Goal: Task Accomplishment & Management: Manage account settings

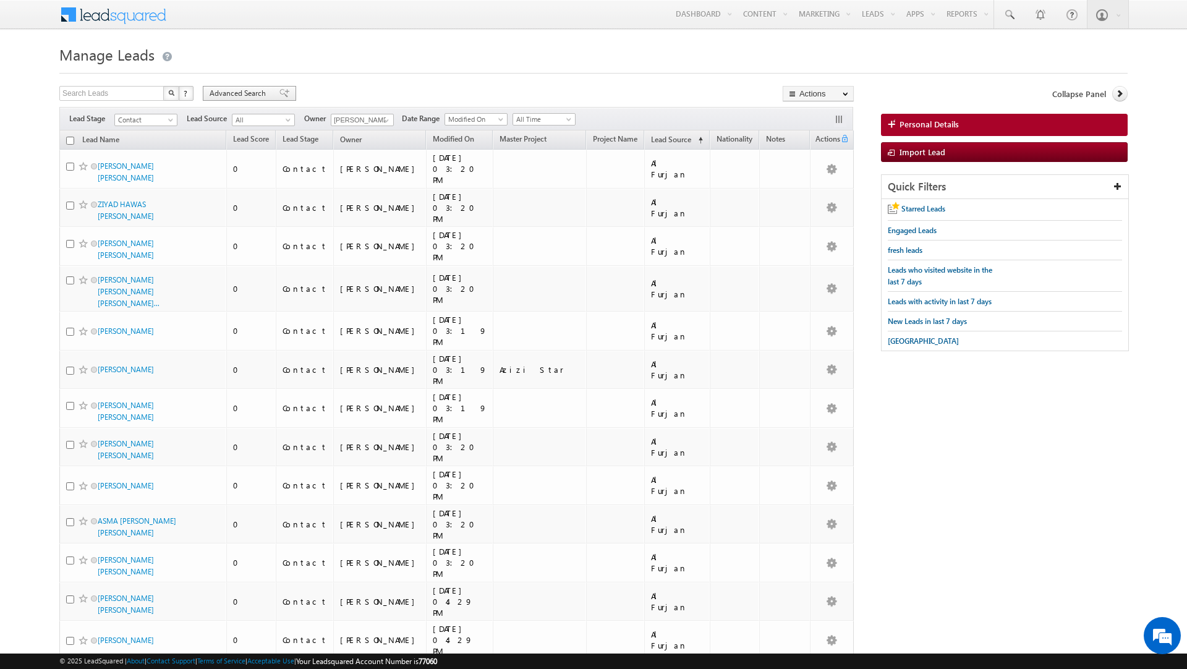
click at [244, 92] on span "Advanced Search" at bounding box center [240, 93] width 60 height 11
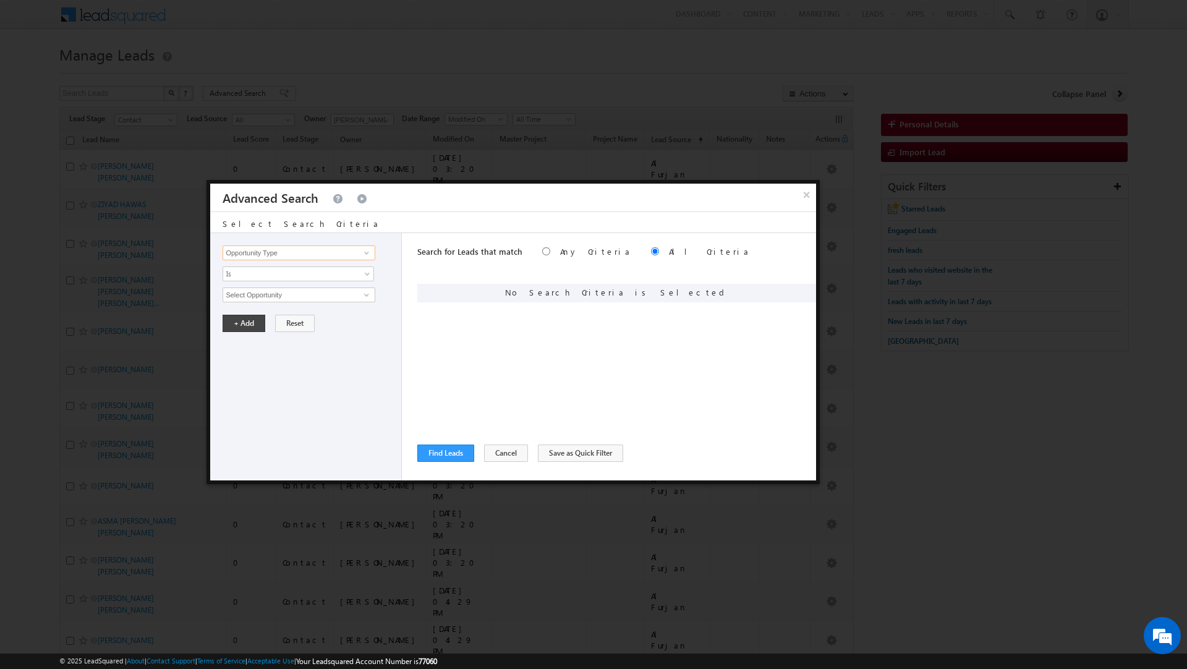
click at [250, 250] on input "Opportunity Type" at bounding box center [299, 252] width 152 height 15
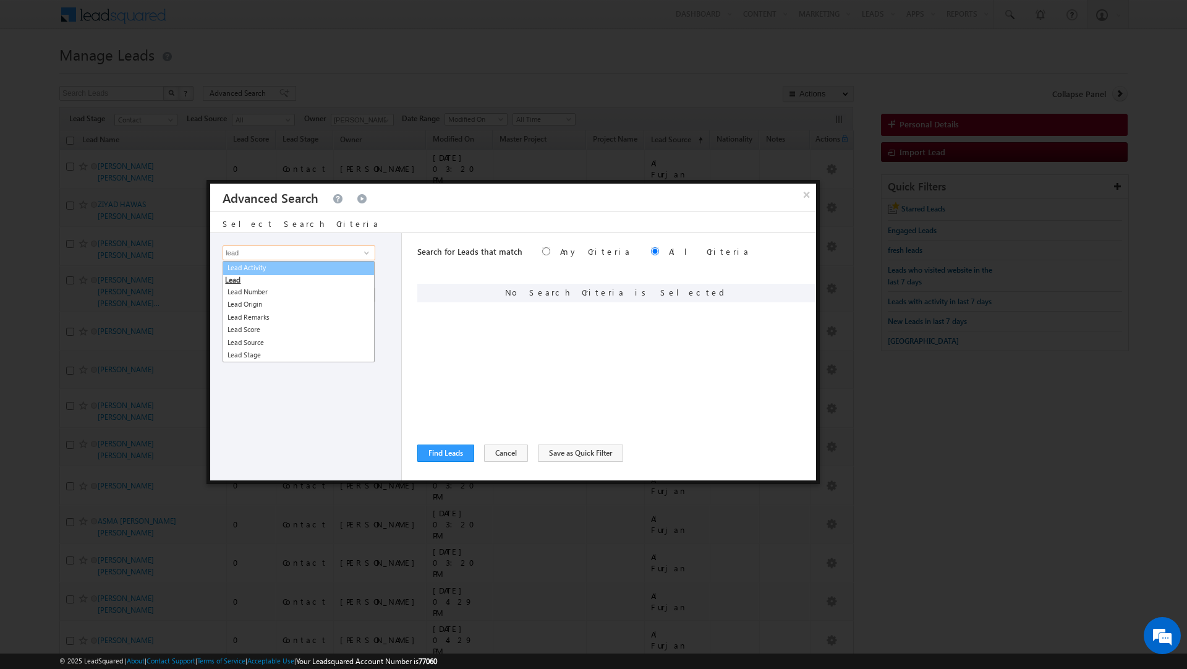
click at [243, 270] on link "Lead Activity" at bounding box center [299, 268] width 152 height 14
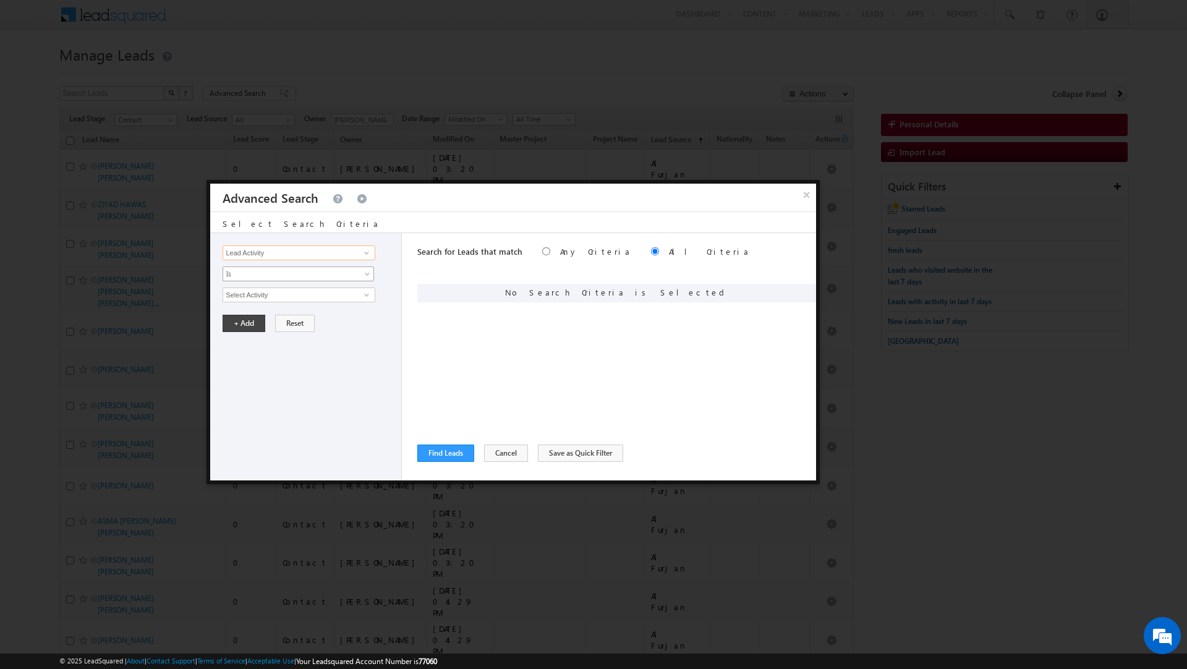
type input "Lead Activity"
click at [243, 270] on span "Is" at bounding box center [290, 273] width 134 height 11
click at [239, 305] on link "Is Not" at bounding box center [298, 301] width 151 height 11
click at [238, 293] on input "Select Activity" at bounding box center [299, 295] width 152 height 15
click at [294, 321] on link "Outbound Phone Call Activity" at bounding box center [299, 321] width 152 height 14
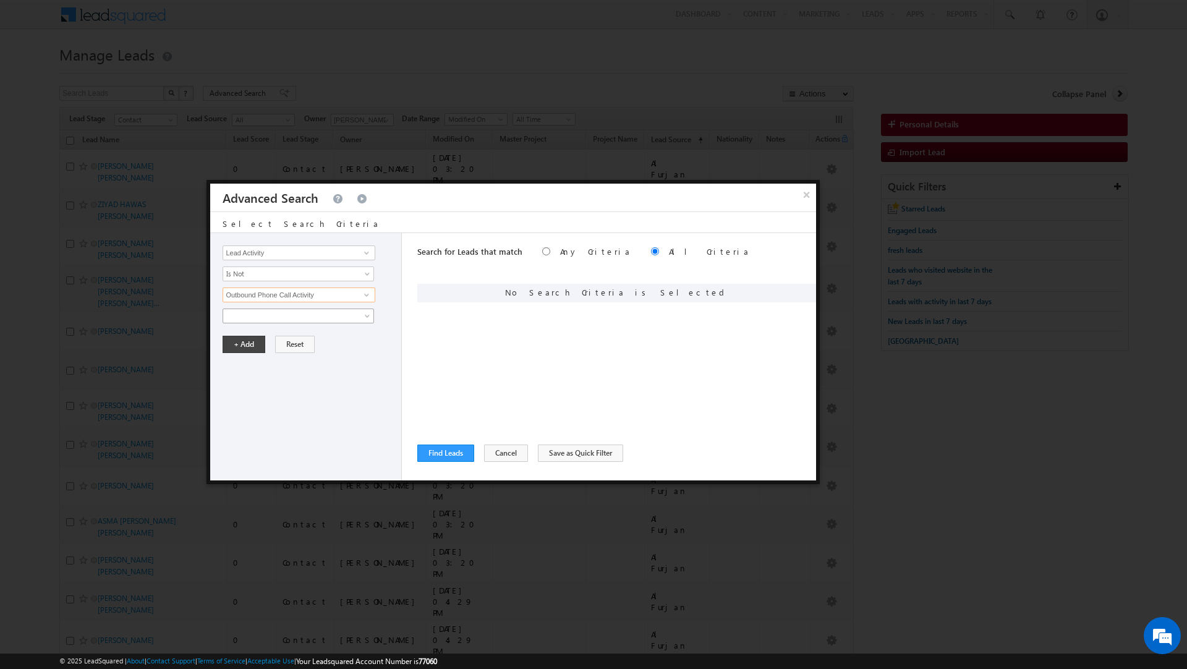
type input "Outbound Phone Call Activity"
click at [294, 321] on span at bounding box center [290, 315] width 134 height 11
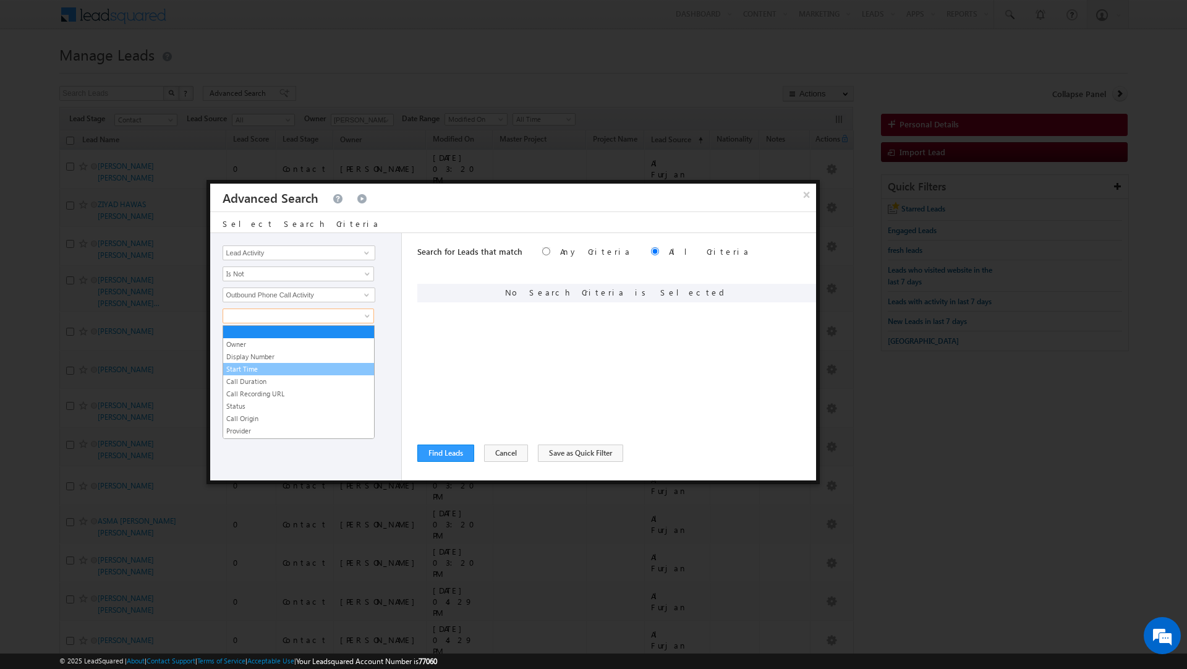
click at [257, 369] on link "Start Time" at bounding box center [298, 369] width 151 height 11
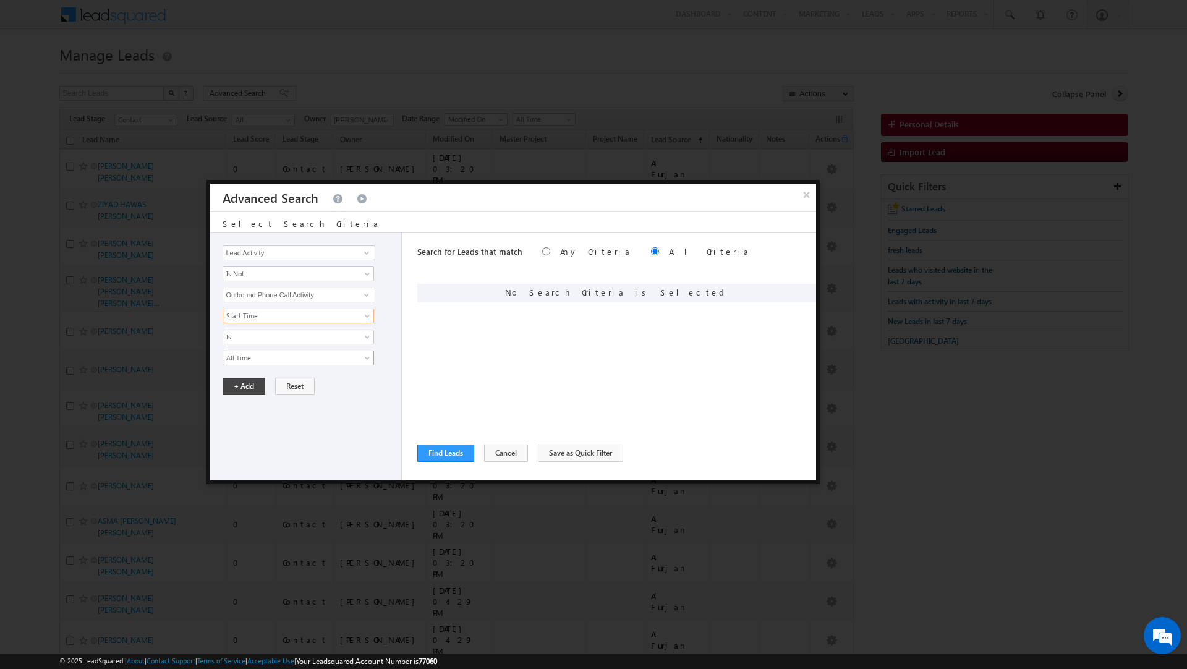
click at [250, 358] on span "All Time" at bounding box center [290, 357] width 134 height 11
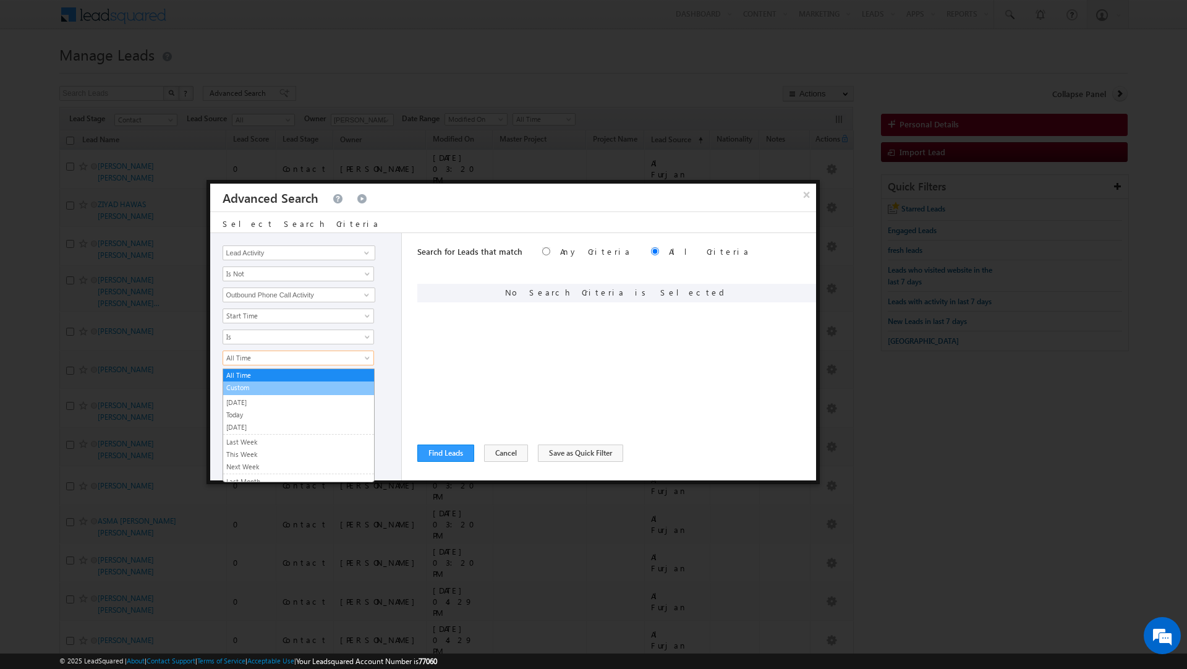
click at [243, 385] on link "Custom" at bounding box center [298, 387] width 151 height 11
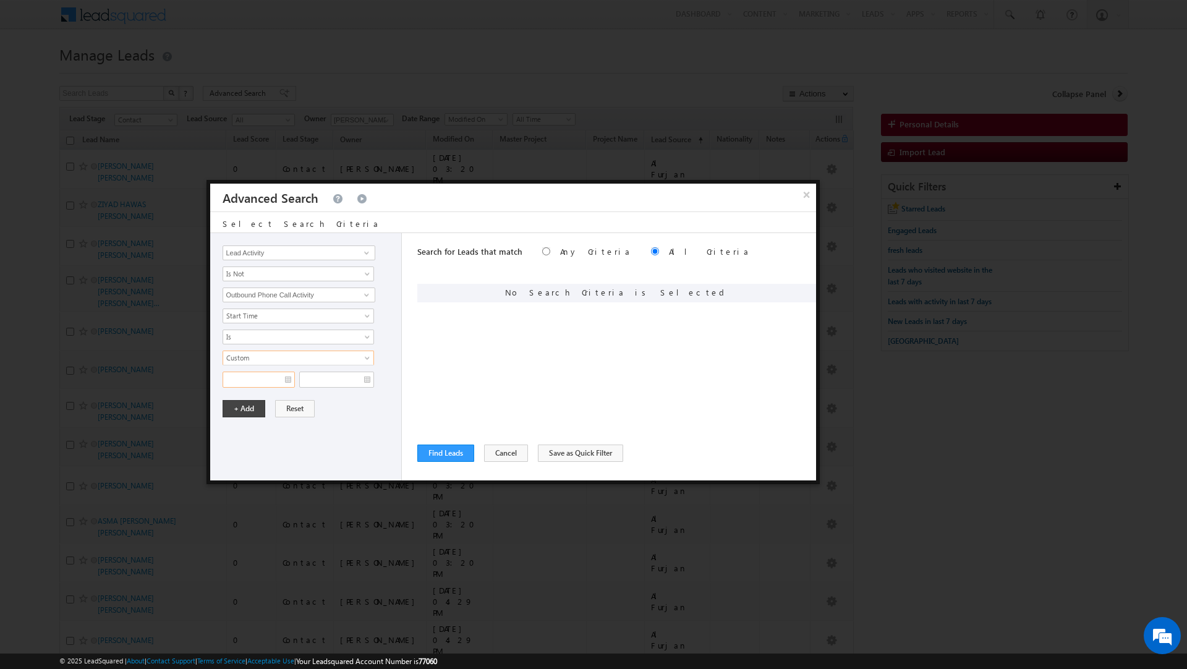
click at [243, 385] on input "text" at bounding box center [259, 380] width 72 height 16
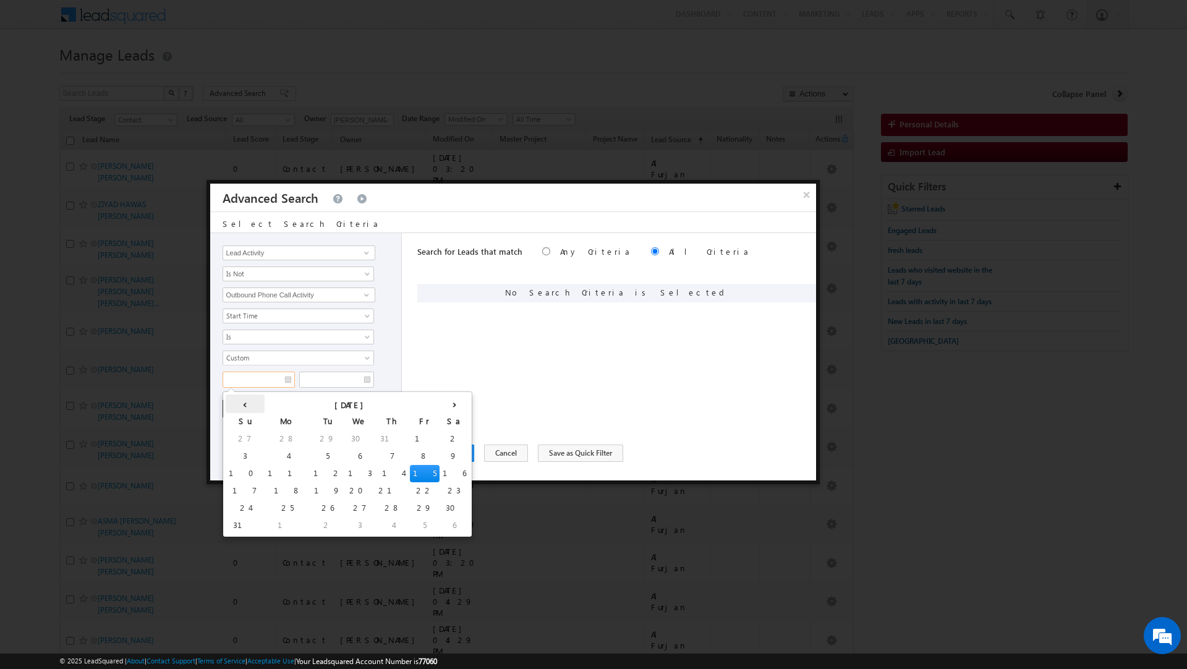
click at [233, 398] on th "‹" at bounding box center [245, 403] width 39 height 19
click at [291, 438] on td "1" at bounding box center [306, 438] width 30 height 17
type input "[DATE]"
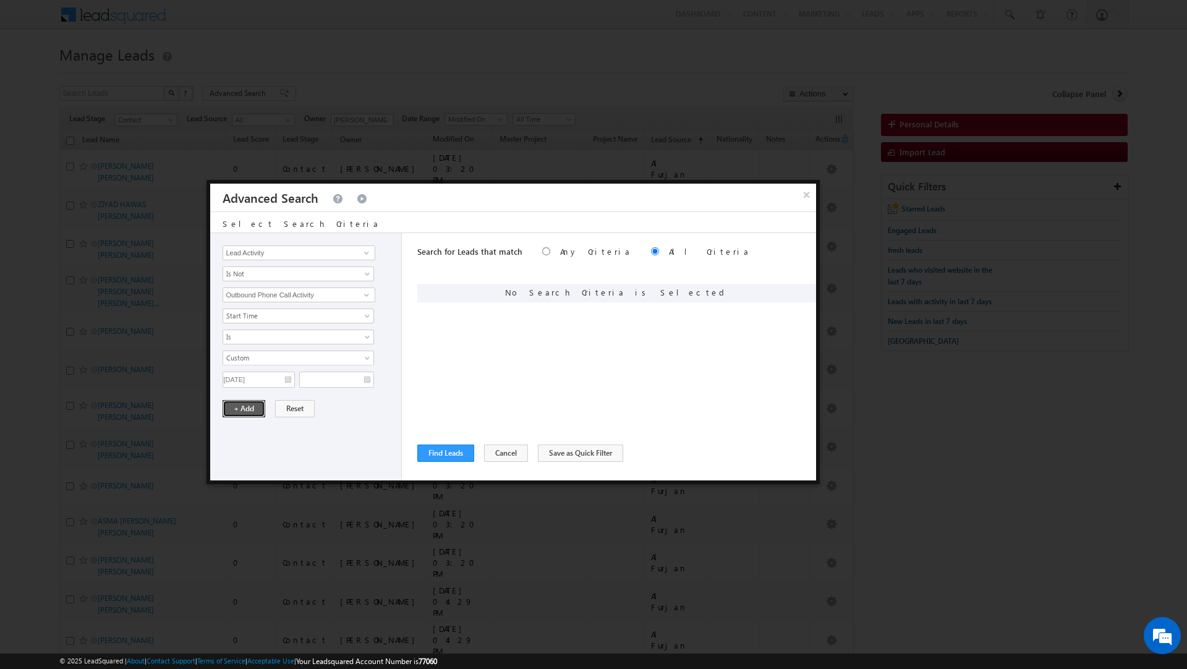
click at [240, 407] on button "+ Add" at bounding box center [244, 408] width 43 height 17
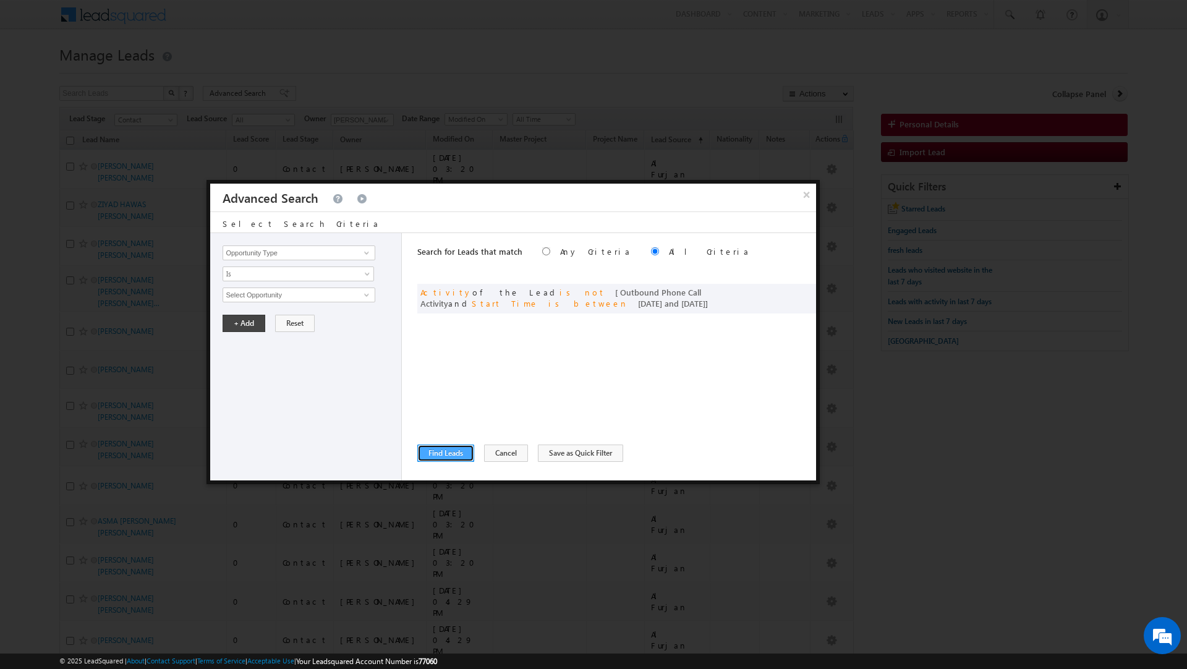
click at [437, 447] on button "Find Leads" at bounding box center [445, 453] width 57 height 17
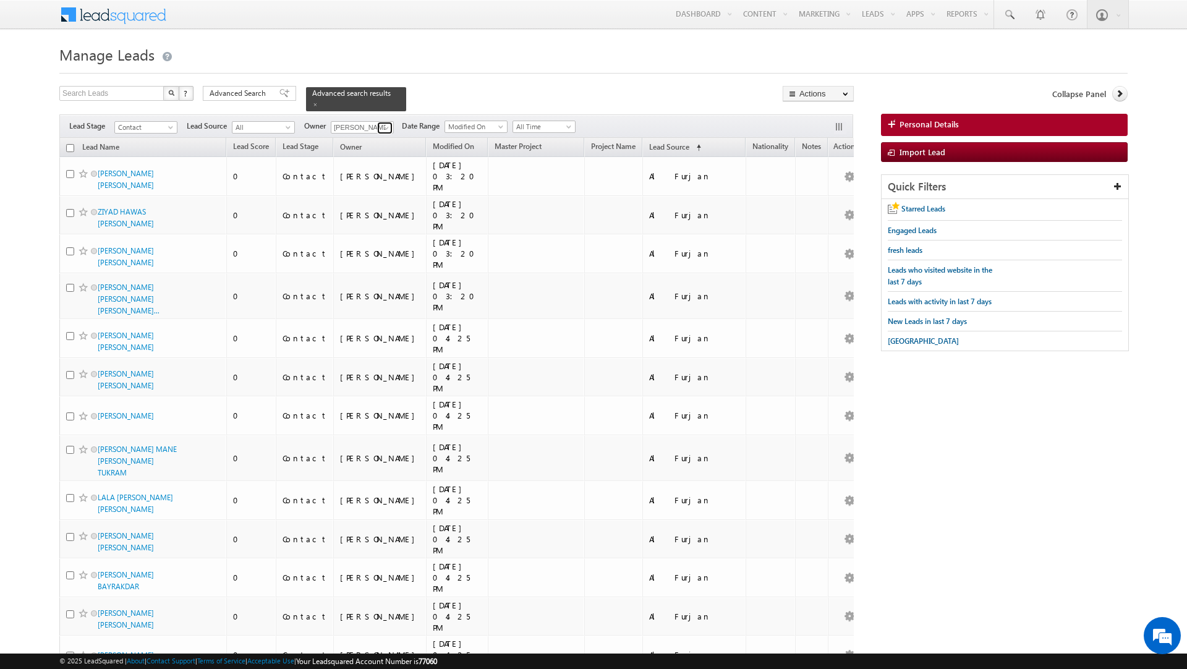
click at [386, 130] on span at bounding box center [386, 128] width 10 height 10
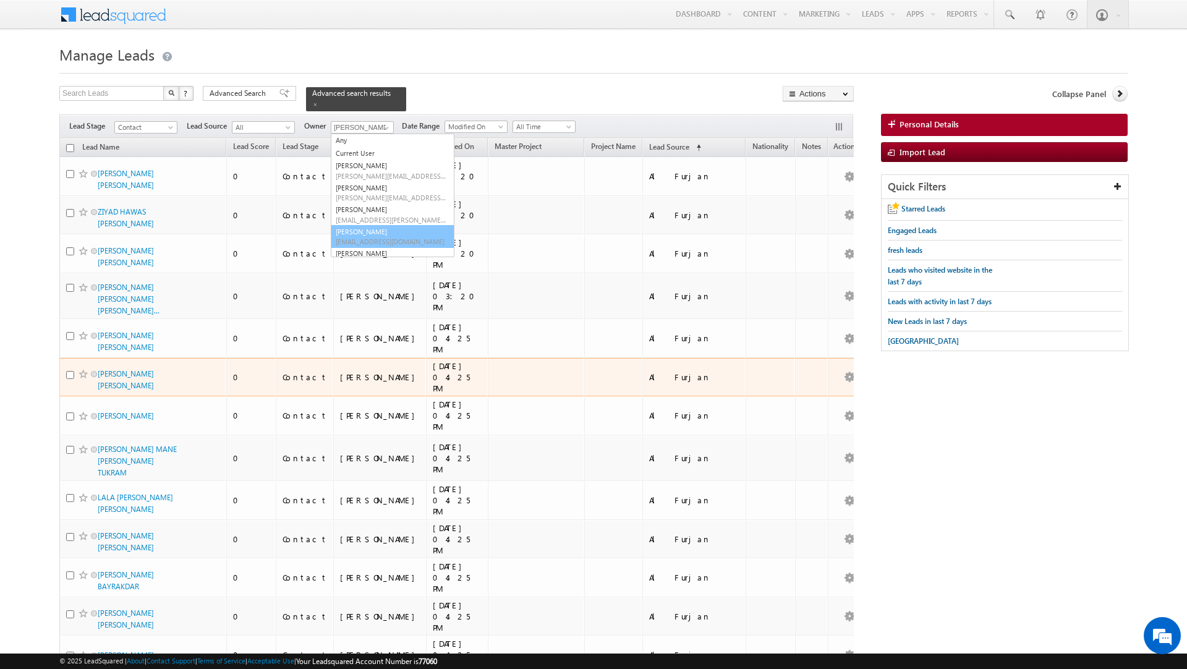
click at [584, 358] on td at bounding box center [613, 377] width 58 height 39
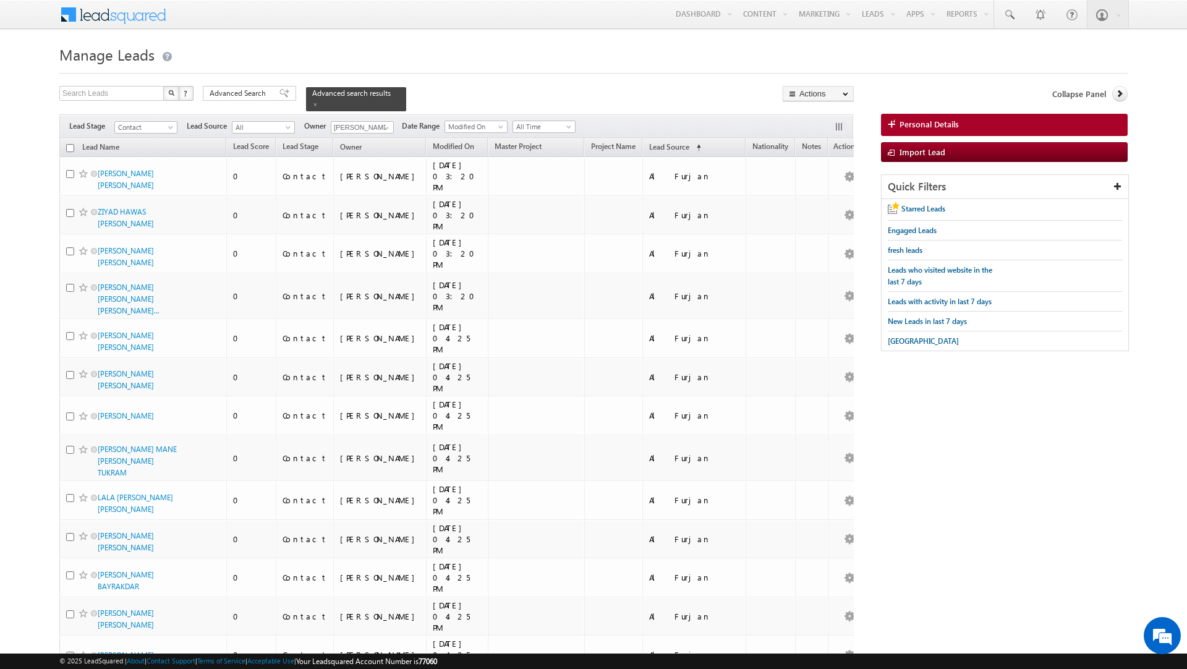
click at [68, 148] on input "checkbox" at bounding box center [70, 148] width 8 height 8
checkbox input "true"
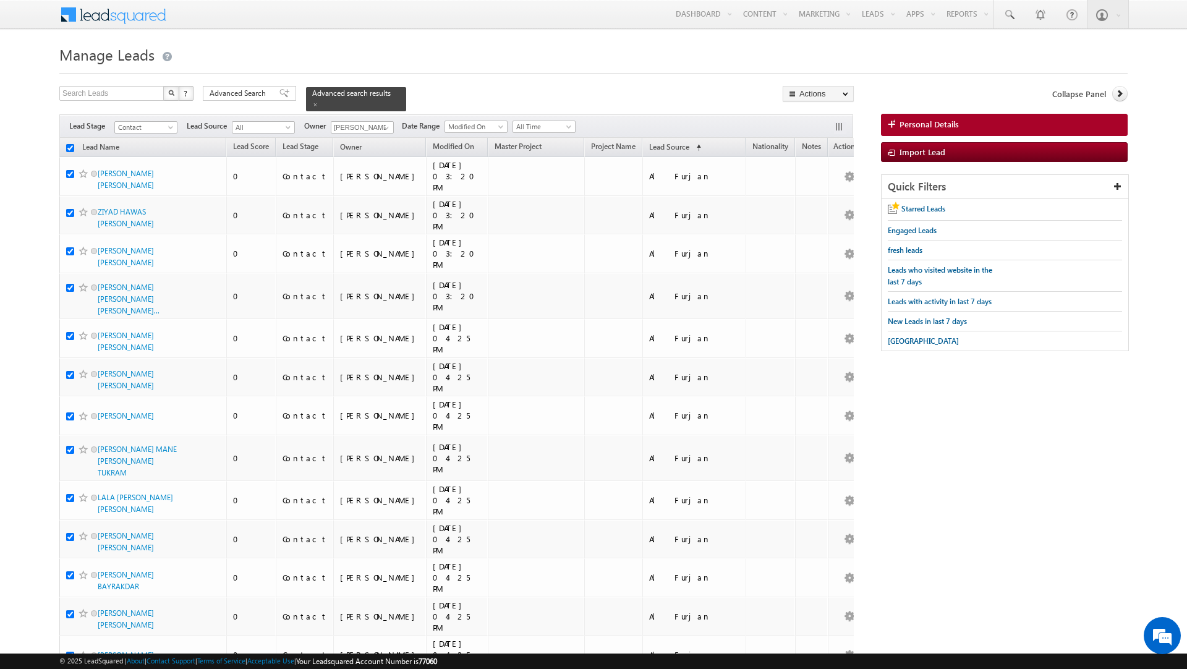
checkbox input "true"
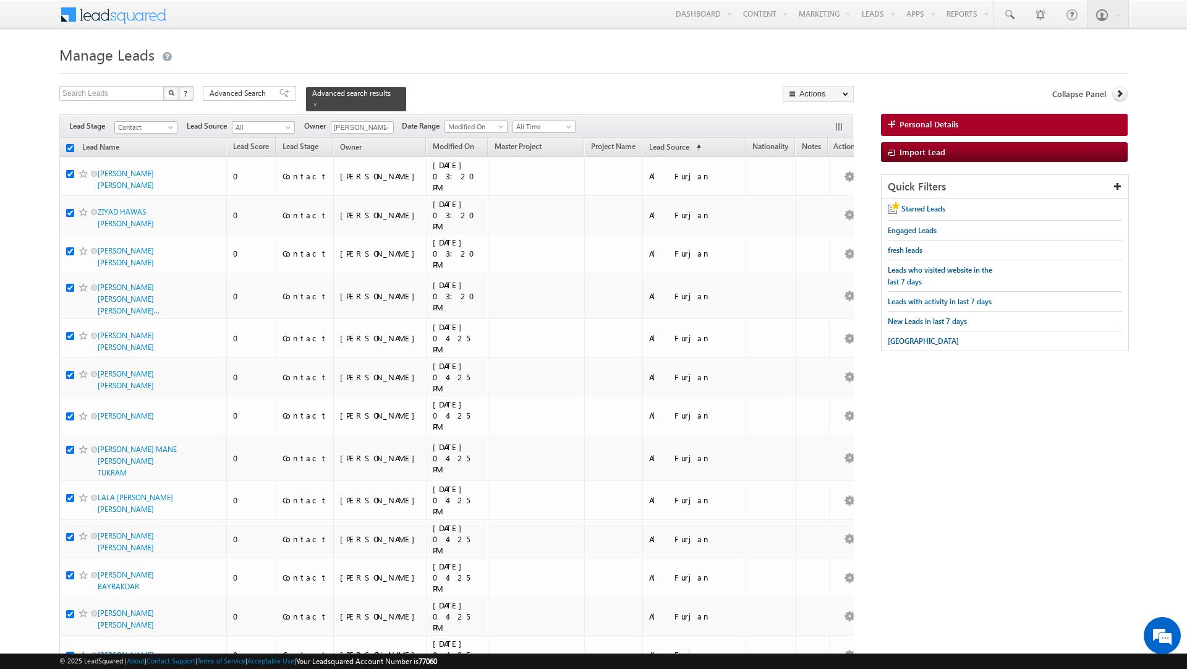
checkbox input "true"
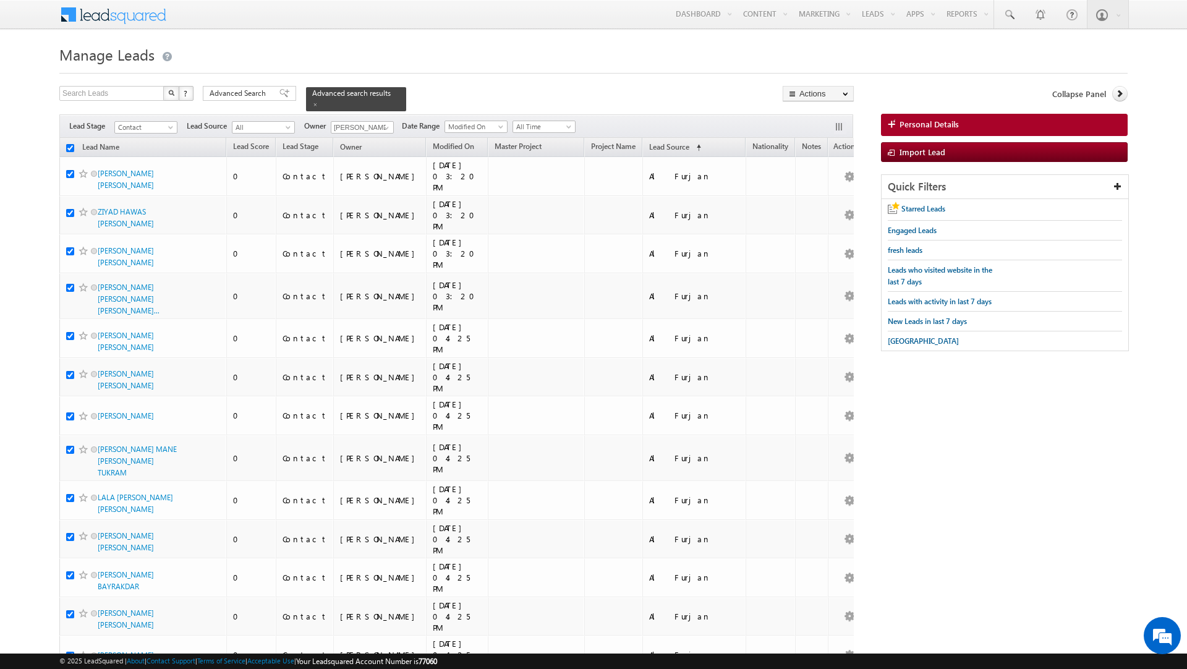
checkbox input "true"
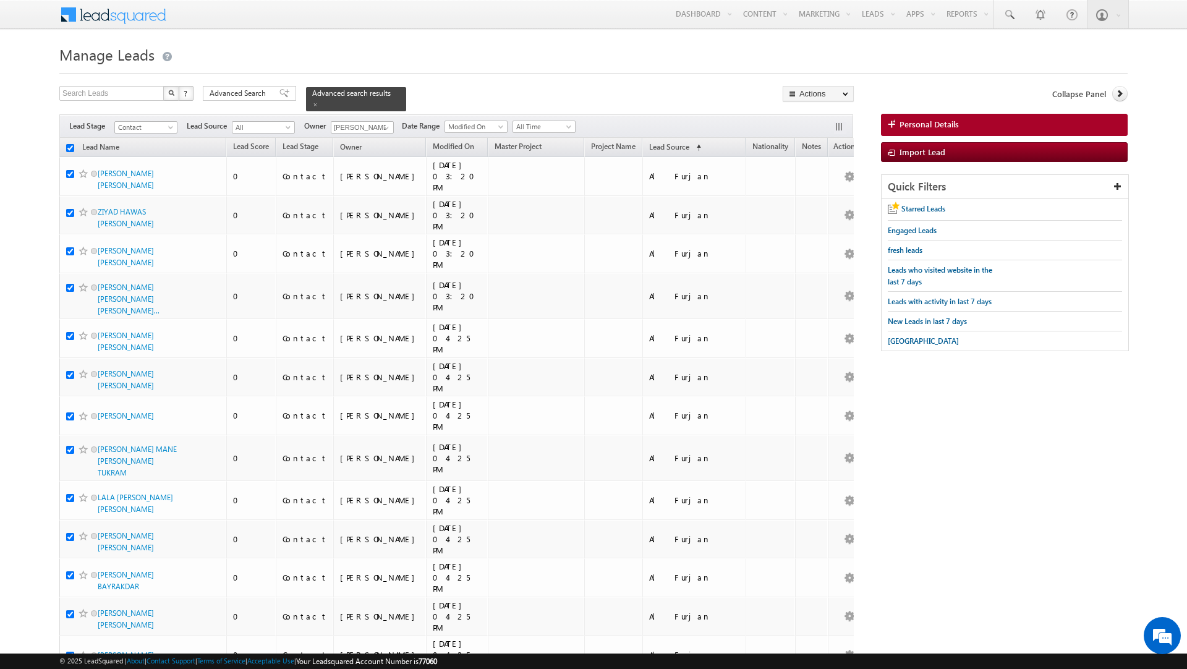
checkbox input "true"
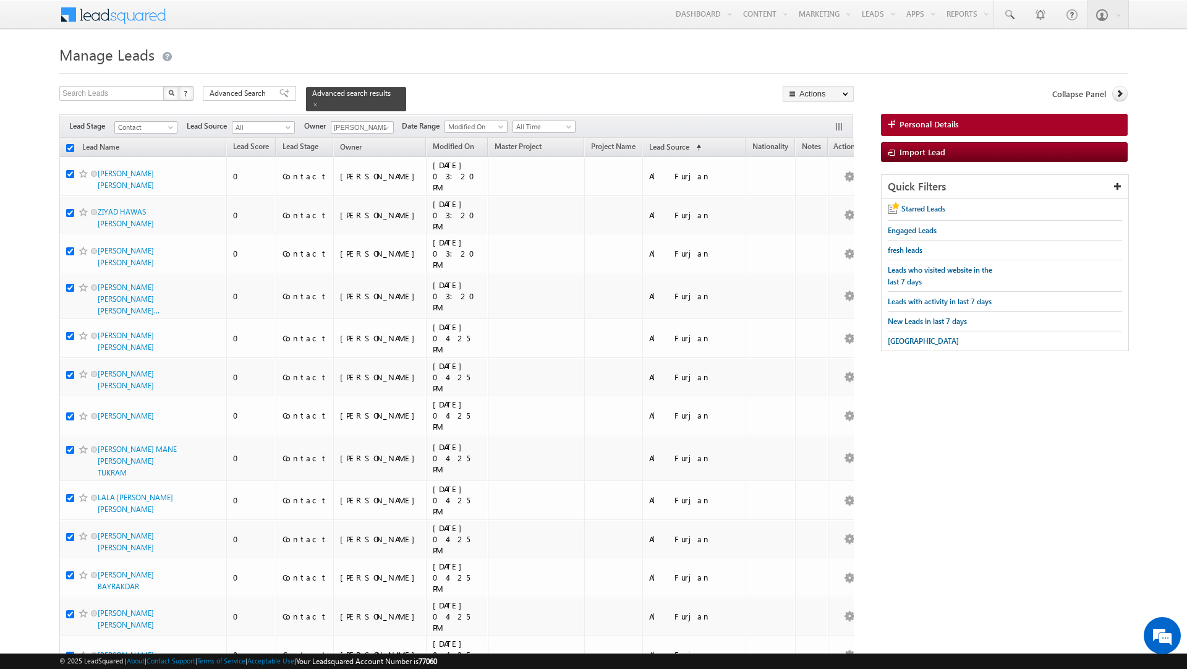
checkbox input "true"
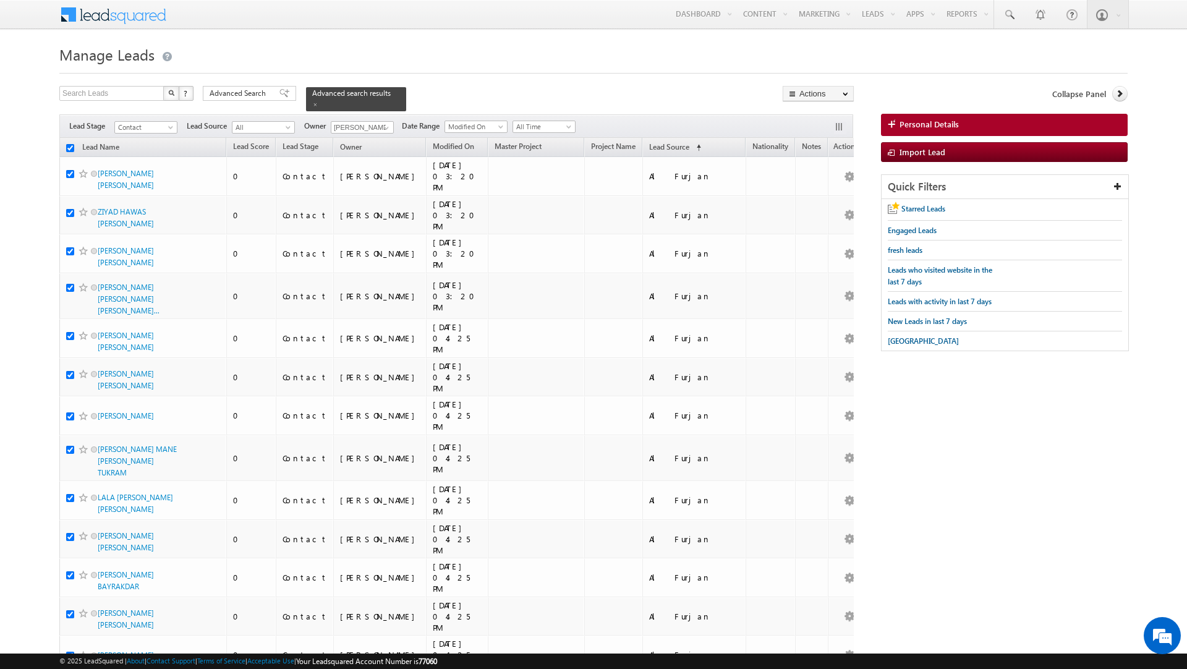
checkbox input "true"
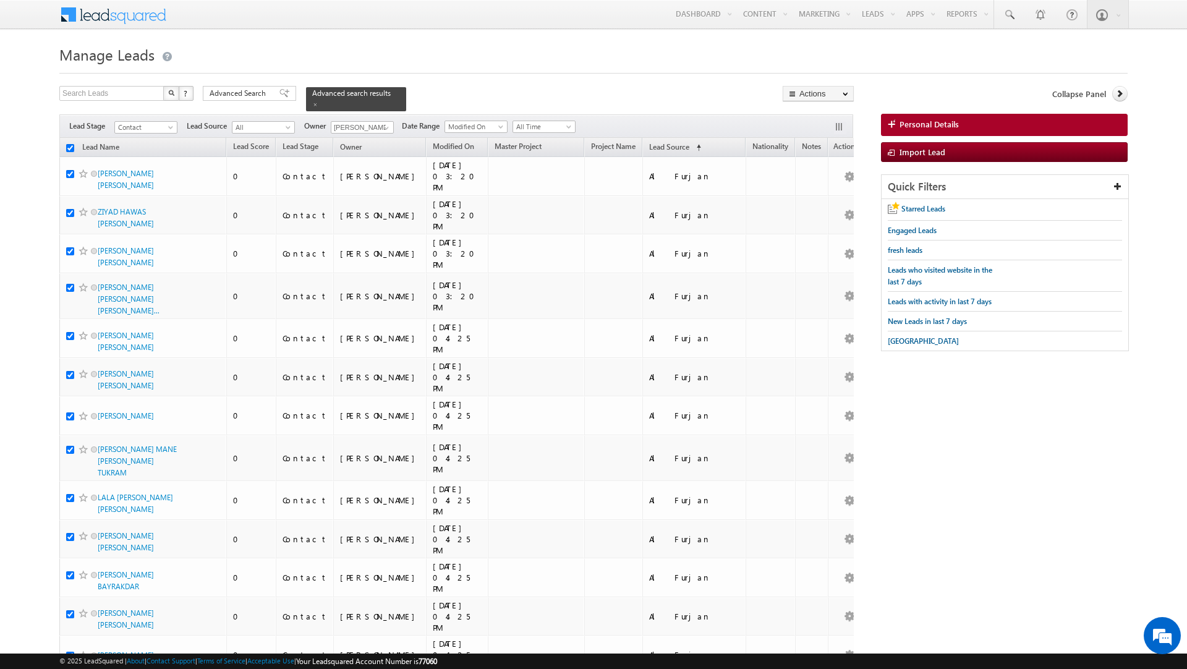
checkbox input "true"
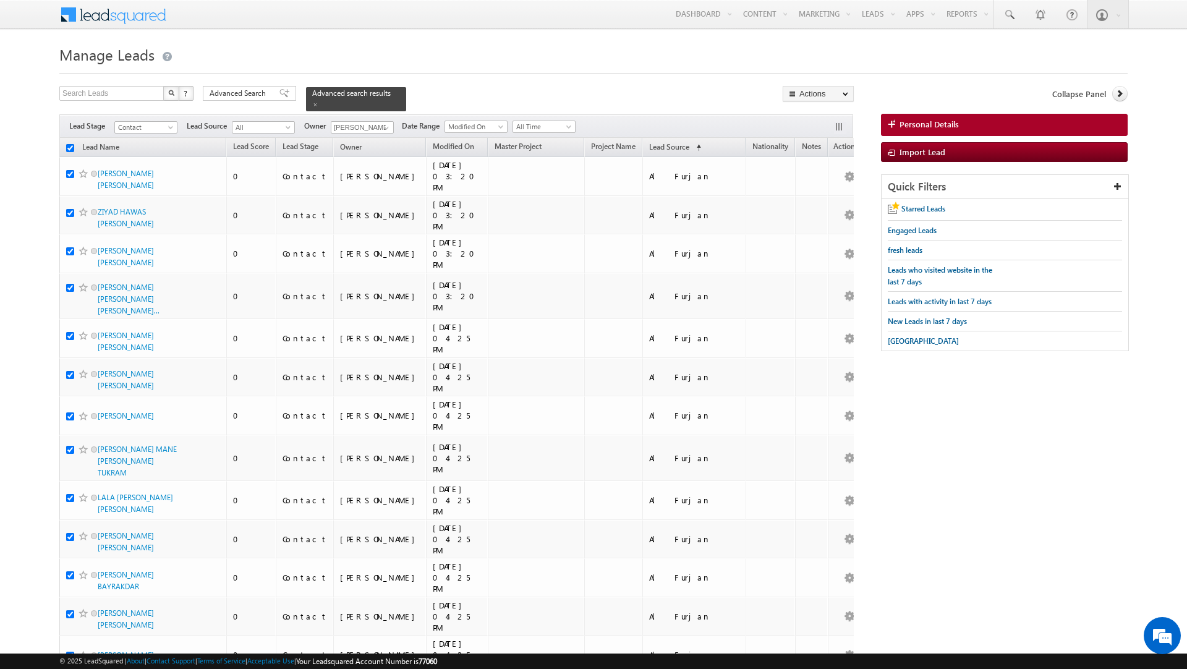
checkbox input "true"
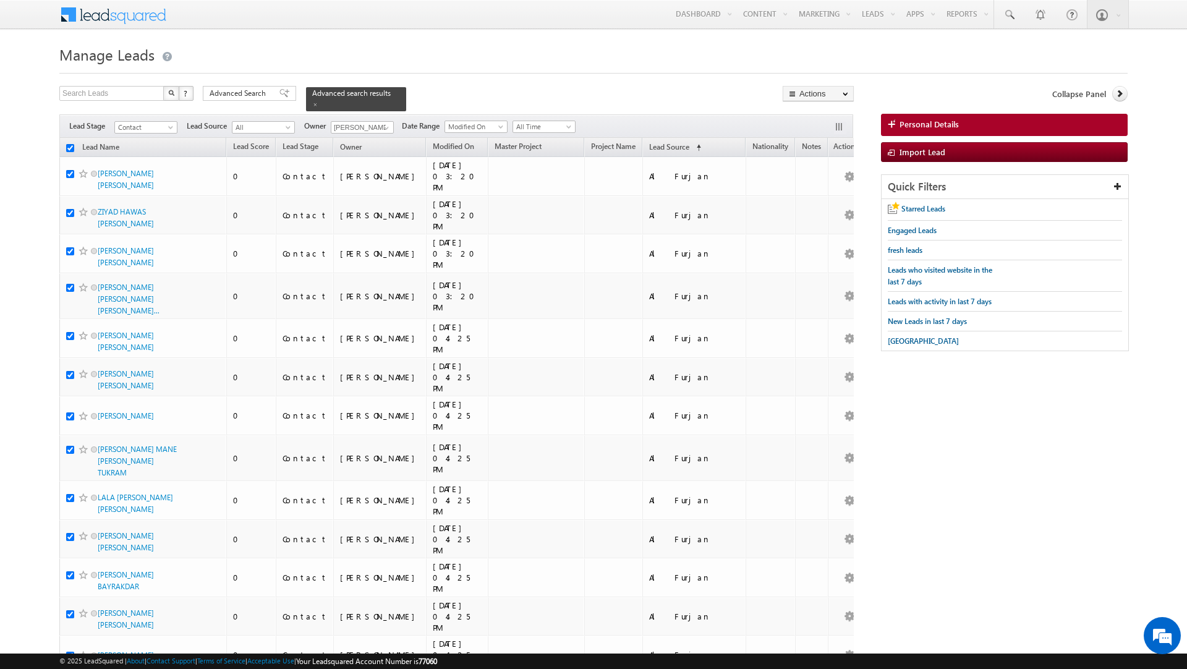
checkbox input "true"
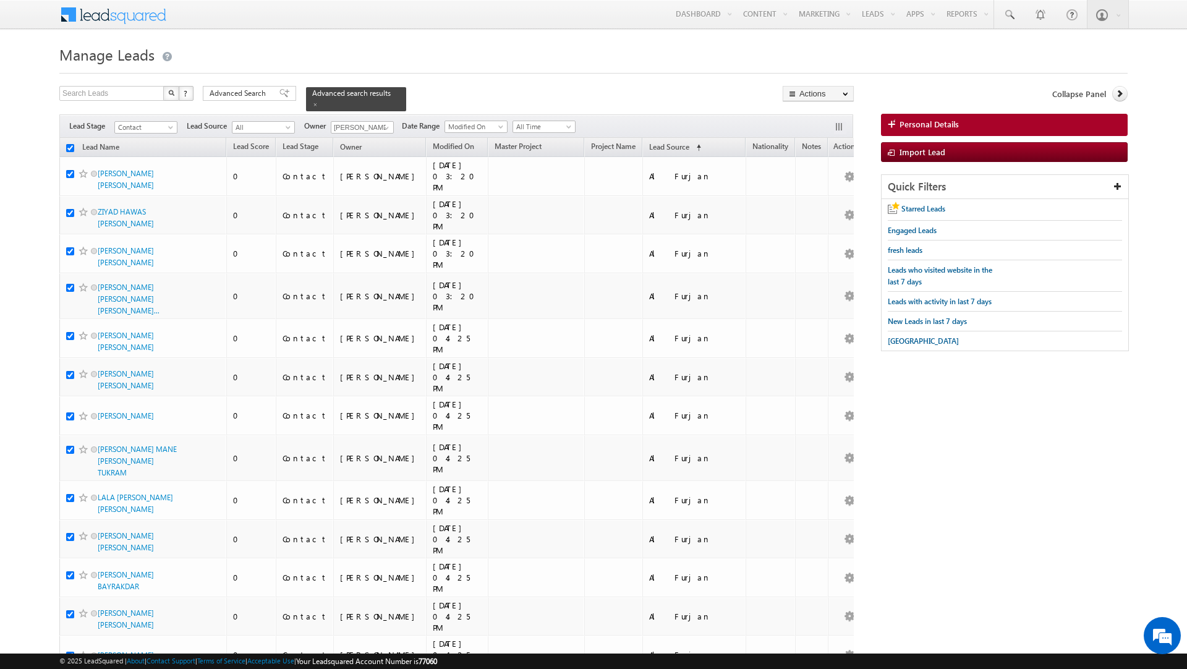
checkbox input "true"
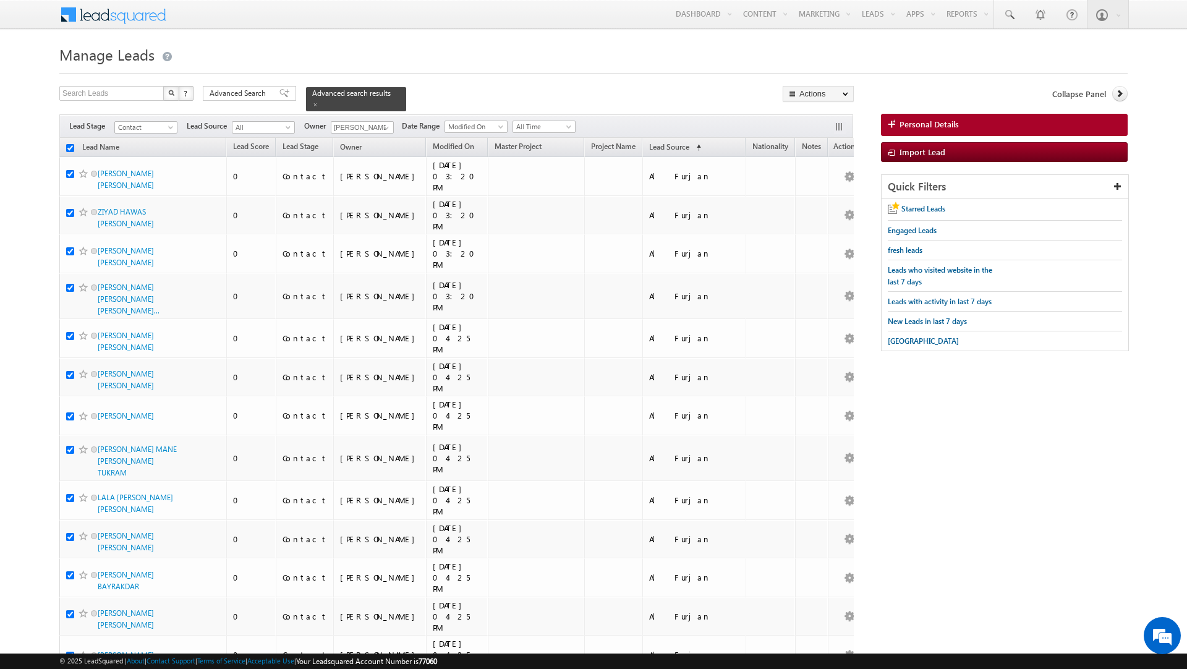
checkbox input "true"
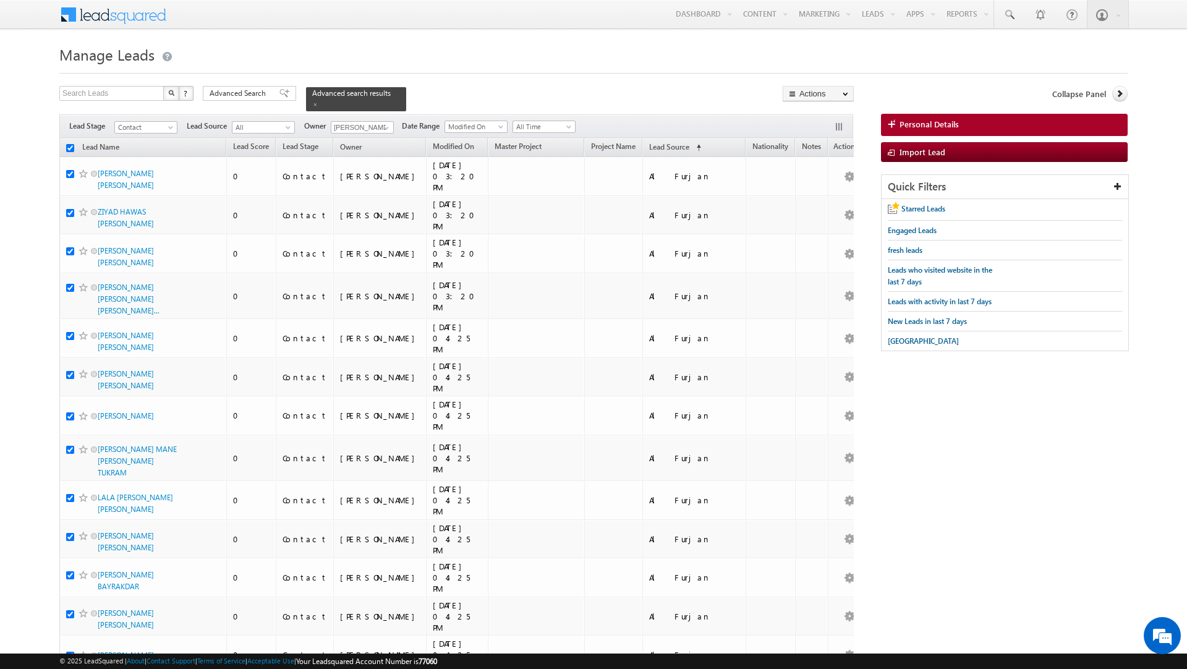
checkbox input "true"
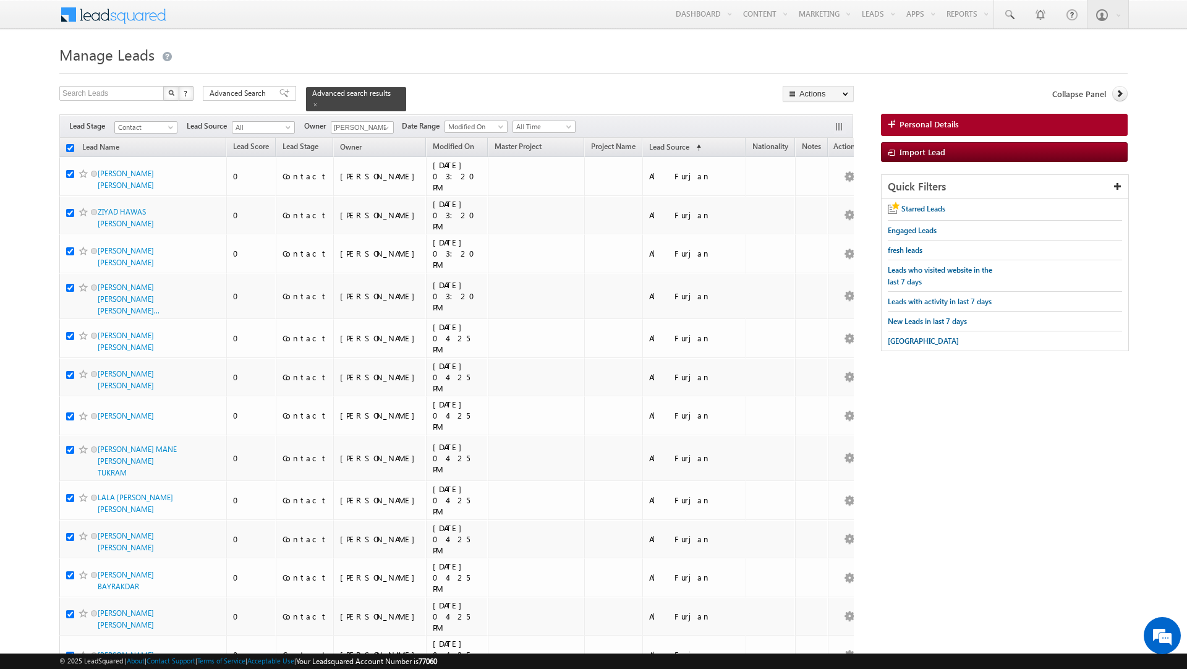
checkbox input "true"
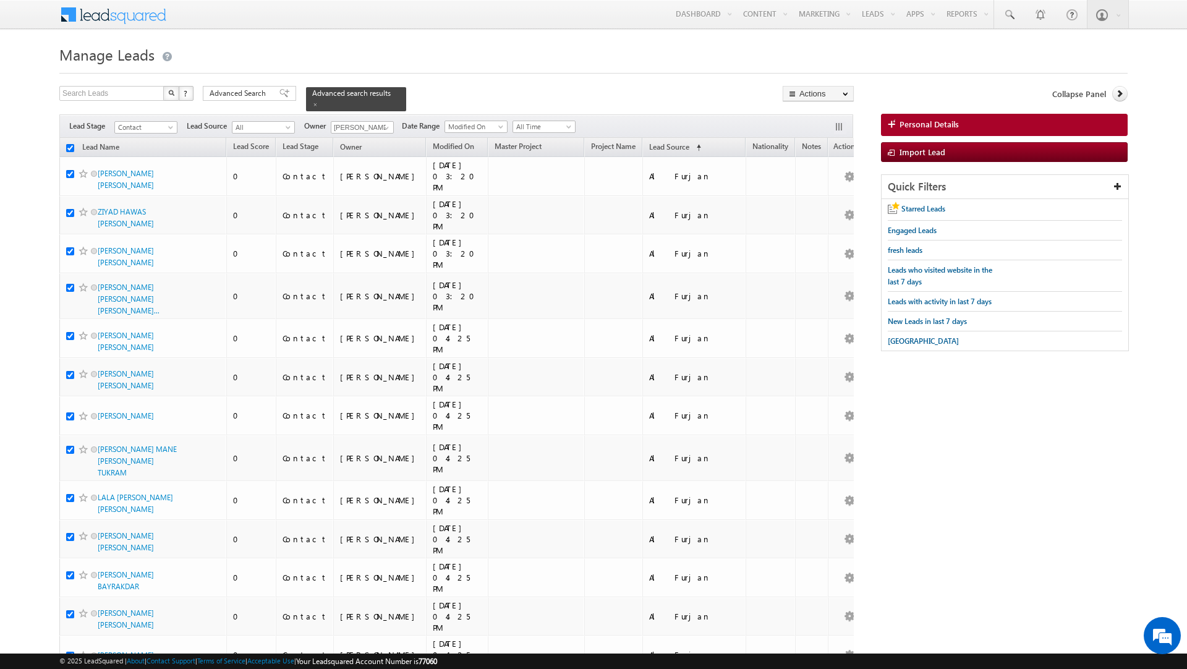
checkbox input "true"
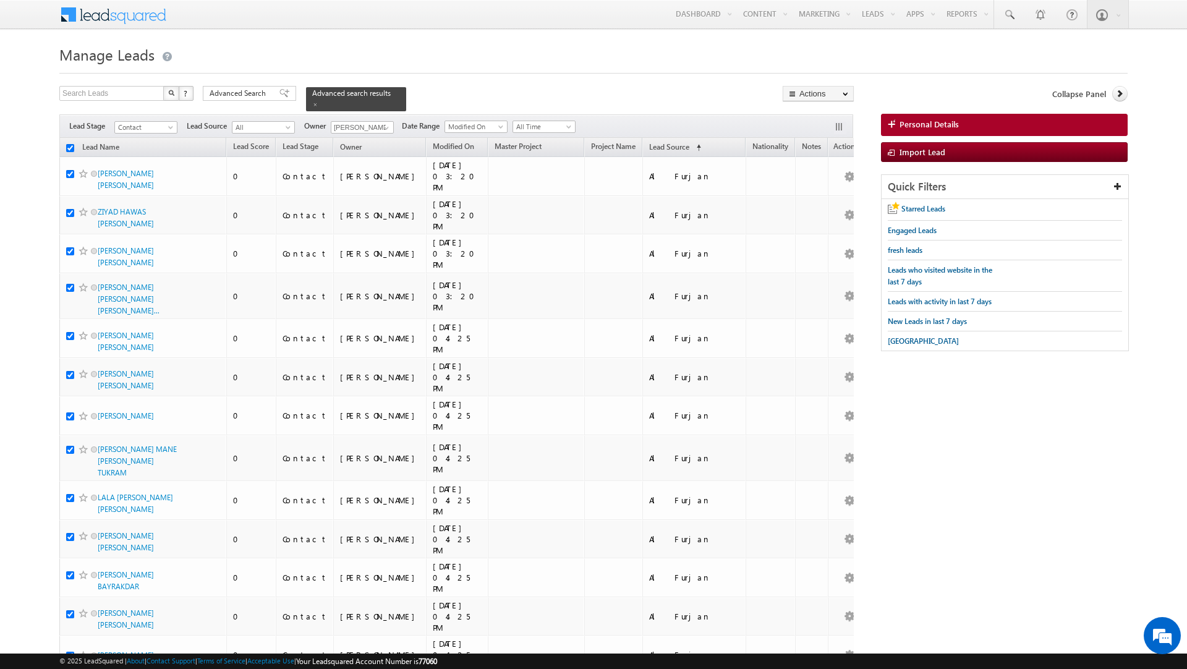
checkbox input "true"
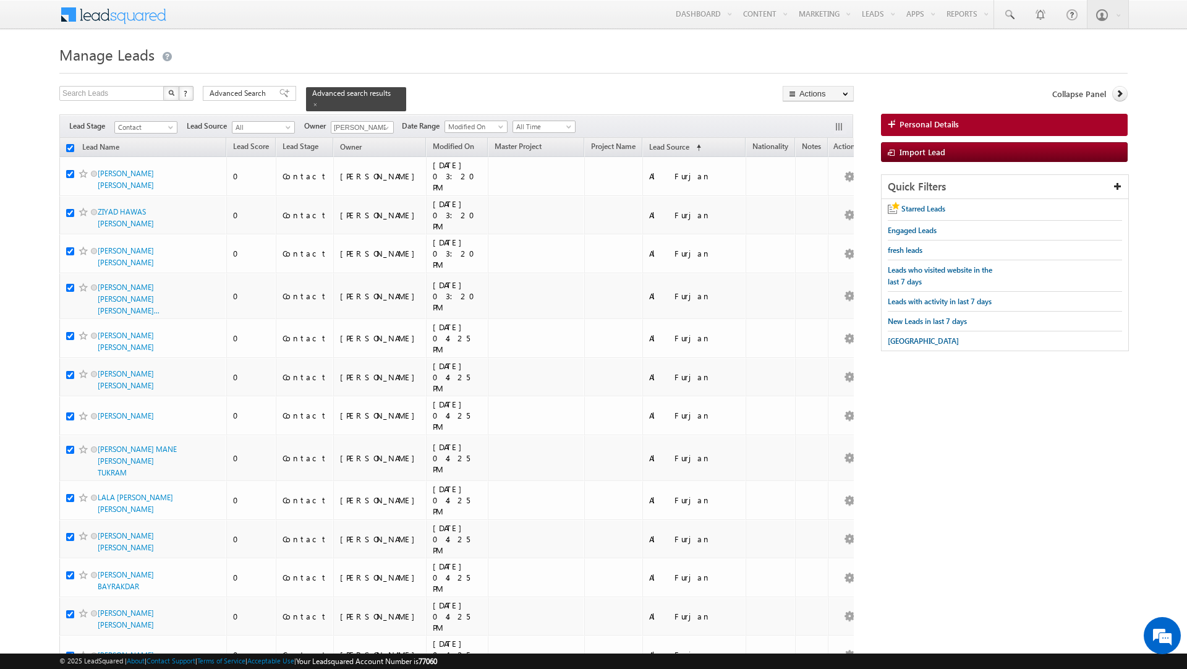
checkbox input "true"
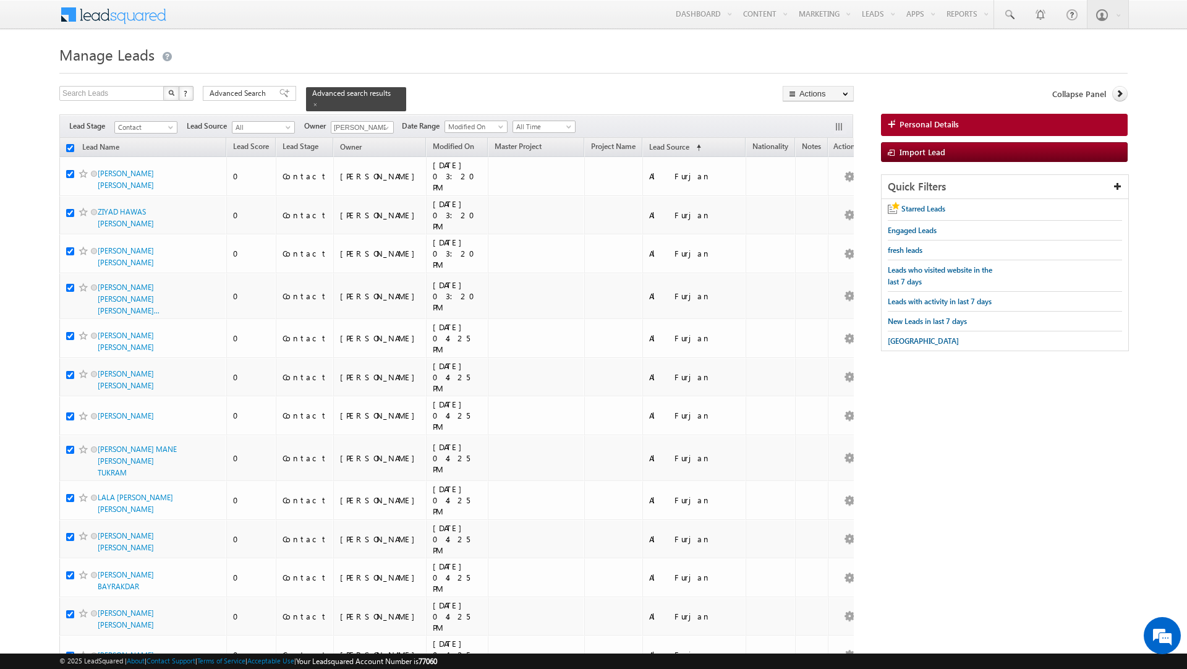
checkbox input "true"
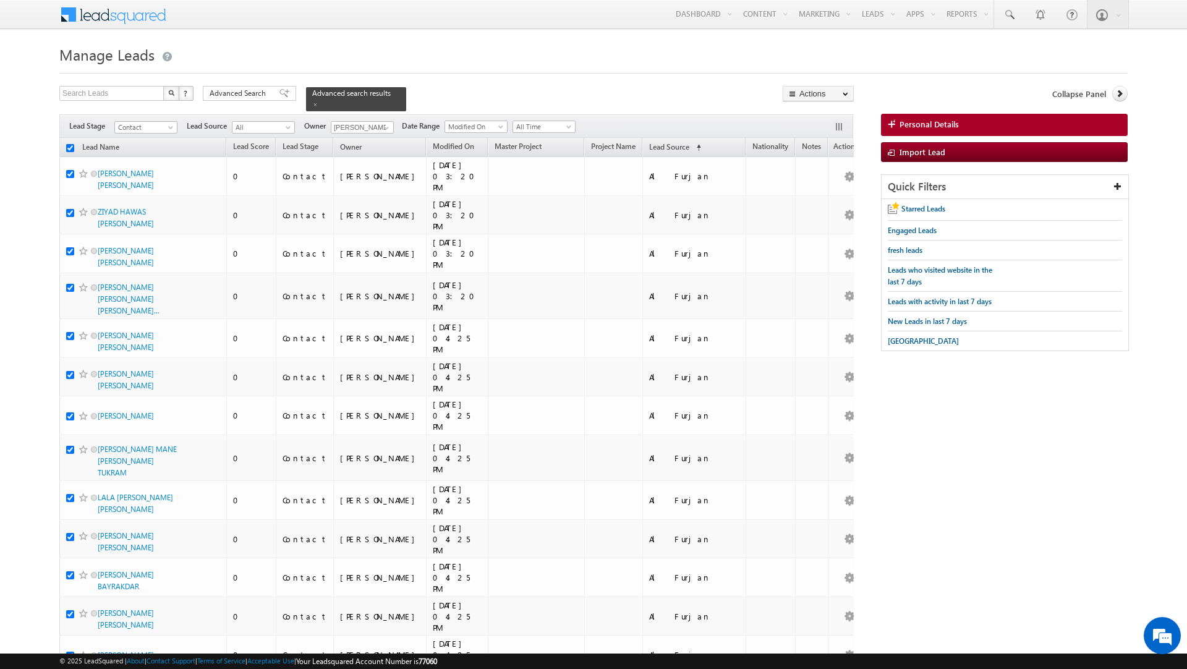
checkbox input "true"
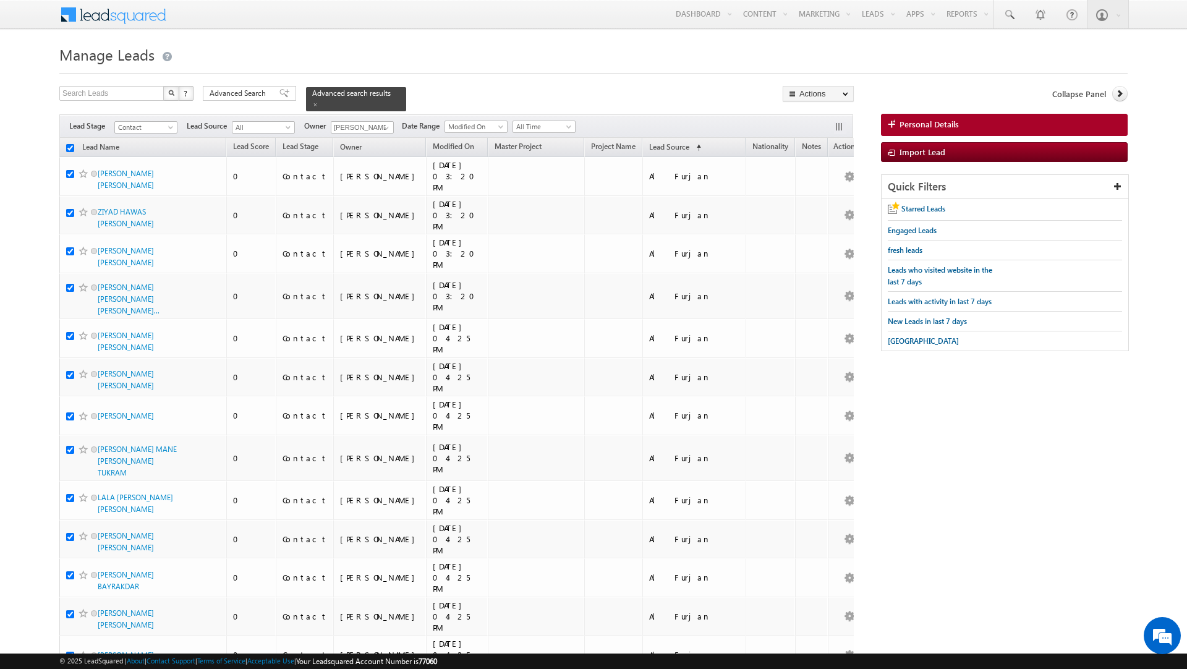
checkbox input "true"
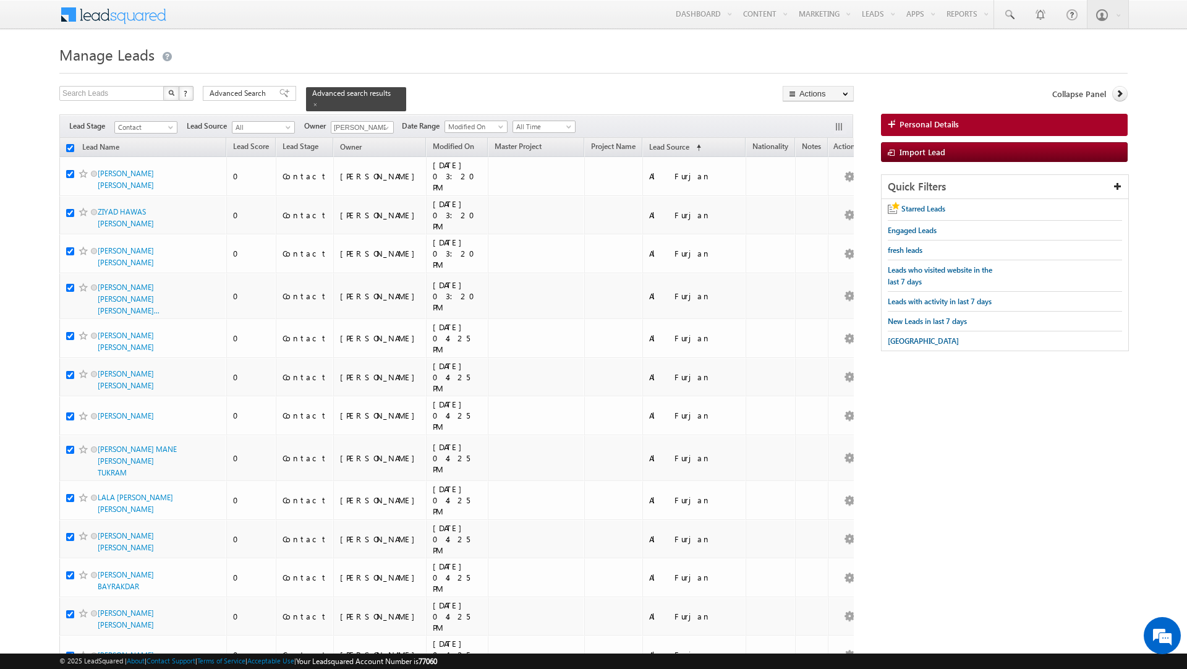
checkbox input "true"
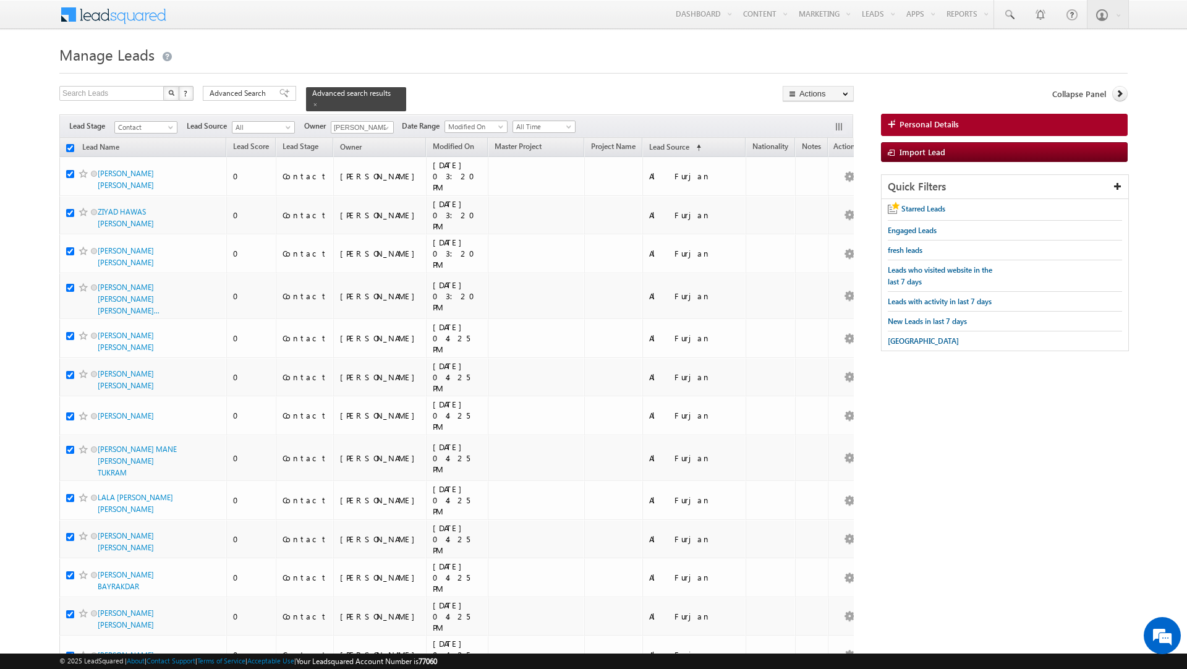
checkbox input "true"
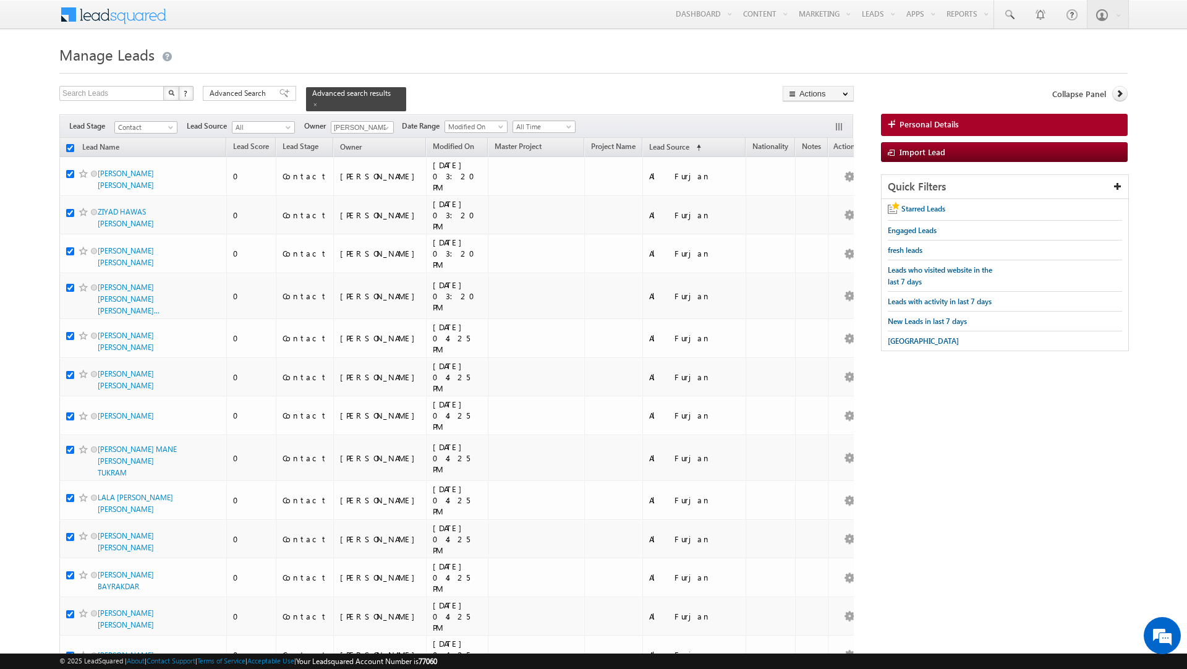
checkbox input "true"
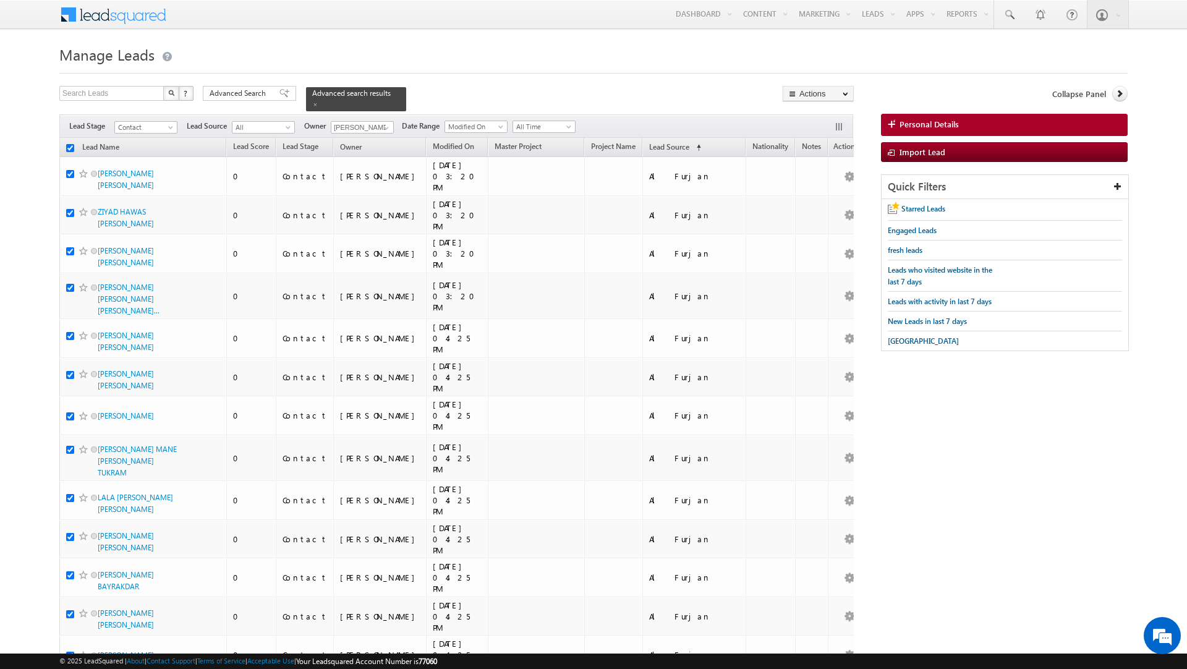
checkbox input "true"
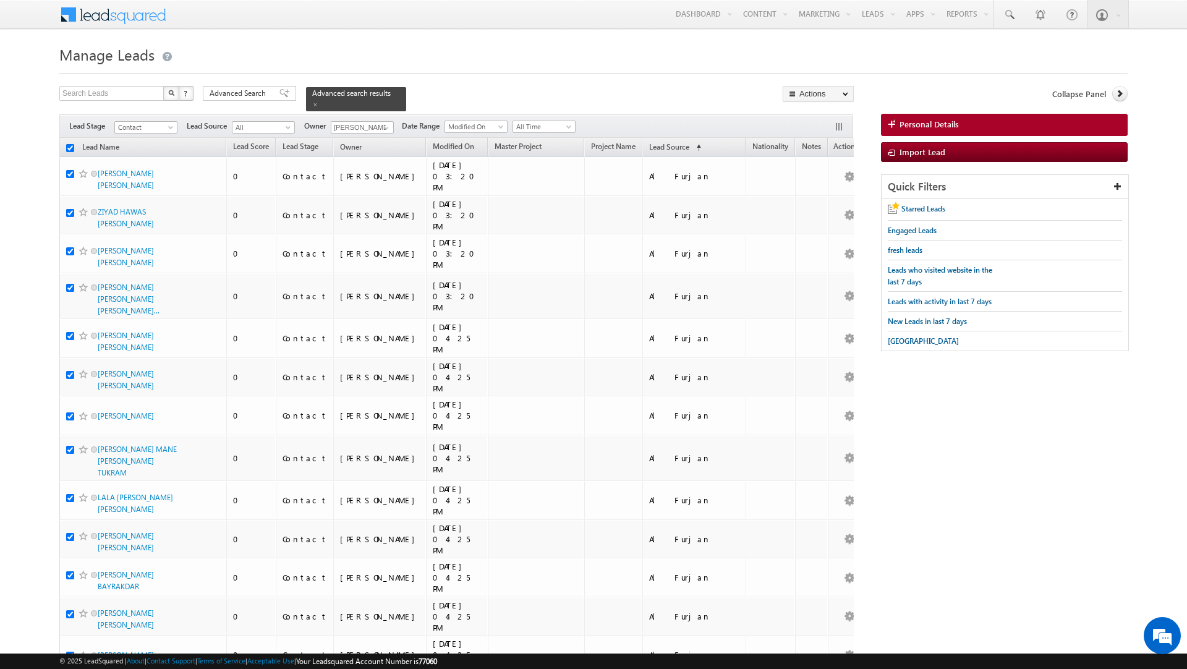
checkbox input "true"
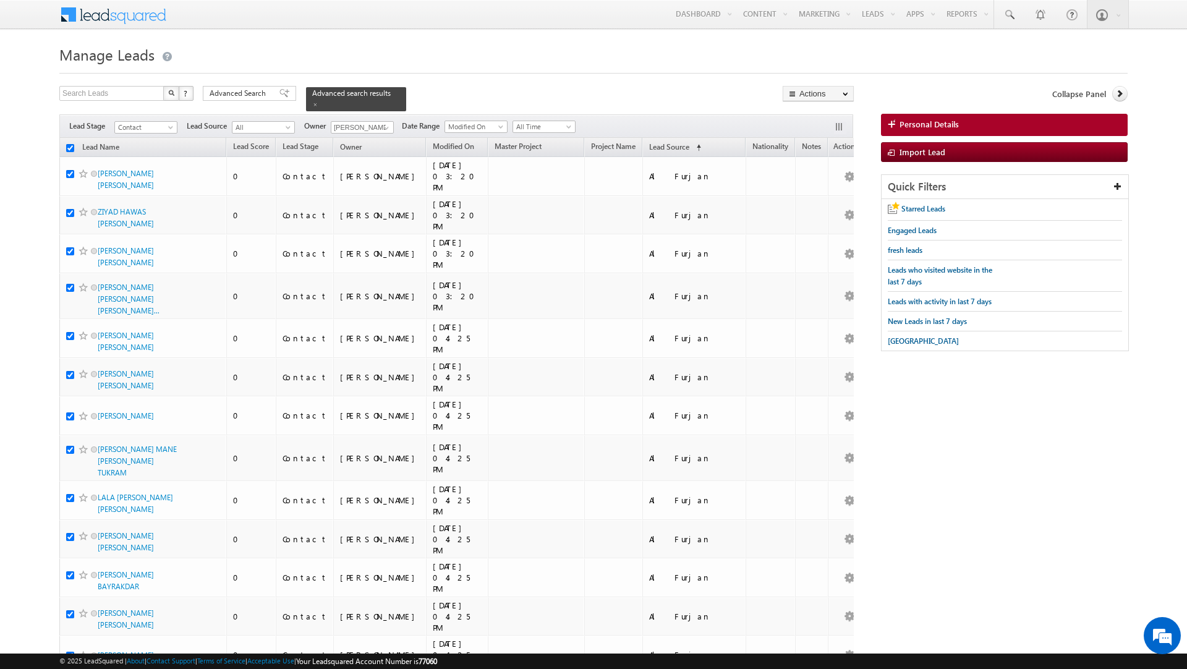
checkbox input "true"
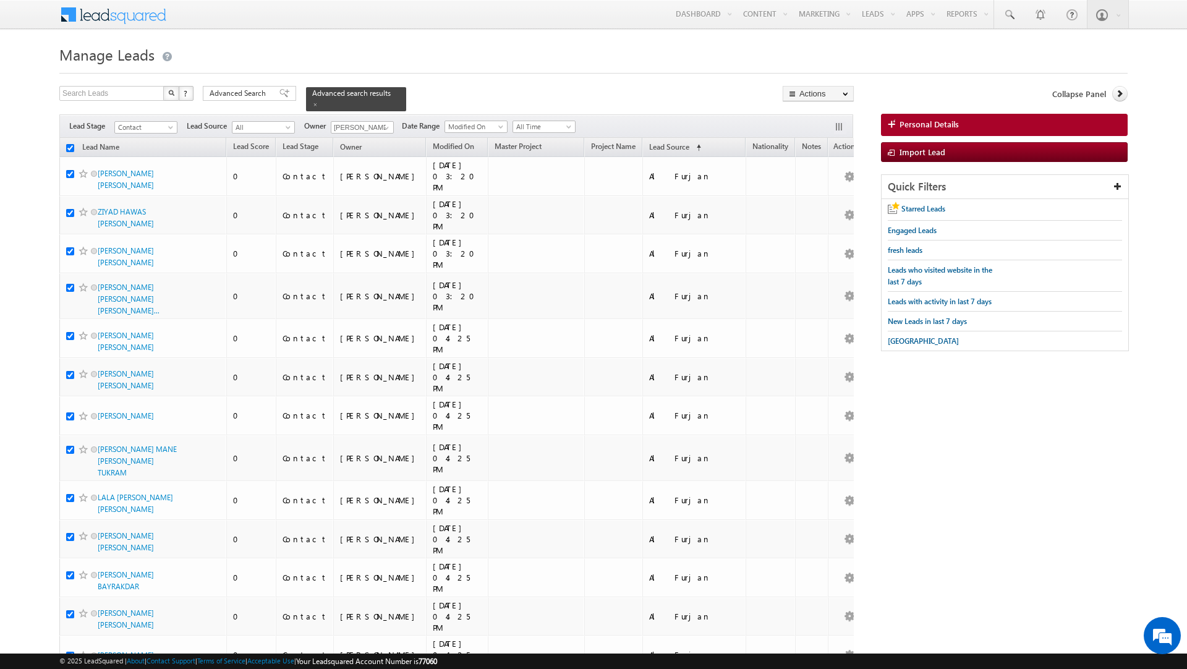
checkbox input "true"
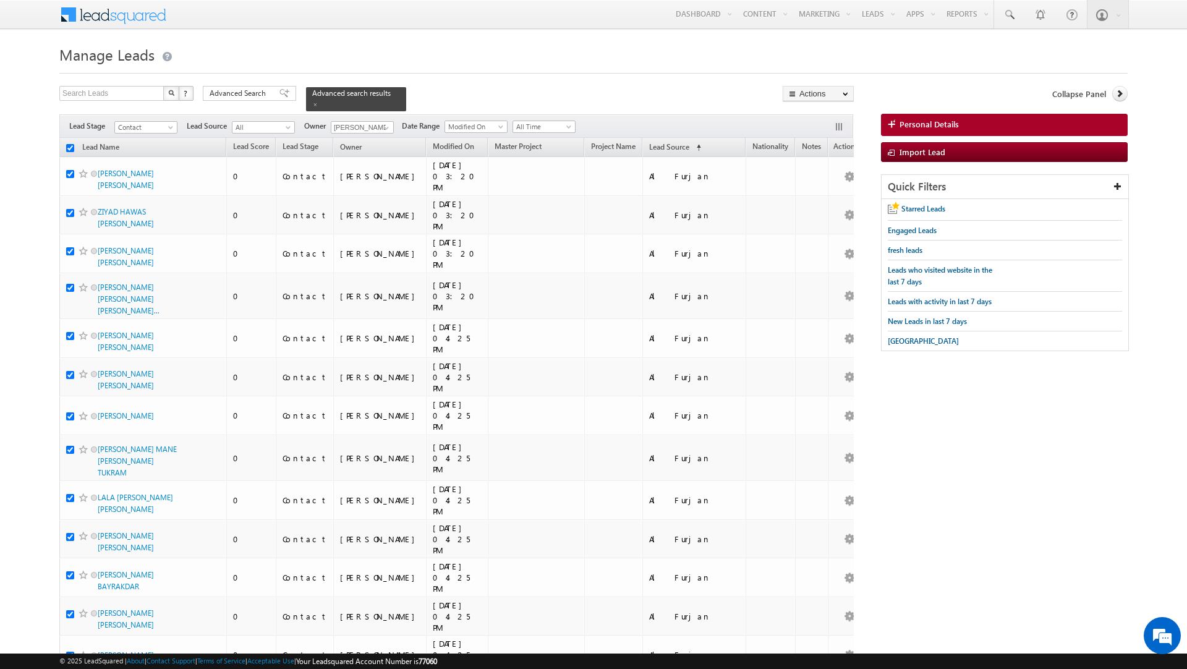
checkbox input "true"
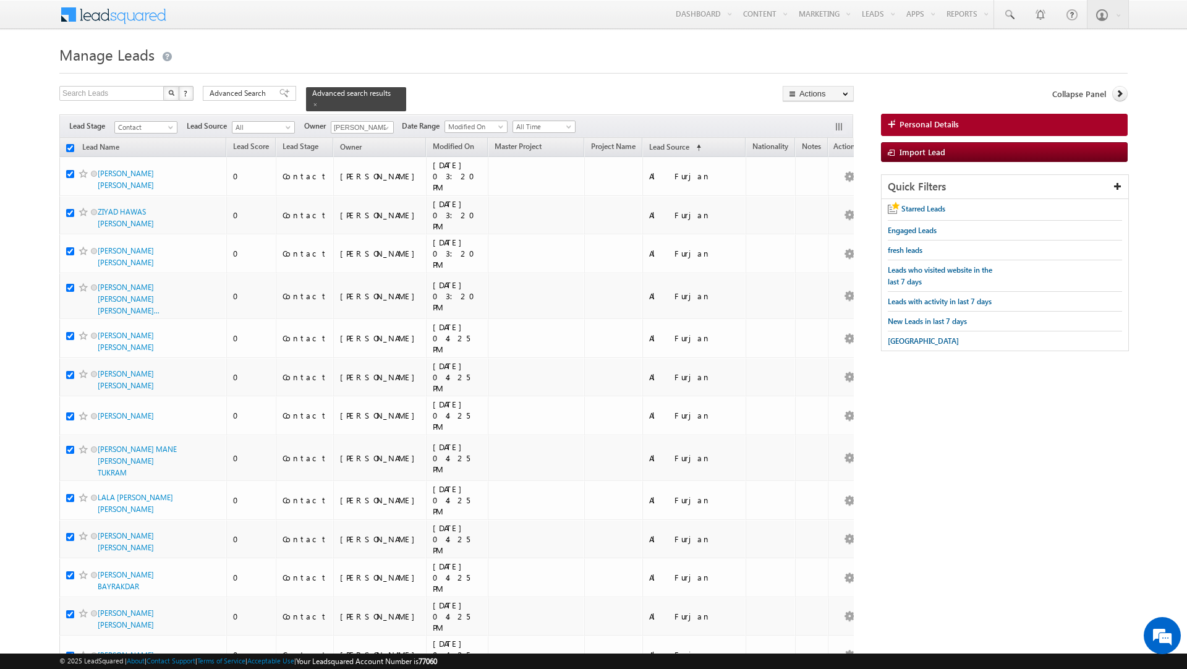
checkbox input "true"
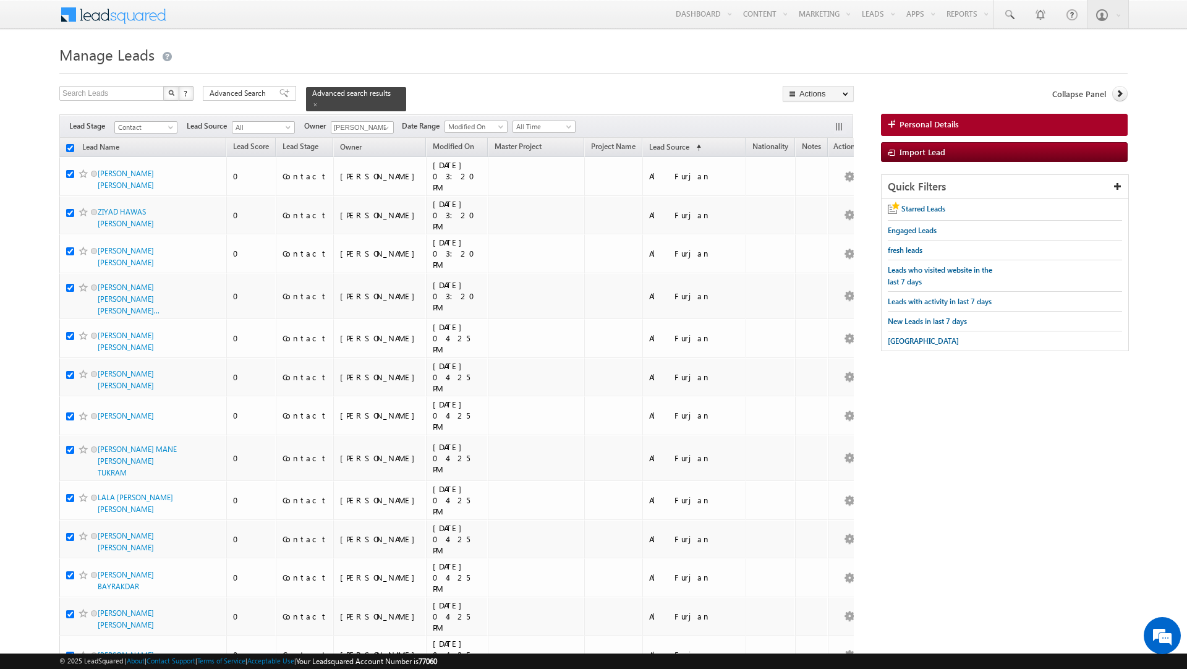
checkbox input "true"
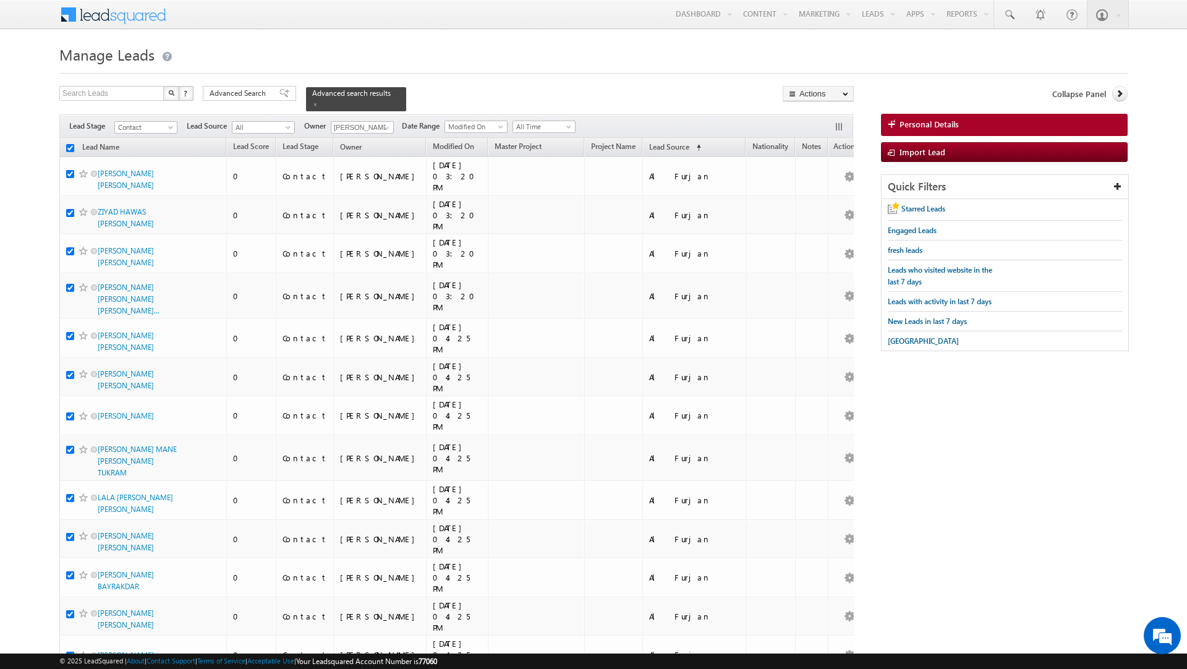
checkbox input "true"
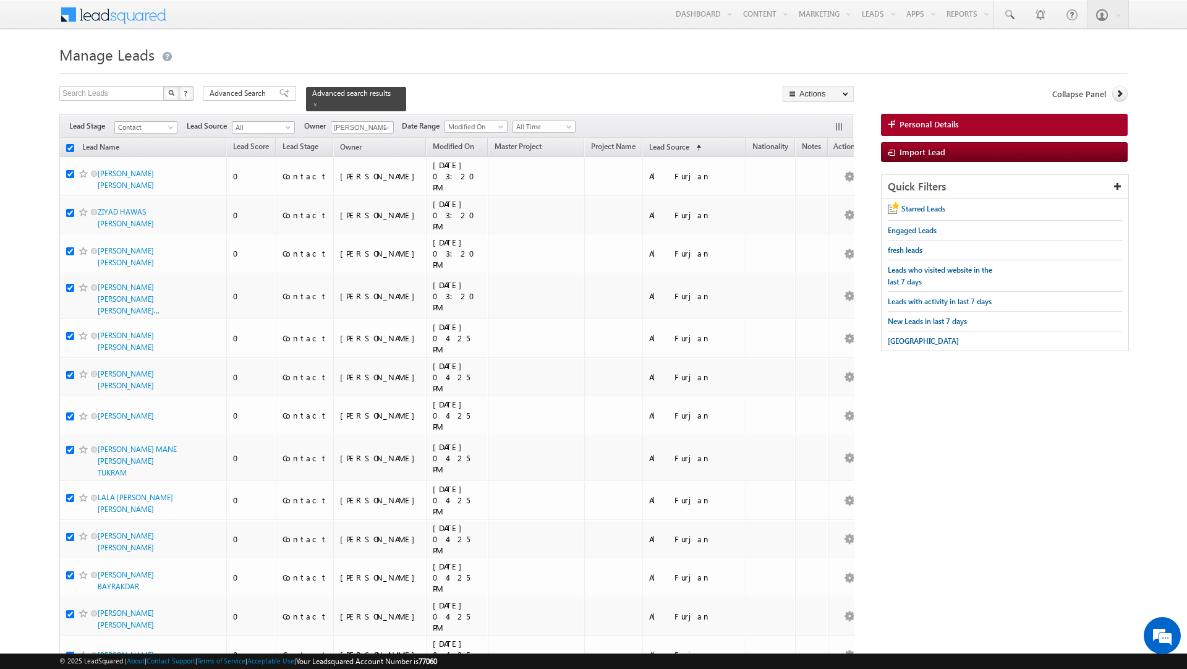
checkbox input "true"
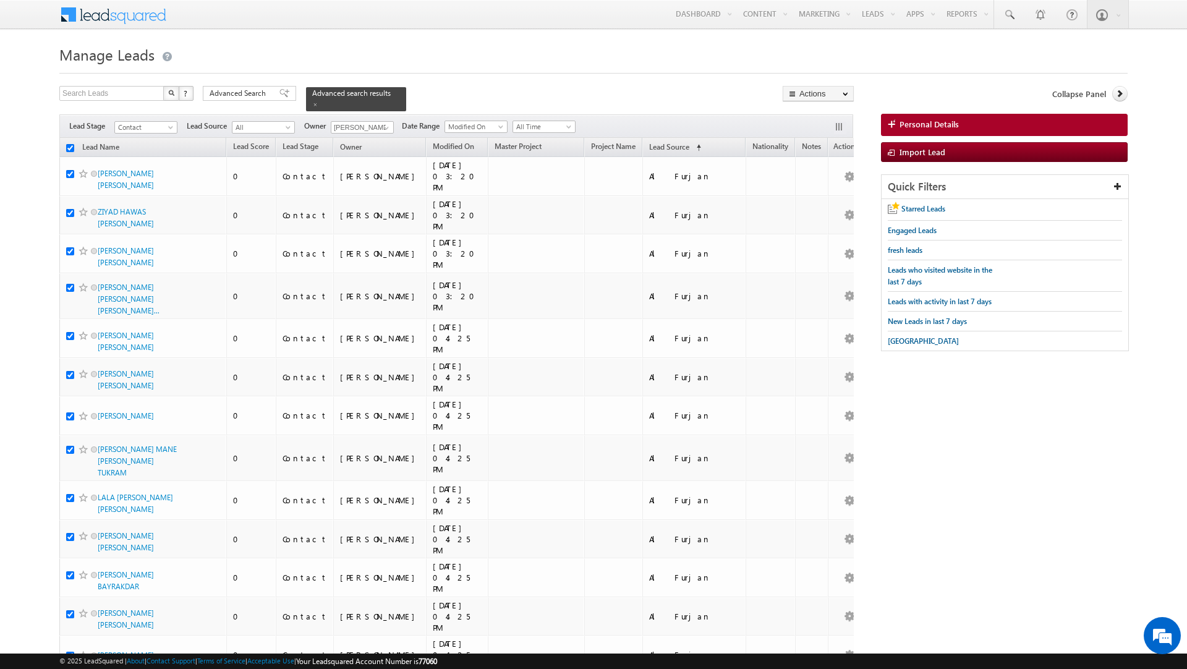
checkbox input "true"
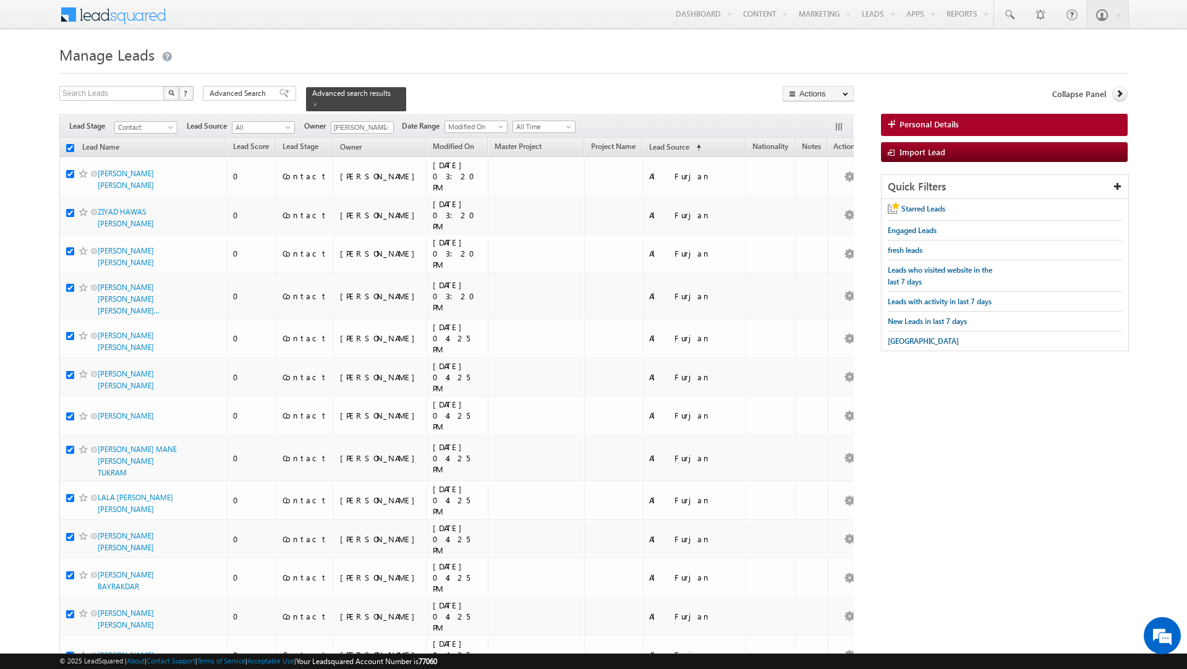
checkbox input "true"
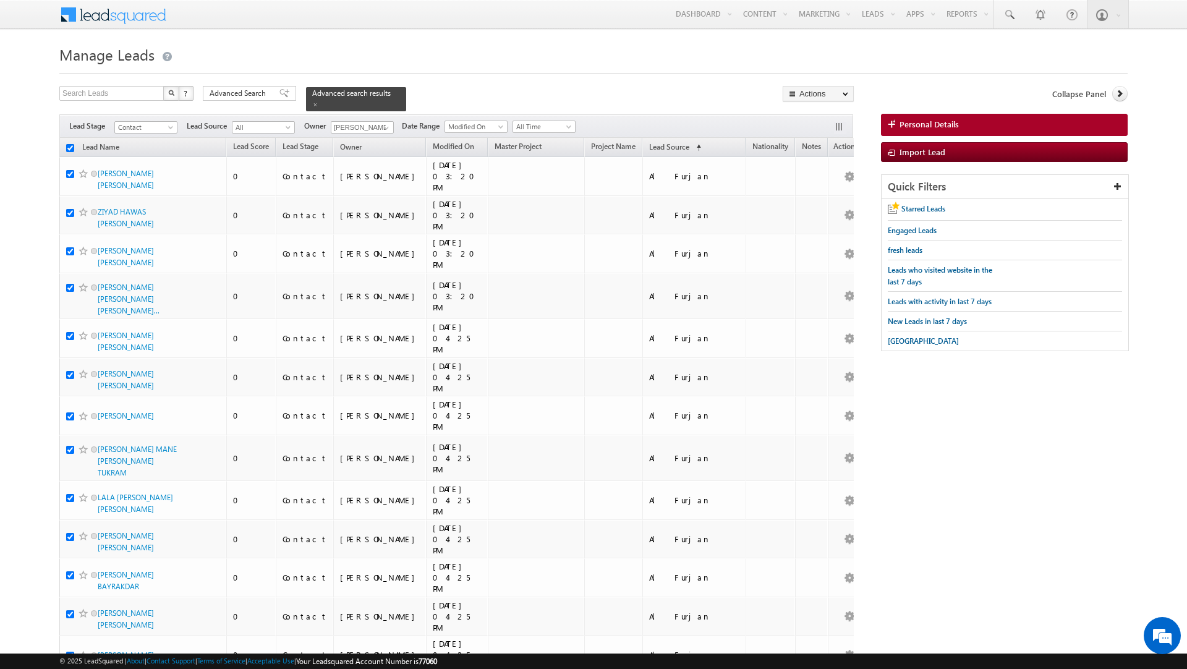
checkbox input "true"
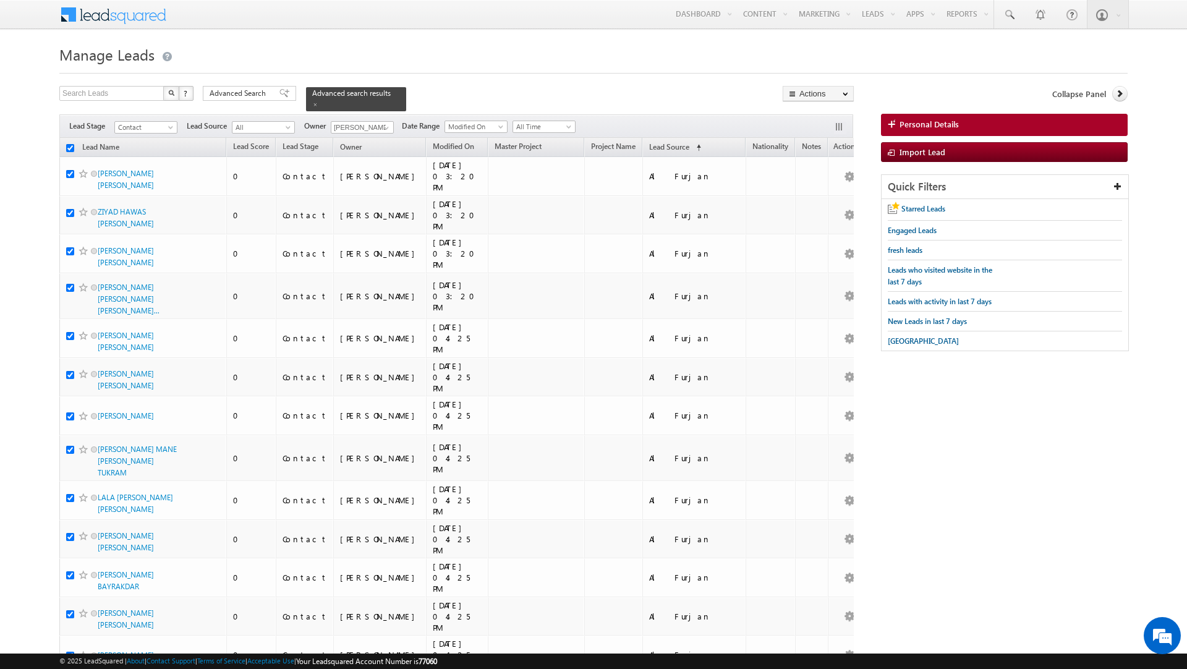
checkbox input "true"
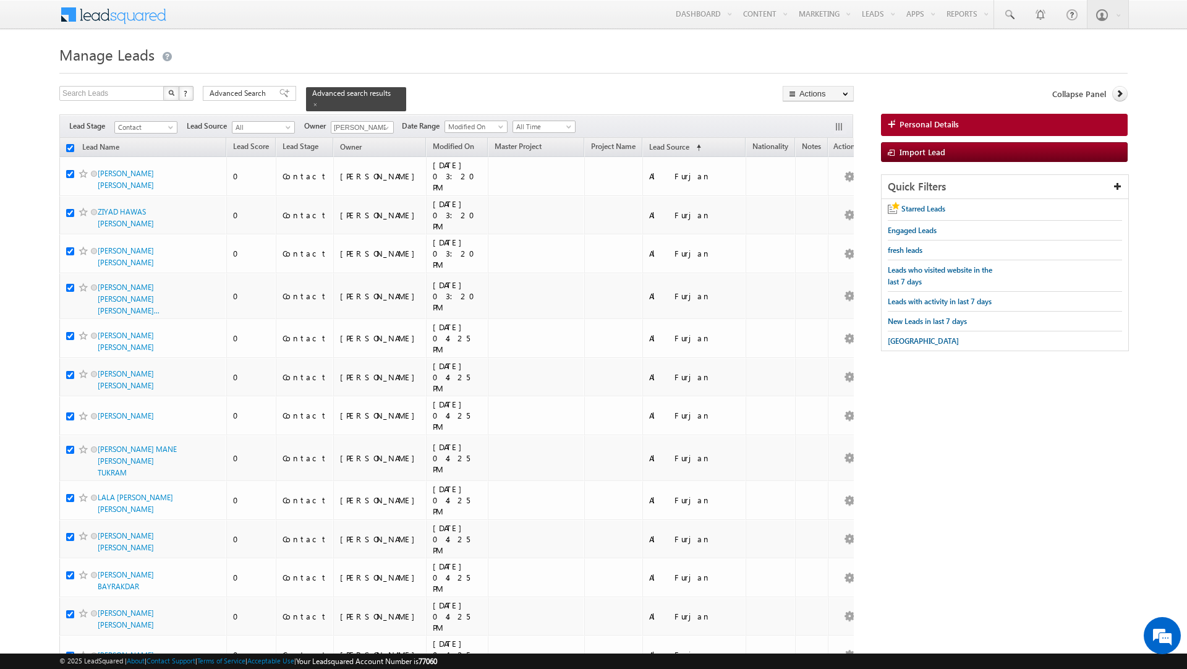
checkbox input "true"
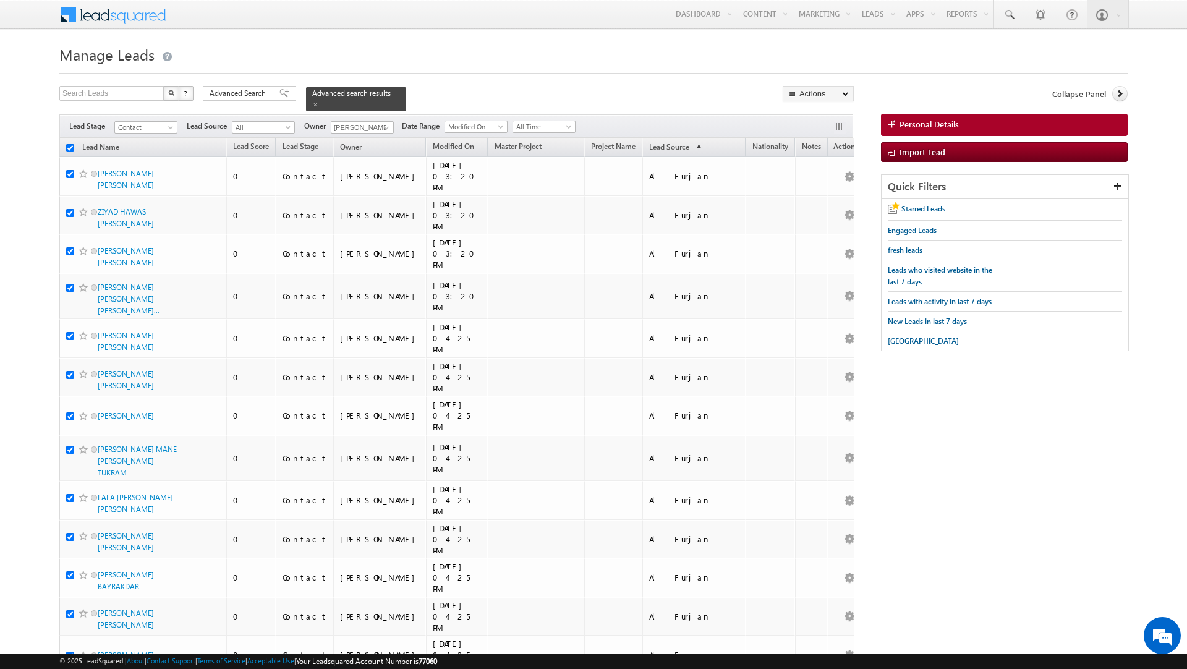
checkbox input "true"
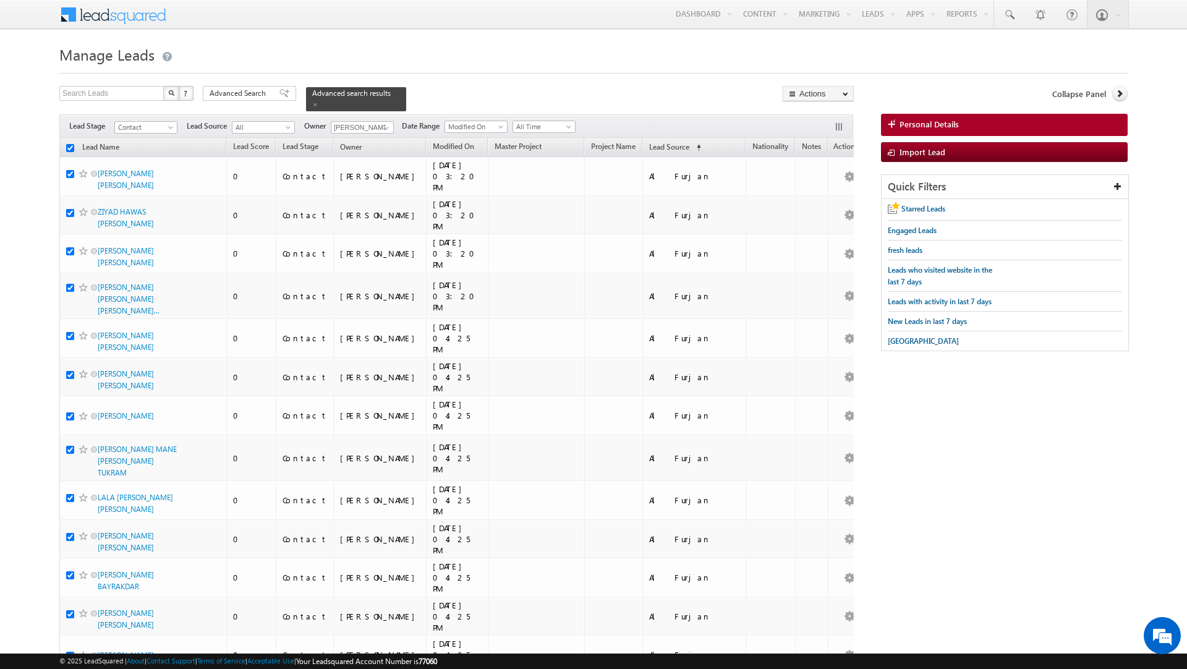
checkbox input "true"
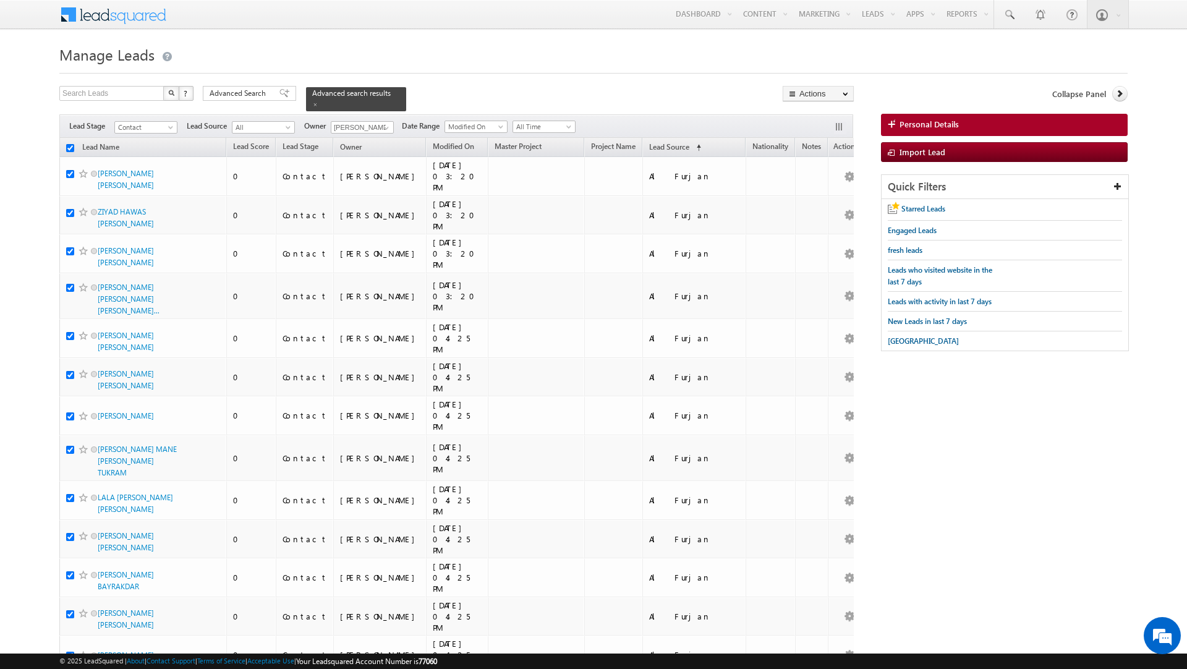
checkbox input "true"
click at [792, 198] on link "Change Owner" at bounding box center [818, 200] width 70 height 15
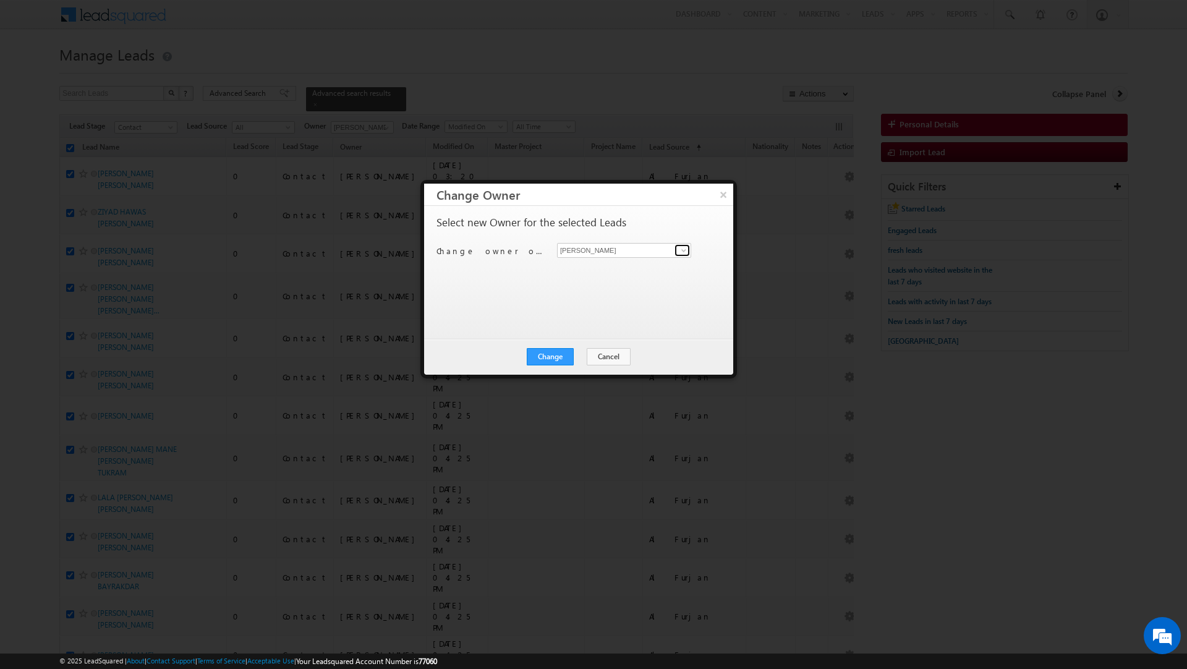
click at [681, 250] on span at bounding box center [684, 250] width 10 height 10
click at [646, 294] on span "[PERSON_NAME][EMAIL_ADDRESS][DOMAIN_NAME]" at bounding box center [617, 296] width 111 height 9
click at [550, 354] on button "Change" at bounding box center [550, 356] width 47 height 17
click at [586, 359] on button "Close" at bounding box center [581, 356] width 40 height 17
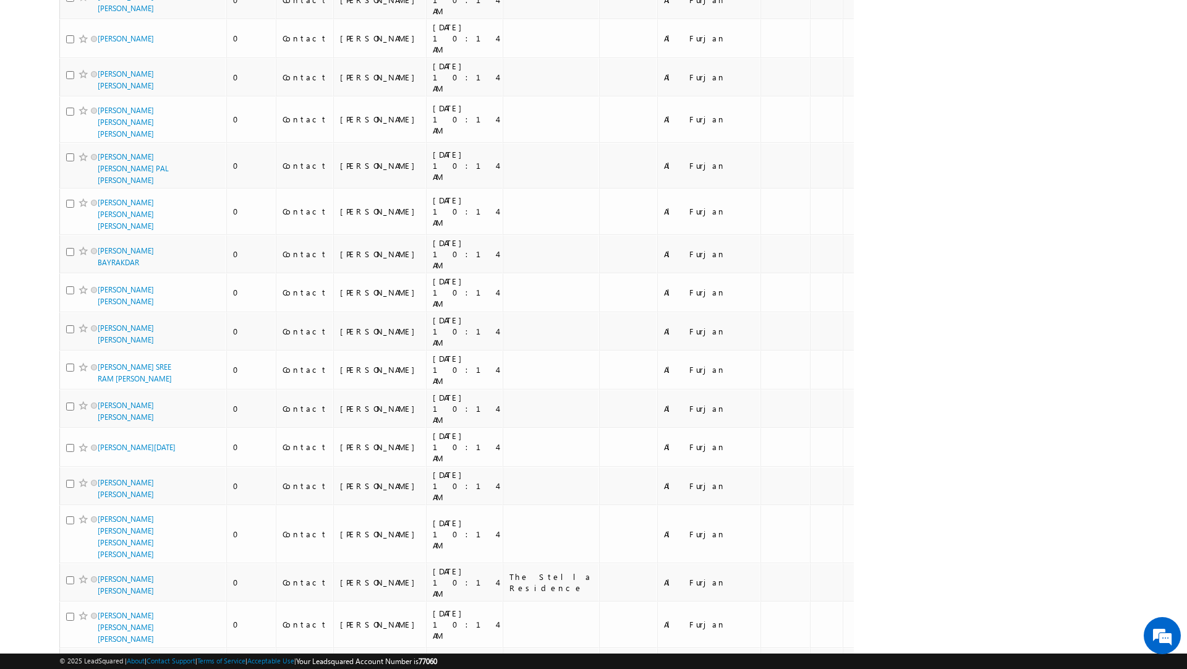
scroll to position [6344, 0]
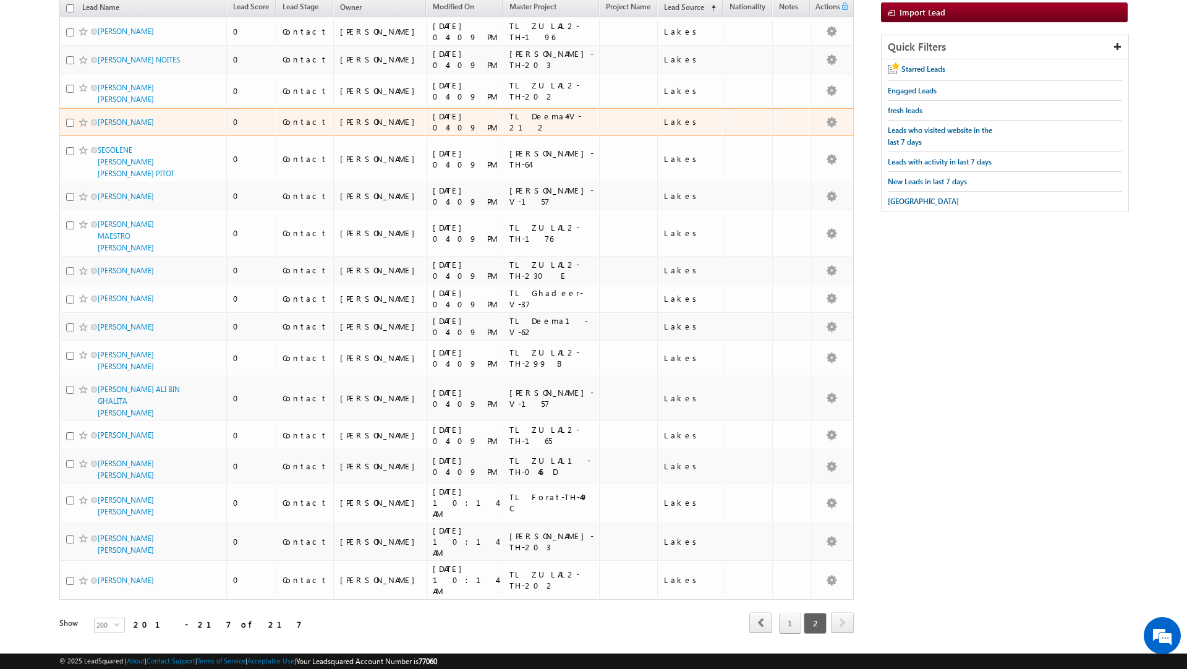
scroll to position [0, 0]
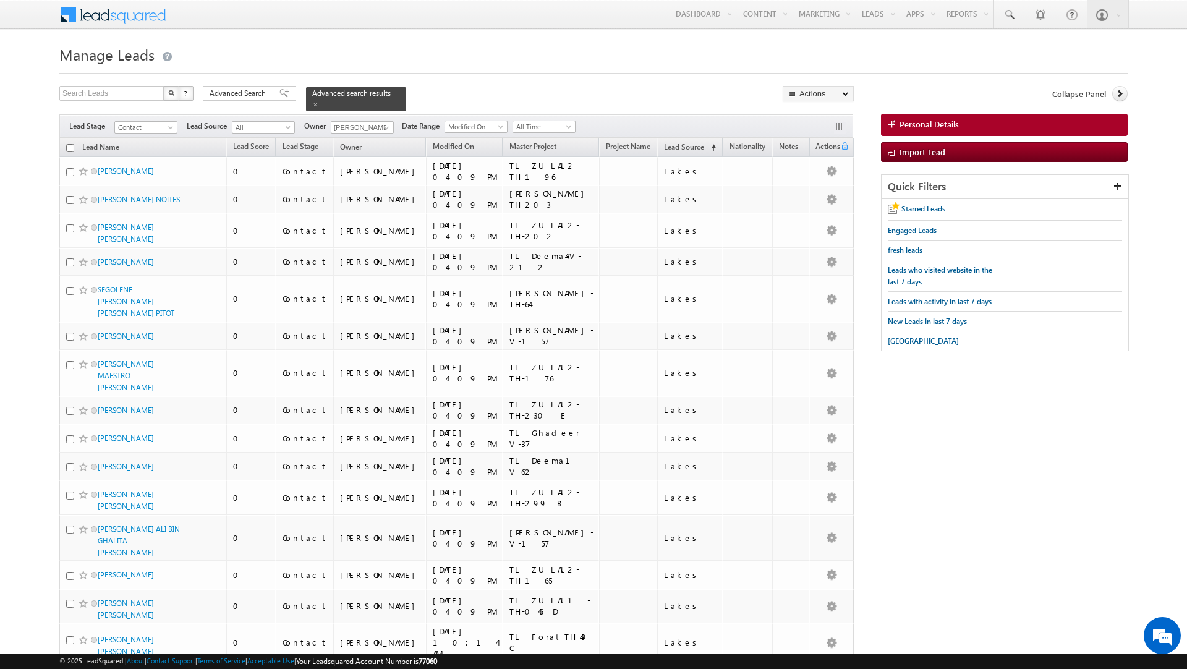
click at [70, 148] on input "checkbox" at bounding box center [70, 148] width 8 height 8
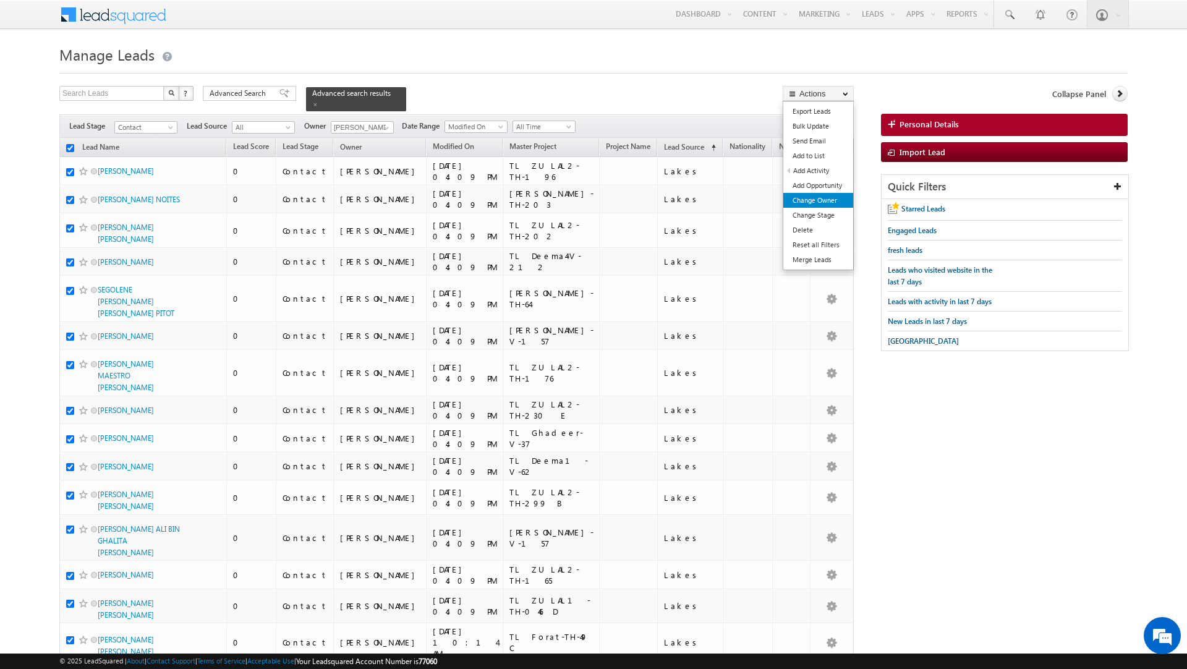
click at [803, 201] on link "Change Owner" at bounding box center [818, 200] width 70 height 15
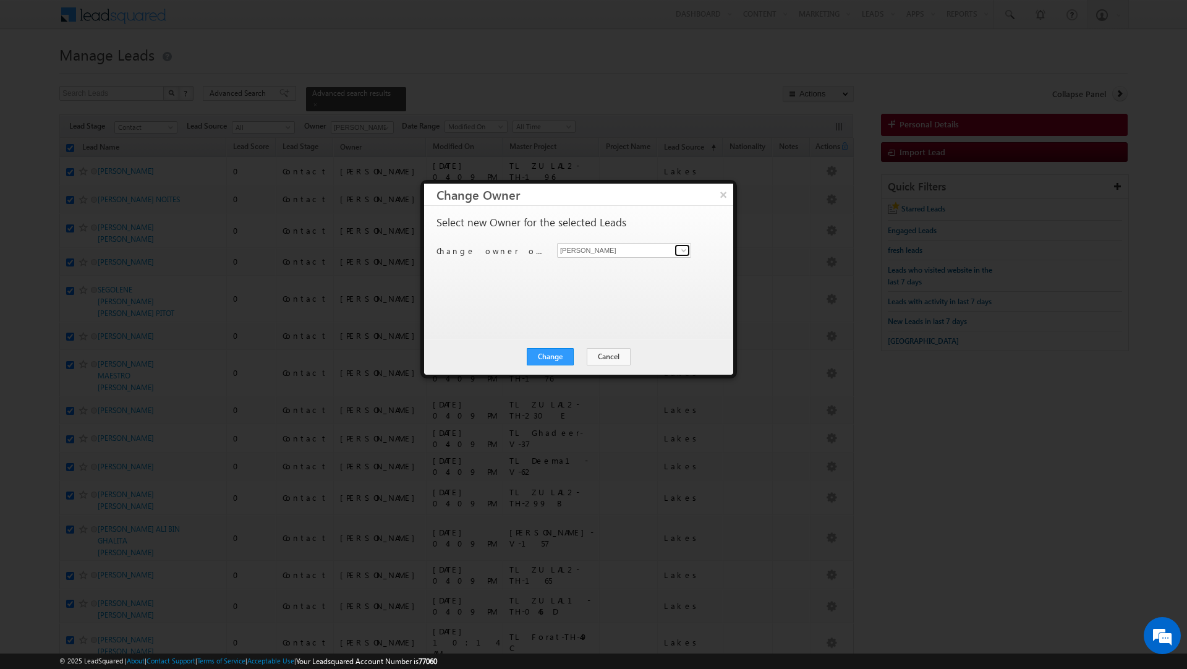
click at [680, 246] on span at bounding box center [684, 250] width 10 height 10
click at [641, 294] on span "[PERSON_NAME][EMAIL_ADDRESS][DOMAIN_NAME]" at bounding box center [617, 296] width 111 height 9
click at [543, 352] on button "Change" at bounding box center [550, 356] width 47 height 17
click at [579, 357] on button "Close" at bounding box center [581, 356] width 40 height 17
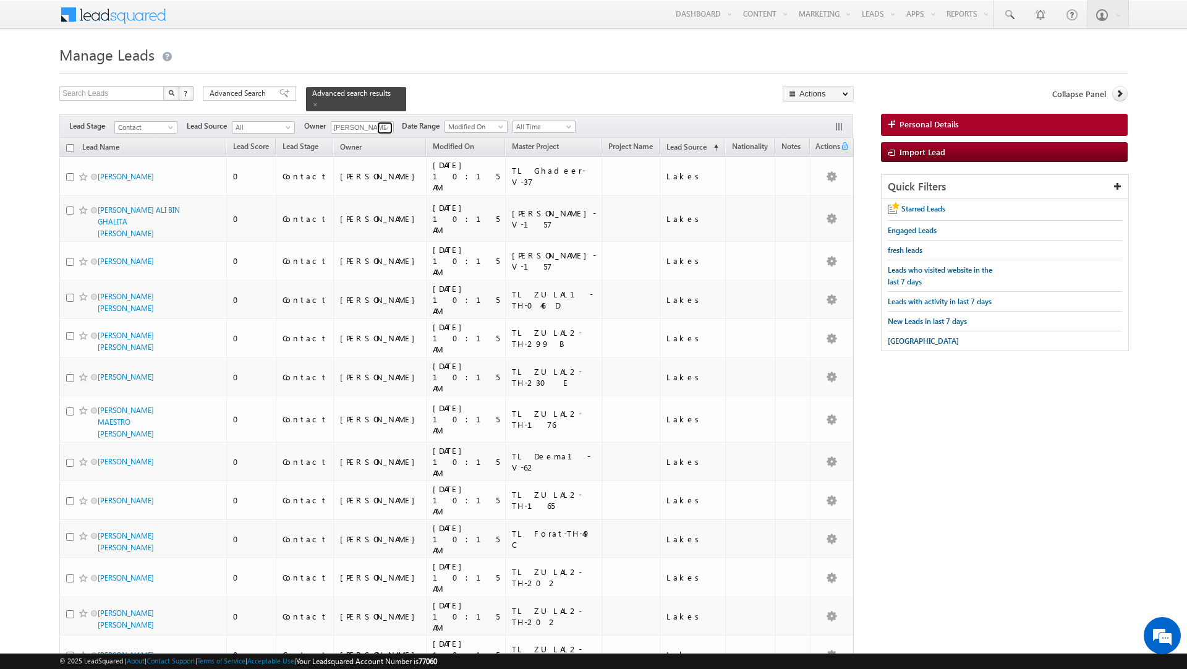
click at [383, 125] on span at bounding box center [386, 128] width 10 height 10
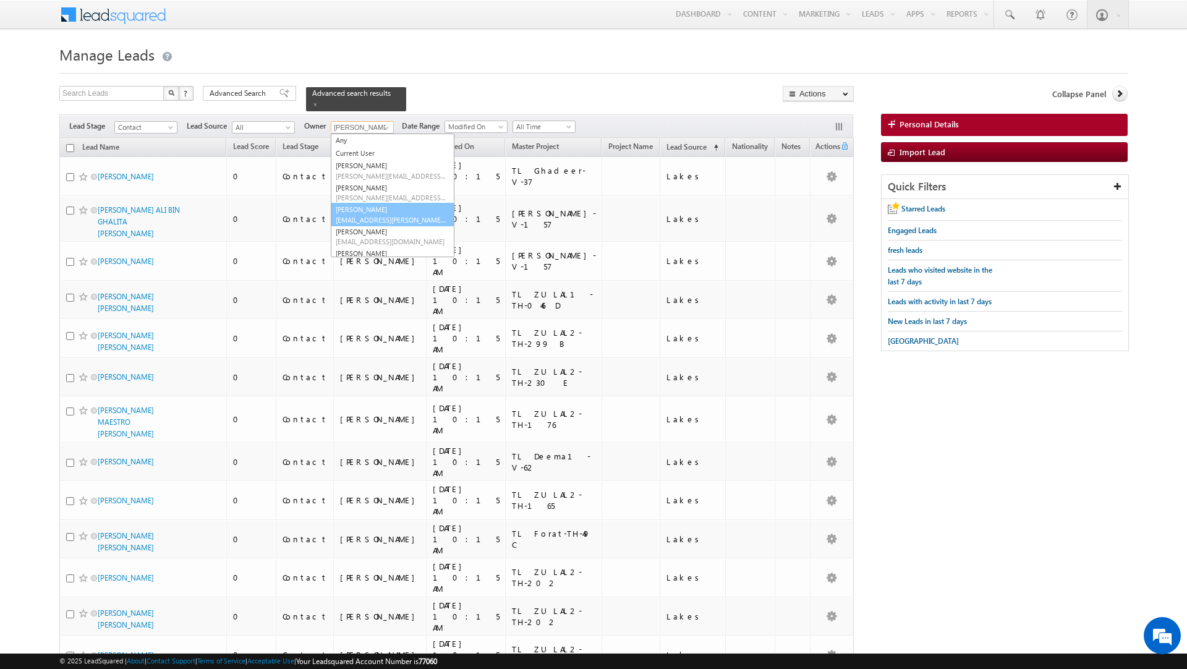
click at [368, 217] on span "[EMAIL_ADDRESS][PERSON_NAME][DOMAIN_NAME]" at bounding box center [391, 219] width 111 height 9
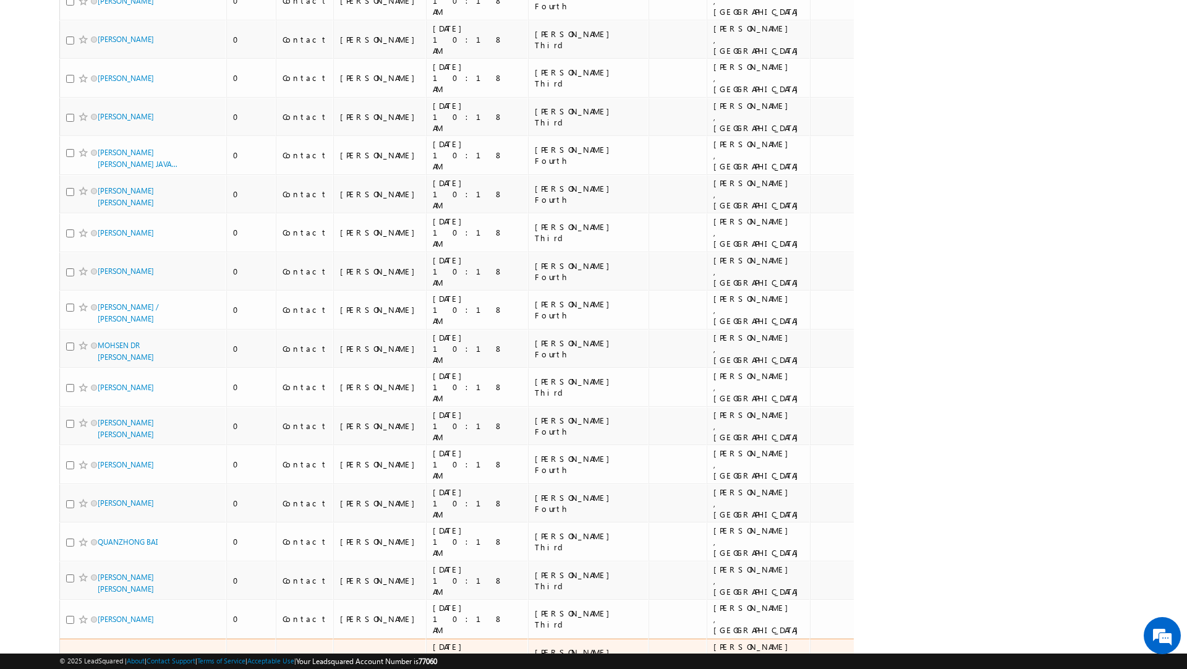
scroll to position [6126, 0]
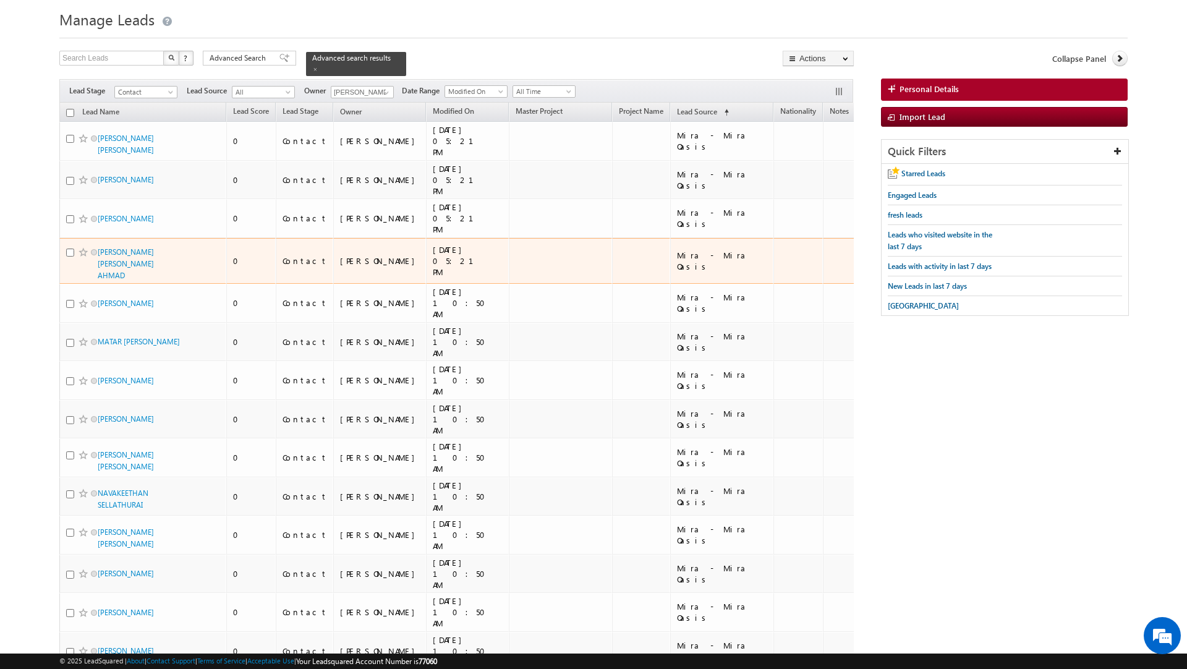
scroll to position [0, 0]
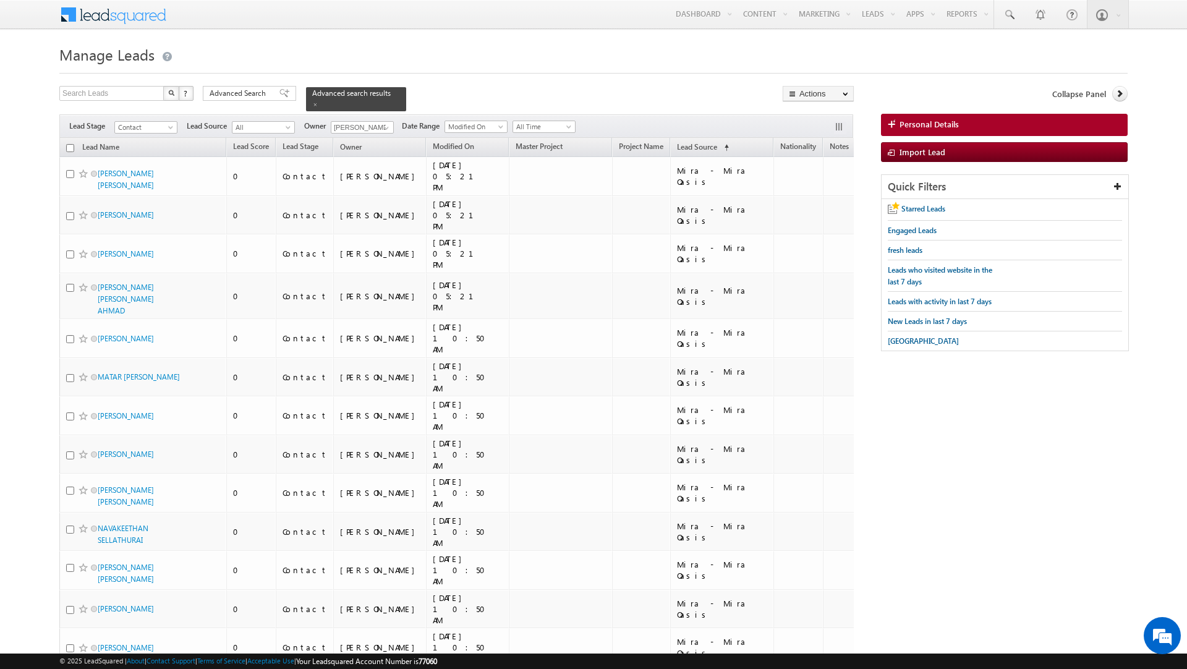
click at [71, 146] on input "checkbox" at bounding box center [70, 148] width 8 height 8
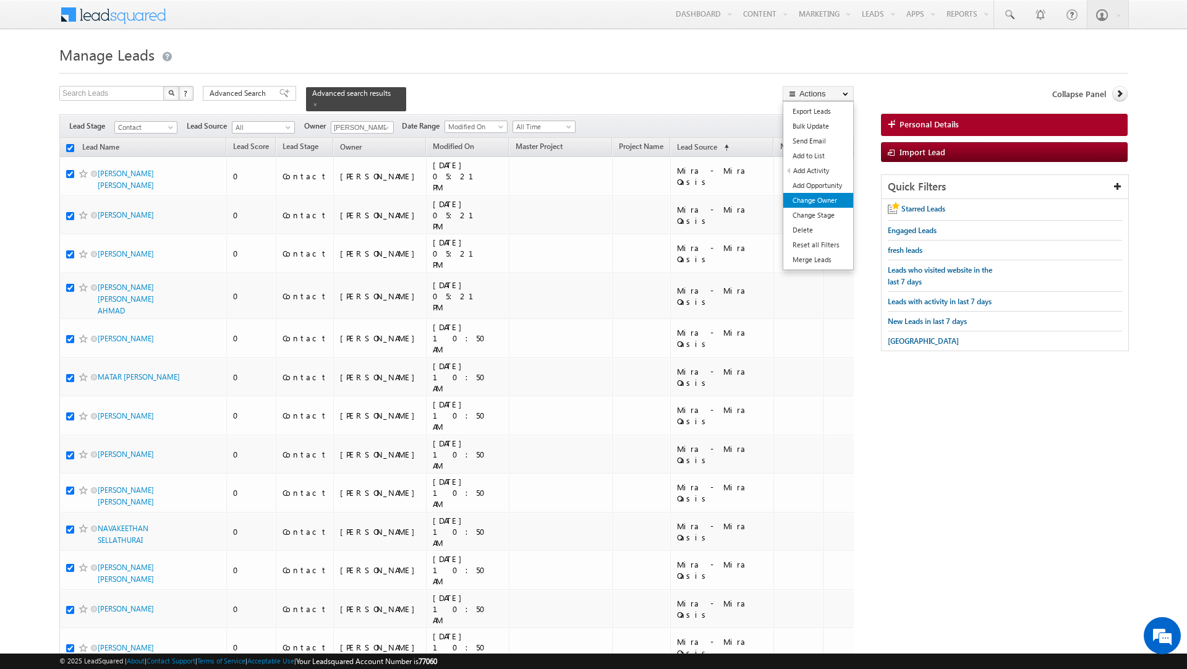
click at [818, 195] on link "Change Owner" at bounding box center [818, 200] width 70 height 15
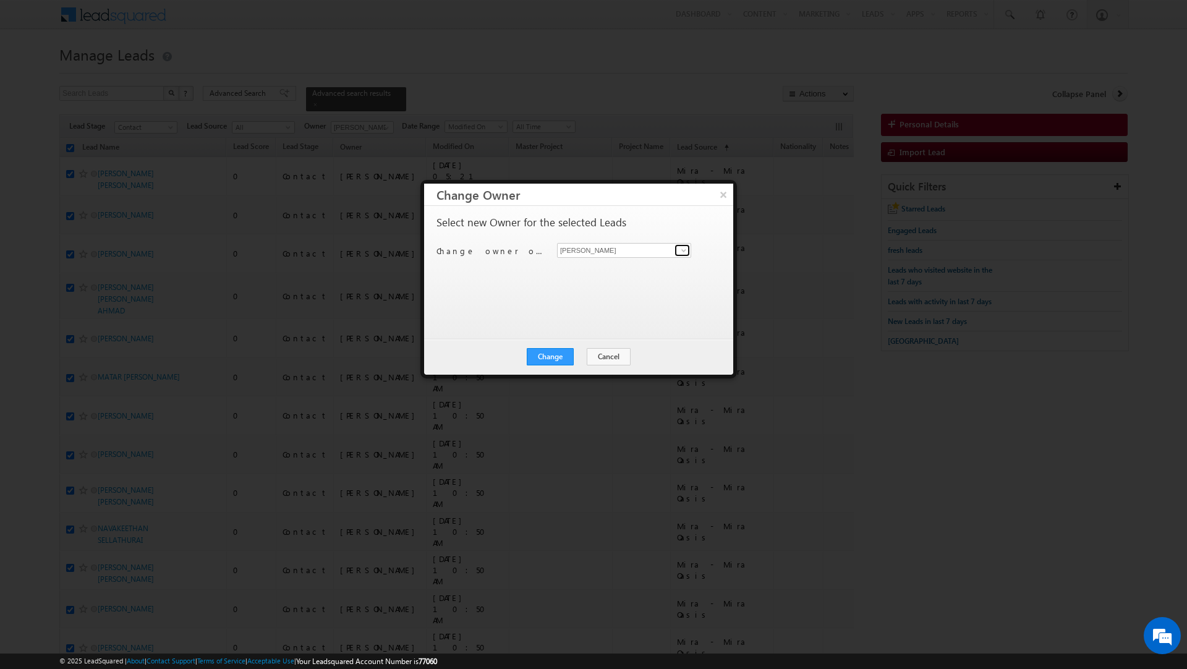
click at [684, 251] on span at bounding box center [684, 250] width 10 height 10
click at [643, 313] on link "[PERSON_NAME] [EMAIL_ADDRESS][PERSON_NAME][DOMAIN_NAME]" at bounding box center [624, 313] width 134 height 23
click at [554, 355] on button "Change" at bounding box center [550, 356] width 47 height 17
click at [576, 353] on button "Close" at bounding box center [581, 356] width 40 height 17
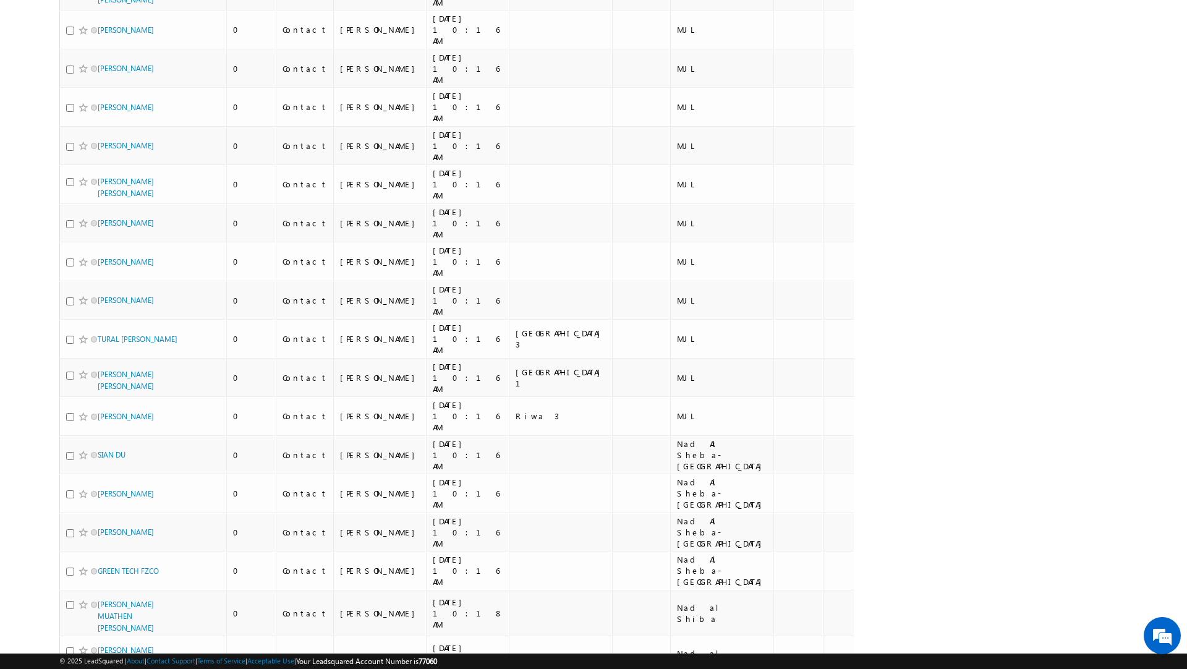
scroll to position [6124, 0]
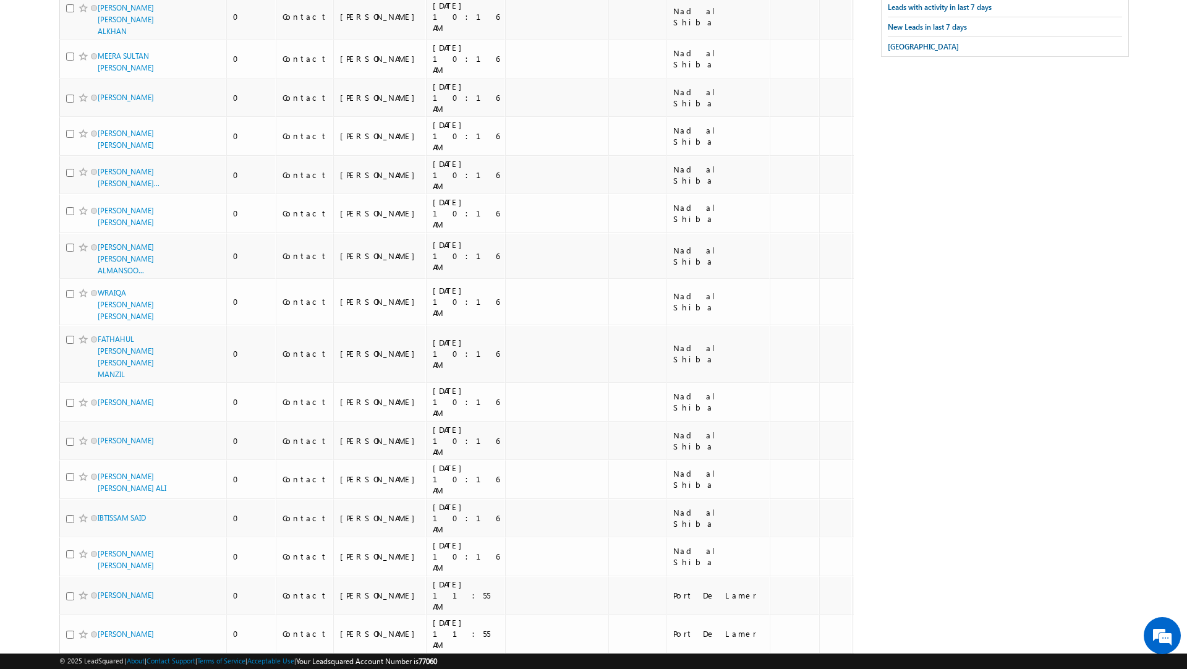
scroll to position [0, 0]
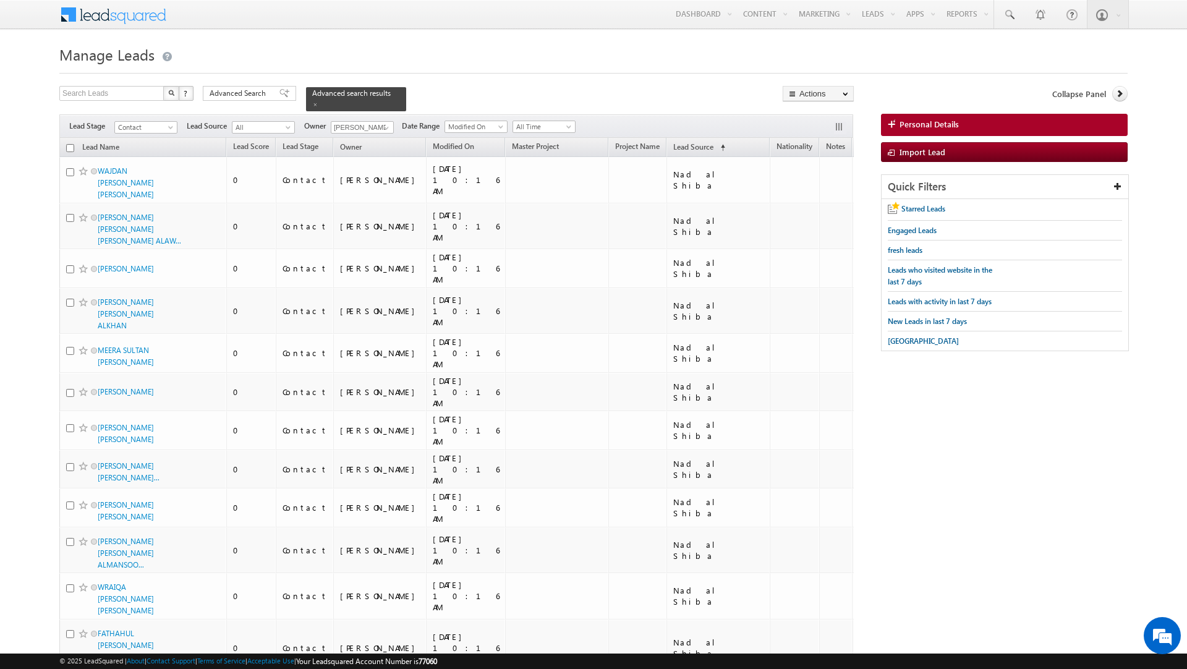
click at [68, 150] on input "checkbox" at bounding box center [70, 148] width 8 height 8
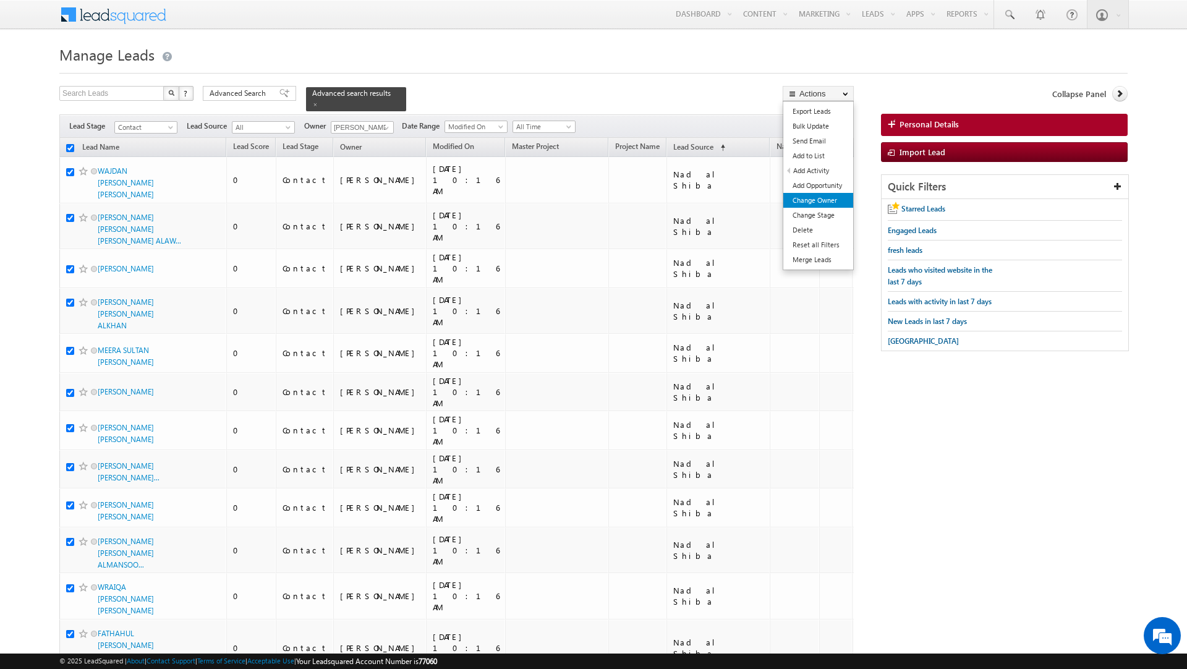
click at [817, 203] on link "Change Owner" at bounding box center [818, 200] width 70 height 15
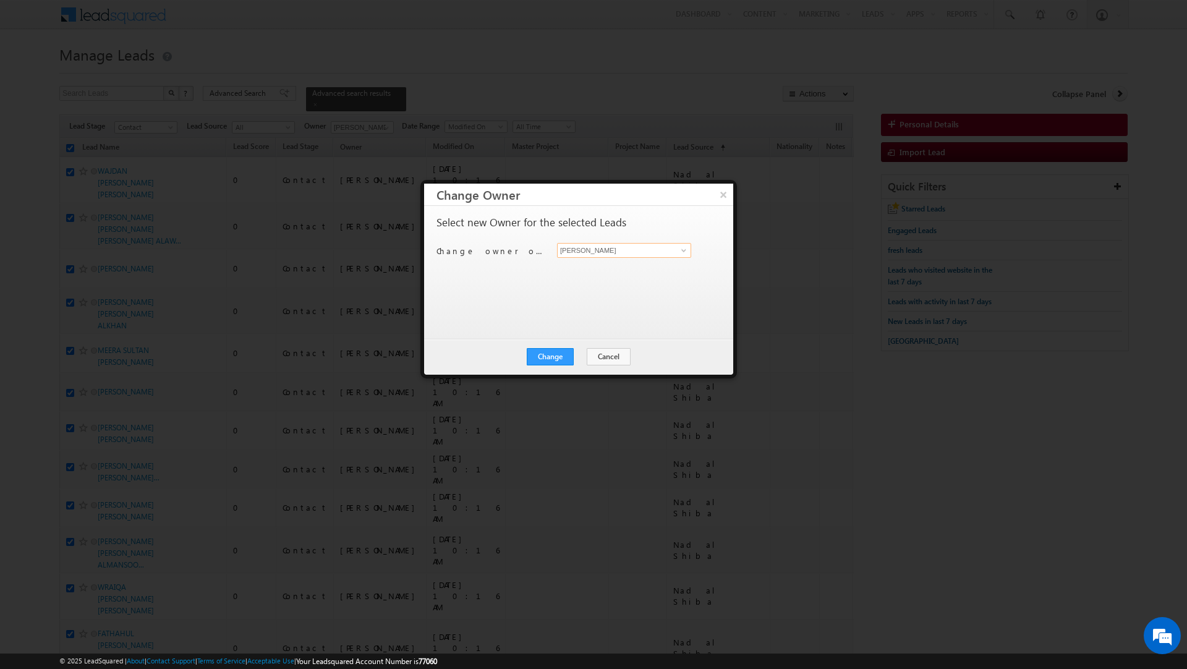
click at [623, 250] on input "[PERSON_NAME]" at bounding box center [624, 250] width 134 height 15
click at [602, 268] on link "[PERSON_NAME] [PERSON_NAME][EMAIL_ADDRESS][DOMAIN_NAME]" at bounding box center [624, 269] width 134 height 23
click at [548, 357] on button "Change" at bounding box center [550, 356] width 47 height 17
click at [582, 352] on button "Close" at bounding box center [581, 356] width 40 height 17
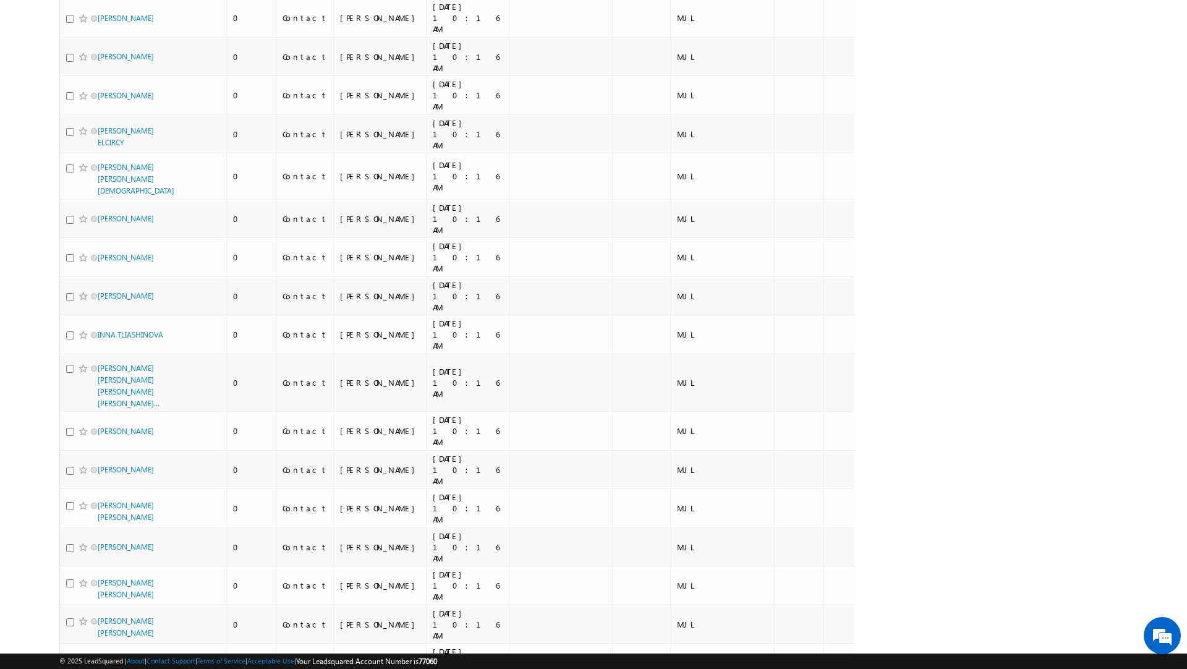
scroll to position [6124, 0]
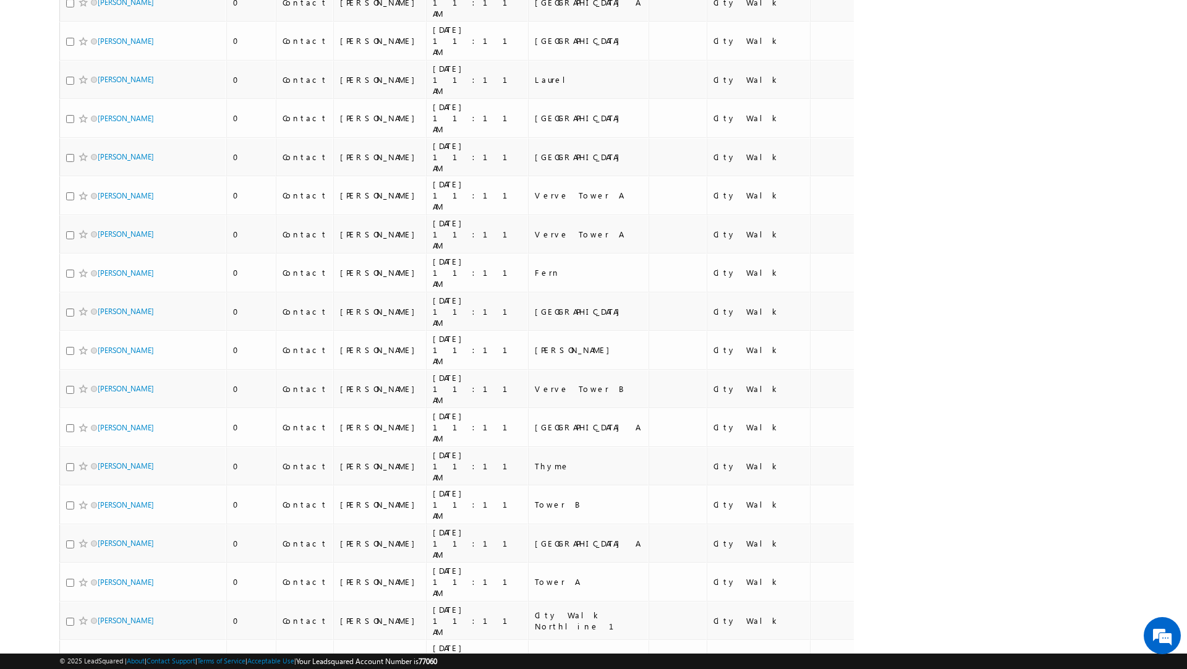
scroll to position [0, 0]
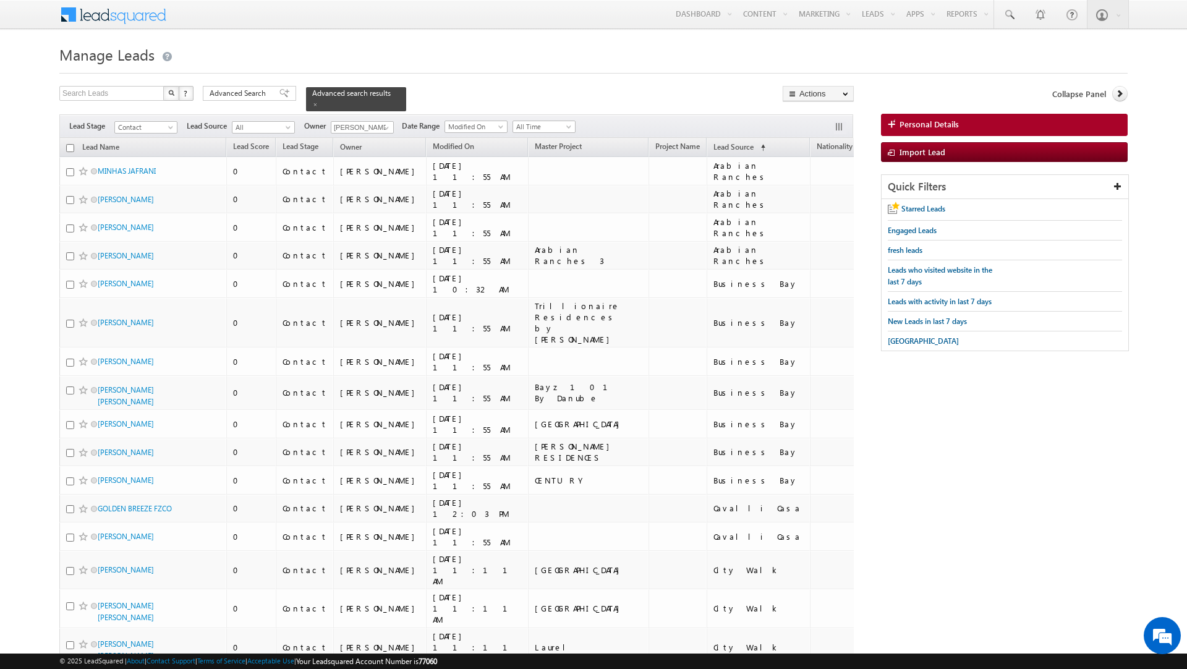
click at [69, 151] on input "checkbox" at bounding box center [70, 148] width 8 height 8
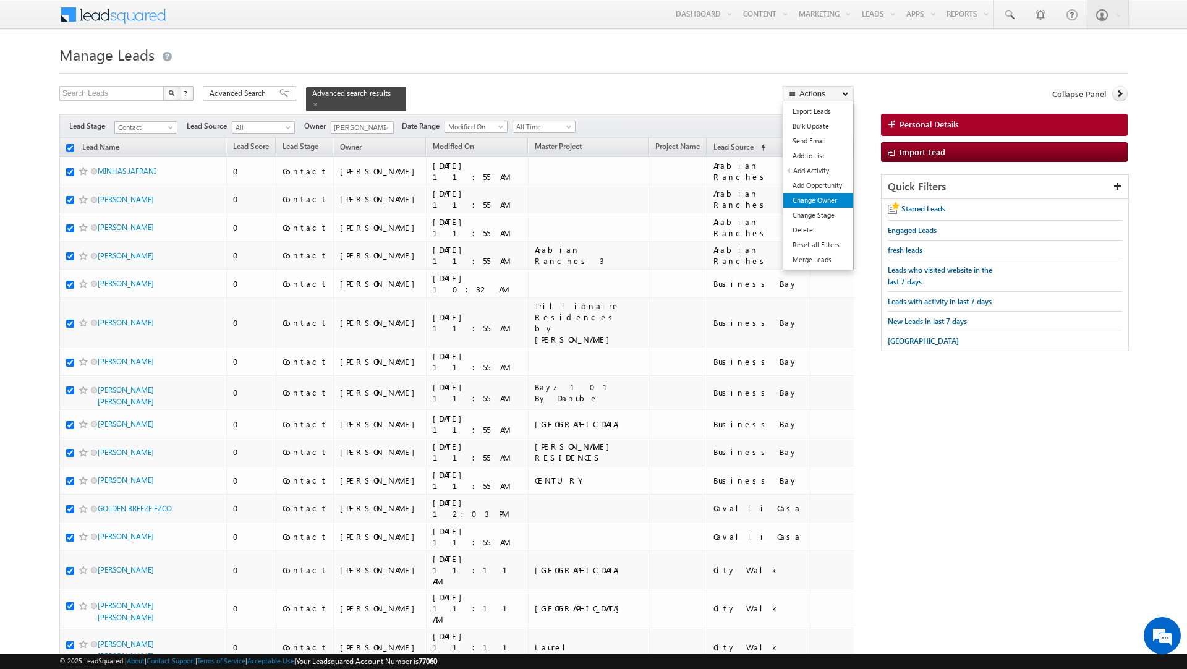
click at [804, 196] on link "Change Owner" at bounding box center [818, 200] width 70 height 15
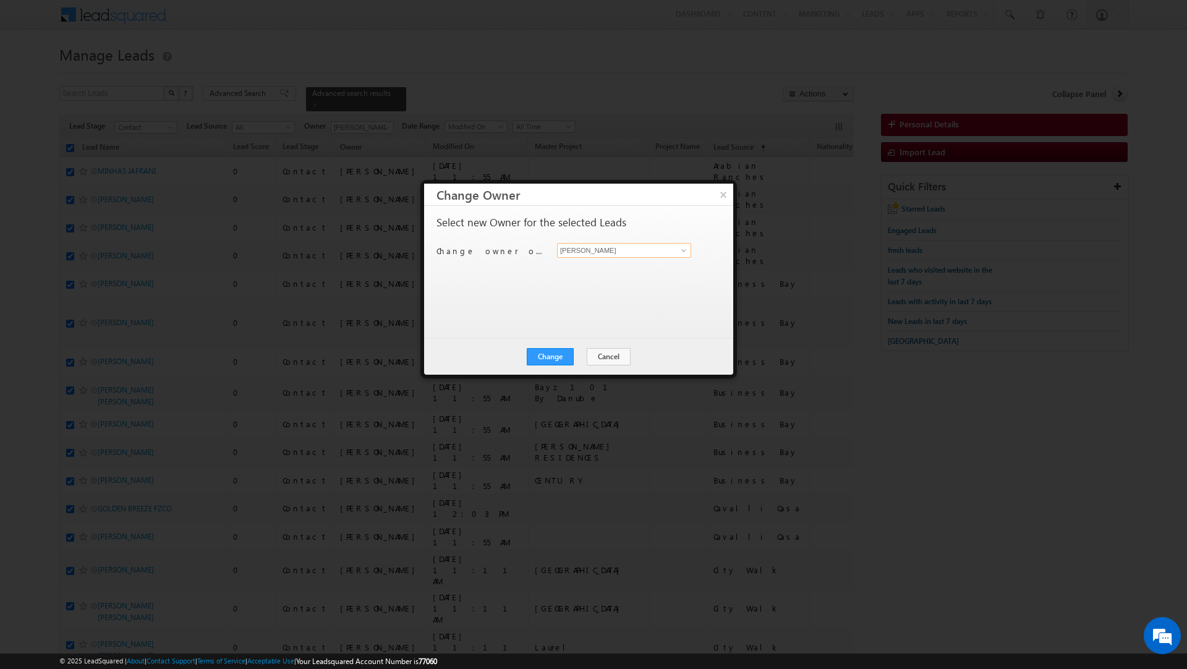
click at [618, 249] on input "[PERSON_NAME]" at bounding box center [624, 250] width 134 height 15
click at [602, 273] on span "[EMAIL_ADDRESS][PERSON_NAME][DOMAIN_NAME]" at bounding box center [617, 275] width 111 height 9
click at [548, 358] on button "Change" at bounding box center [550, 356] width 47 height 17
click at [580, 357] on button "Close" at bounding box center [581, 356] width 40 height 17
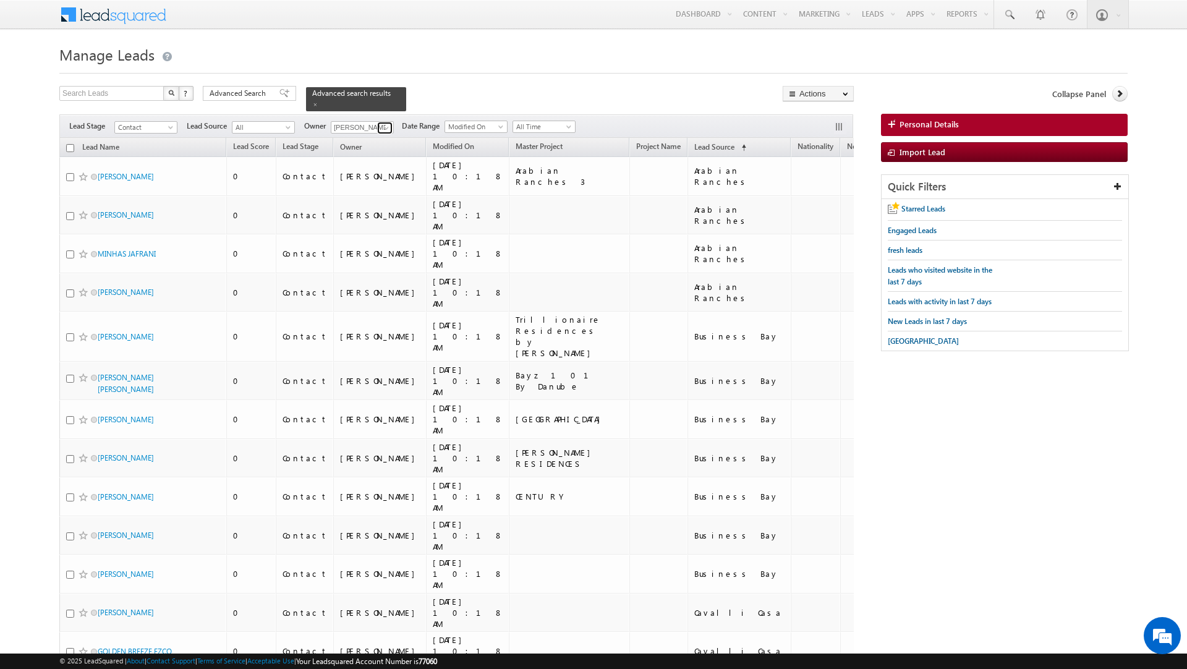
click at [378, 126] on link at bounding box center [384, 128] width 15 height 12
click at [367, 160] on span "[EMAIL_ADDRESS][DOMAIN_NAME]" at bounding box center [391, 163] width 111 height 9
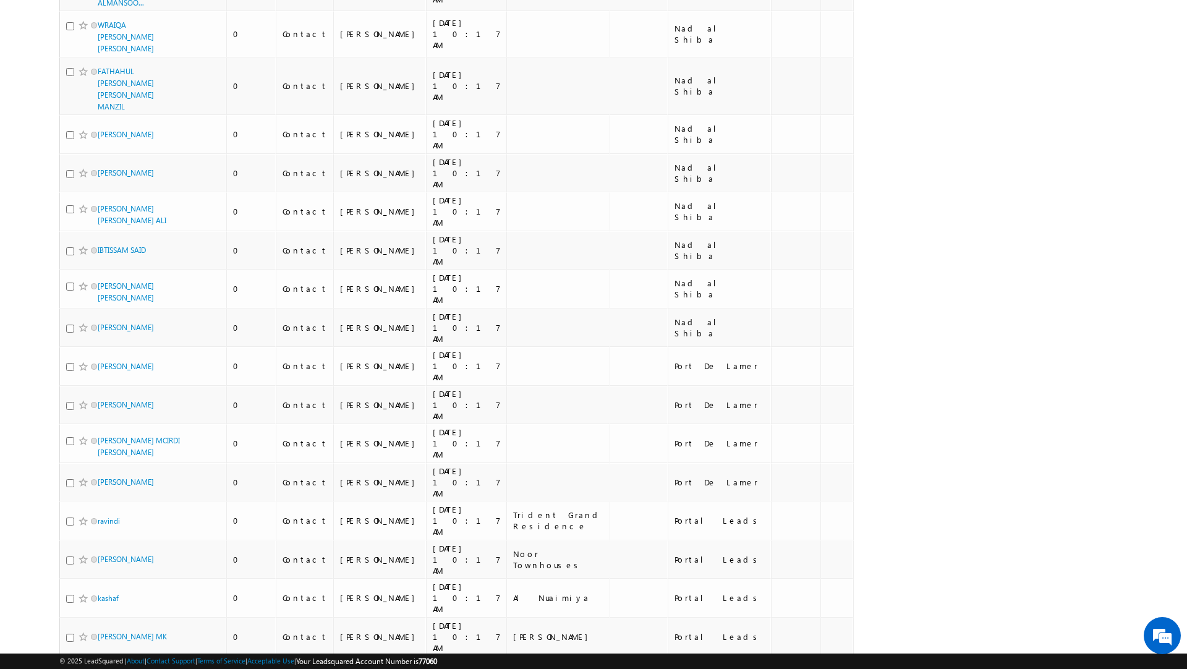
scroll to position [0, 0]
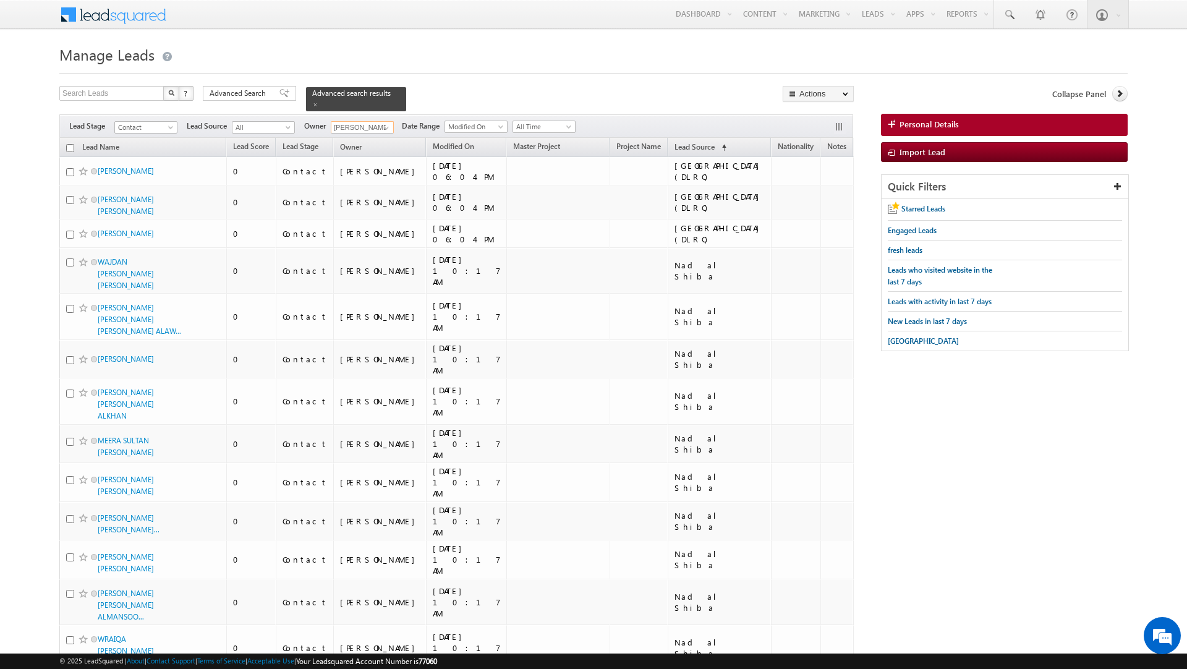
click at [70, 147] on input "checkbox" at bounding box center [70, 148] width 8 height 8
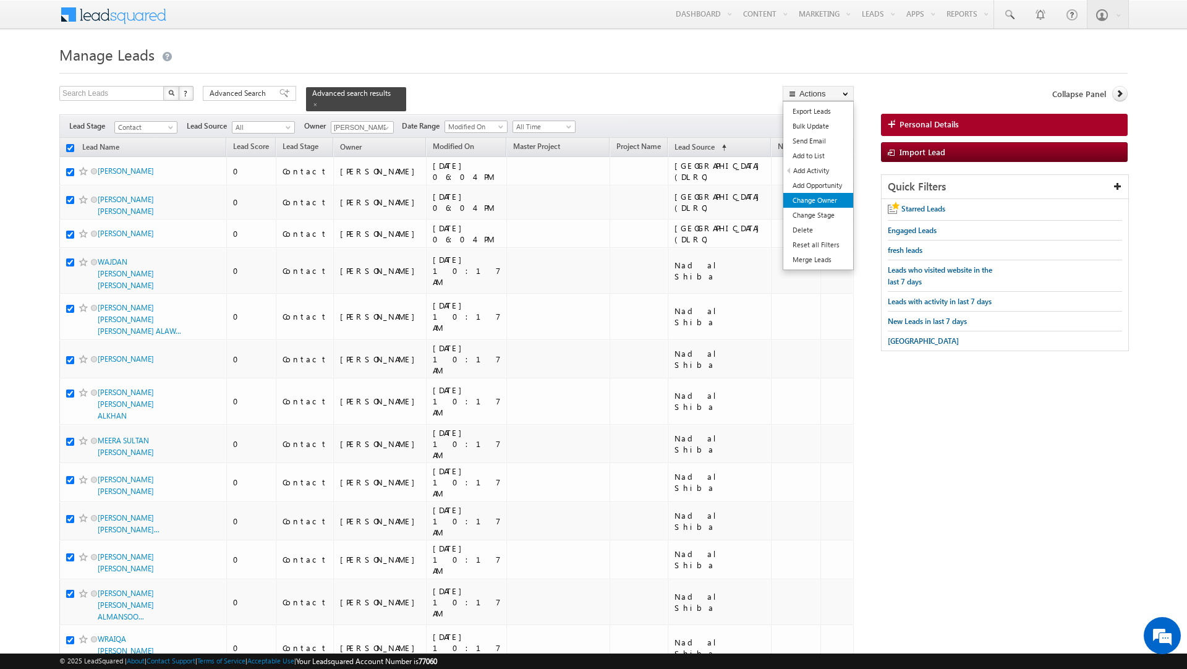
click at [817, 202] on link "Change Owner" at bounding box center [818, 200] width 70 height 15
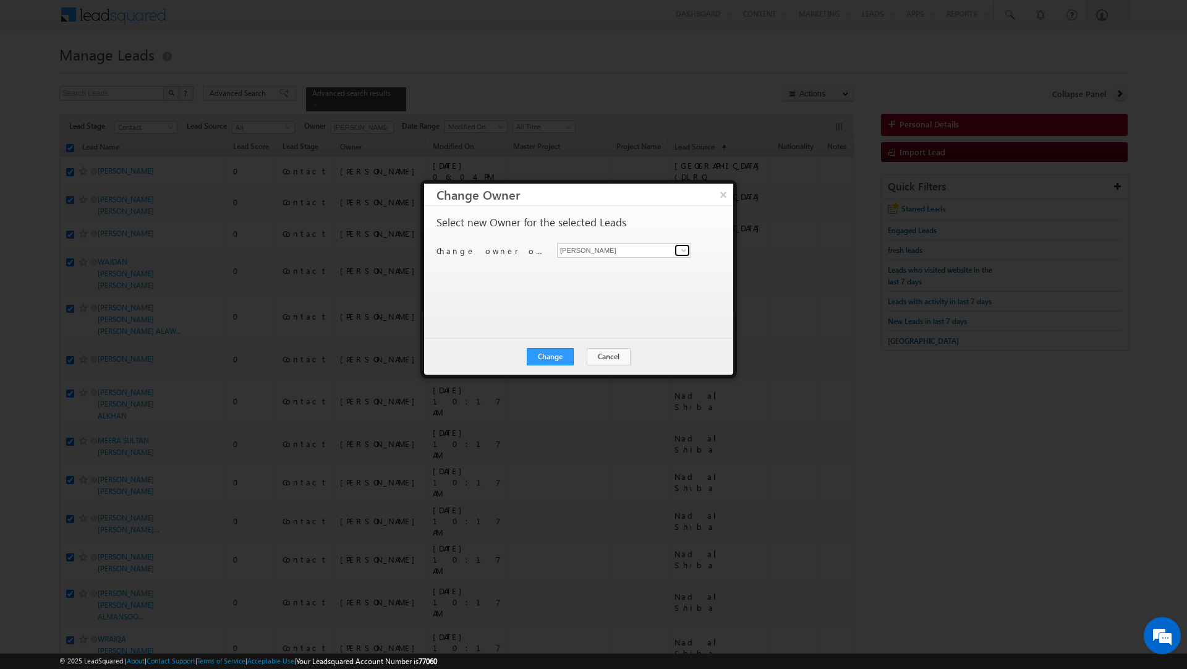
click at [680, 247] on span at bounding box center [684, 250] width 10 height 10
click at [645, 330] on link "[PERSON_NAME] [PERSON_NAME][EMAIL_ADDRESS][DOMAIN_NAME]" at bounding box center [624, 336] width 134 height 23
click at [545, 356] on button "Change" at bounding box center [550, 356] width 47 height 17
click at [581, 359] on button "Close" at bounding box center [581, 356] width 40 height 17
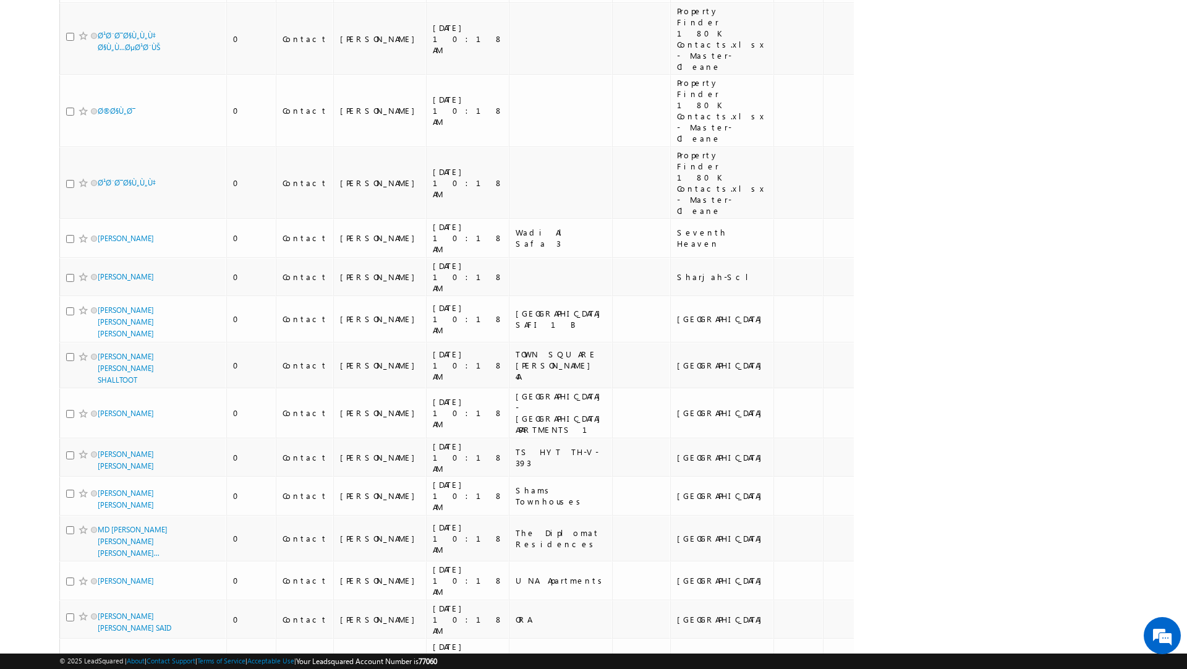
scroll to position [5788, 0]
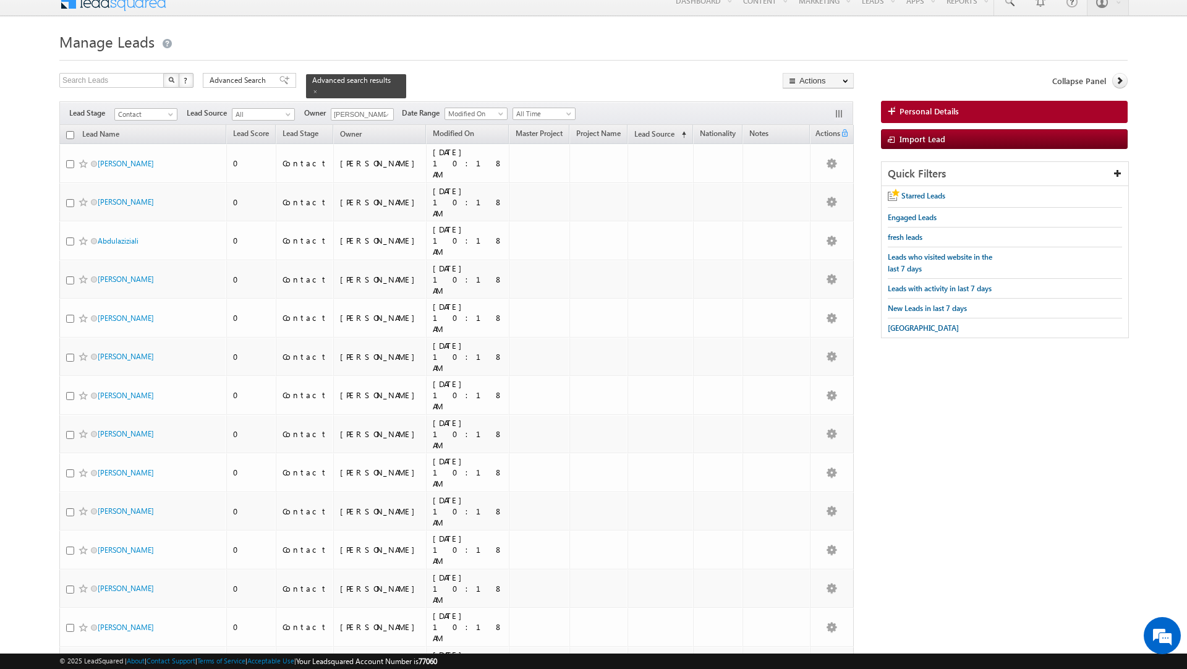
scroll to position [0, 0]
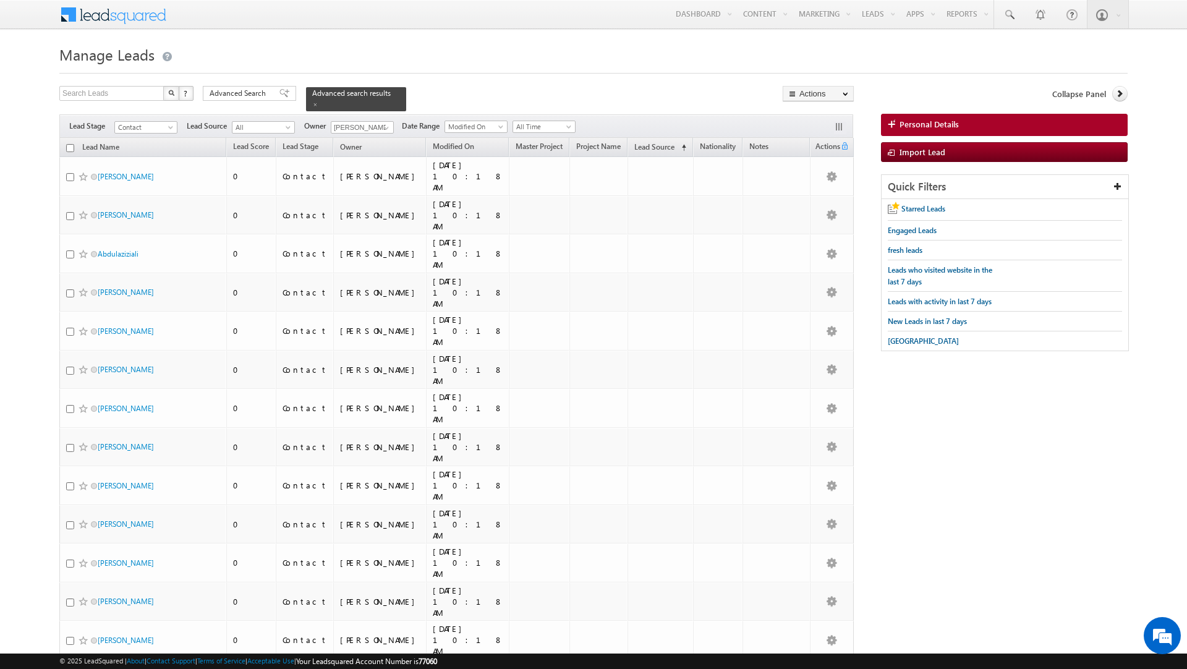
click at [69, 149] on input "checkbox" at bounding box center [70, 148] width 8 height 8
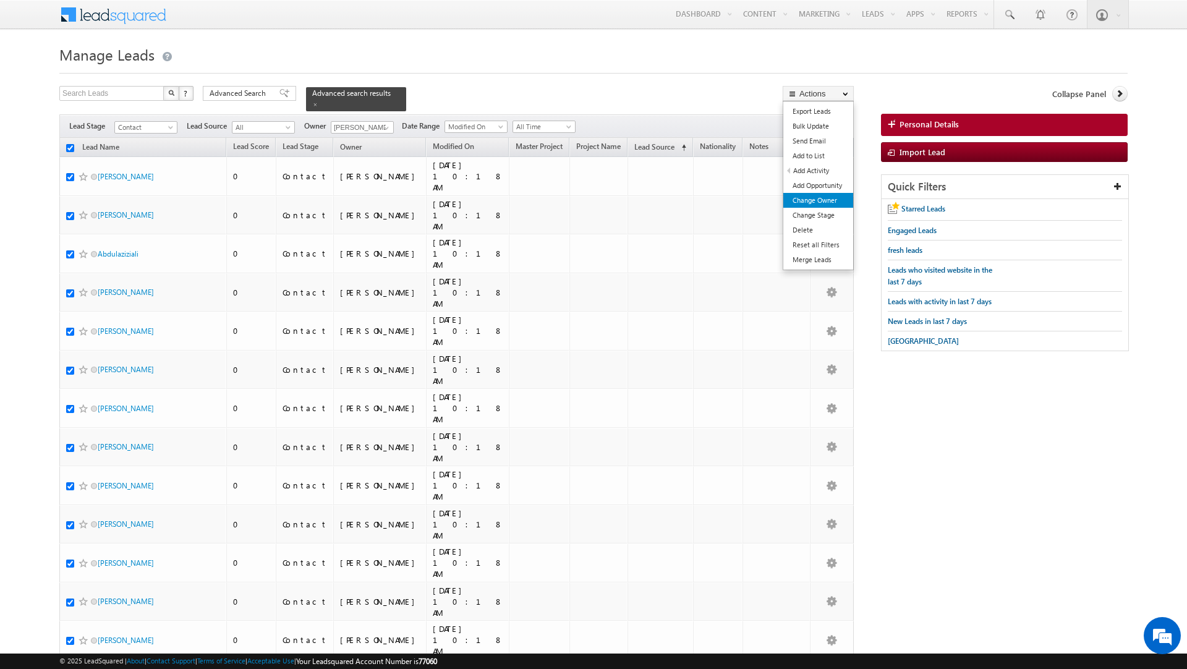
click at [813, 202] on link "Change Owner" at bounding box center [818, 200] width 70 height 15
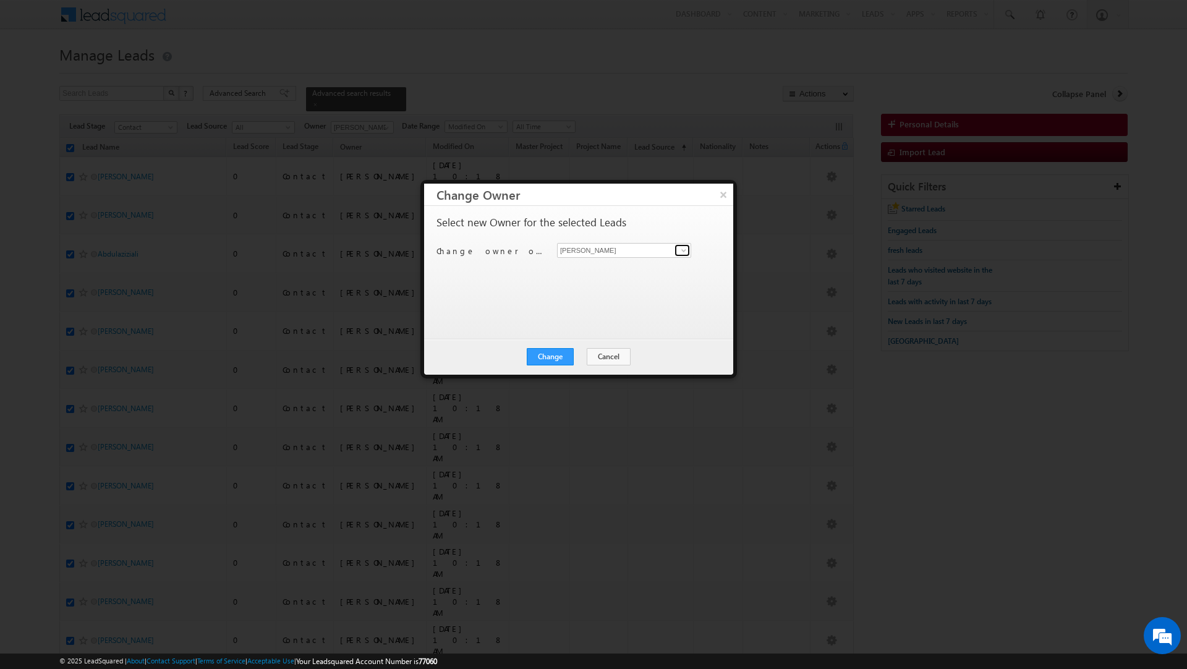
click at [679, 249] on span at bounding box center [684, 250] width 10 height 10
click at [625, 334] on link "[PERSON_NAME] [PERSON_NAME][EMAIL_ADDRESS][DOMAIN_NAME]" at bounding box center [624, 336] width 134 height 23
click at [543, 352] on button "Change" at bounding box center [550, 356] width 47 height 17
click at [589, 358] on button "Close" at bounding box center [581, 356] width 40 height 17
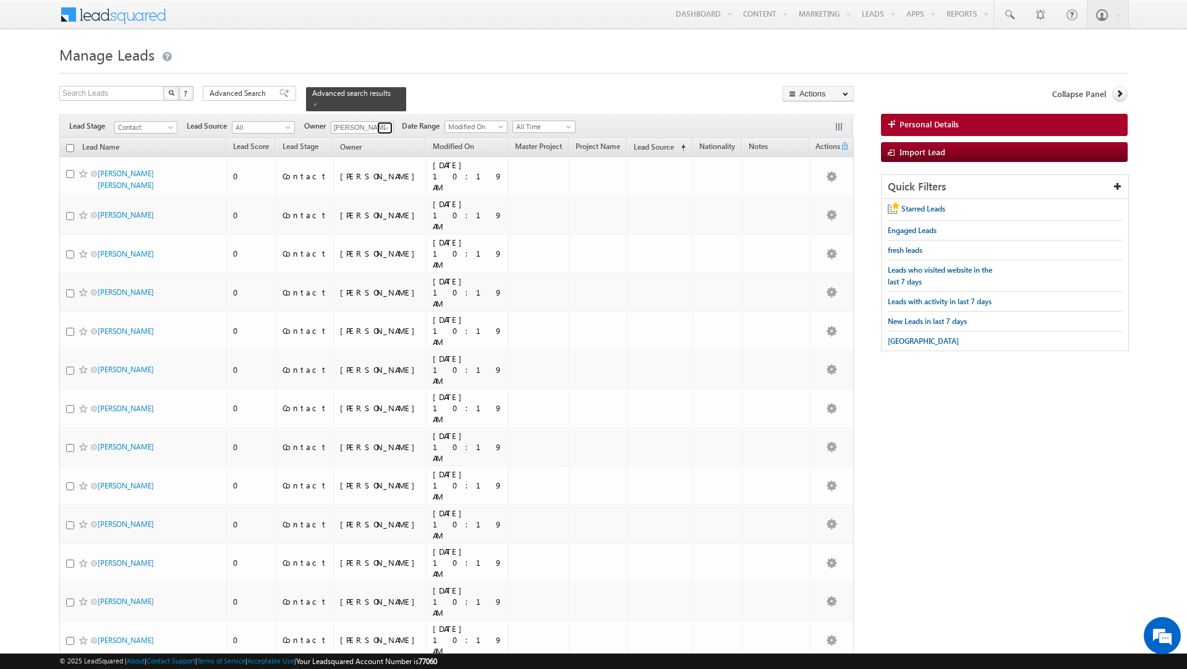
click at [381, 130] on span at bounding box center [386, 128] width 10 height 10
click at [369, 201] on span "[EMAIL_ADDRESS][PERSON_NAME][DOMAIN_NAME]" at bounding box center [391, 204] width 111 height 9
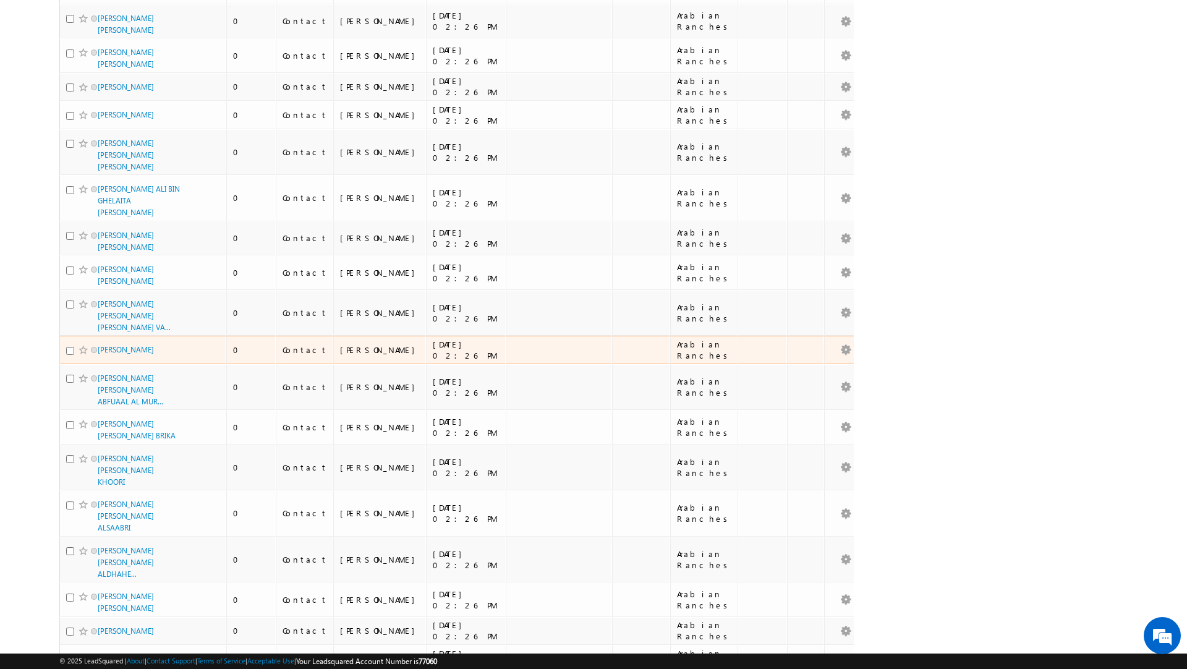
scroll to position [0, 0]
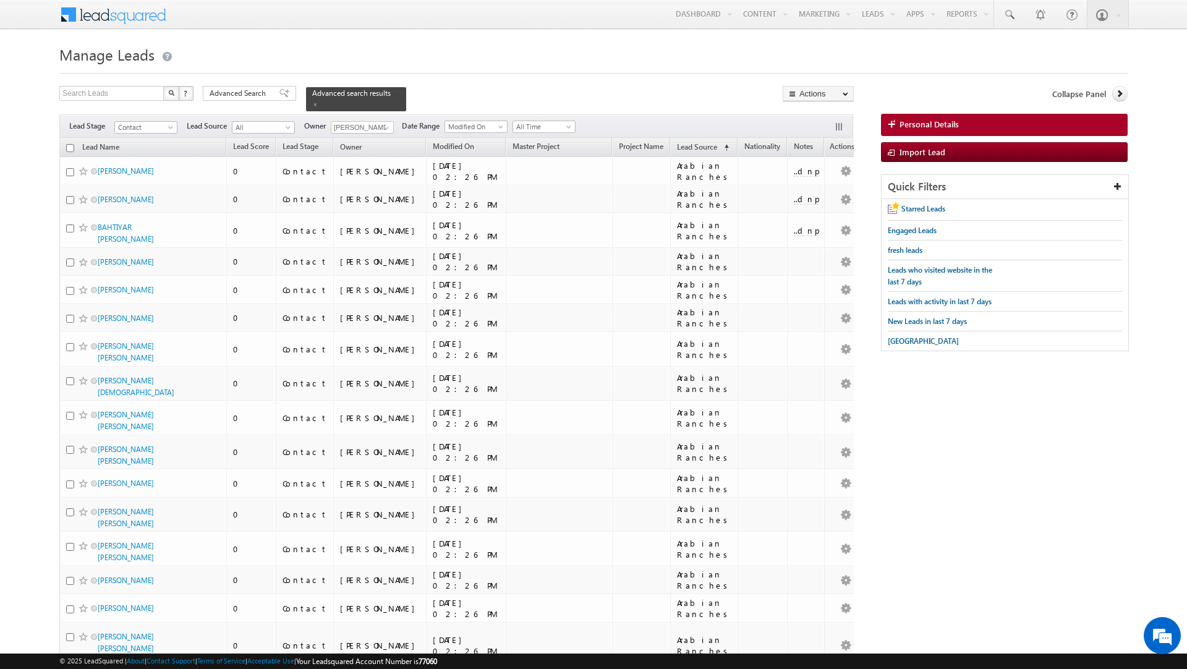
click at [70, 147] on input "checkbox" at bounding box center [70, 148] width 8 height 8
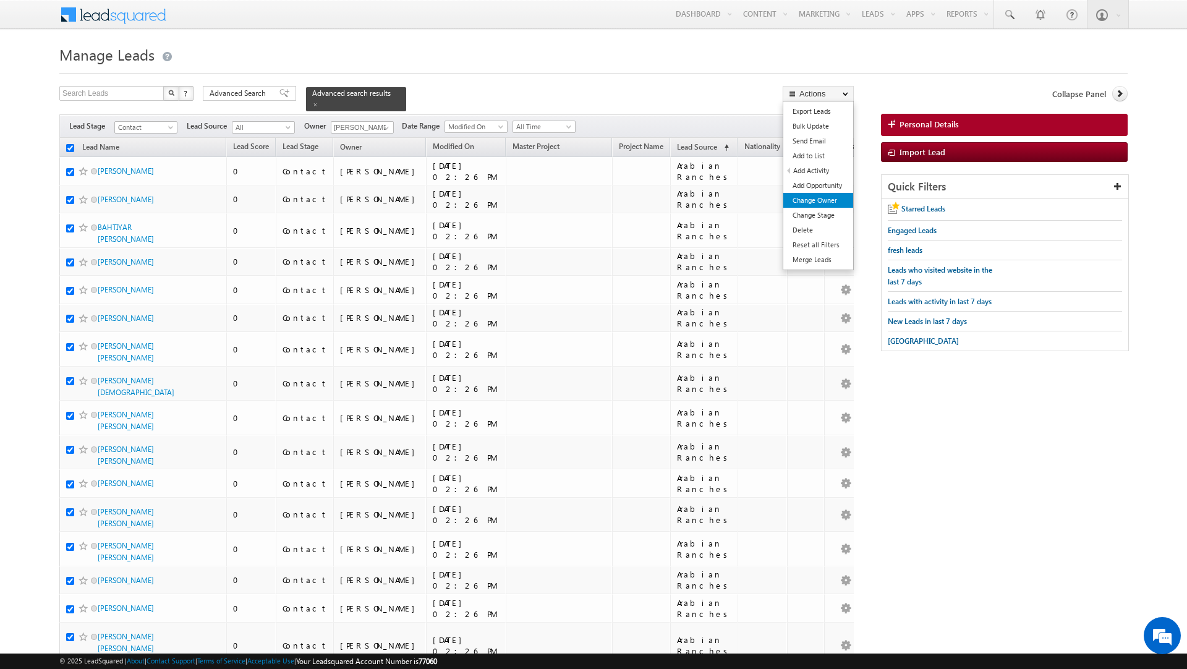
click at [799, 195] on link "Change Owner" at bounding box center [818, 200] width 70 height 15
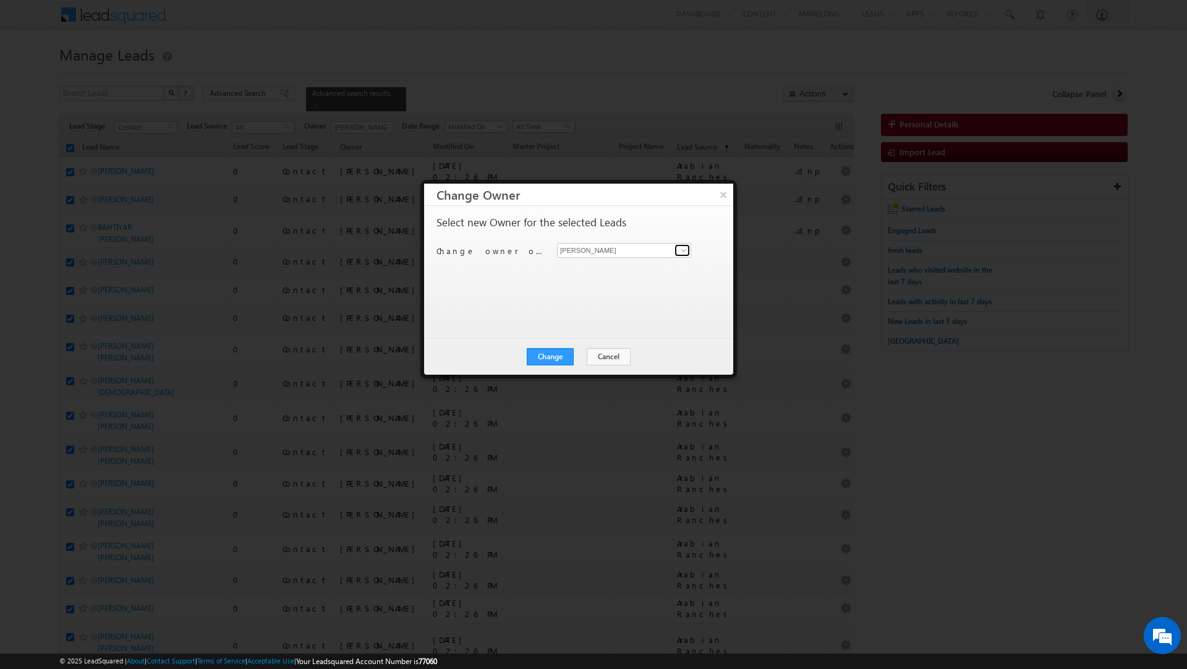
click at [681, 245] on span at bounding box center [684, 250] width 10 height 10
click at [647, 356] on link "[PERSON_NAME] [EMAIL_ADDRESS][PERSON_NAME][DOMAIN_NAME]" at bounding box center [624, 356] width 134 height 23
click at [545, 352] on button "Change" at bounding box center [550, 356] width 47 height 17
click at [582, 354] on button "Close" at bounding box center [581, 356] width 40 height 17
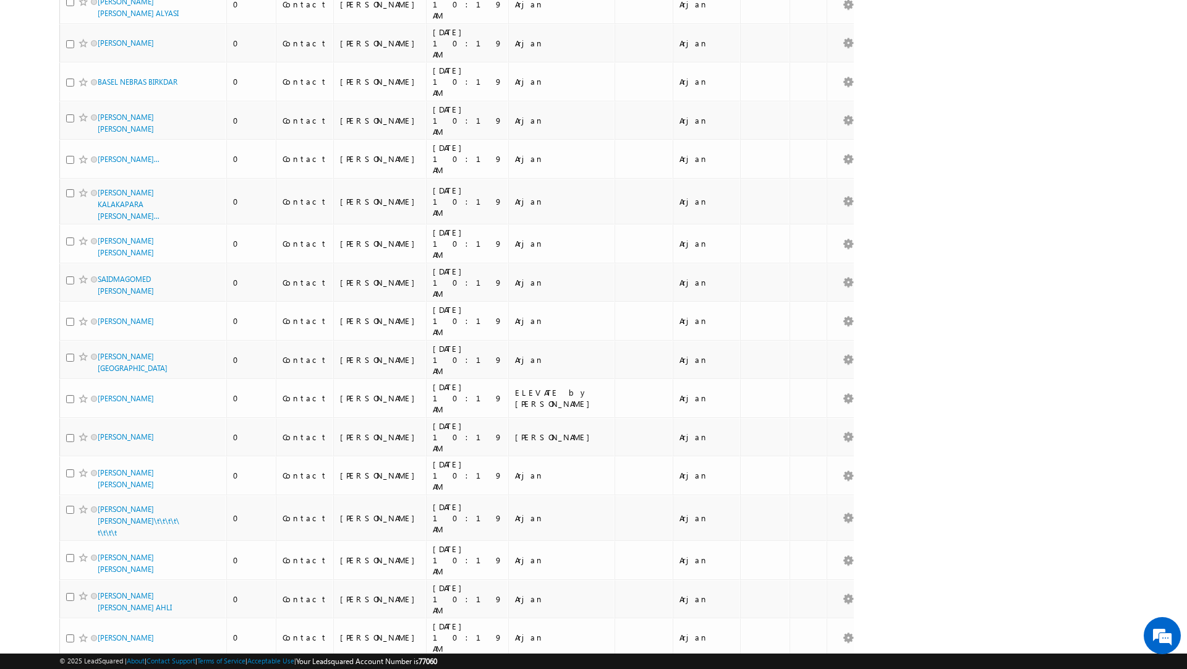
scroll to position [6293, 0]
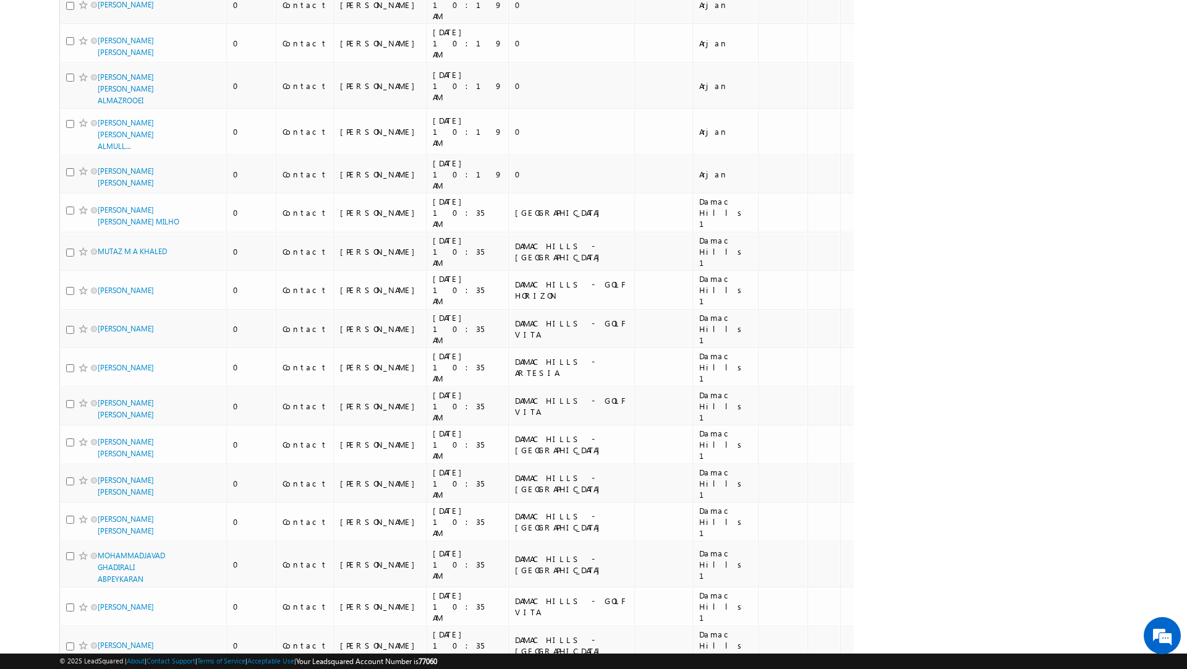
scroll to position [0, 0]
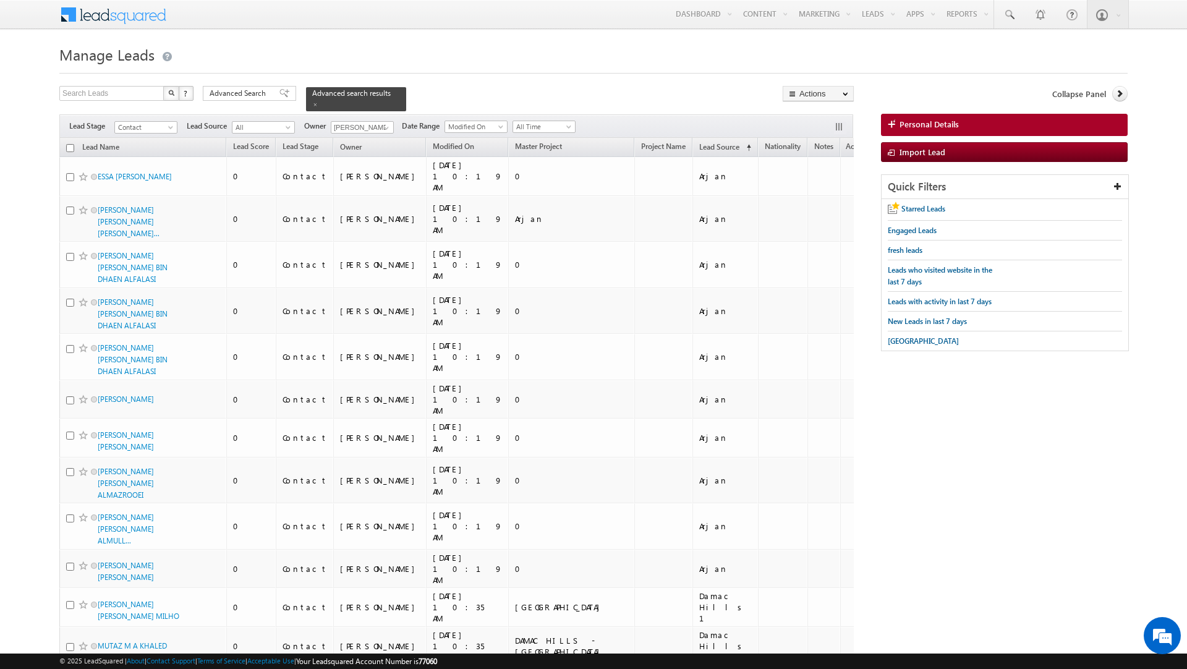
click at [71, 150] on input "checkbox" at bounding box center [70, 148] width 8 height 8
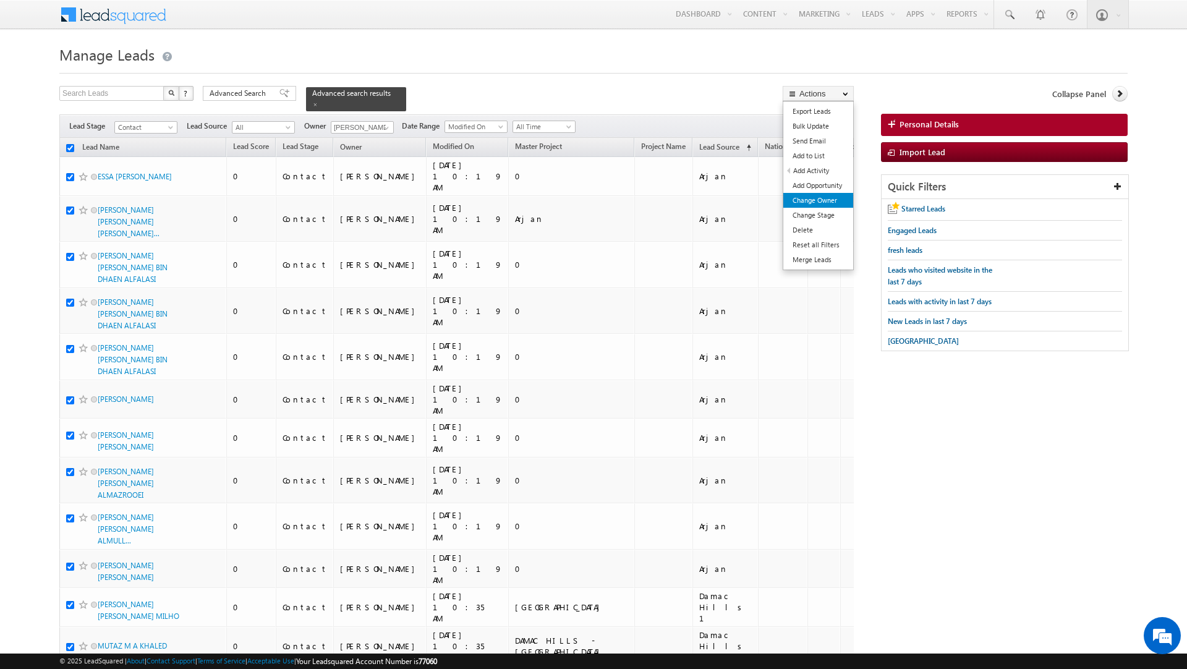
click at [803, 205] on link "Change Owner" at bounding box center [818, 200] width 70 height 15
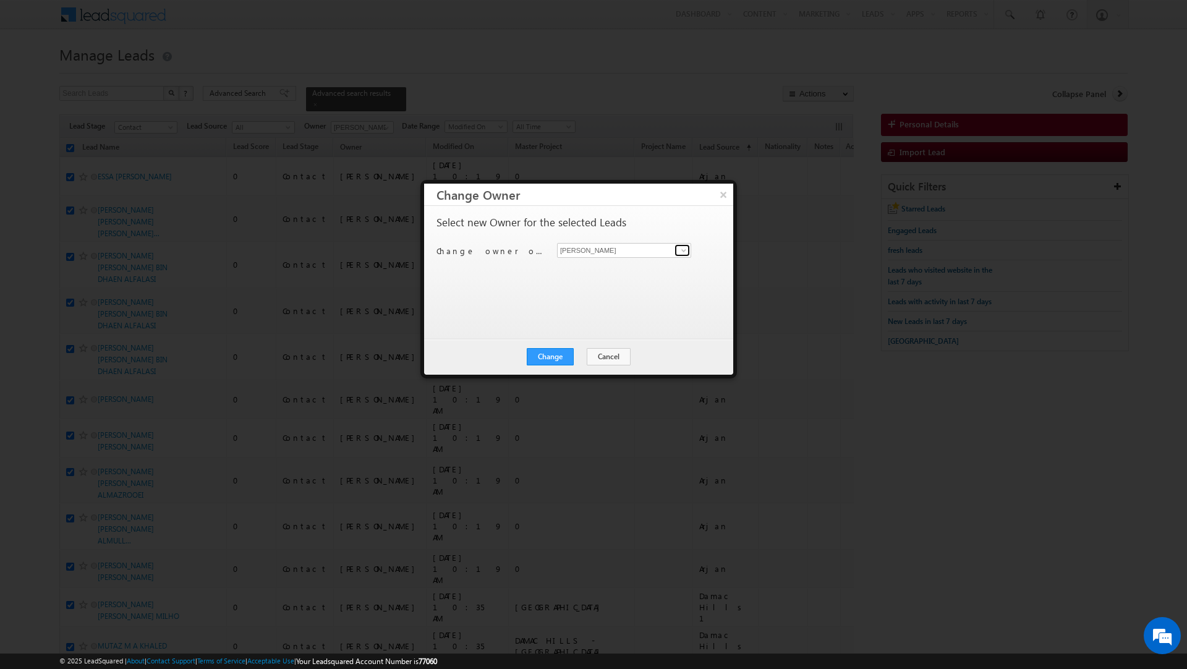
click at [679, 245] on span at bounding box center [684, 250] width 10 height 10
click at [624, 312] on link "[PERSON_NAME] [EMAIL_ADDRESS][PERSON_NAME][DOMAIN_NAME]" at bounding box center [624, 313] width 134 height 23
click at [549, 356] on button "Change" at bounding box center [550, 356] width 47 height 17
click at [580, 354] on button "Close" at bounding box center [581, 356] width 40 height 17
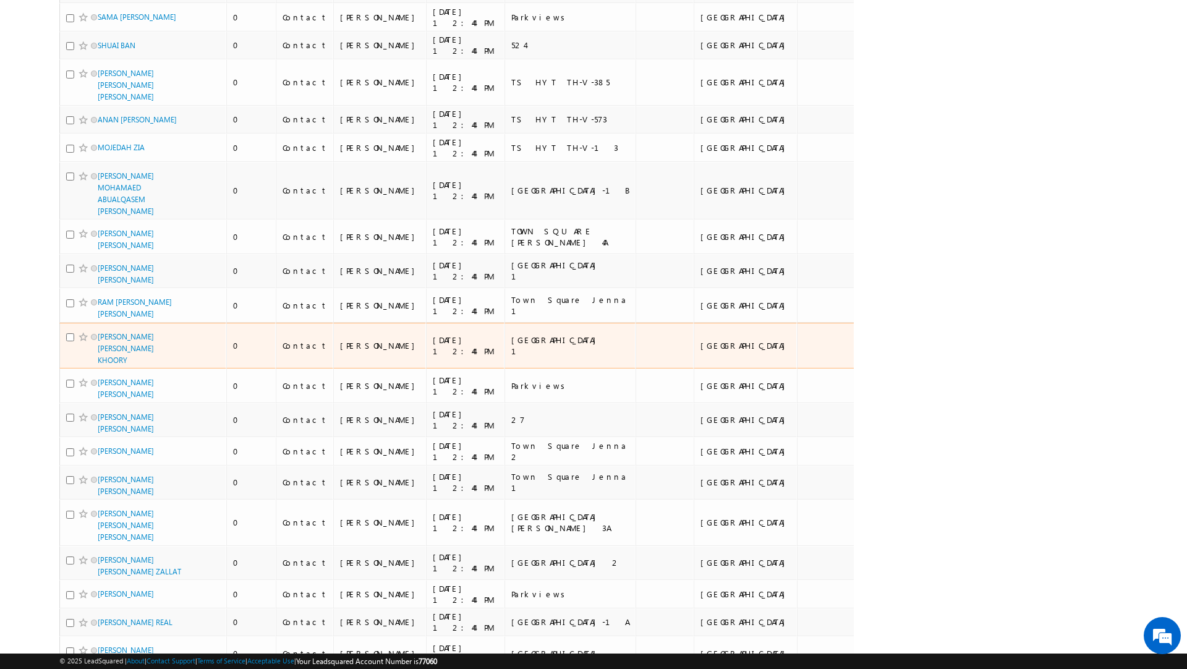
scroll to position [6349, 0]
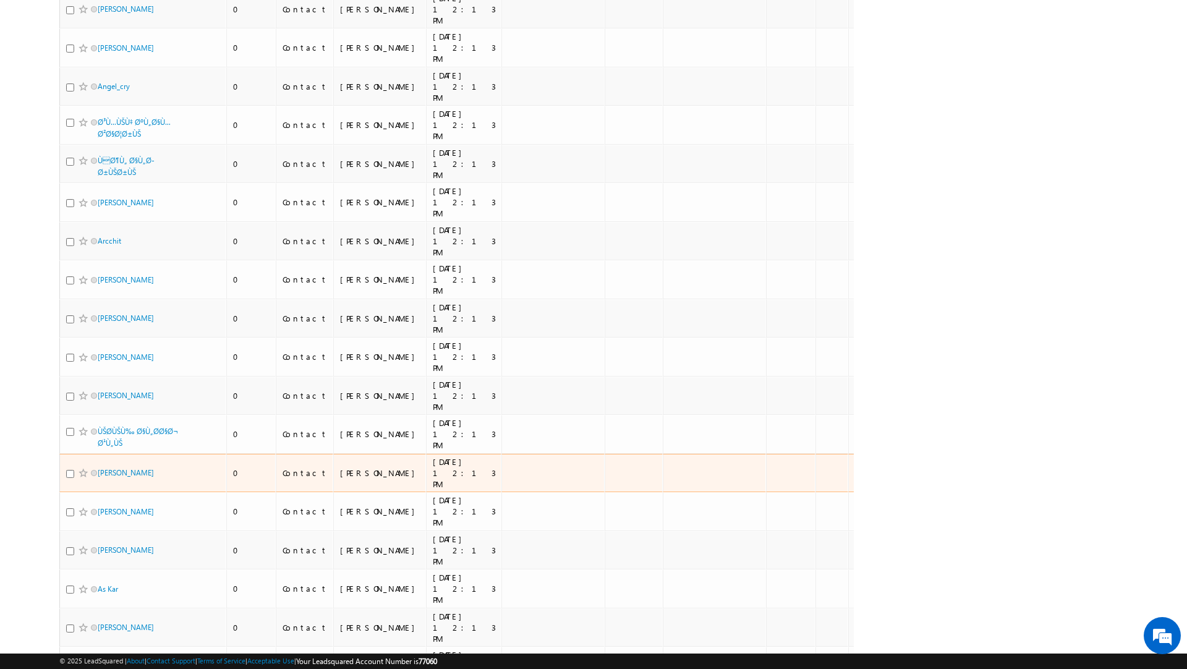
scroll to position [0, 0]
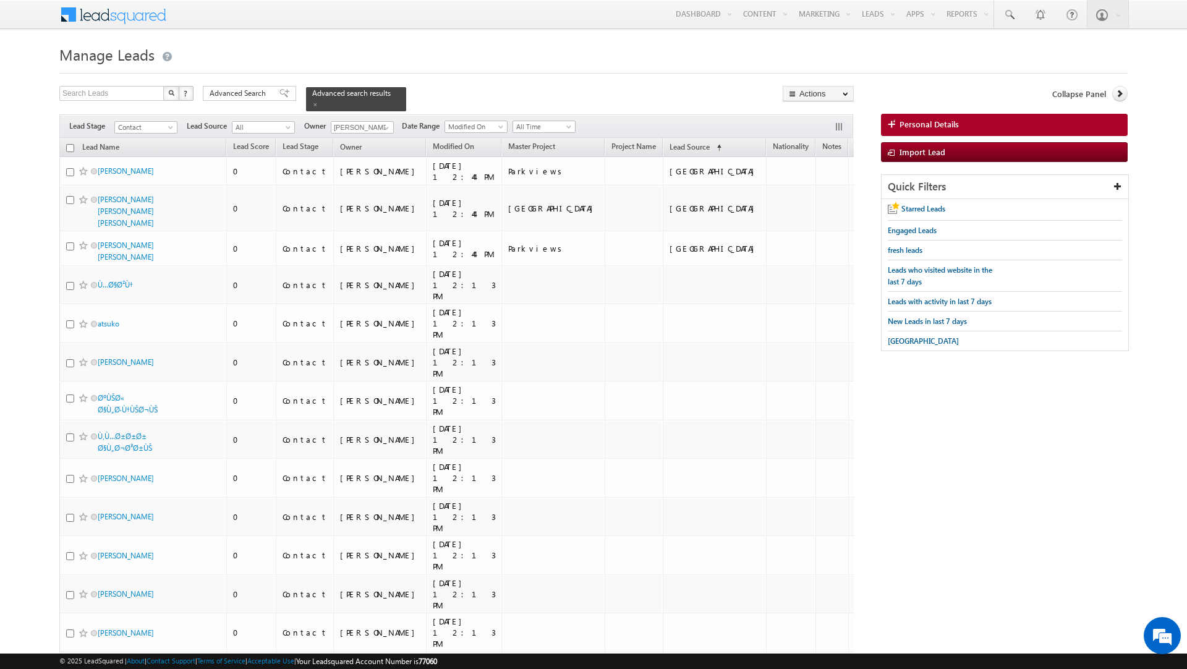
click at [69, 146] on input "checkbox" at bounding box center [70, 148] width 8 height 8
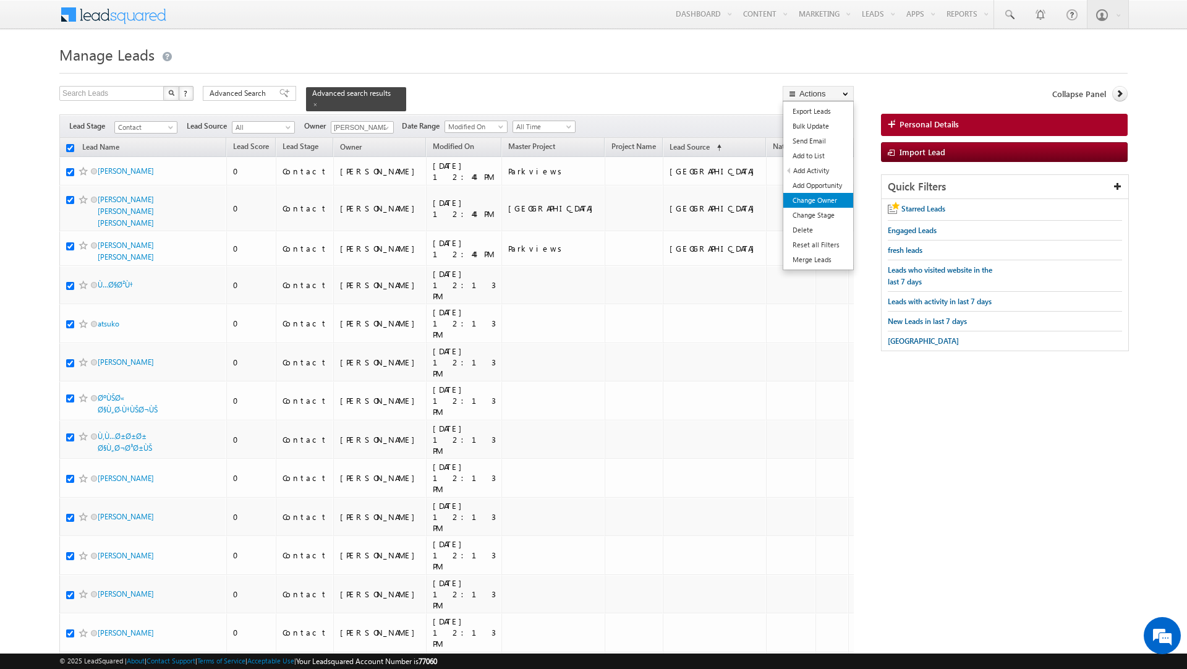
click at [810, 200] on link "Change Owner" at bounding box center [818, 200] width 70 height 15
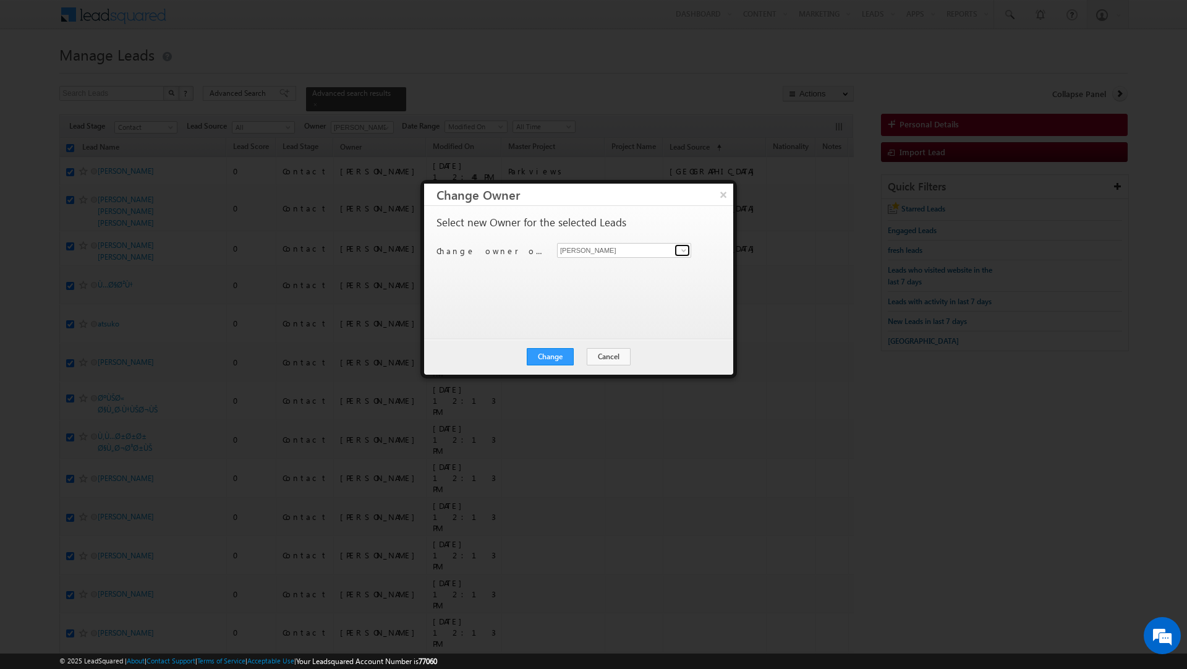
click at [688, 250] on span at bounding box center [684, 250] width 10 height 10
click at [633, 351] on link "[PERSON_NAME] [EMAIL_ADDRESS][PERSON_NAME][DOMAIN_NAME]" at bounding box center [624, 354] width 134 height 23
click at [547, 357] on button "Change" at bounding box center [550, 356] width 47 height 17
click at [580, 357] on button "Close" at bounding box center [581, 356] width 40 height 17
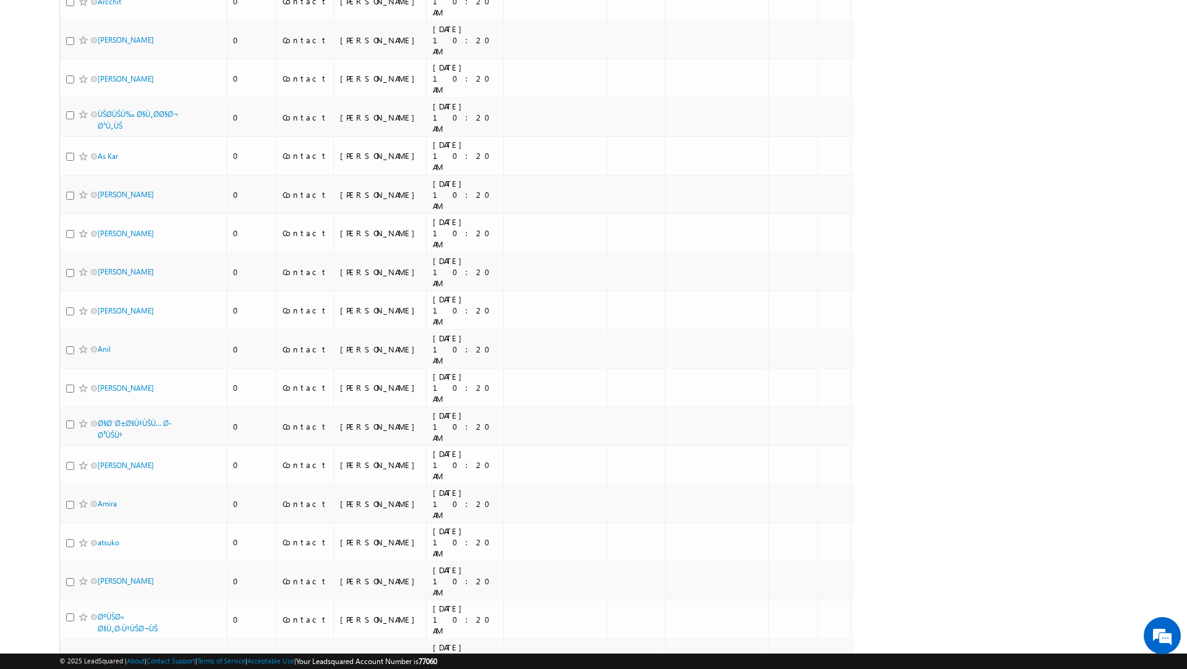
scroll to position [0, 0]
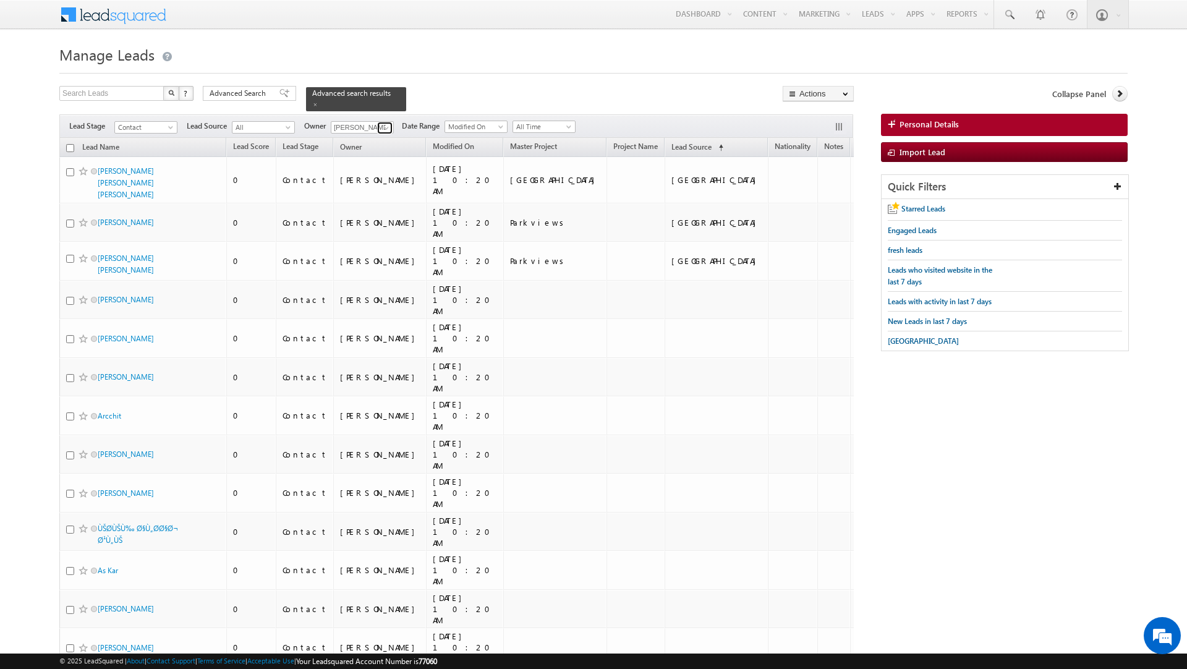
click at [387, 123] on span at bounding box center [386, 128] width 10 height 10
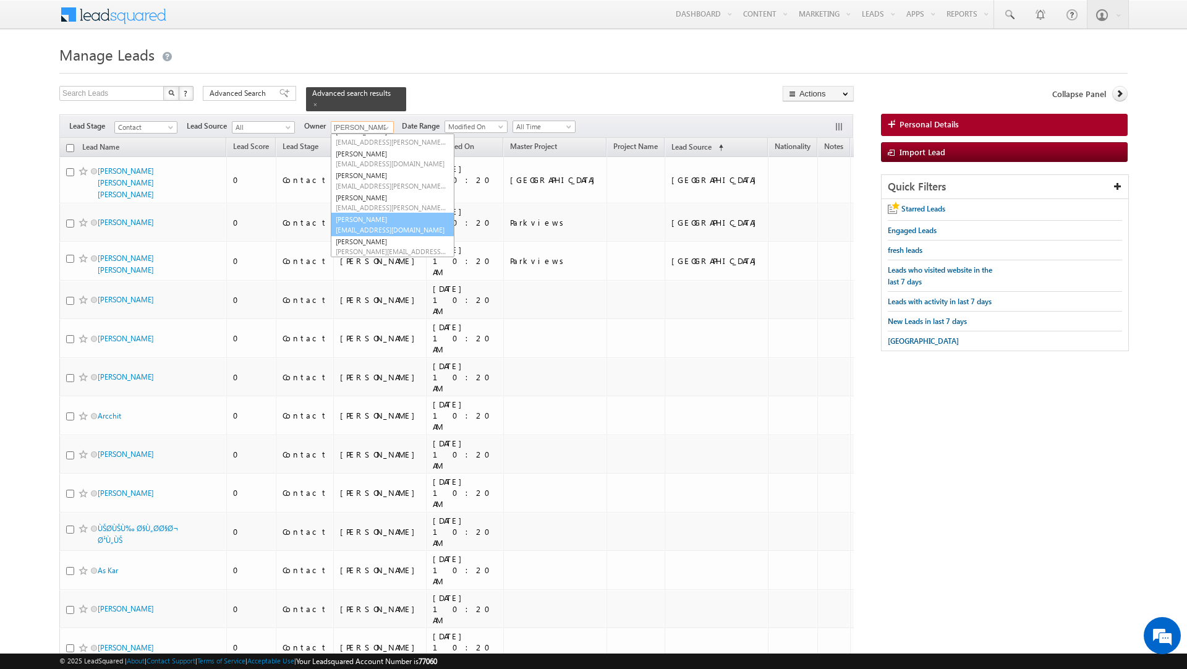
click at [372, 226] on span "[EMAIL_ADDRESS][DOMAIN_NAME]" at bounding box center [391, 229] width 111 height 9
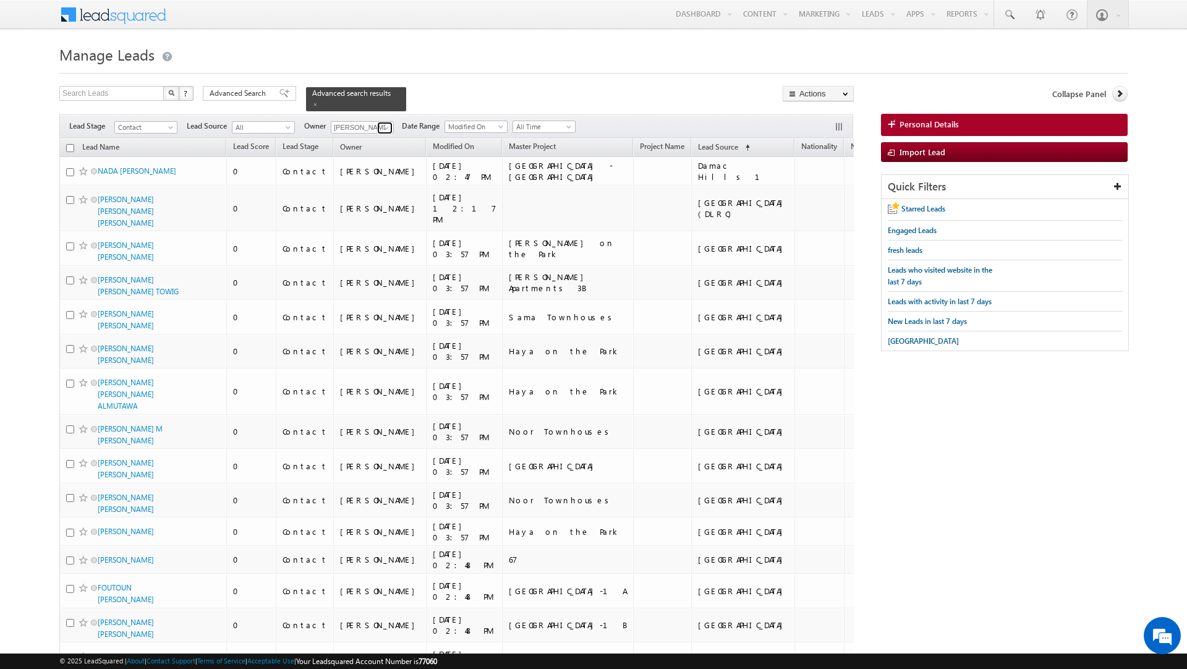
click at [386, 127] on span at bounding box center [386, 128] width 10 height 10
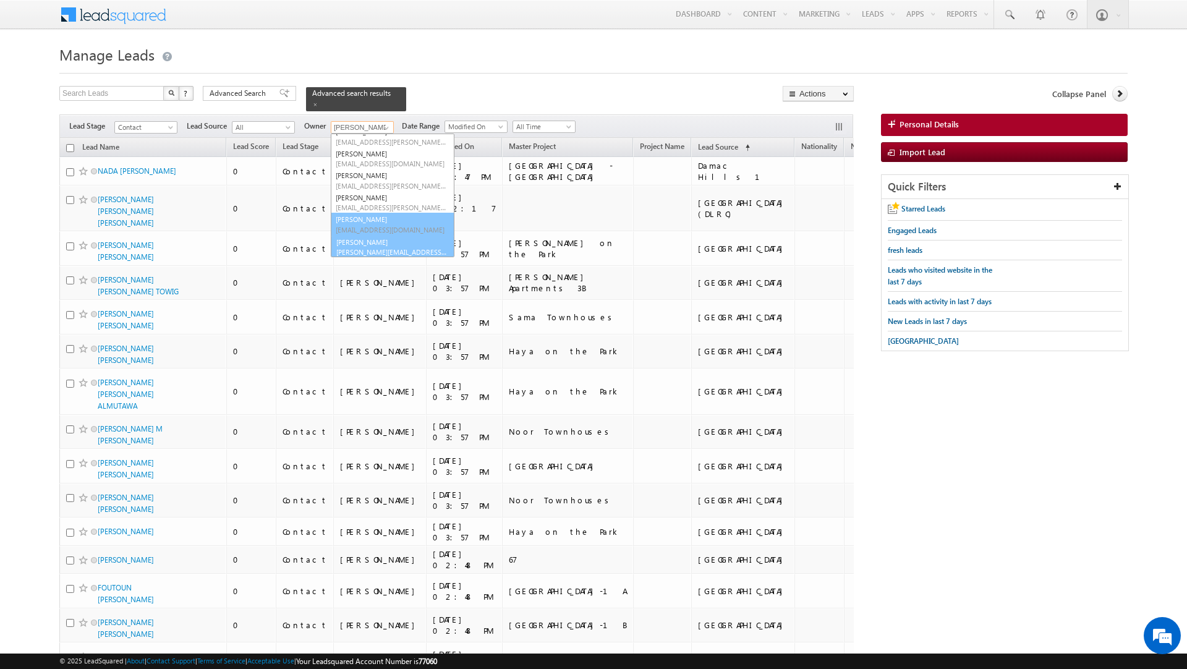
scroll to position [79, 0]
click at [375, 243] on link "[PERSON_NAME] [PERSON_NAME][EMAIL_ADDRESS][DOMAIN_NAME]" at bounding box center [393, 245] width 124 height 23
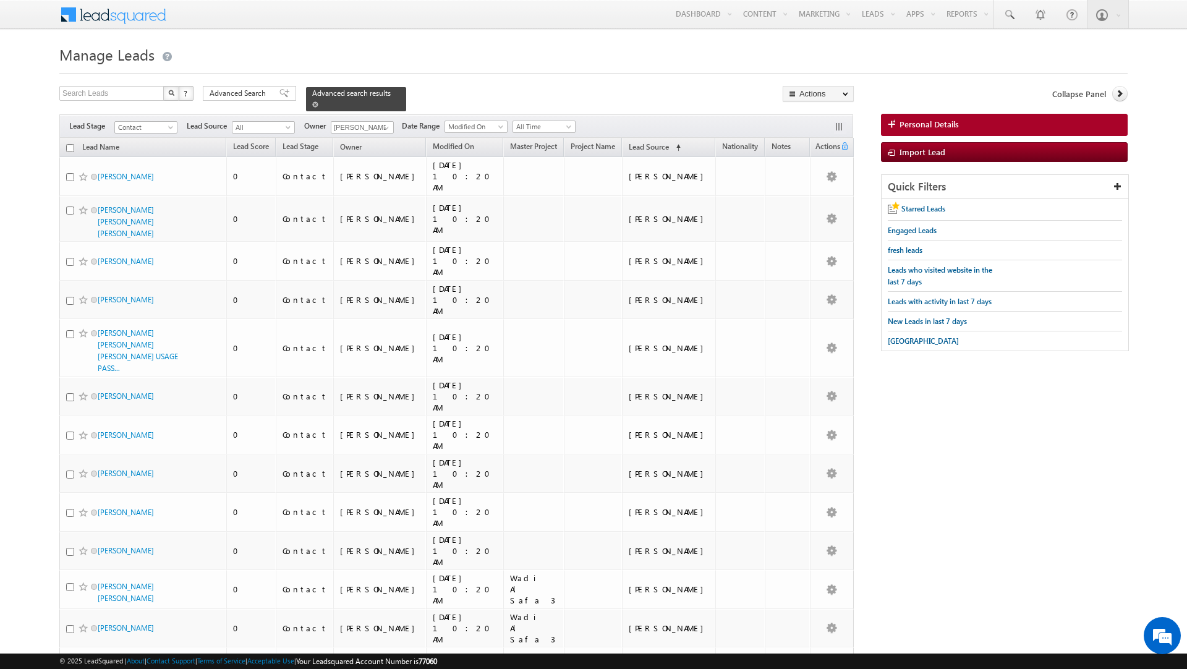
click at [312, 106] on span at bounding box center [315, 104] width 6 height 6
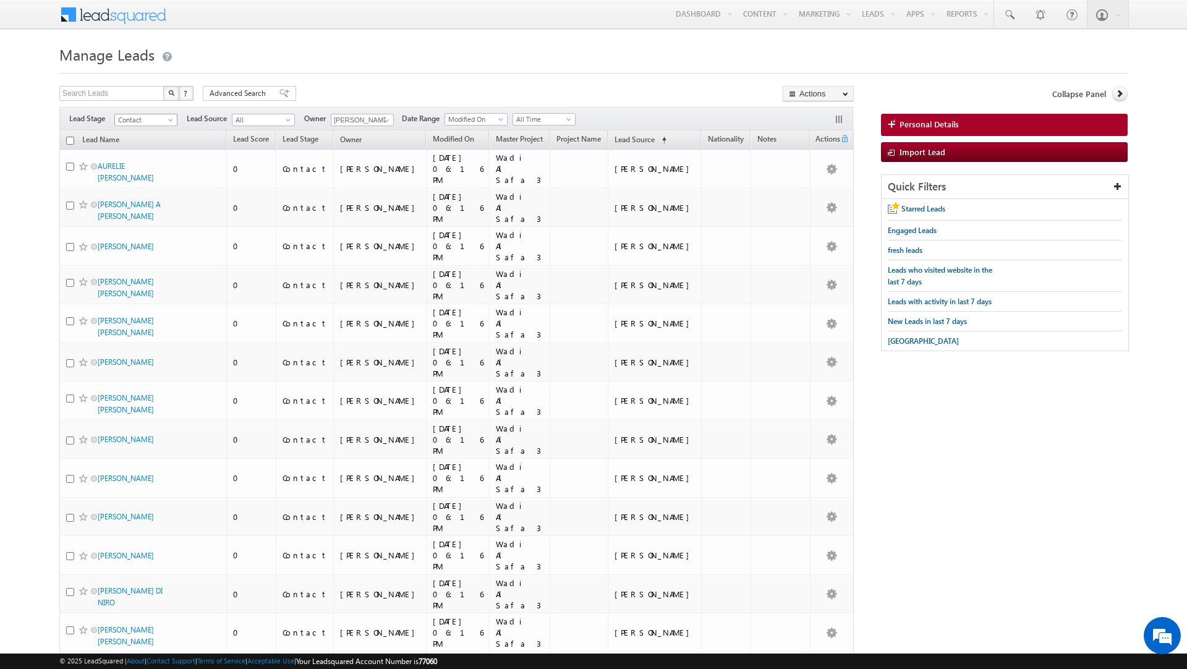
click at [148, 121] on span "Contact" at bounding box center [144, 119] width 59 height 11
click at [145, 159] on link "Prospect" at bounding box center [146, 158] width 62 height 11
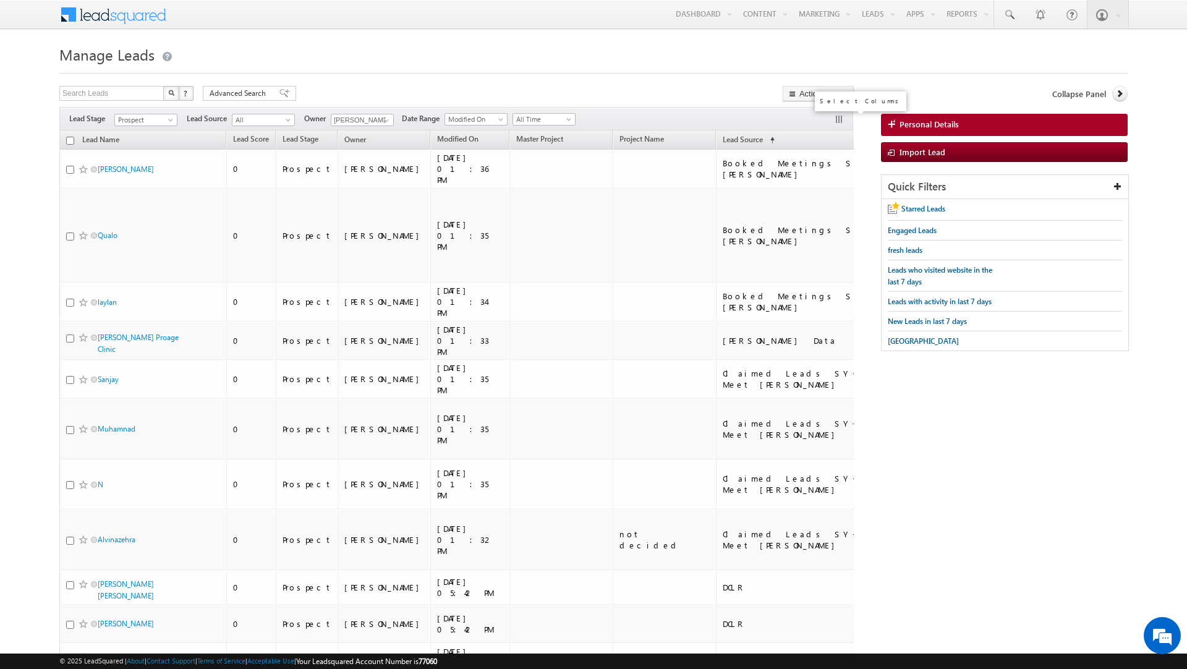
click at [839, 116] on button "button" at bounding box center [840, 120] width 12 height 12
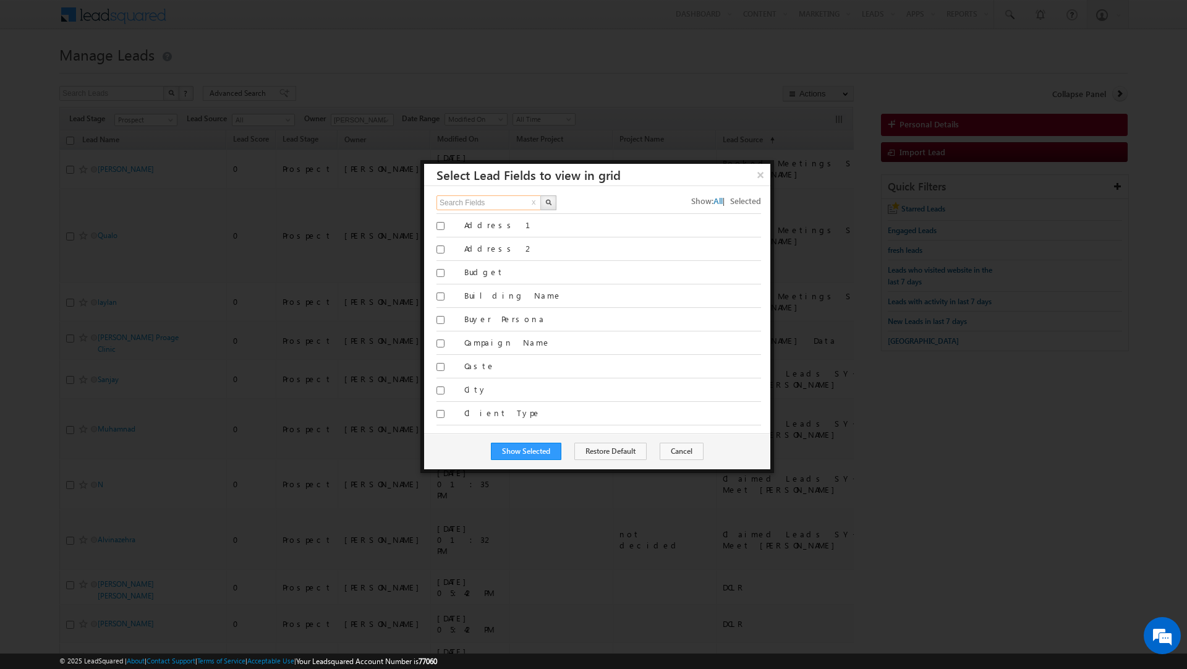
click at [501, 200] on input "Search Fields" at bounding box center [490, 202] width 106 height 15
click at [553, 201] on button "button" at bounding box center [548, 202] width 16 height 15
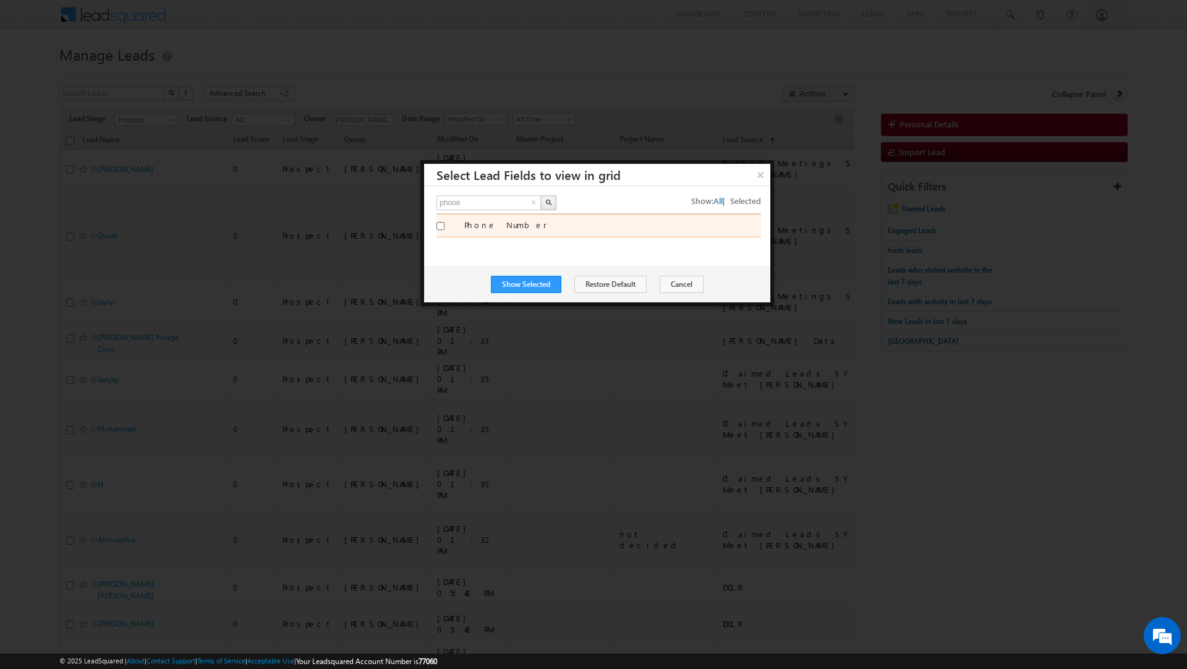
click at [511, 228] on label "Phone Number" at bounding box center [612, 224] width 297 height 11
click at [445, 228] on input "Phone Number" at bounding box center [441, 226] width 8 height 8
click at [523, 283] on button "Show Selected" at bounding box center [526, 284] width 70 height 17
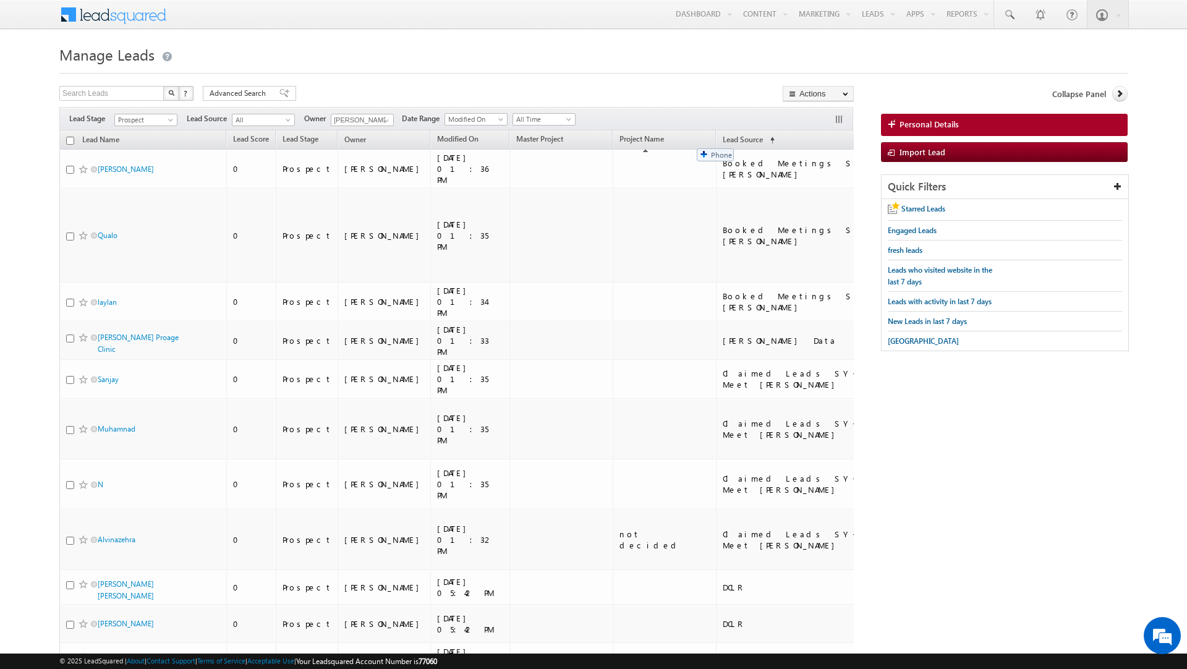
drag, startPoint x: 789, startPoint y: 137, endPoint x: 691, endPoint y: 142, distance: 98.5
drag, startPoint x: 691, startPoint y: 142, endPoint x: 323, endPoint y: 147, distance: 367.3
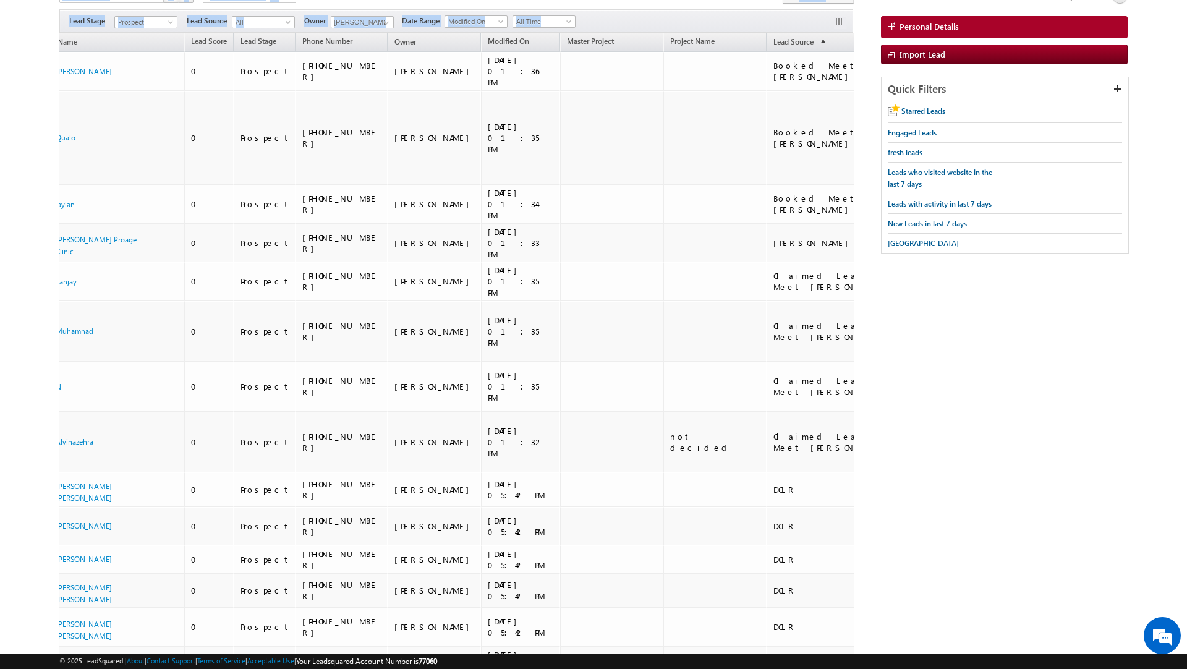
scroll to position [0, 0]
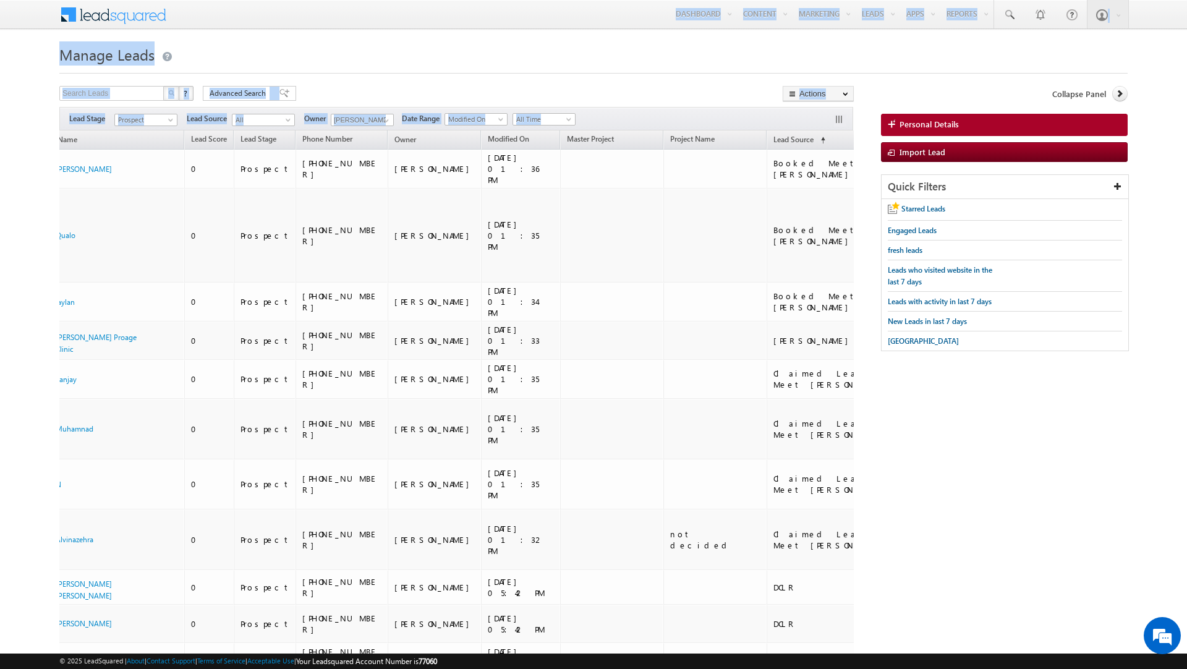
drag, startPoint x: 854, startPoint y: 567, endPoint x: 57, endPoint y: 139, distance: 905.1
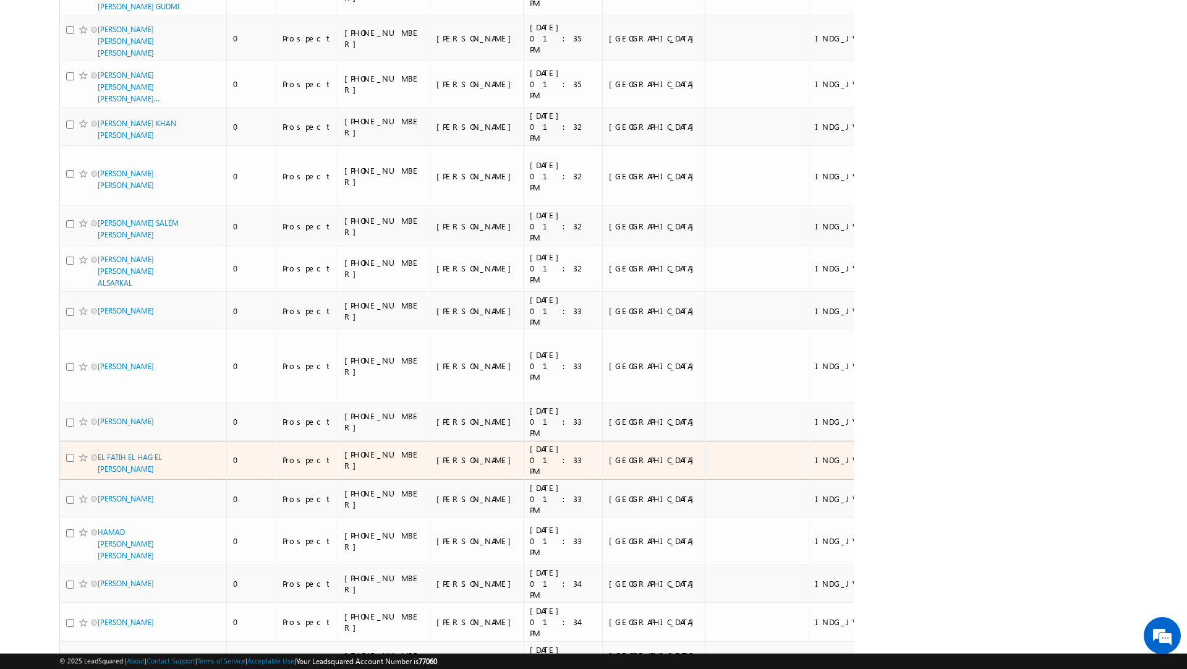
scroll to position [4242, 0]
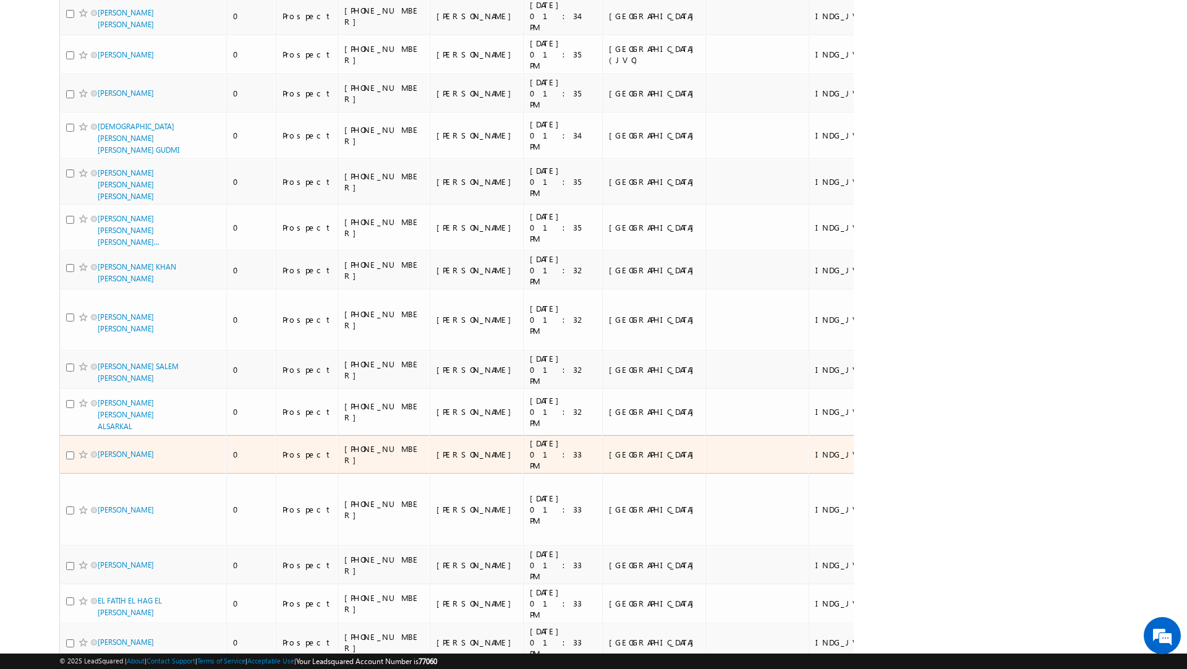
click at [394, 435] on td "[PHONE_NUMBER]" at bounding box center [384, 454] width 93 height 39
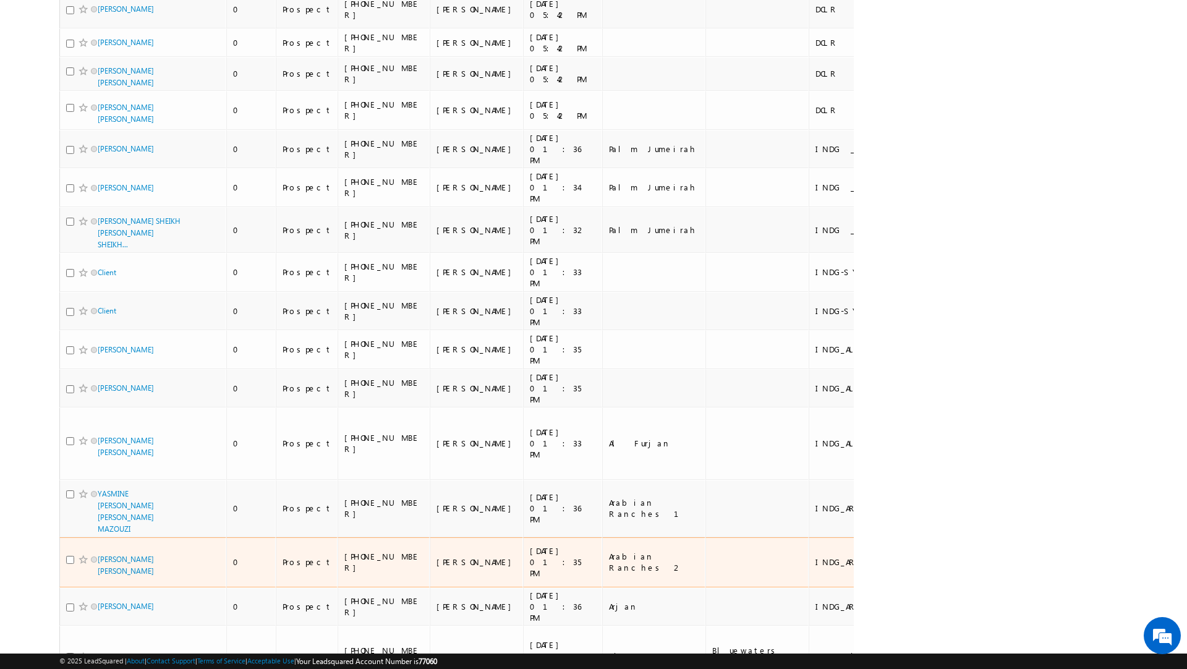
scroll to position [0, 0]
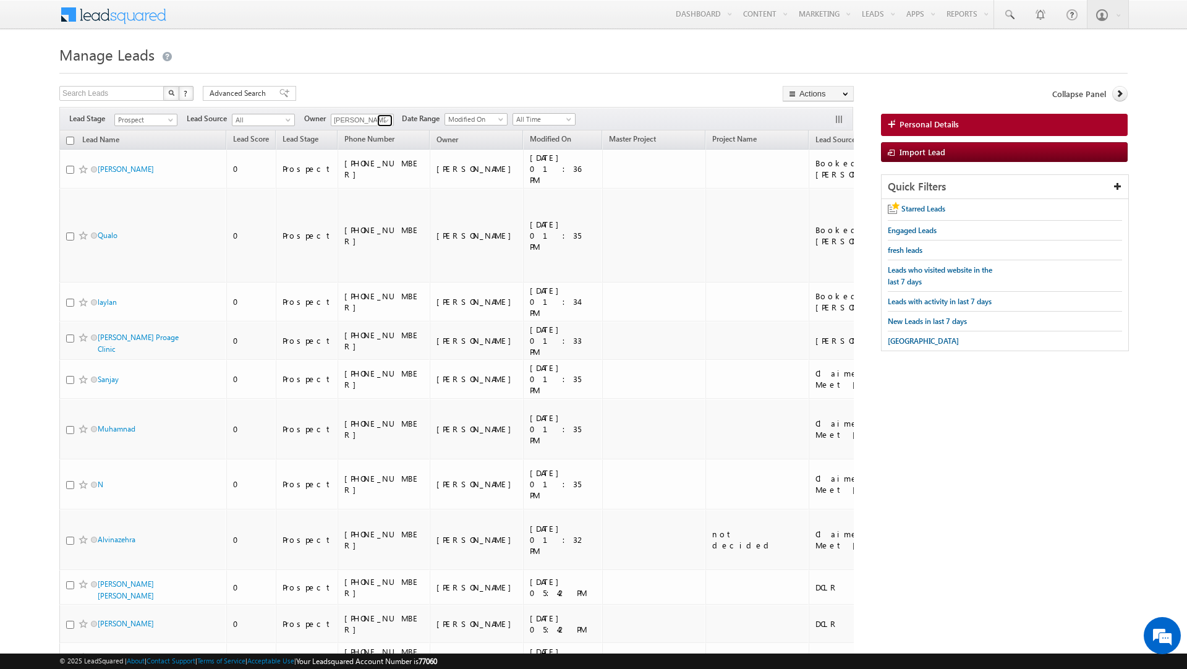
click at [388, 118] on span at bounding box center [386, 121] width 10 height 10
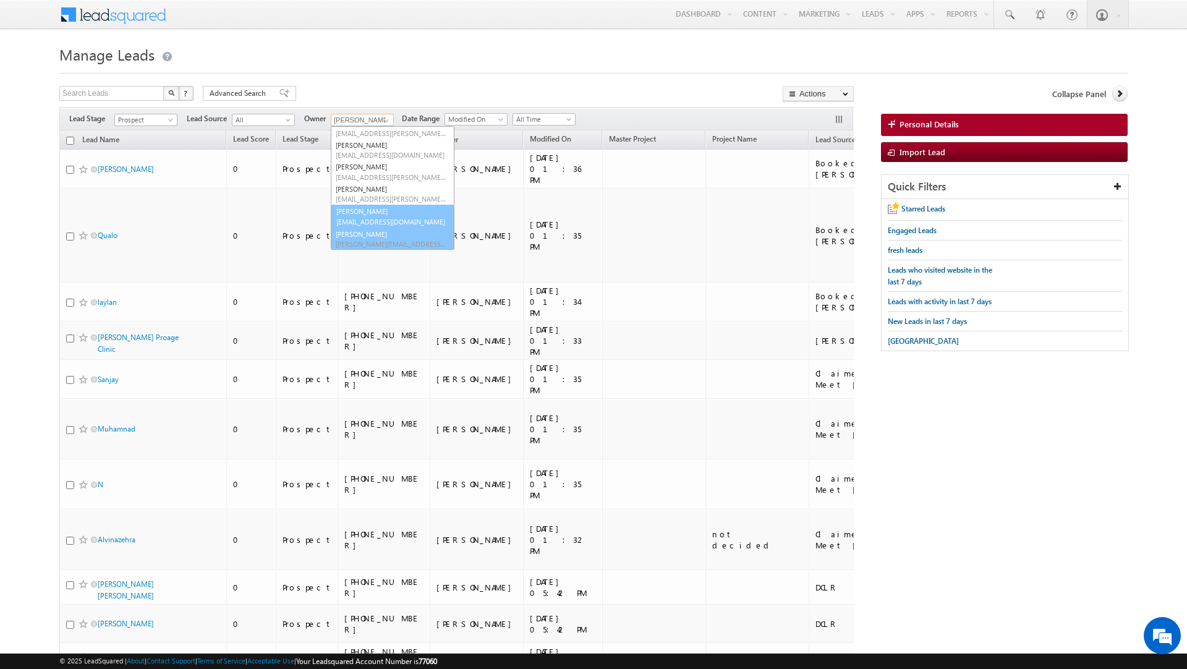
scroll to position [78, 0]
click at [378, 217] on link "[PERSON_NAME] [PERSON_NAME][EMAIL_ADDRESS][DOMAIN_NAME]" at bounding box center [393, 216] width 124 height 23
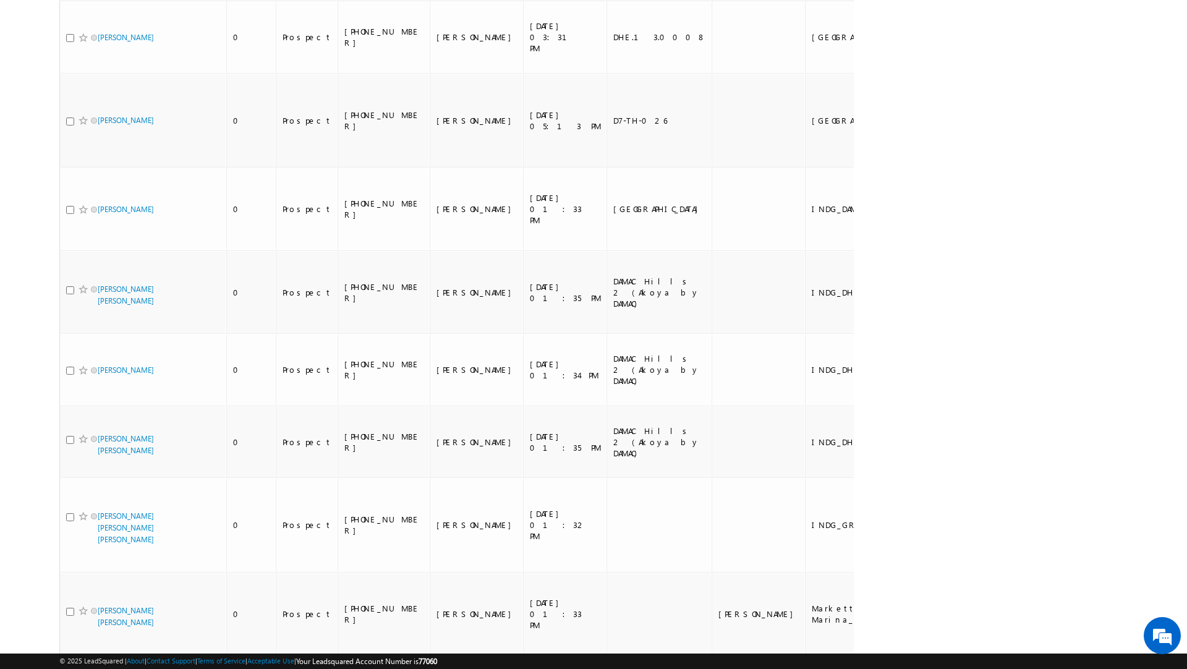
scroll to position [0, 0]
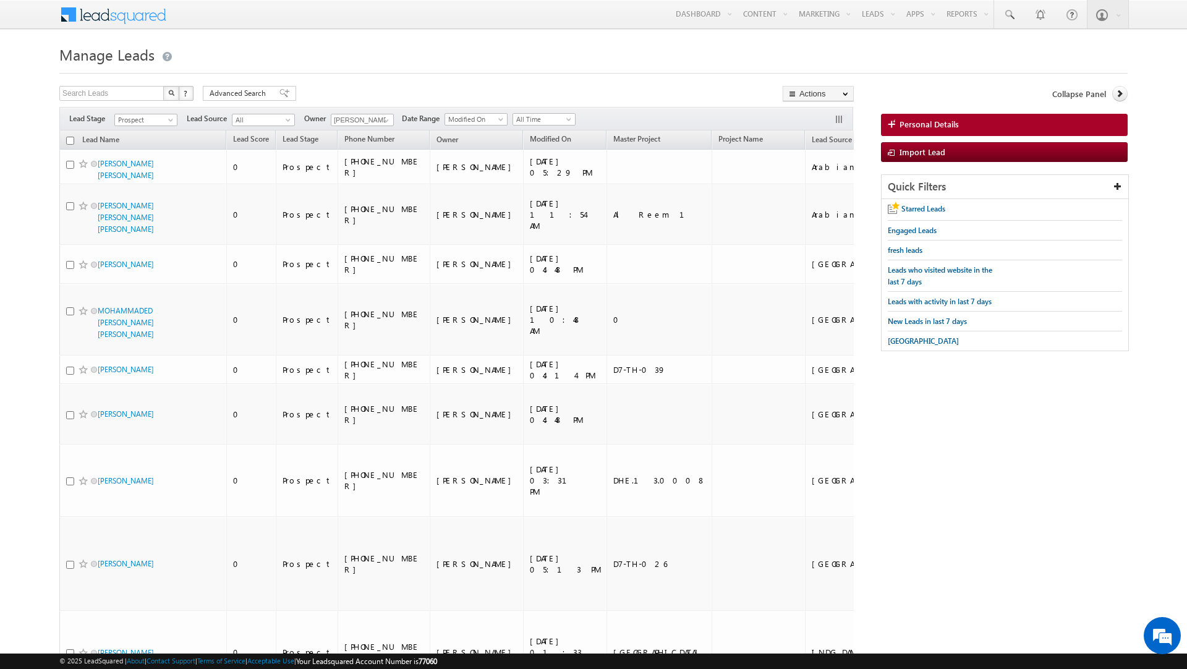
click at [344, 72] on div at bounding box center [593, 70] width 1068 height 8
click at [162, 121] on span "Prospect" at bounding box center [144, 119] width 59 height 11
click at [145, 142] on link "Contact" at bounding box center [146, 146] width 62 height 11
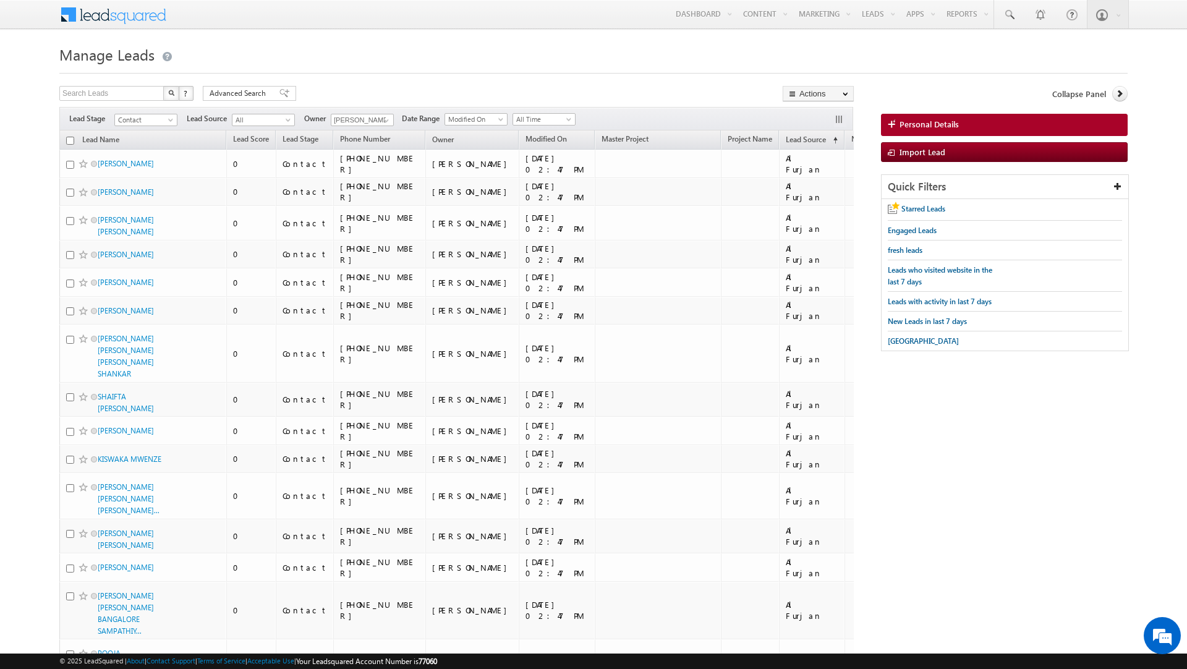
click at [69, 140] on input "checkbox" at bounding box center [70, 141] width 8 height 8
click at [813, 198] on link "Change Owner" at bounding box center [818, 200] width 70 height 15
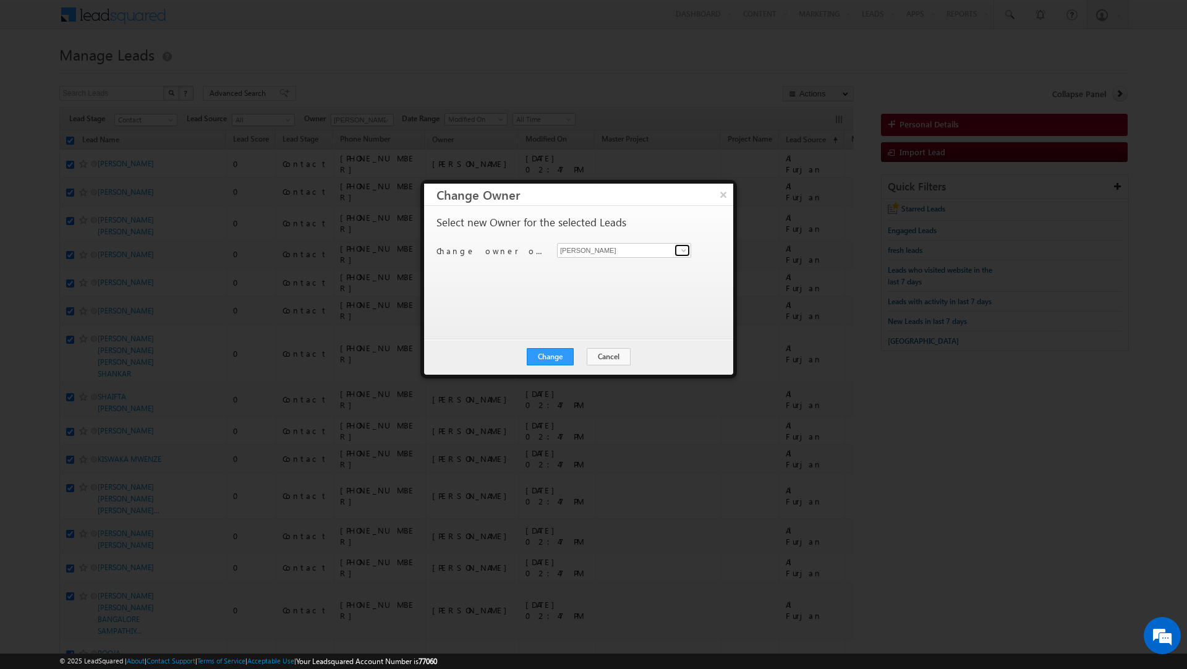
click at [684, 250] on span at bounding box center [684, 250] width 10 height 10
click at [597, 331] on link "[PERSON_NAME] [PERSON_NAME][EMAIL_ADDRESS][DOMAIN_NAME]" at bounding box center [624, 334] width 134 height 23
click at [555, 359] on button "Change" at bounding box center [550, 356] width 47 height 17
click at [569, 348] on button "Close" at bounding box center [581, 356] width 40 height 17
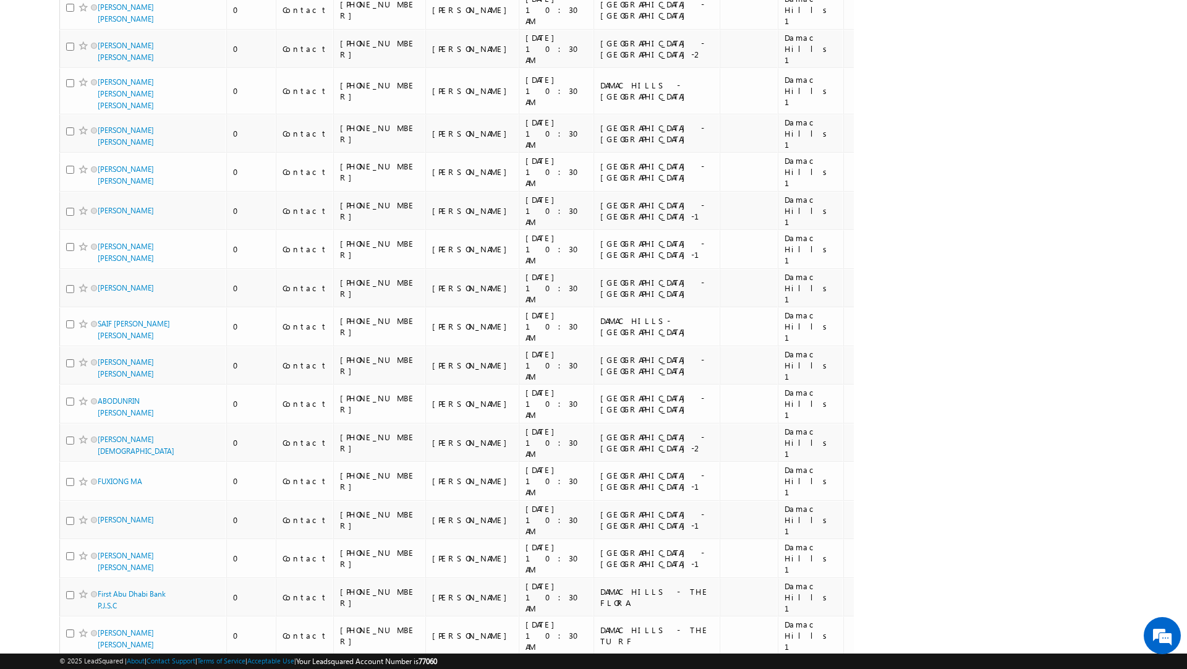
scroll to position [6841, 0]
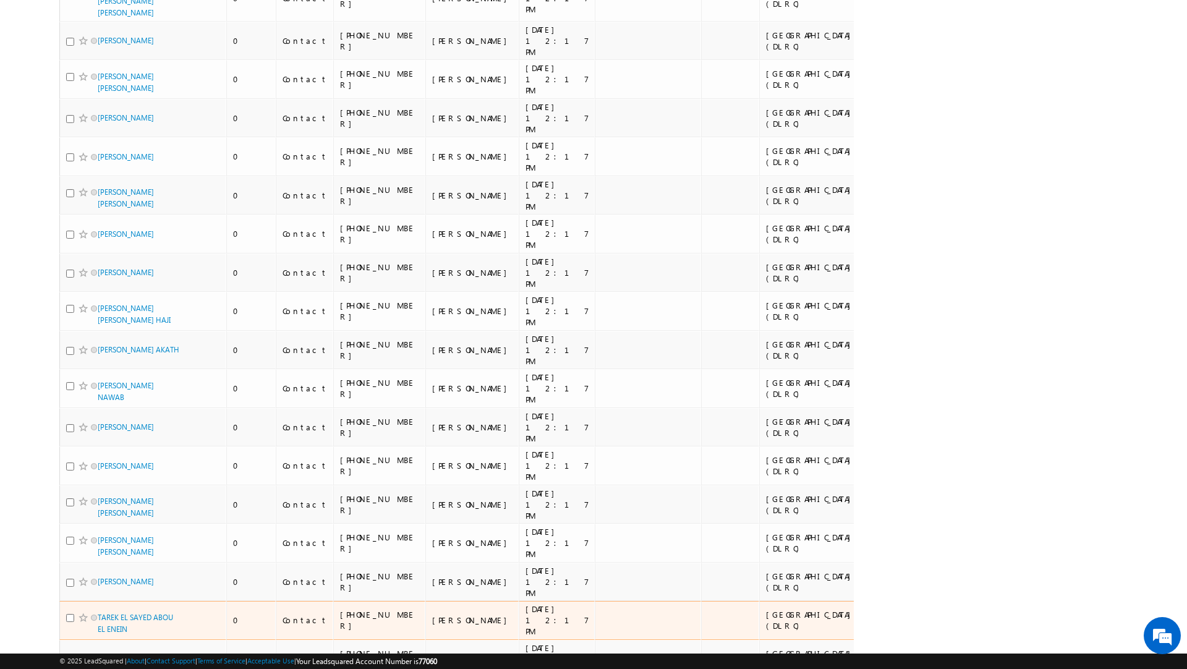
scroll to position [0, 0]
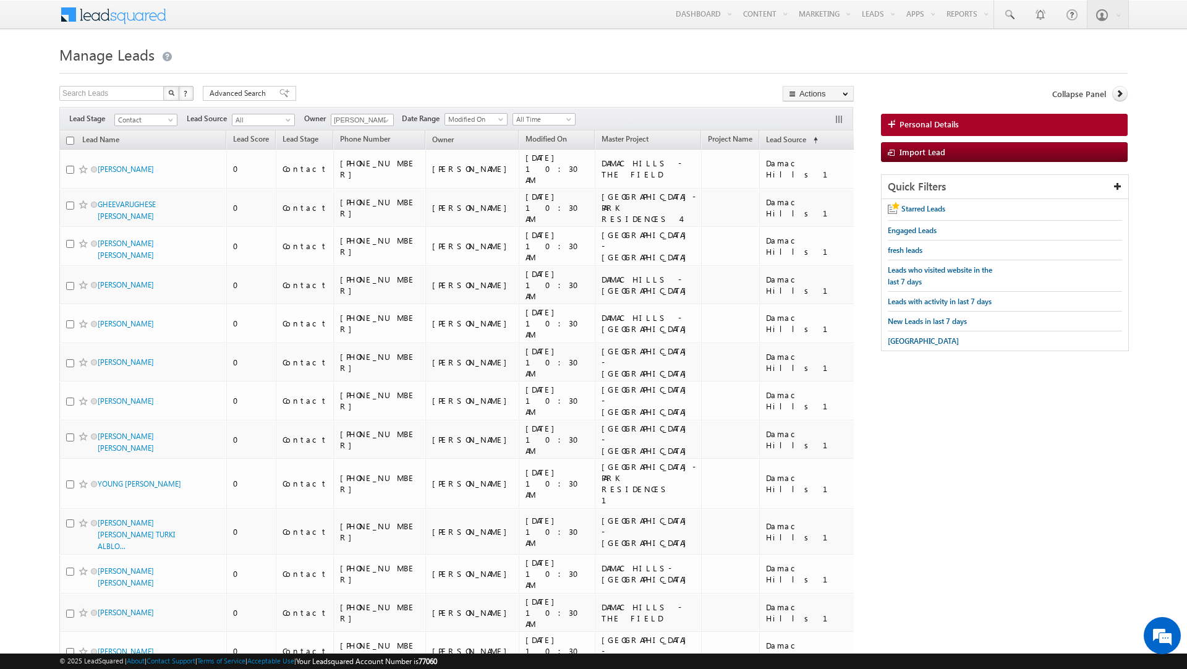
click at [69, 140] on input "checkbox" at bounding box center [70, 141] width 8 height 8
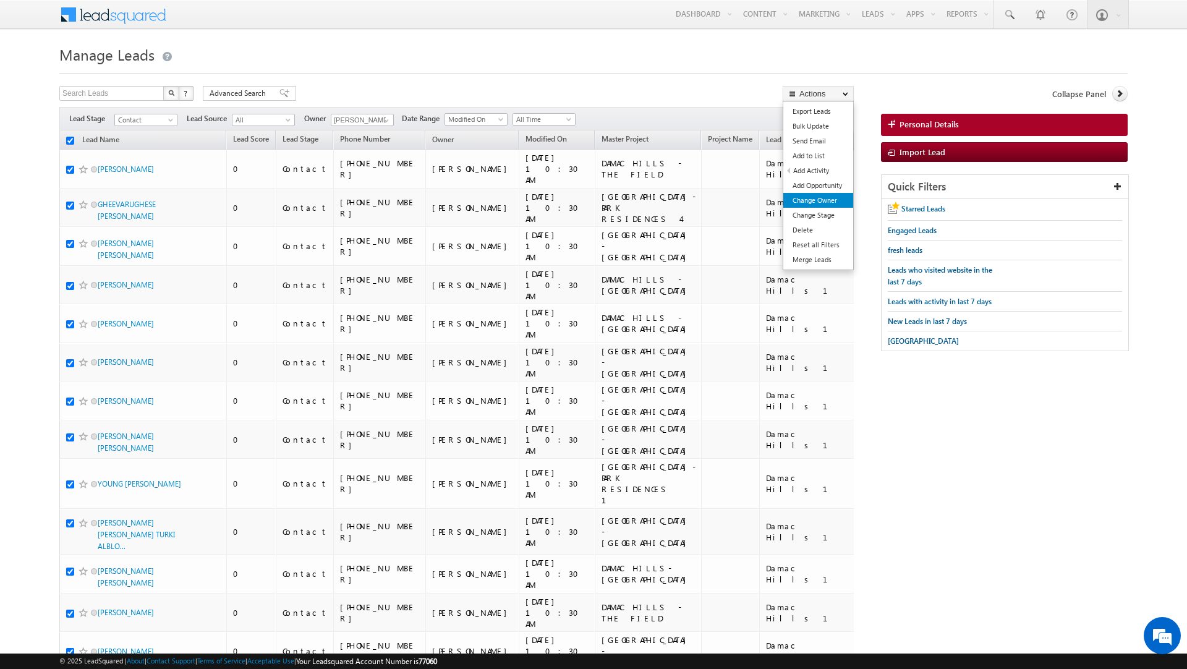
click at [815, 202] on link "Change Owner" at bounding box center [818, 200] width 70 height 15
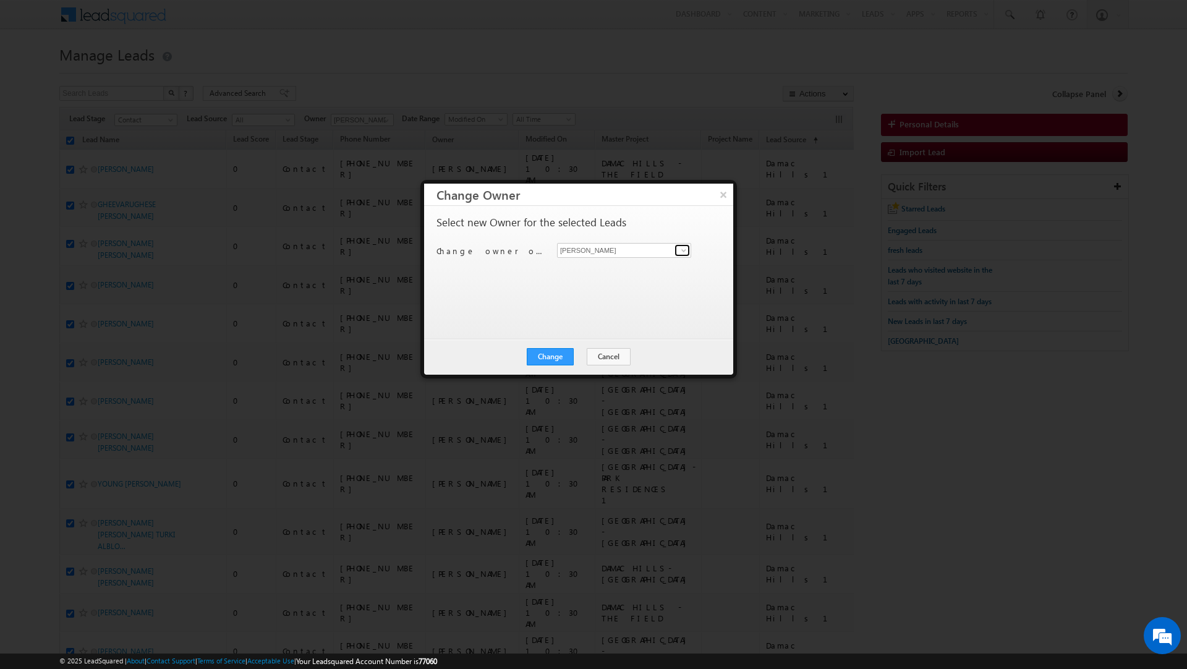
click at [683, 249] on span at bounding box center [684, 250] width 10 height 10
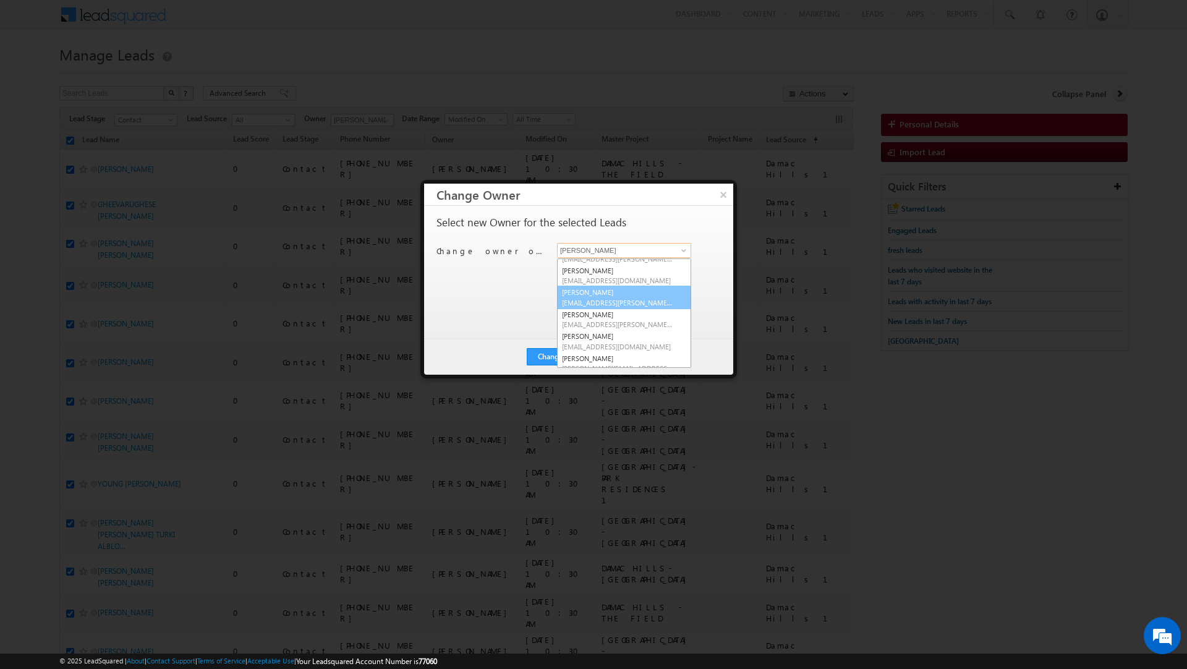
click at [609, 296] on link "[PERSON_NAME] [EMAIL_ADDRESS][PERSON_NAME][DOMAIN_NAME]" at bounding box center [624, 297] width 134 height 23
click at [561, 326] on div "Select new Owner for the selected Leads Change owner of 200 leads to [PERSON_NA…" at bounding box center [578, 272] width 309 height 133
click at [552, 357] on button "Change" at bounding box center [550, 356] width 47 height 17
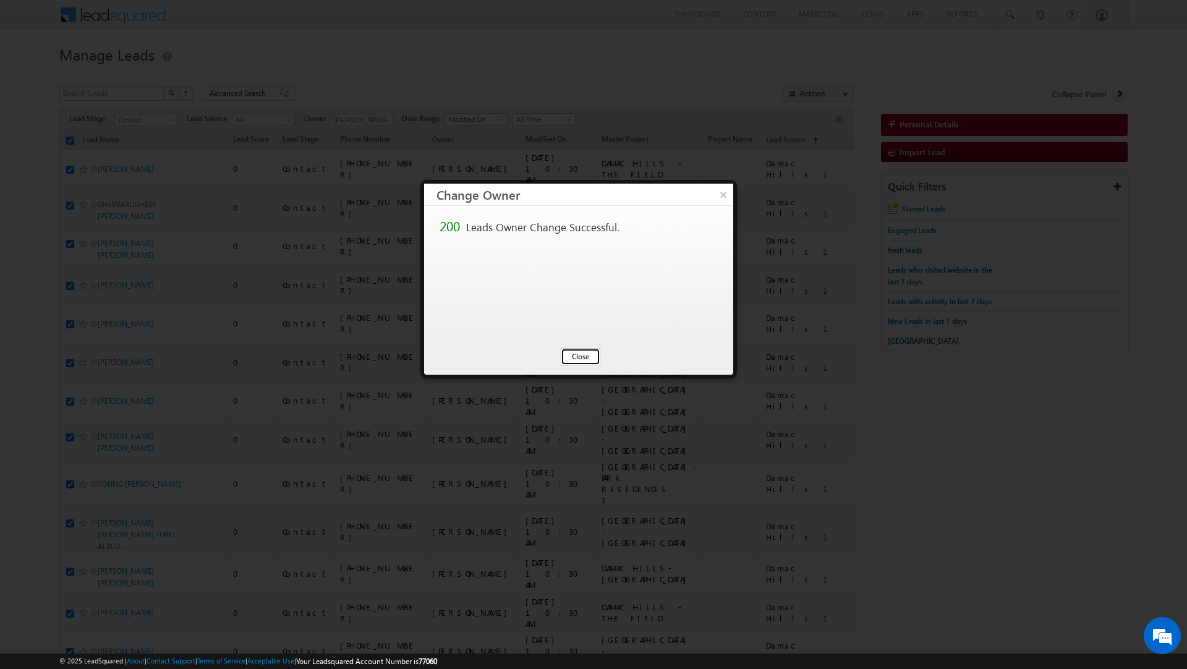
click at [579, 357] on button "Close" at bounding box center [581, 356] width 40 height 17
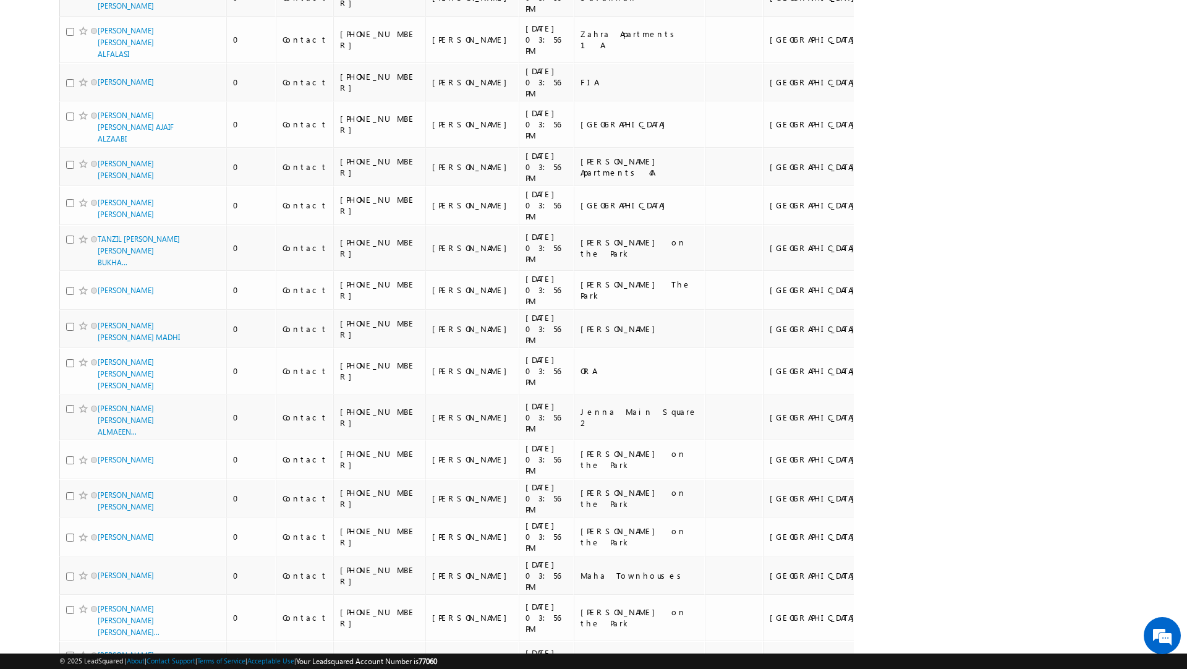
scroll to position [0, 0]
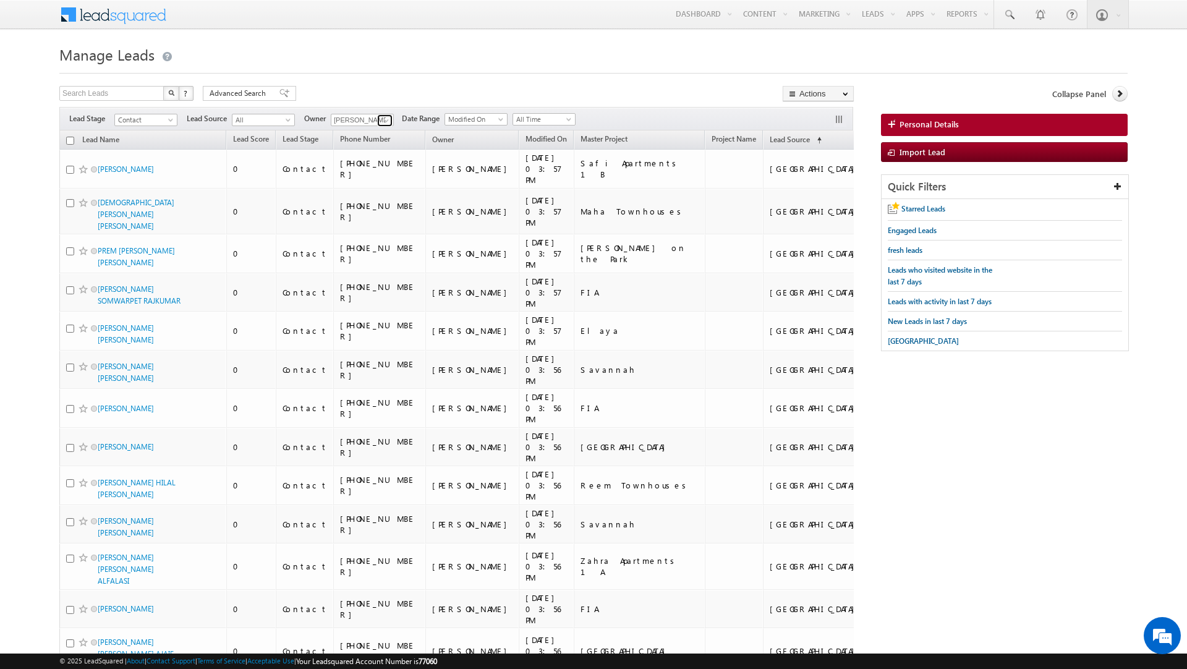
click at [385, 121] on span at bounding box center [386, 121] width 10 height 10
click at [362, 160] on link "[PERSON_NAME] [PERSON_NAME][EMAIL_ADDRESS][DOMAIN_NAME]" at bounding box center [393, 162] width 124 height 23
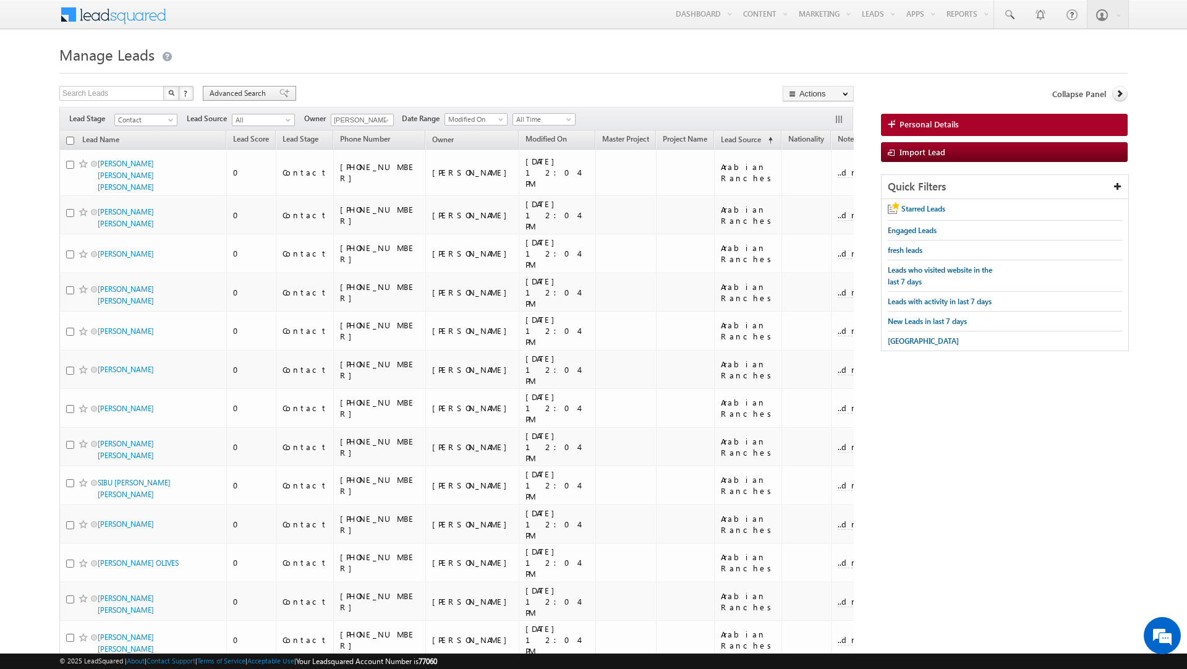
click at [245, 91] on span "Advanced Search" at bounding box center [240, 93] width 60 height 11
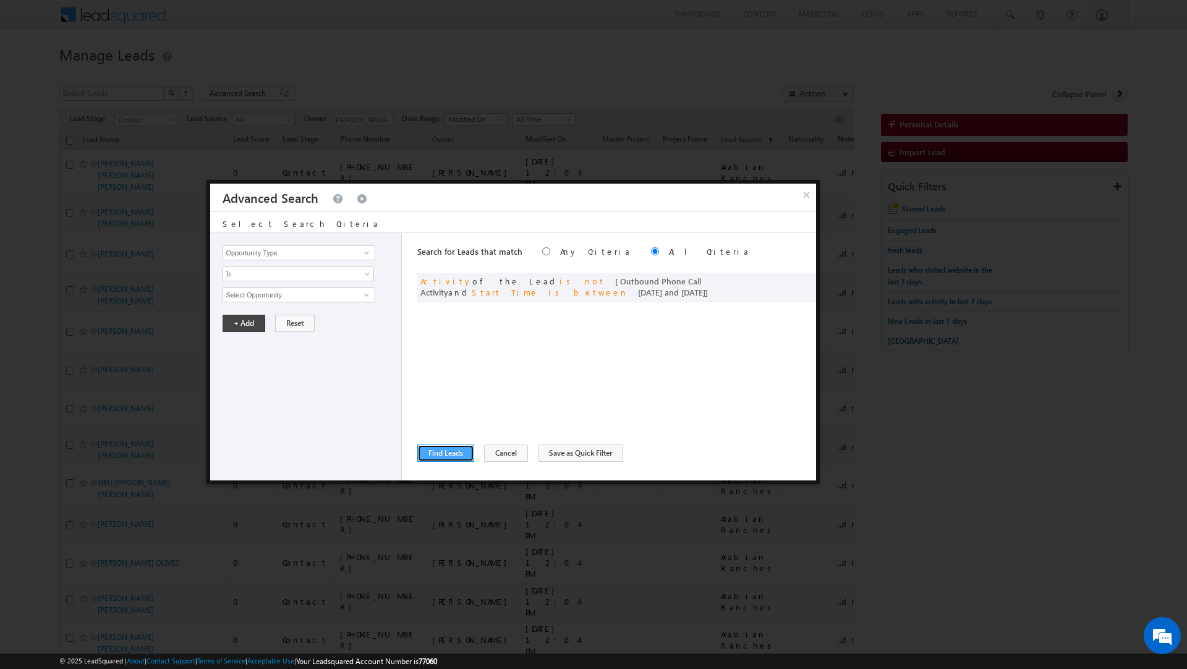
click at [443, 448] on button "Find Leads" at bounding box center [445, 453] width 57 height 17
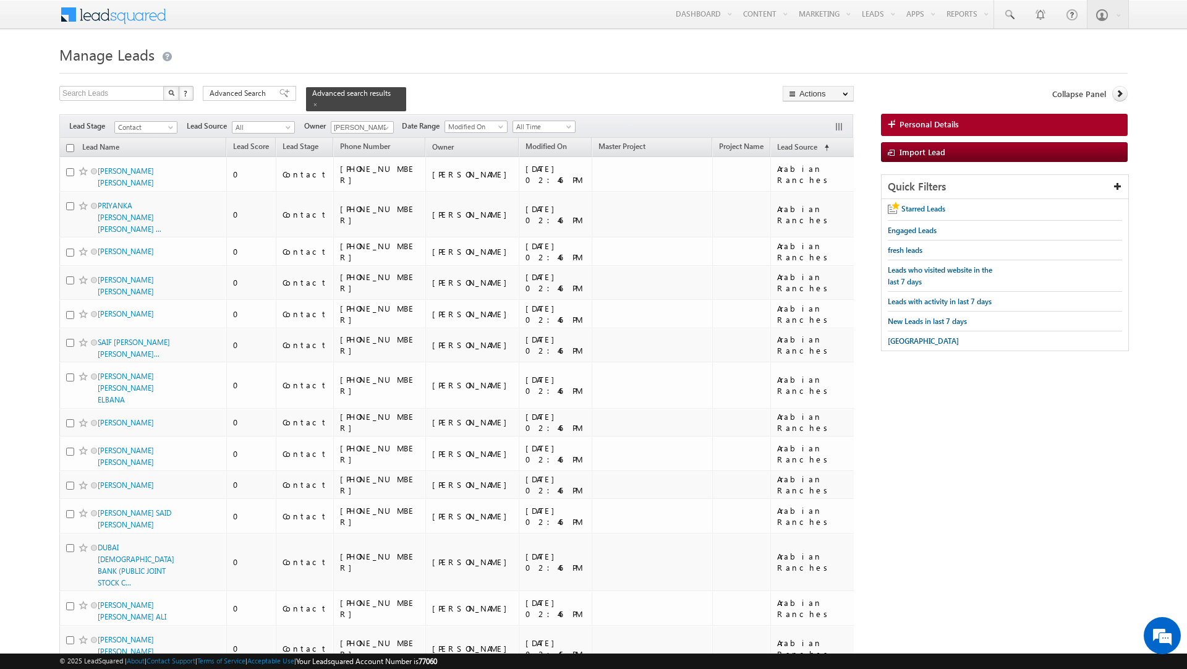
click at [72, 145] on input "checkbox" at bounding box center [70, 148] width 8 height 8
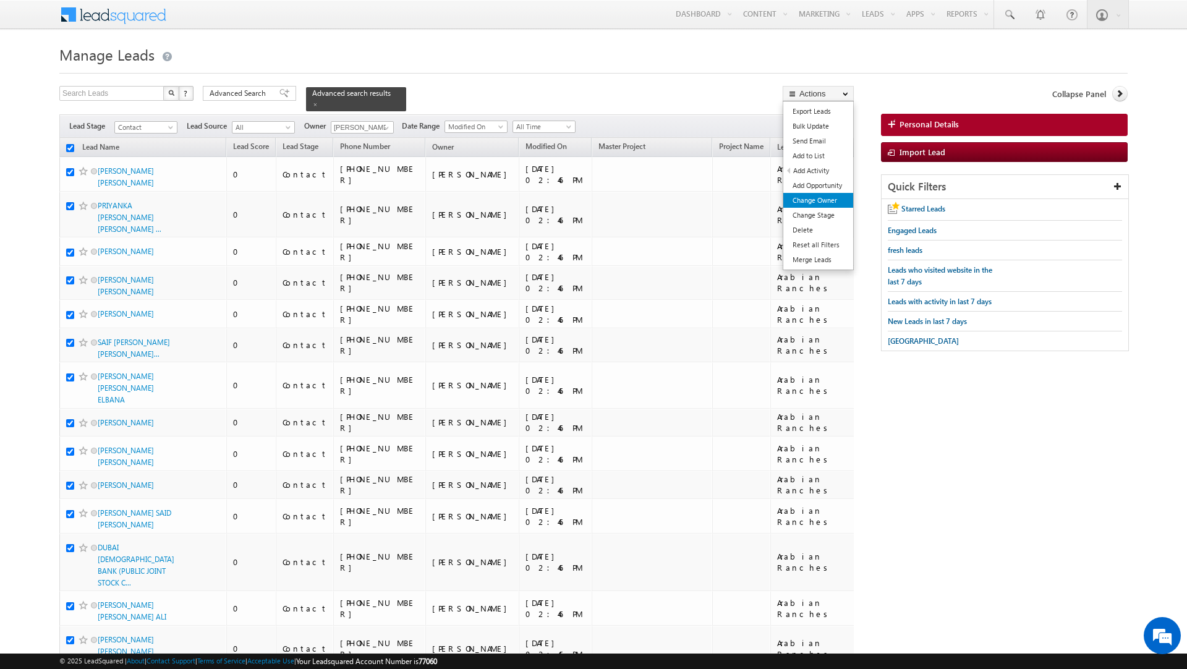
click at [830, 202] on link "Change Owner" at bounding box center [818, 200] width 70 height 15
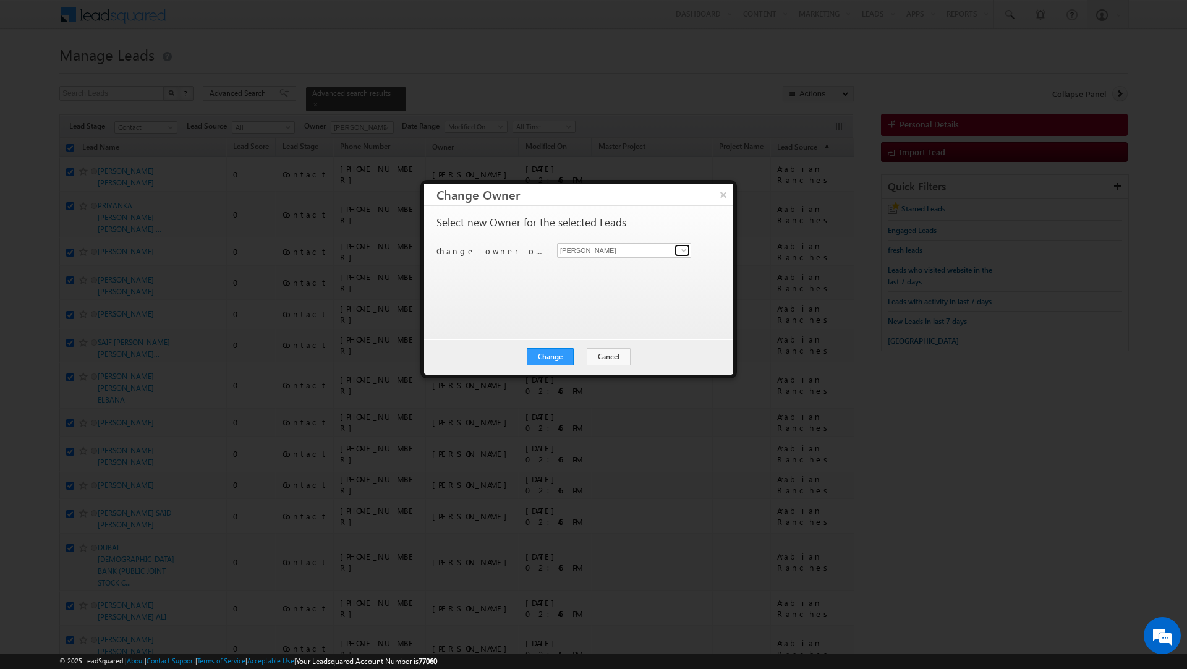
click at [676, 249] on link at bounding box center [682, 250] width 15 height 12
click at [638, 278] on span "[PERSON_NAME][EMAIL_ADDRESS][DOMAIN_NAME]" at bounding box center [617, 275] width 111 height 9
click at [547, 358] on button "Change" at bounding box center [550, 356] width 47 height 17
click at [577, 354] on button "Close" at bounding box center [581, 356] width 40 height 17
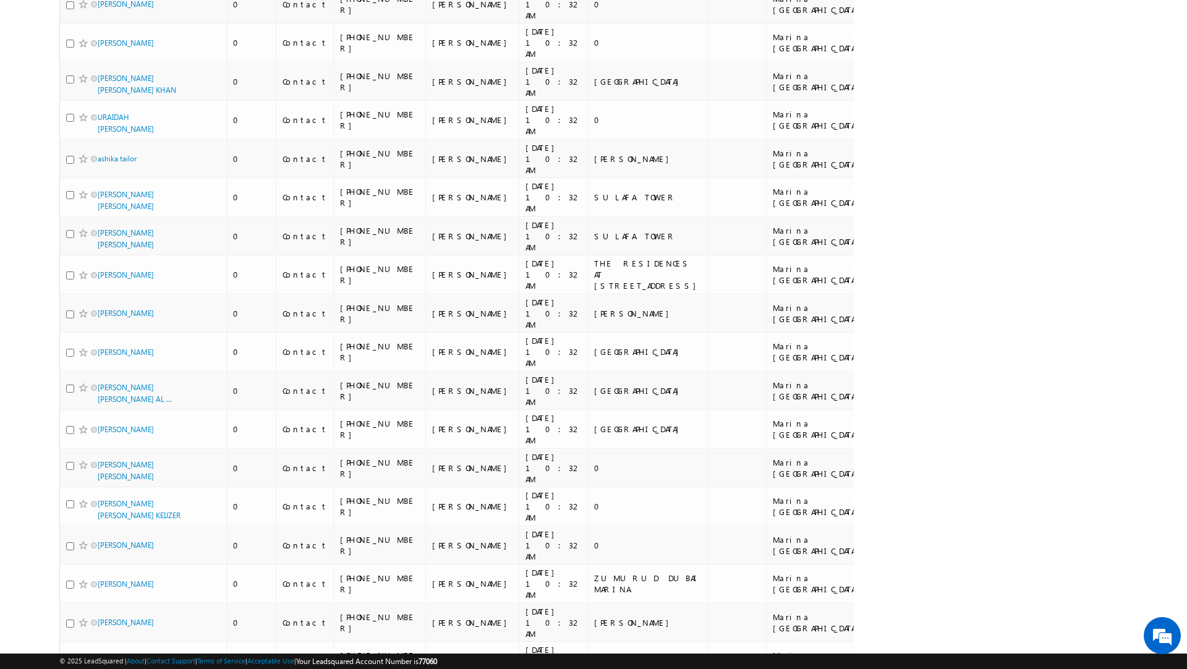
scroll to position [6368, 0]
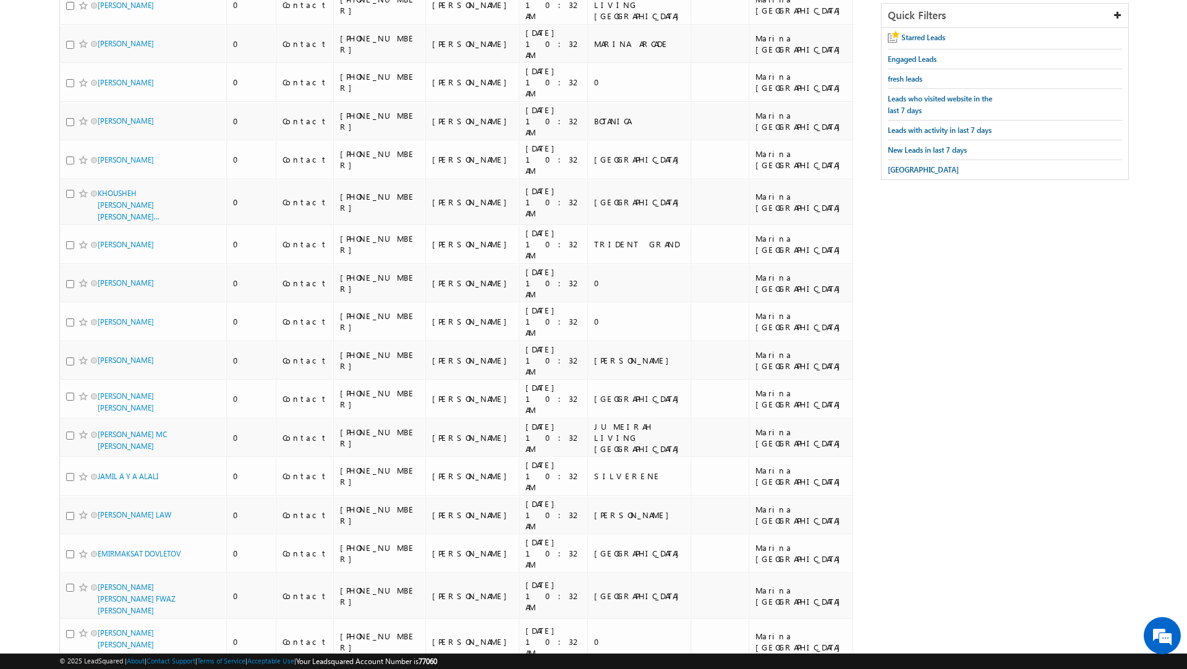
scroll to position [0, 0]
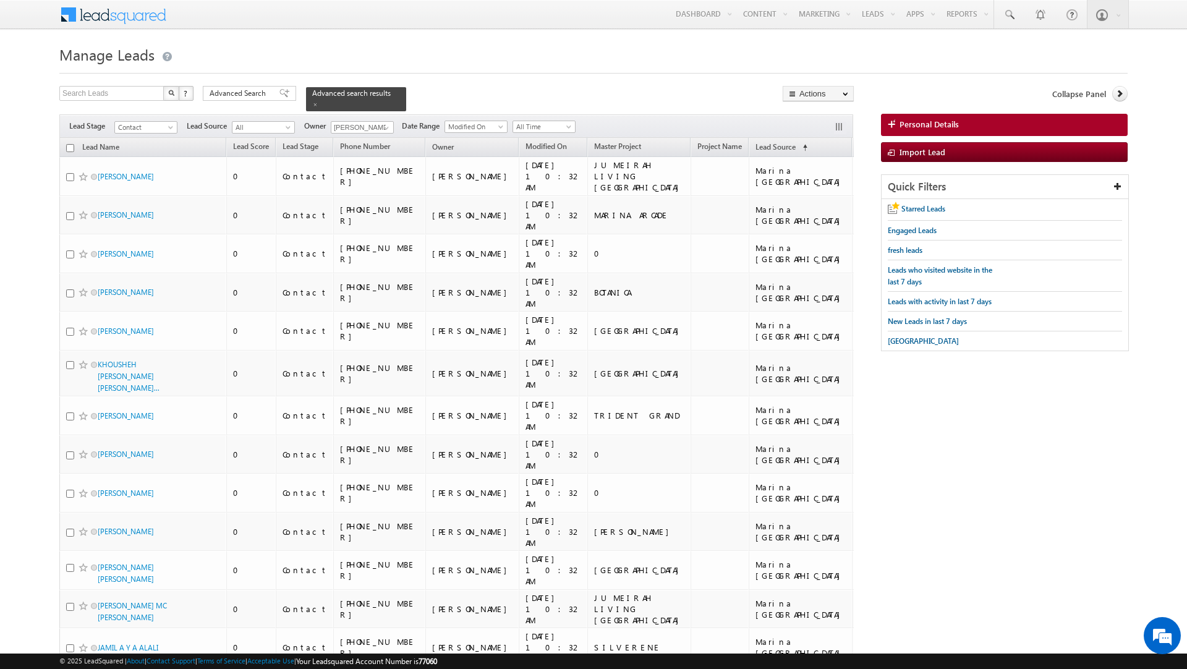
click at [70, 150] on input "checkbox" at bounding box center [70, 148] width 8 height 8
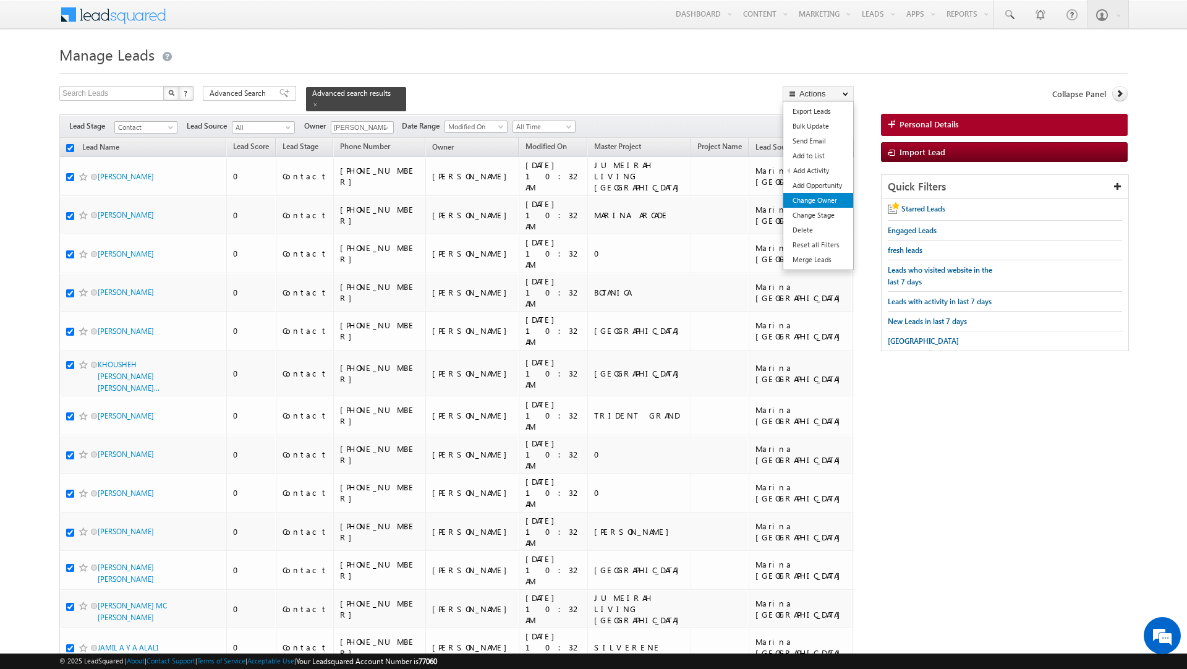
click at [811, 203] on link "Change Owner" at bounding box center [818, 200] width 70 height 15
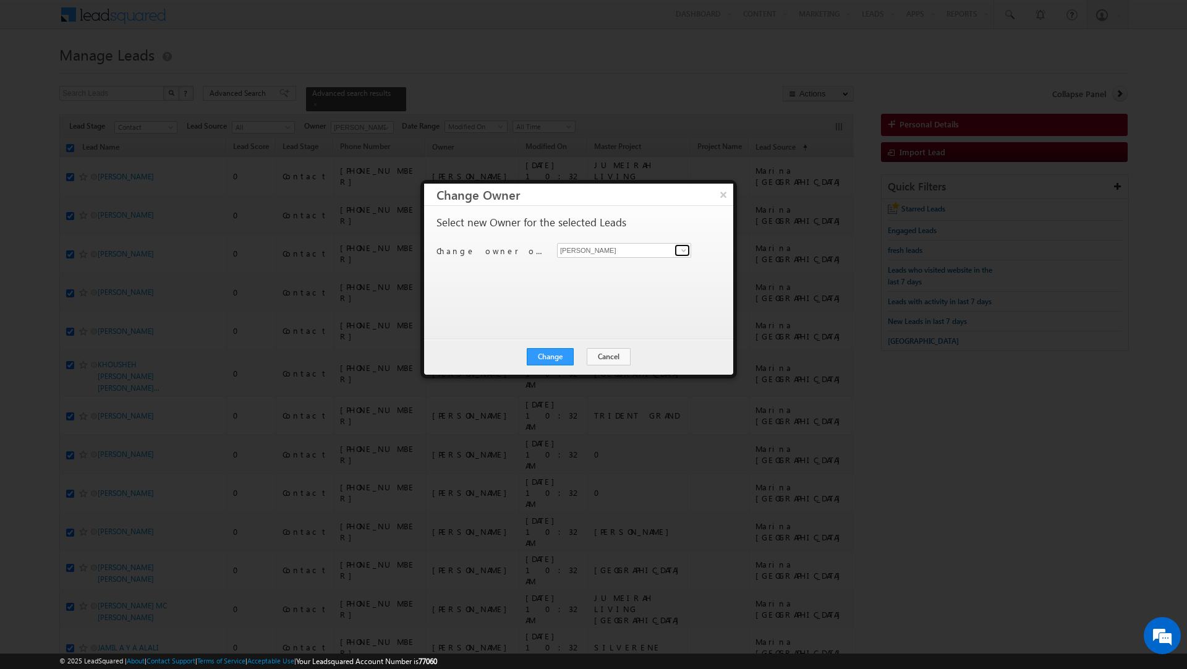
click at [683, 247] on span at bounding box center [684, 250] width 10 height 10
click at [640, 267] on link "[PERSON_NAME] [PERSON_NAME][EMAIL_ADDRESS][DOMAIN_NAME]" at bounding box center [624, 269] width 134 height 23
type input "[PERSON_NAME]"
click at [556, 351] on button "Change" at bounding box center [550, 356] width 47 height 17
click at [585, 353] on button "Close" at bounding box center [581, 356] width 40 height 17
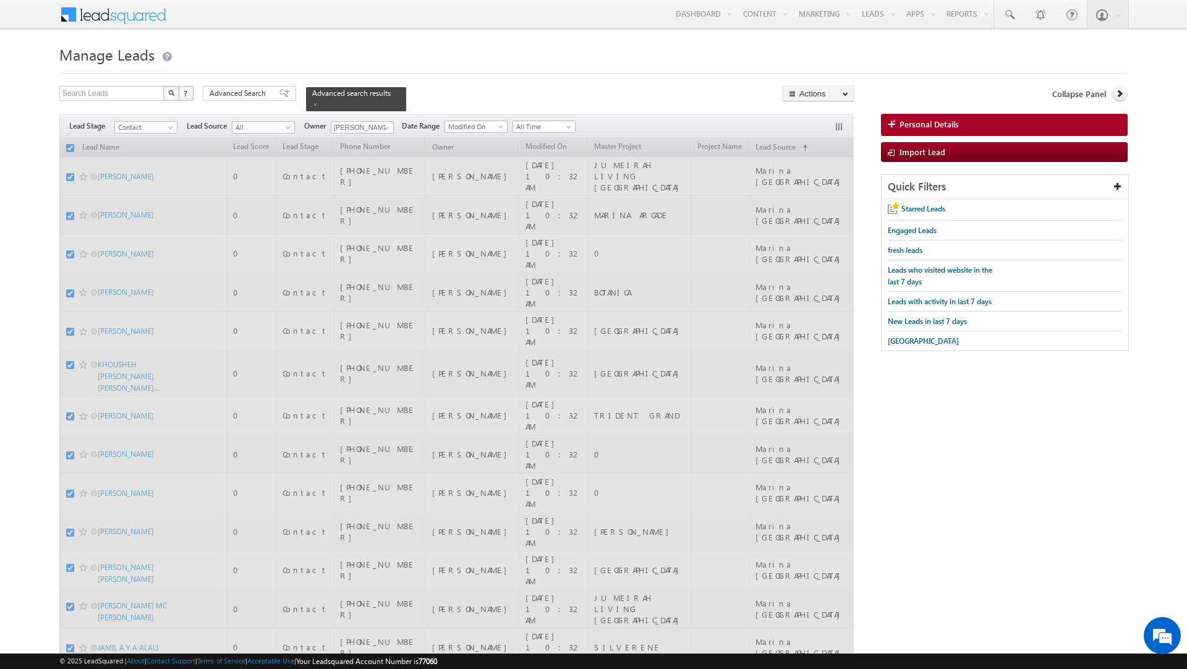
scroll to position [299, 0]
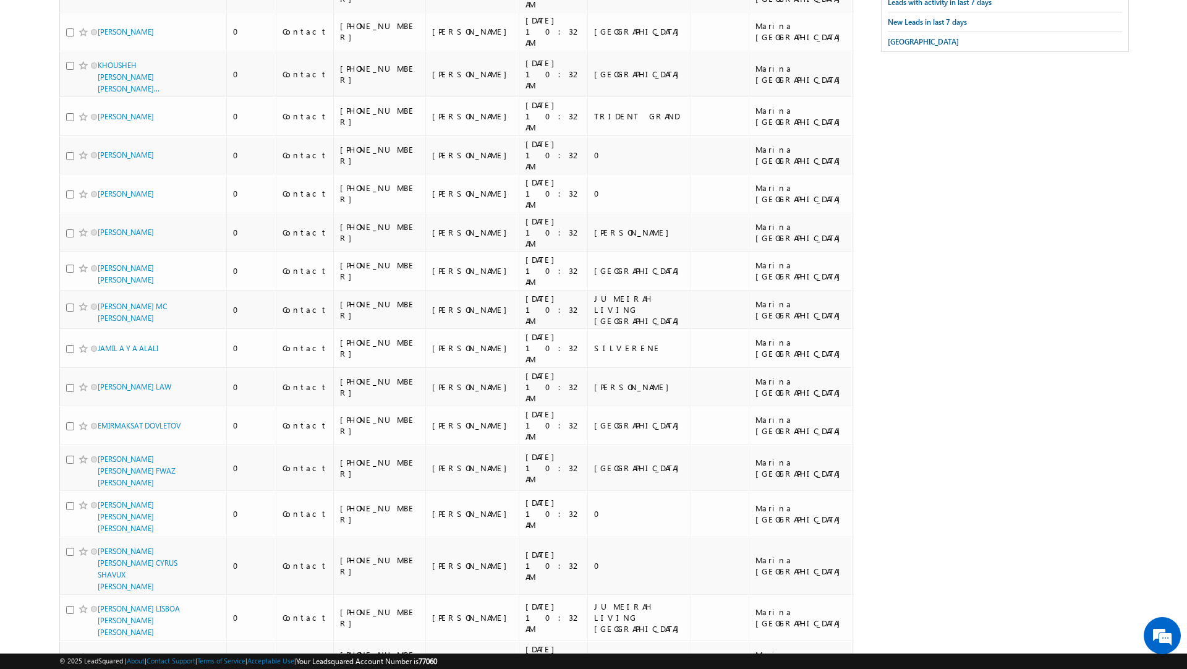
checkbox input "false"
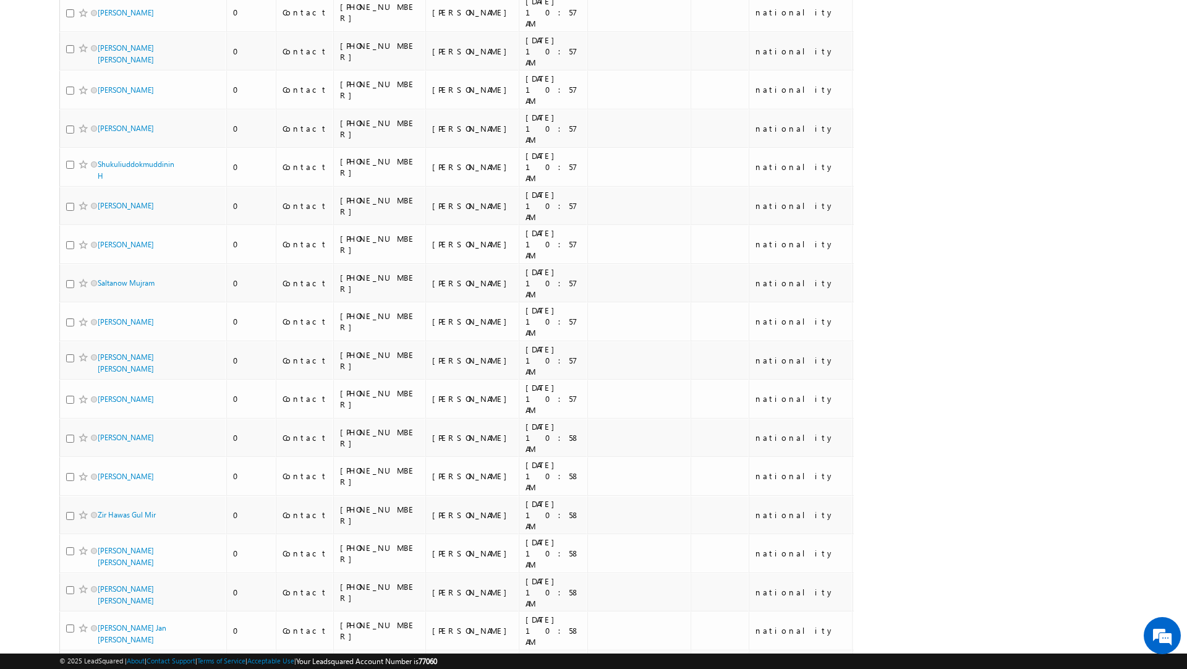
scroll to position [0, 0]
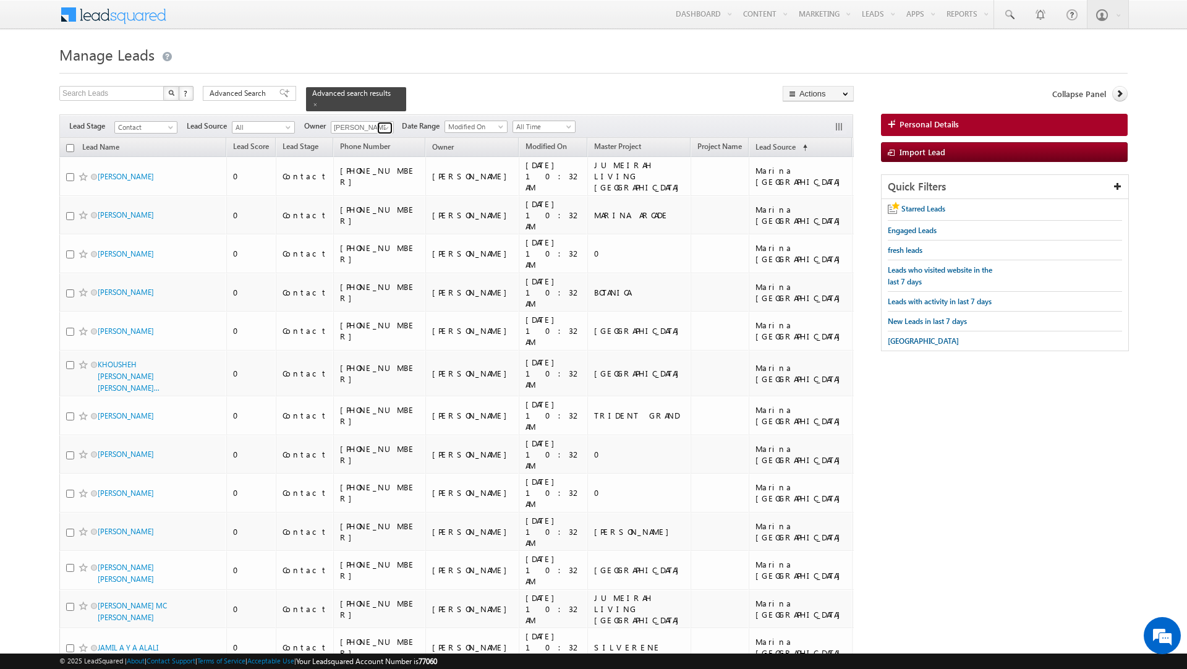
click at [384, 130] on span at bounding box center [386, 128] width 10 height 10
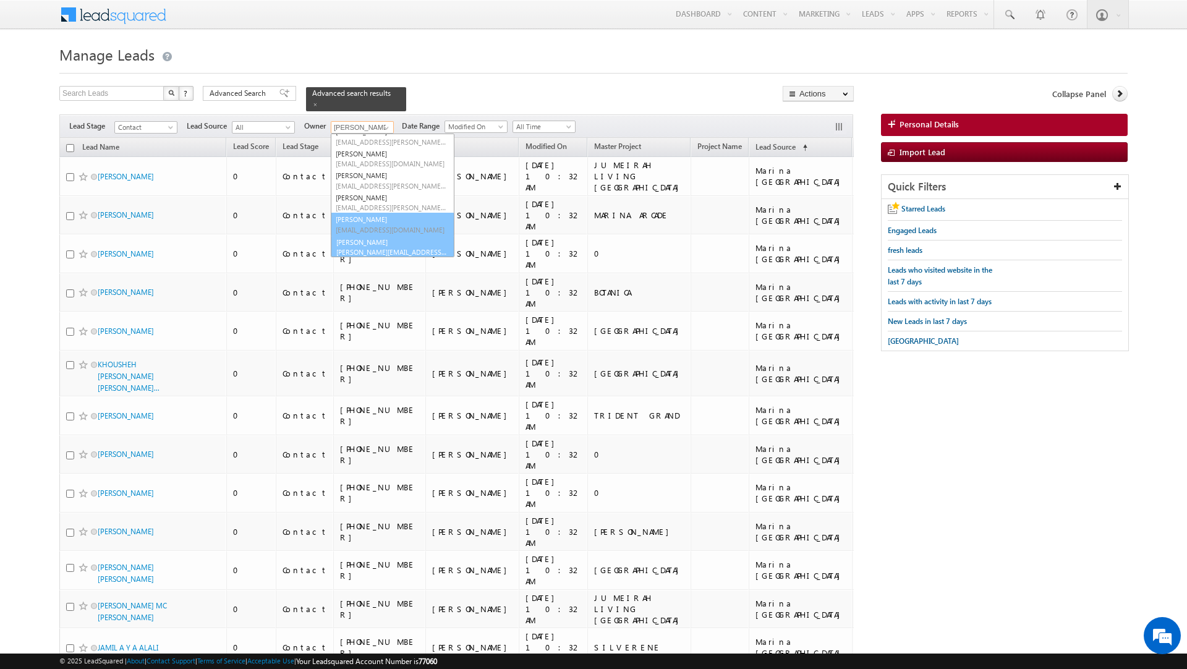
scroll to position [79, 0]
click at [386, 243] on link "[PERSON_NAME] [PERSON_NAME][EMAIL_ADDRESS][DOMAIN_NAME]" at bounding box center [393, 245] width 124 height 23
type input "[PERSON_NAME]"
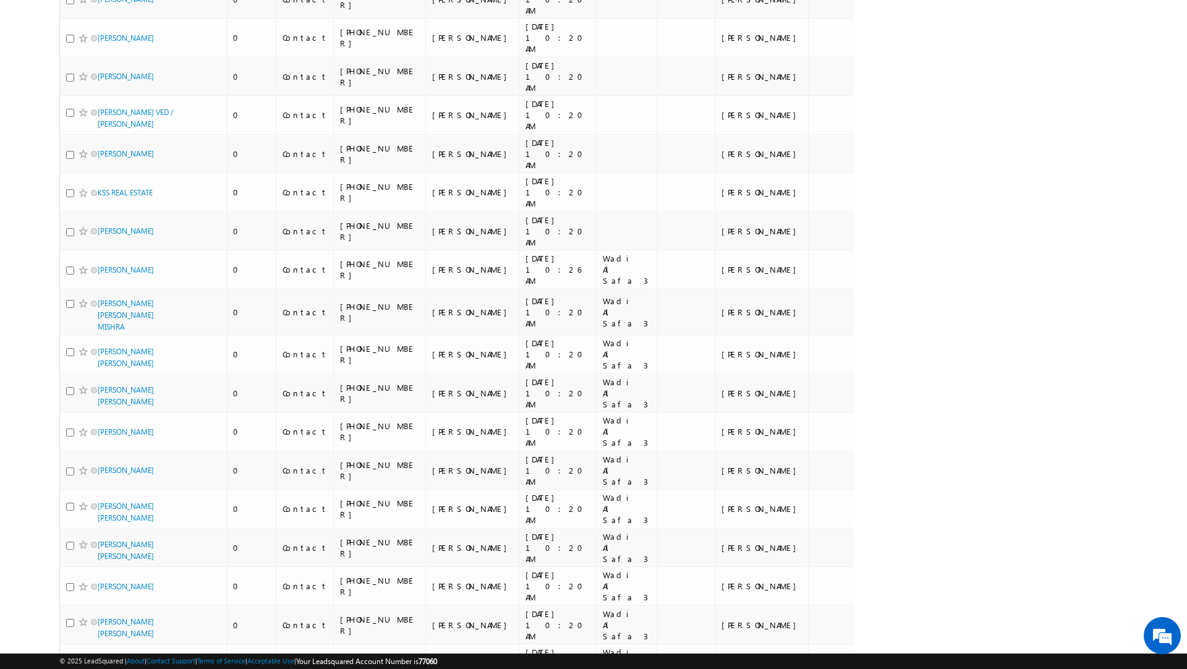
scroll to position [0, 0]
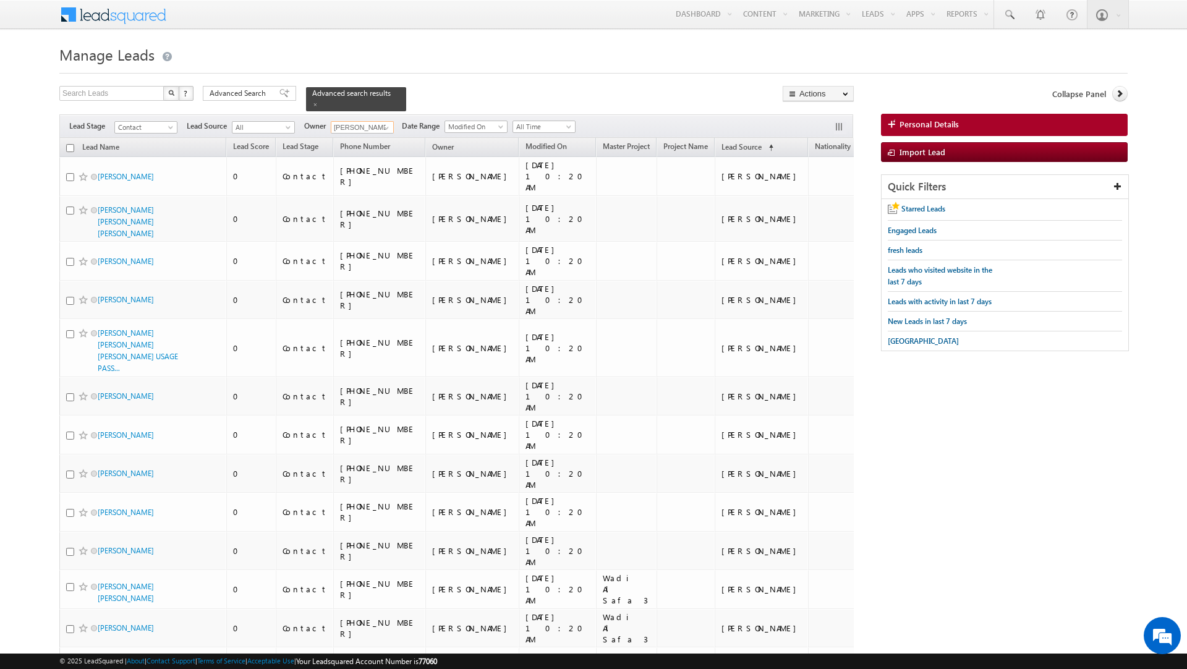
click at [69, 149] on input "checkbox" at bounding box center [70, 148] width 8 height 8
checkbox input "true"
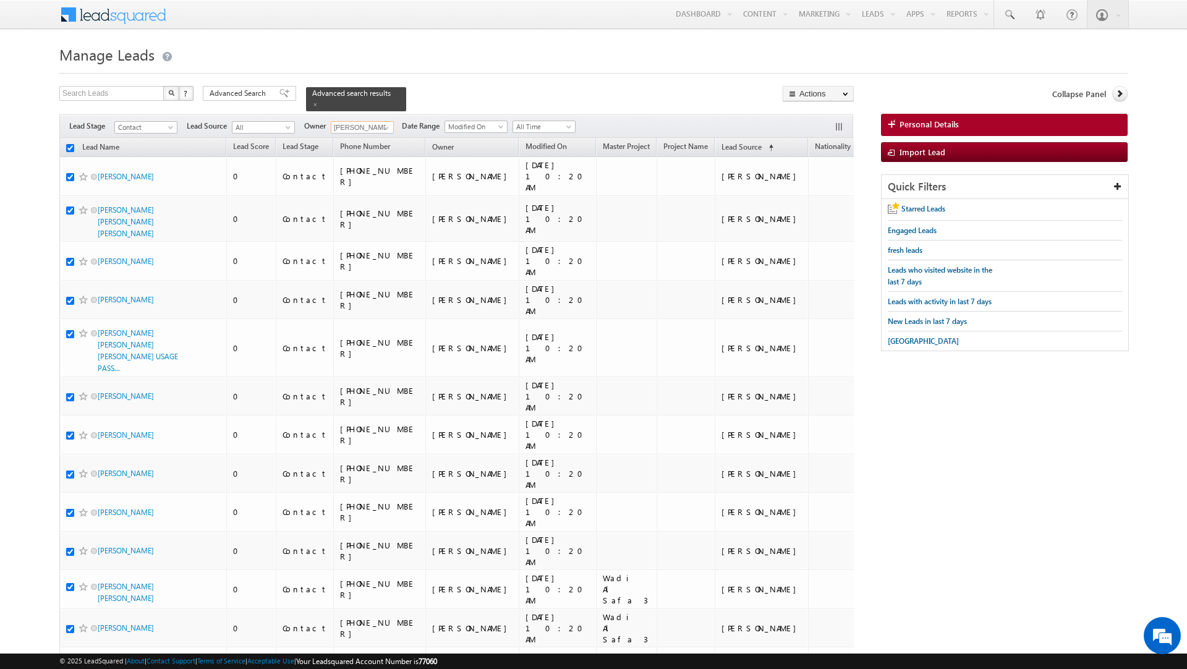
checkbox input "true"
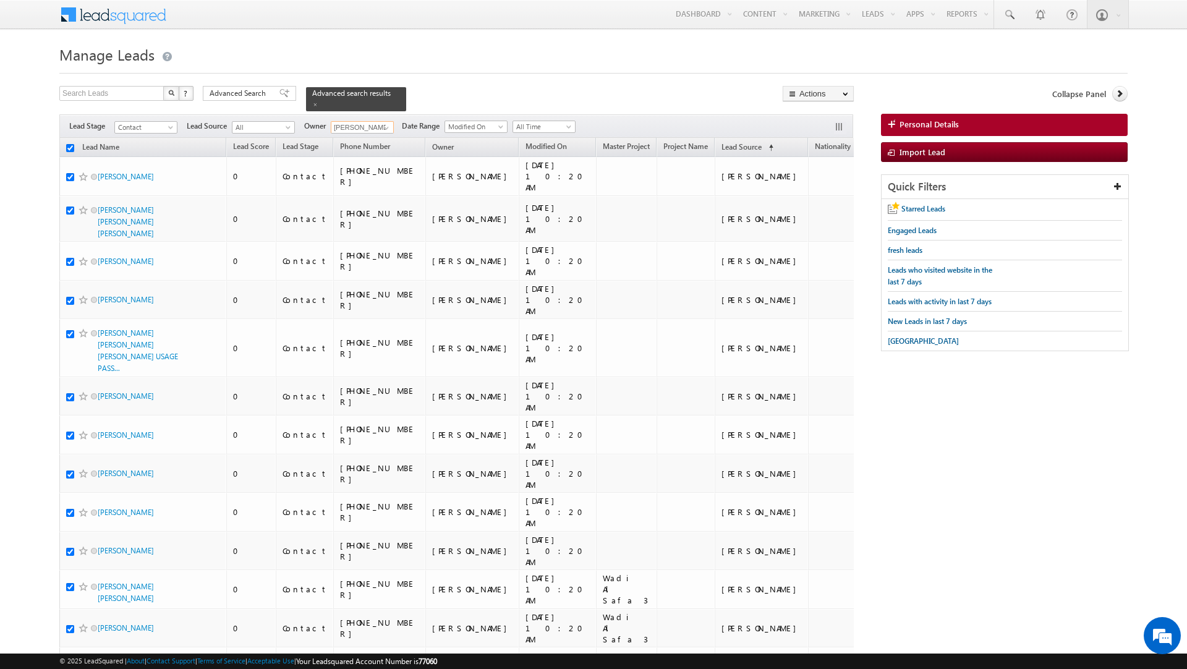
checkbox input "true"
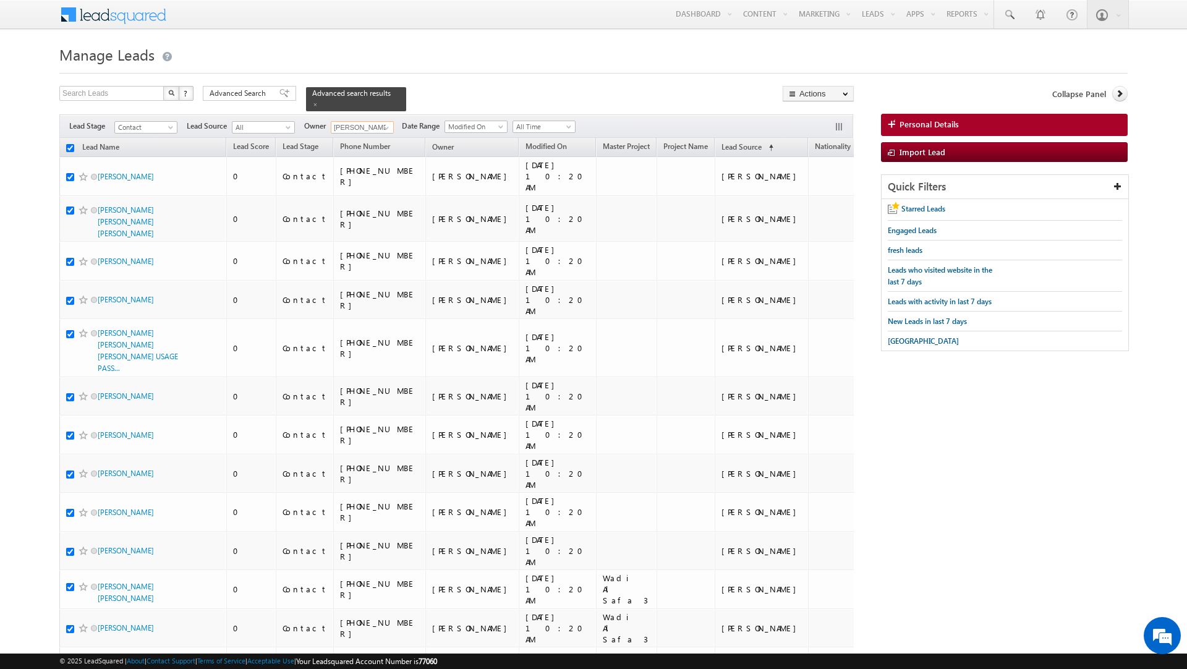
checkbox input "true"
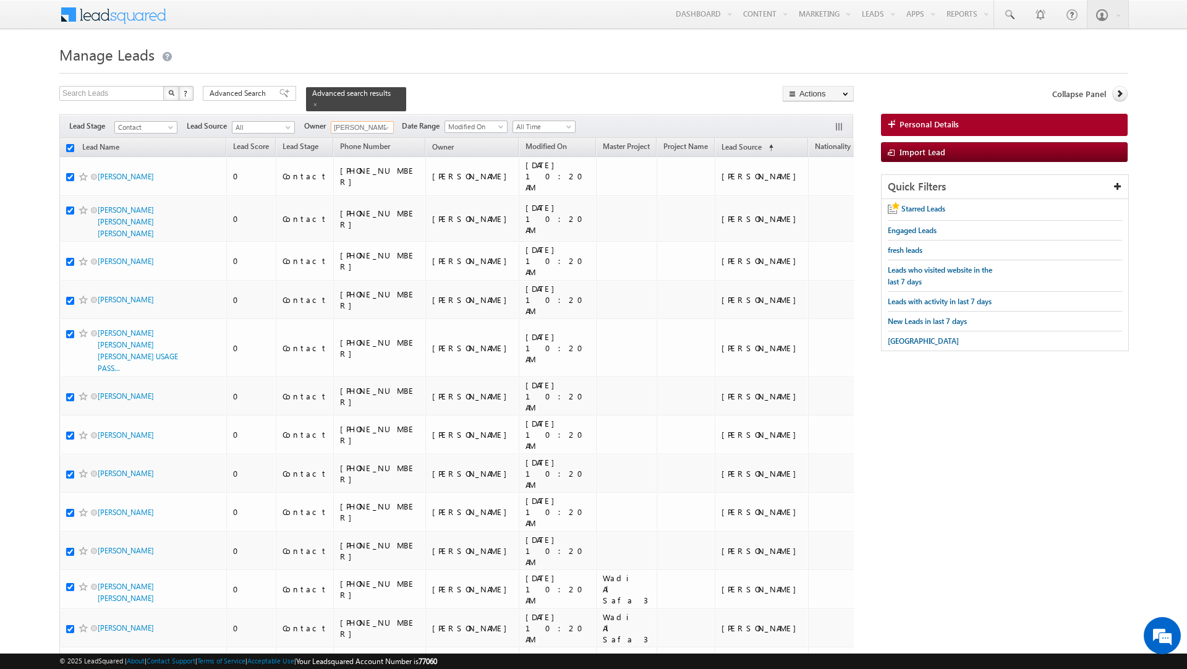
checkbox input "true"
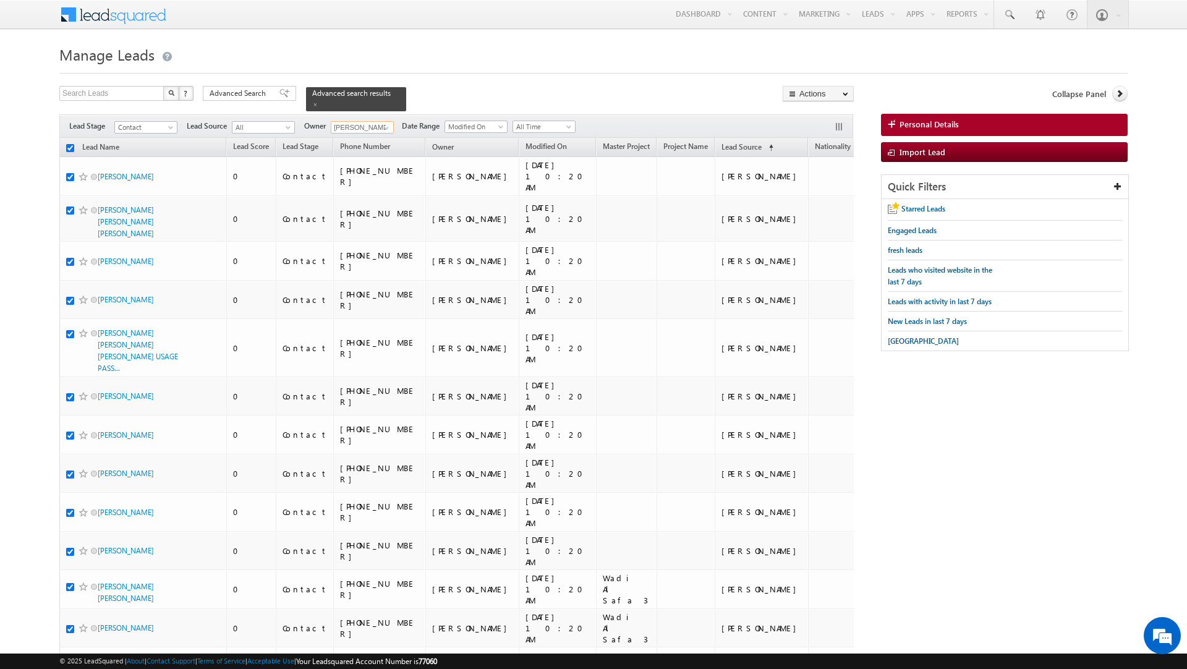
checkbox input "true"
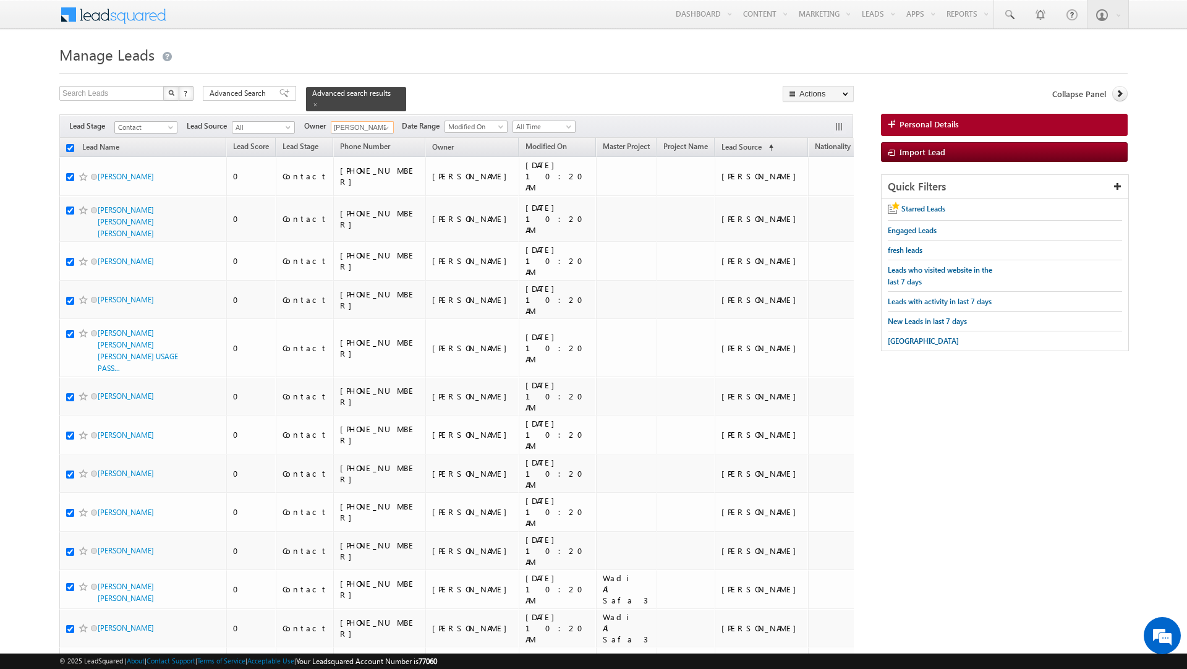
checkbox input "true"
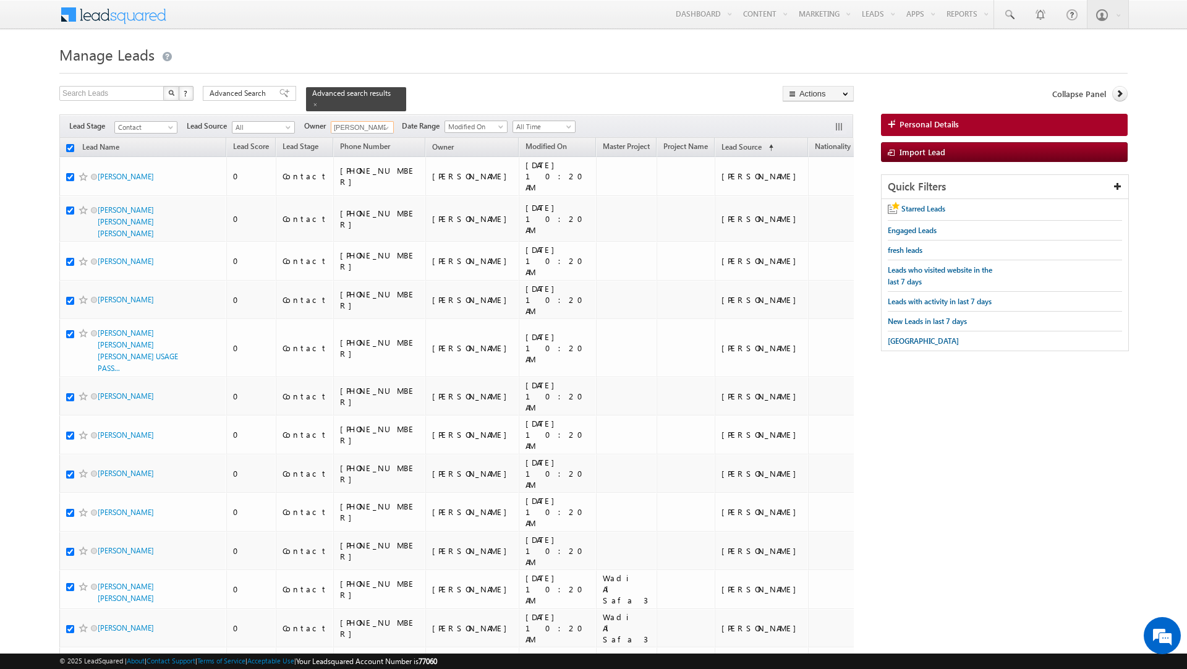
checkbox input "true"
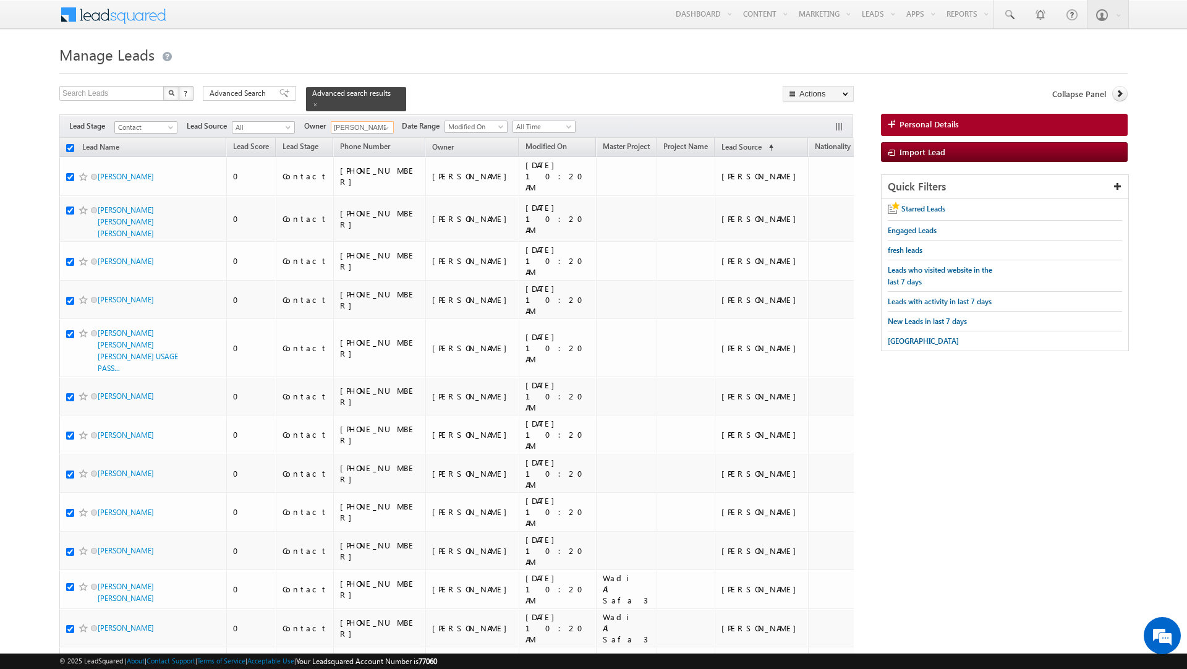
checkbox input "true"
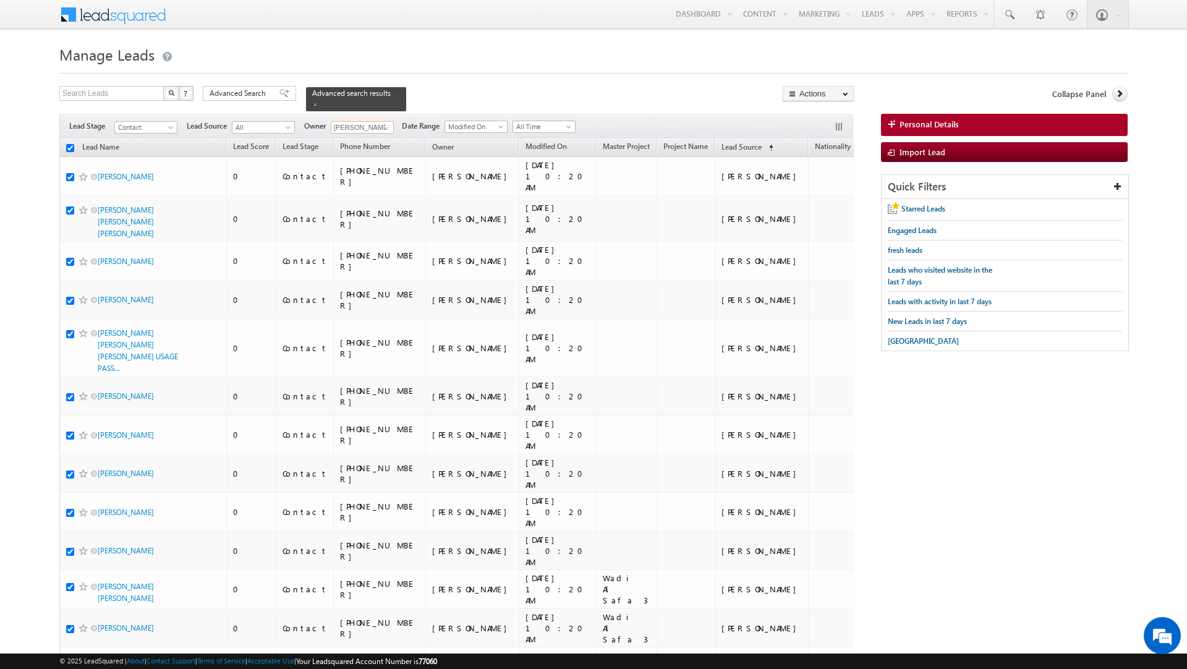
checkbox input "true"
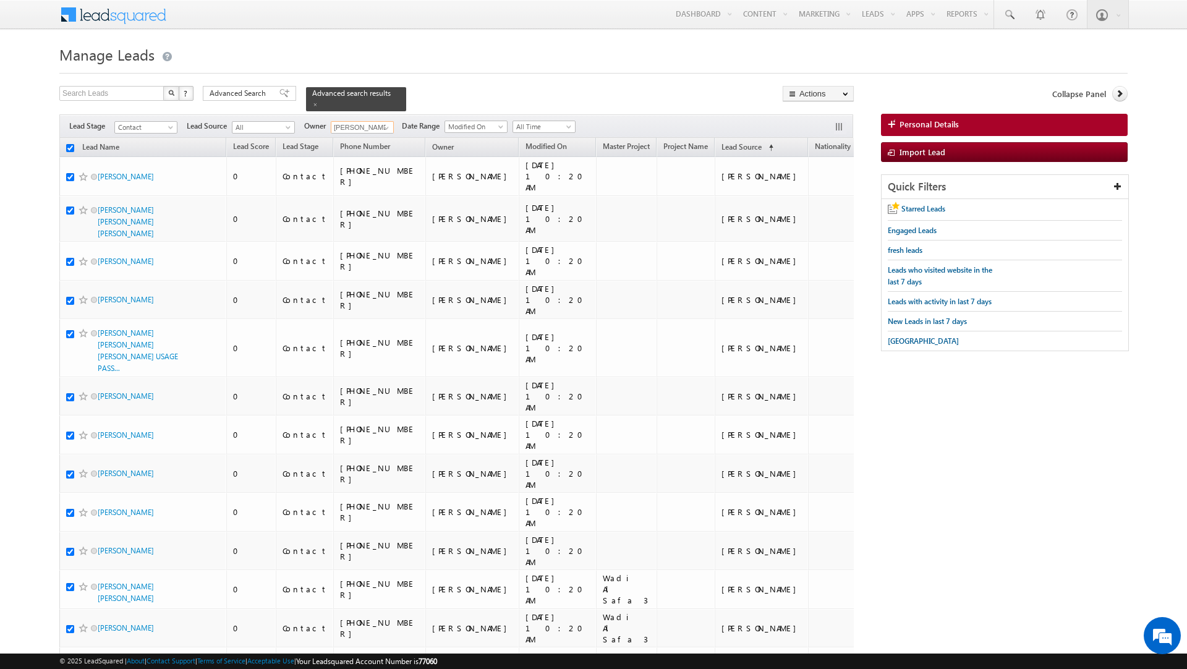
checkbox input "true"
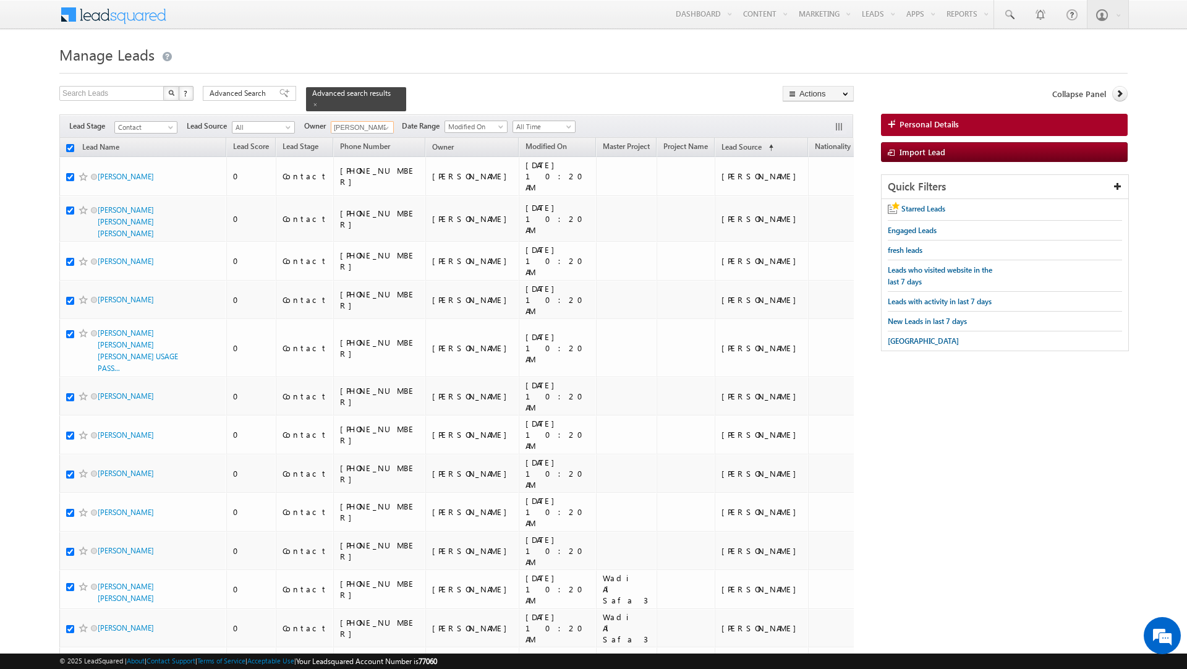
checkbox input "true"
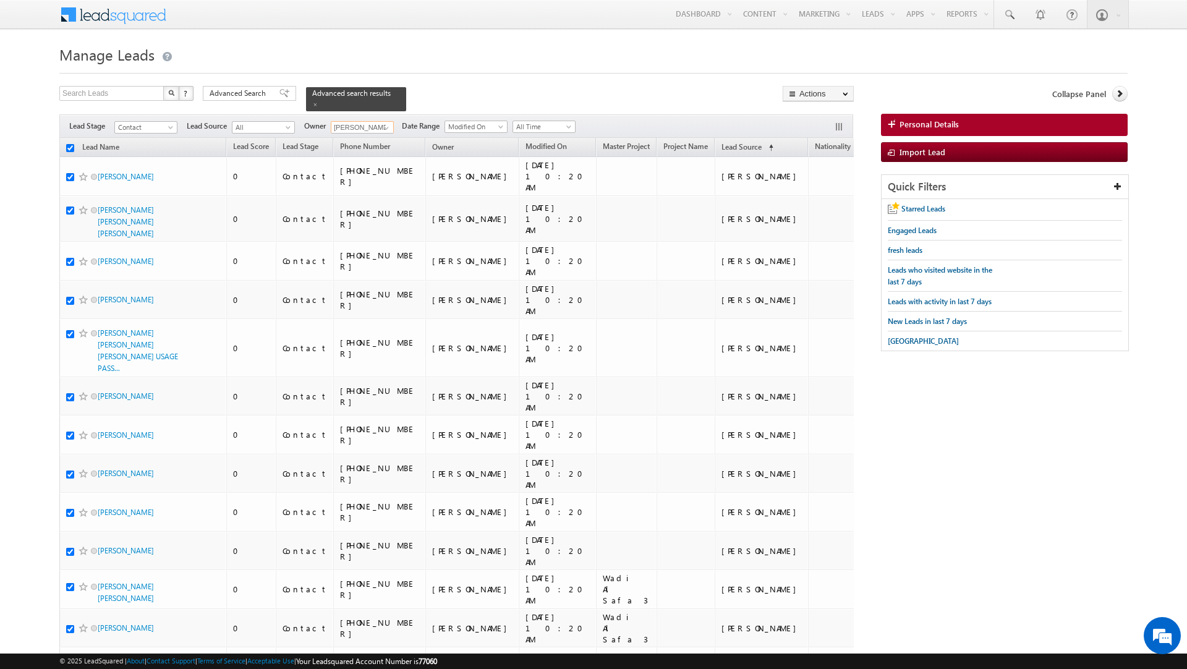
checkbox input "true"
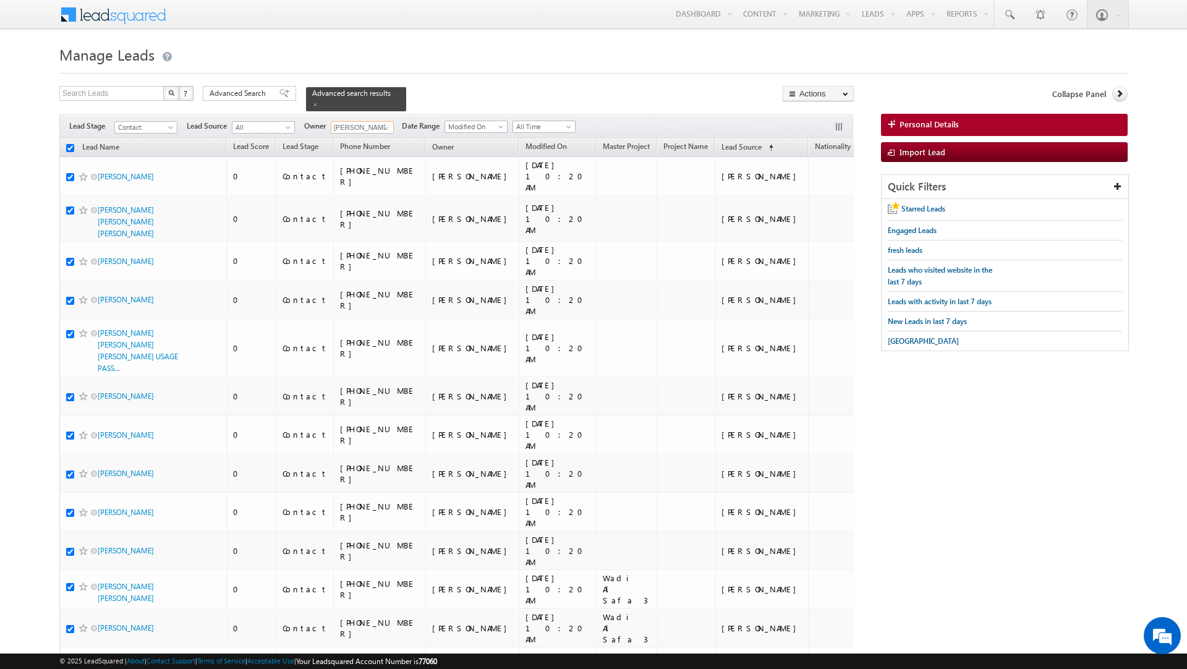
checkbox input "true"
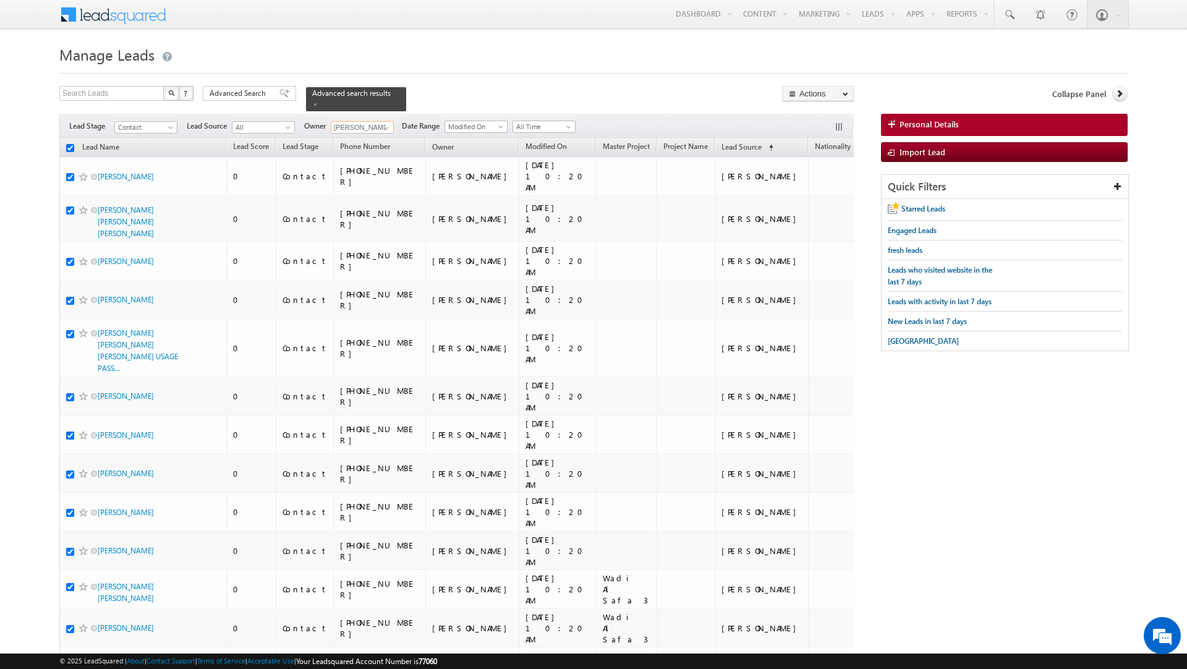
checkbox input "true"
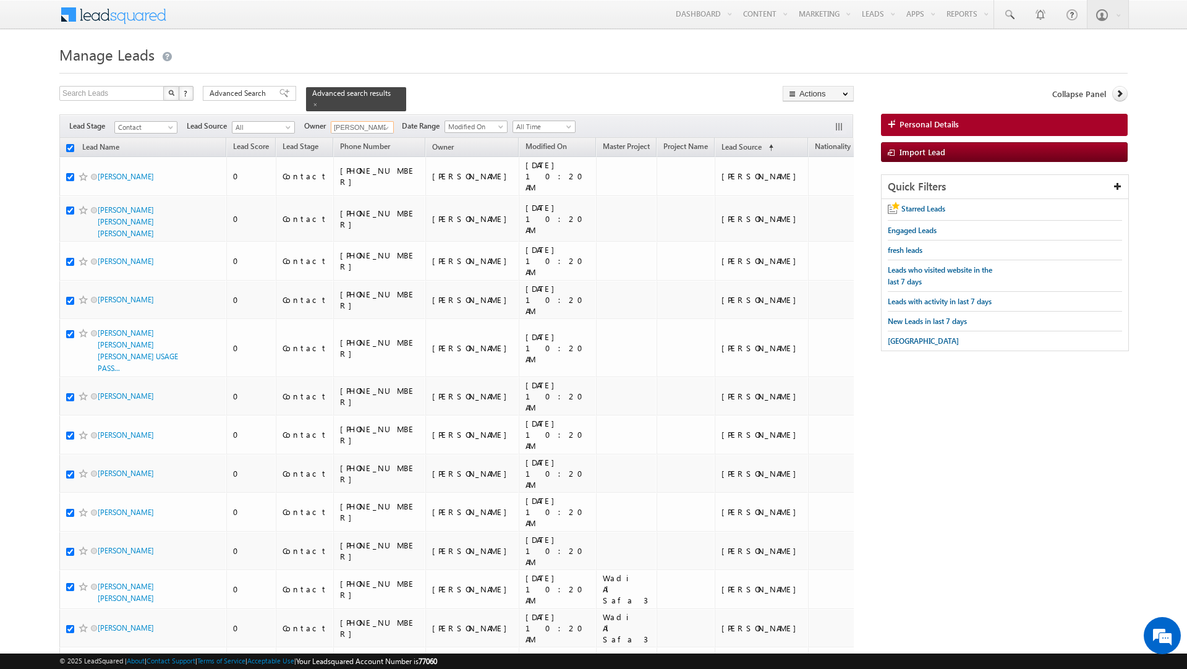
checkbox input "true"
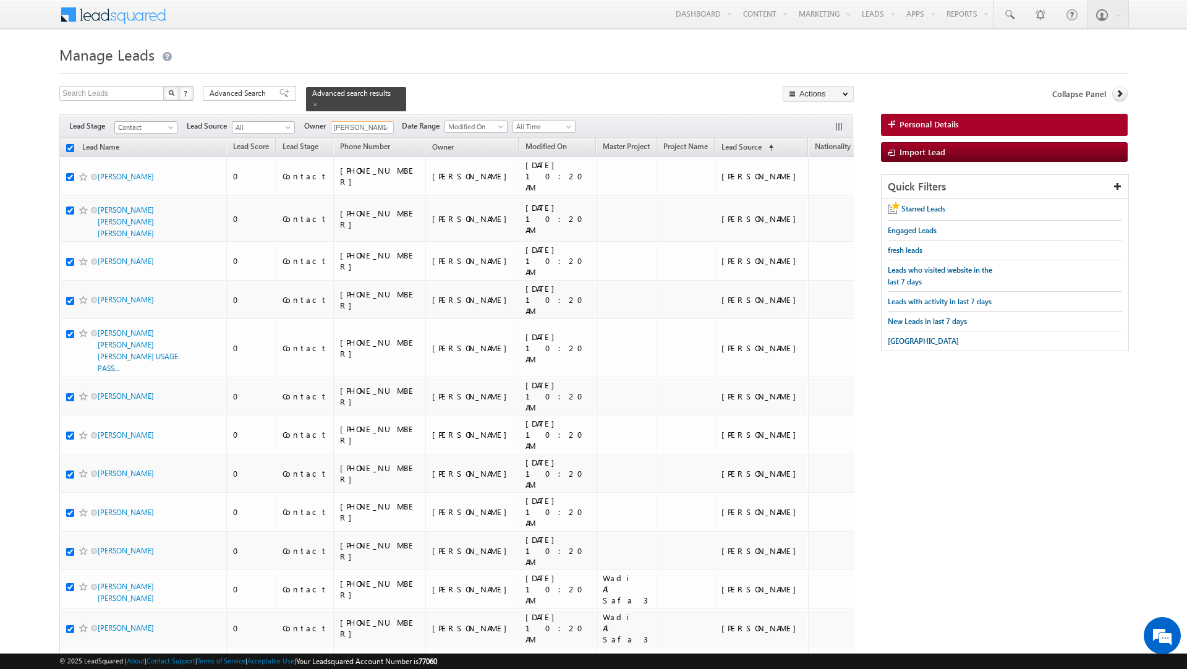
checkbox input "true"
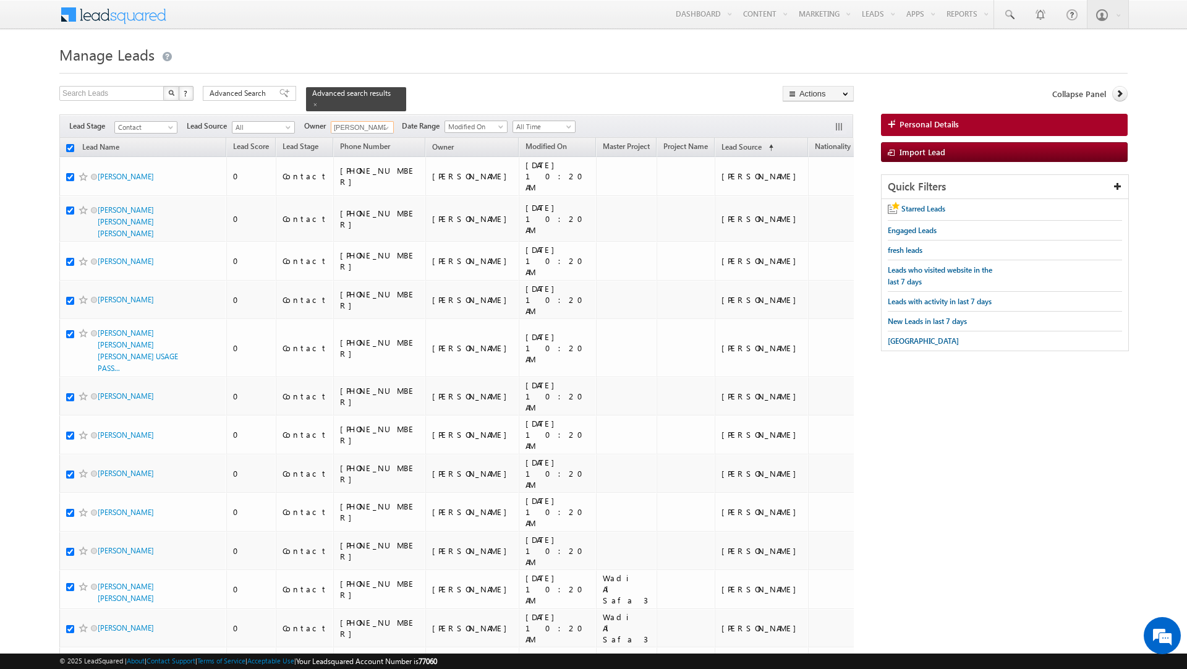
checkbox input "true"
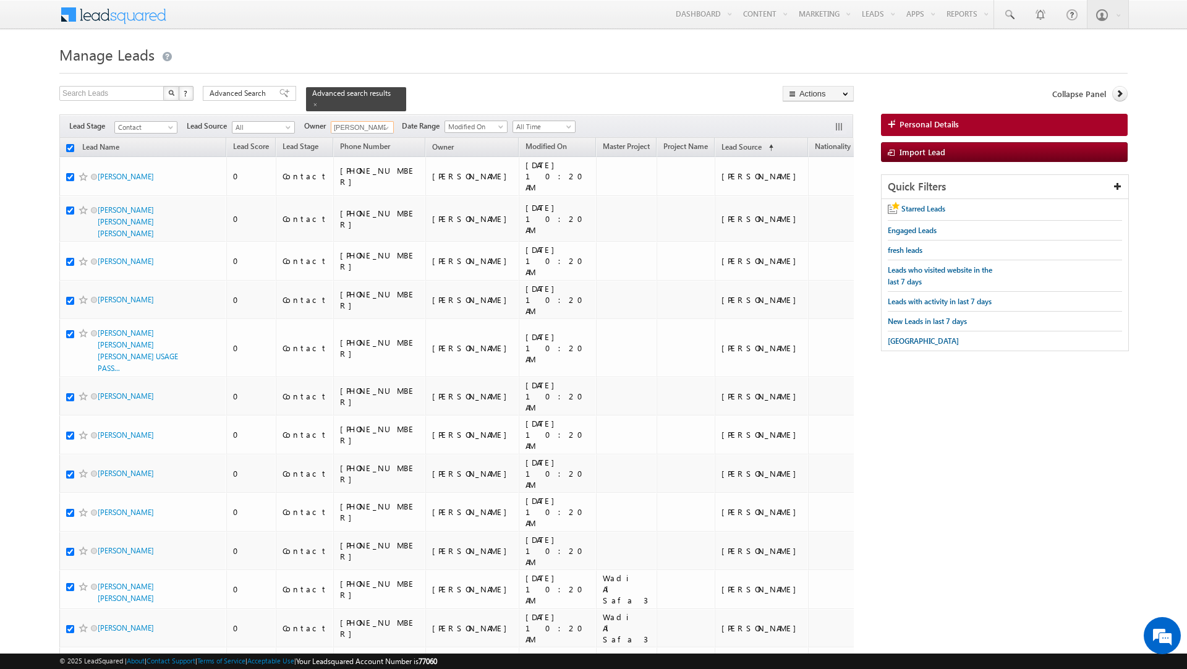
checkbox input "true"
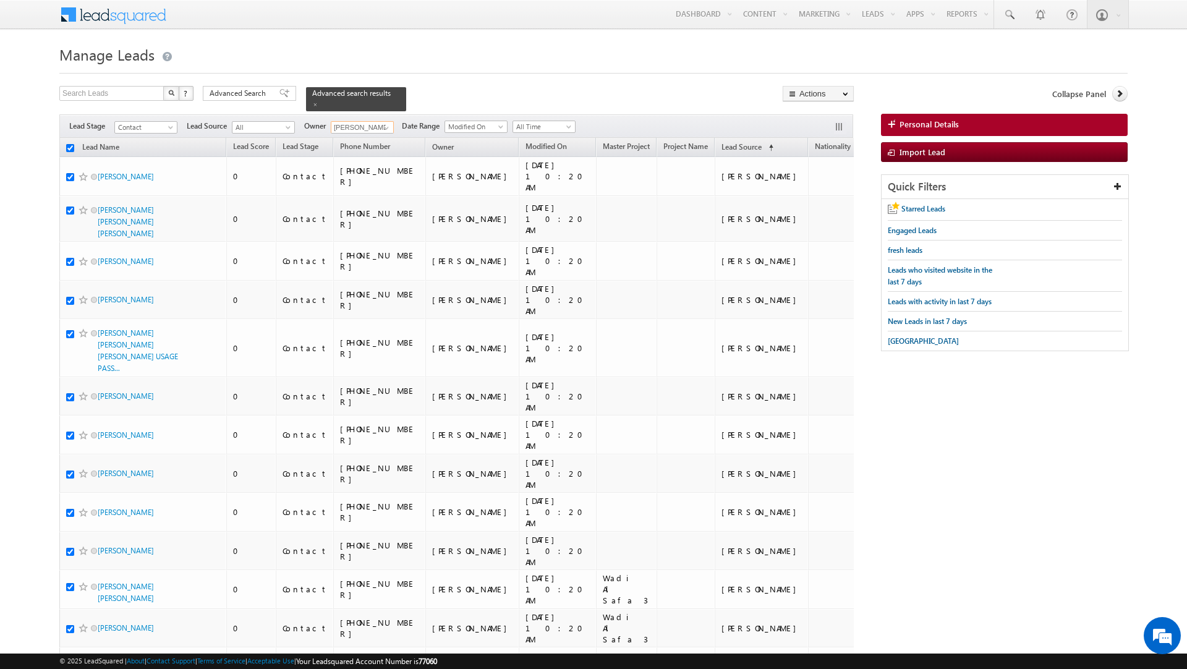
checkbox input "true"
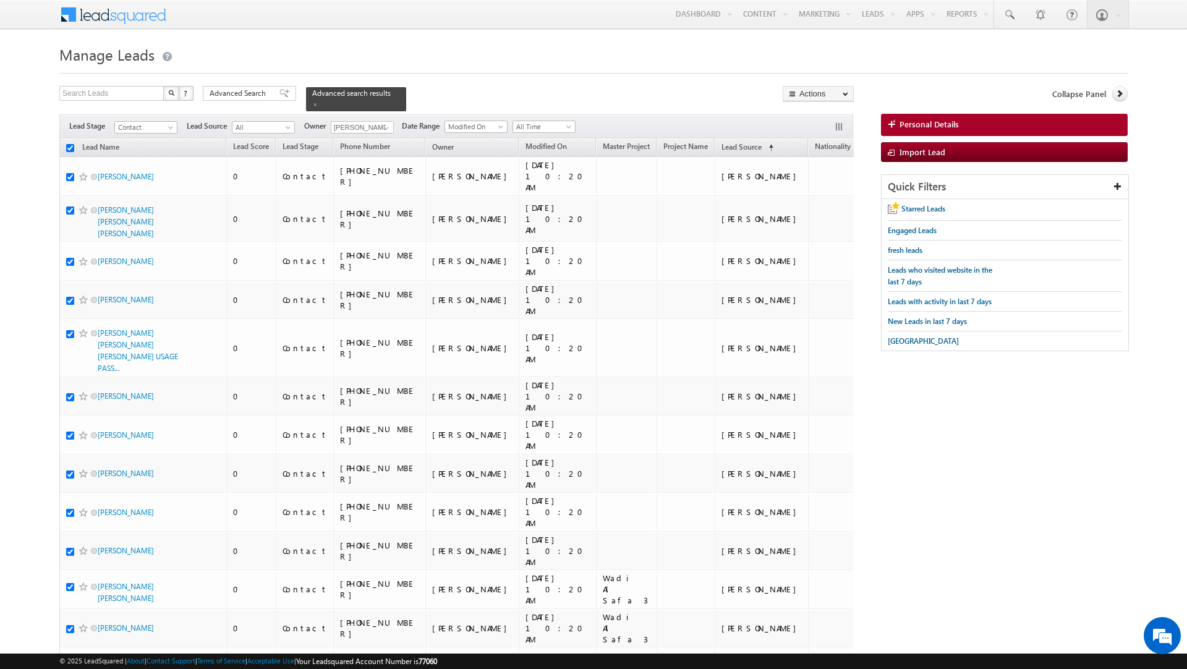
checkbox input "true"
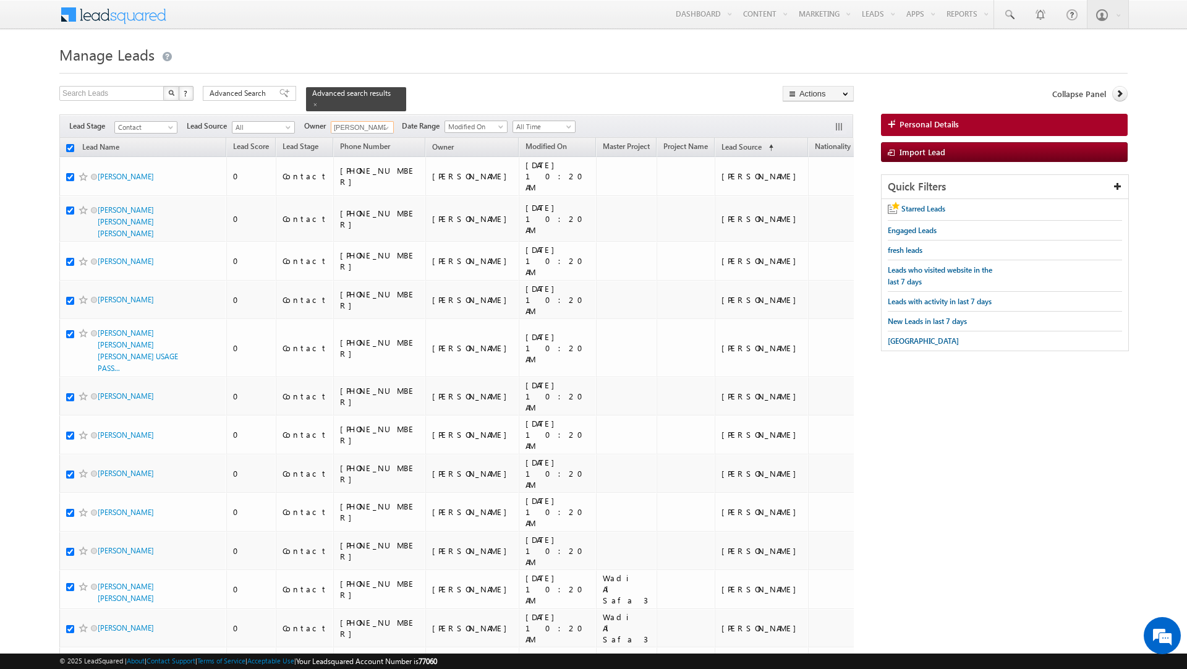
checkbox input "true"
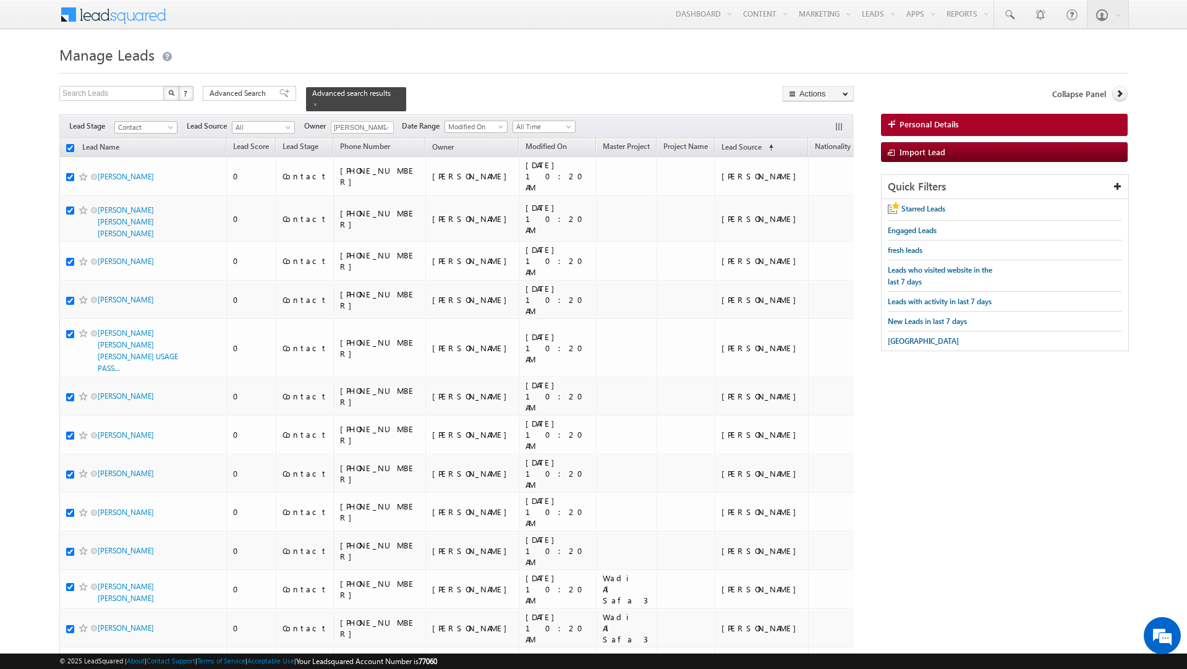
checkbox input "true"
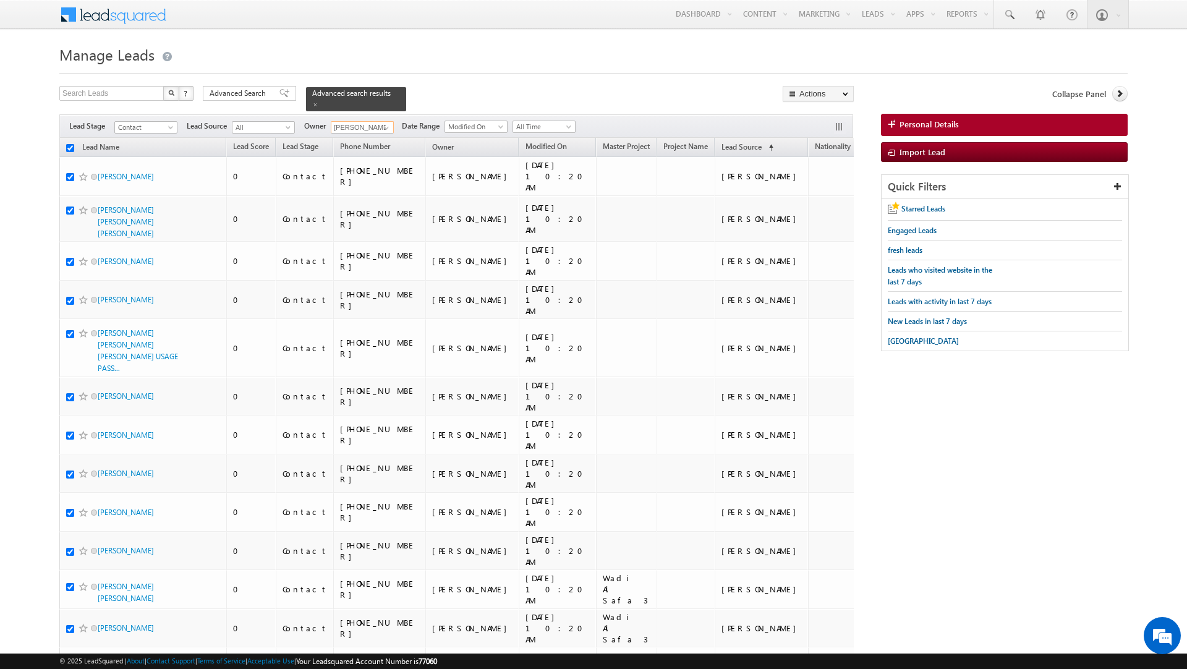
checkbox input "true"
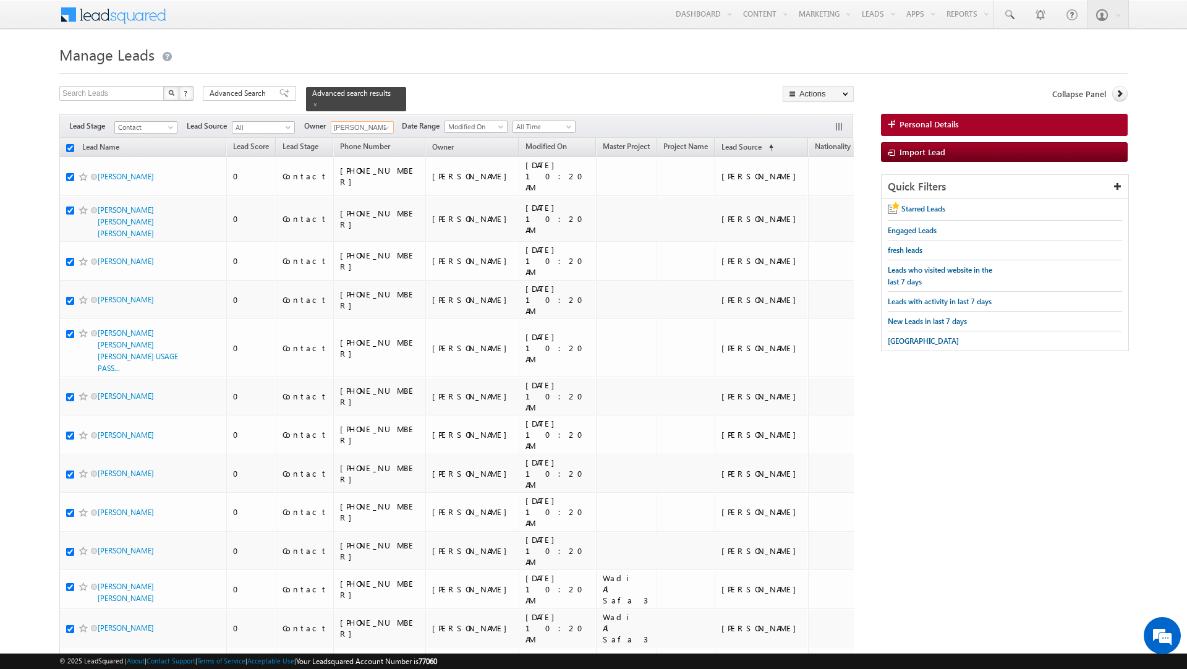
checkbox input "true"
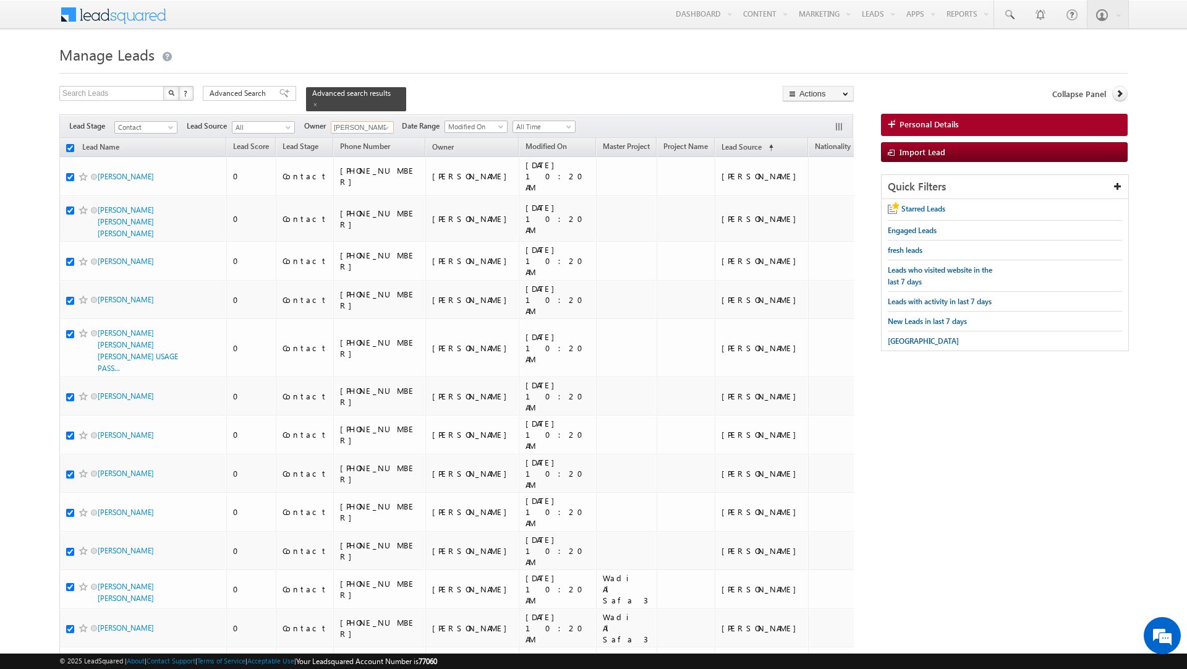
checkbox input "true"
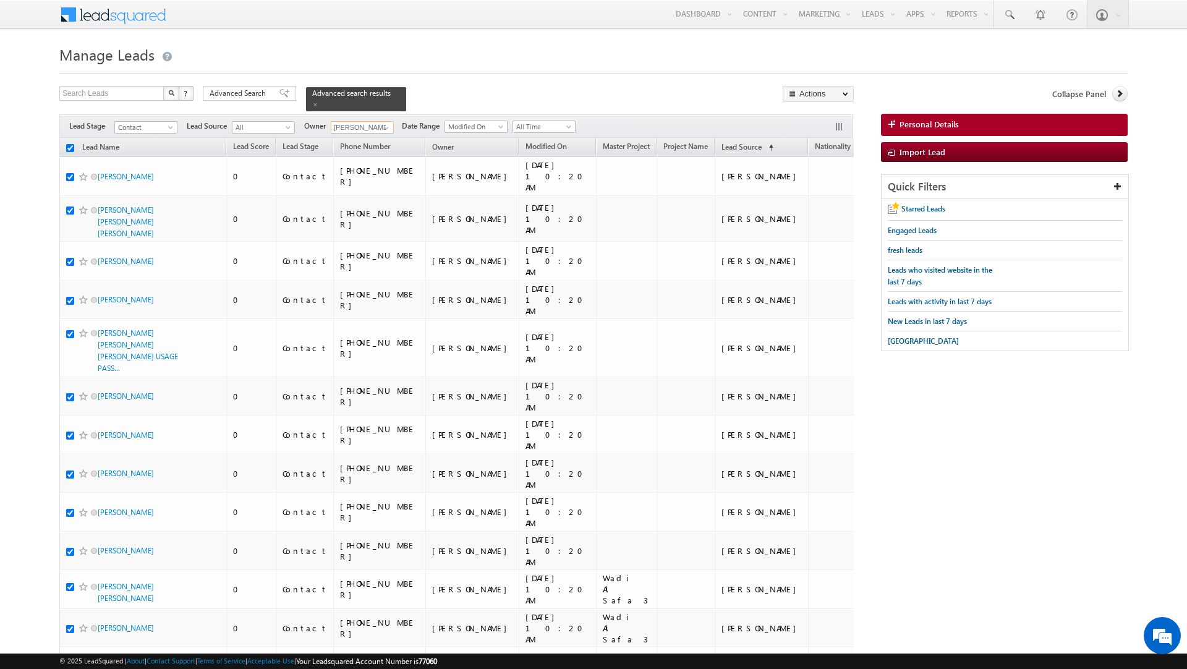
checkbox input "true"
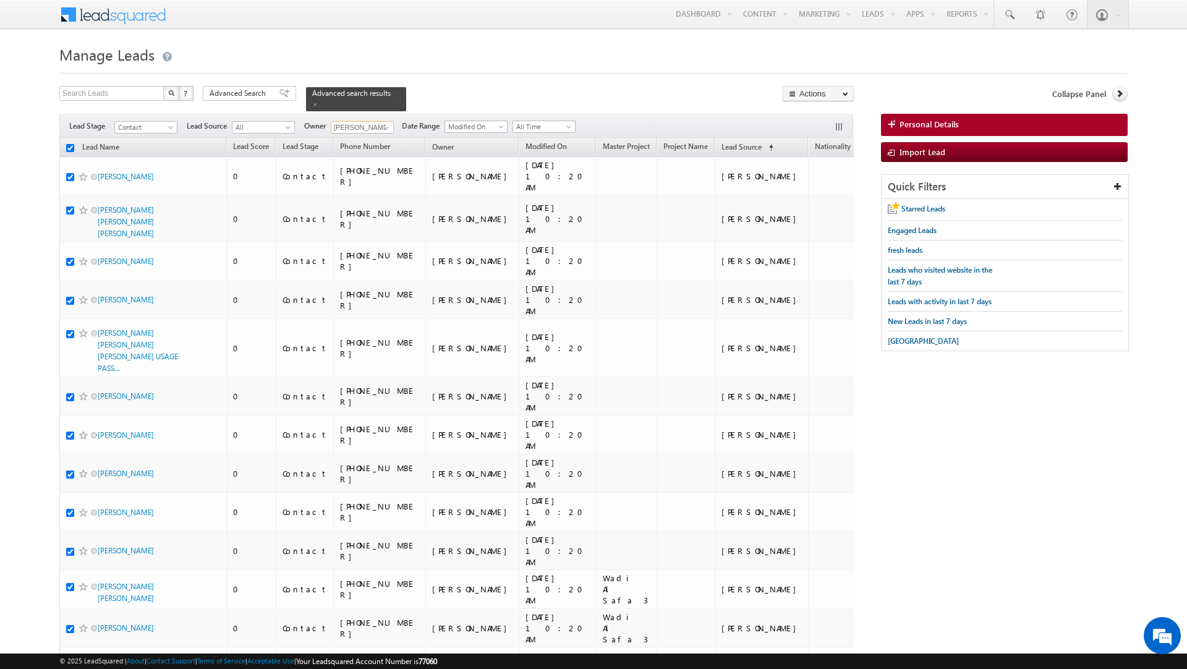
checkbox input "true"
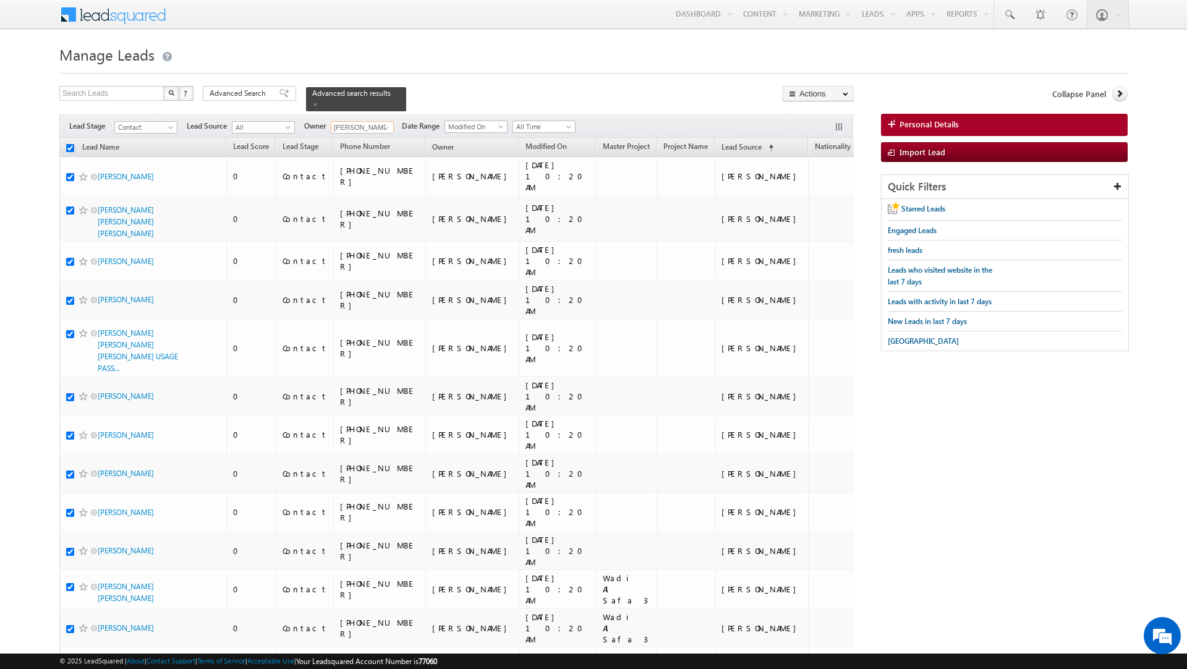
checkbox input "true"
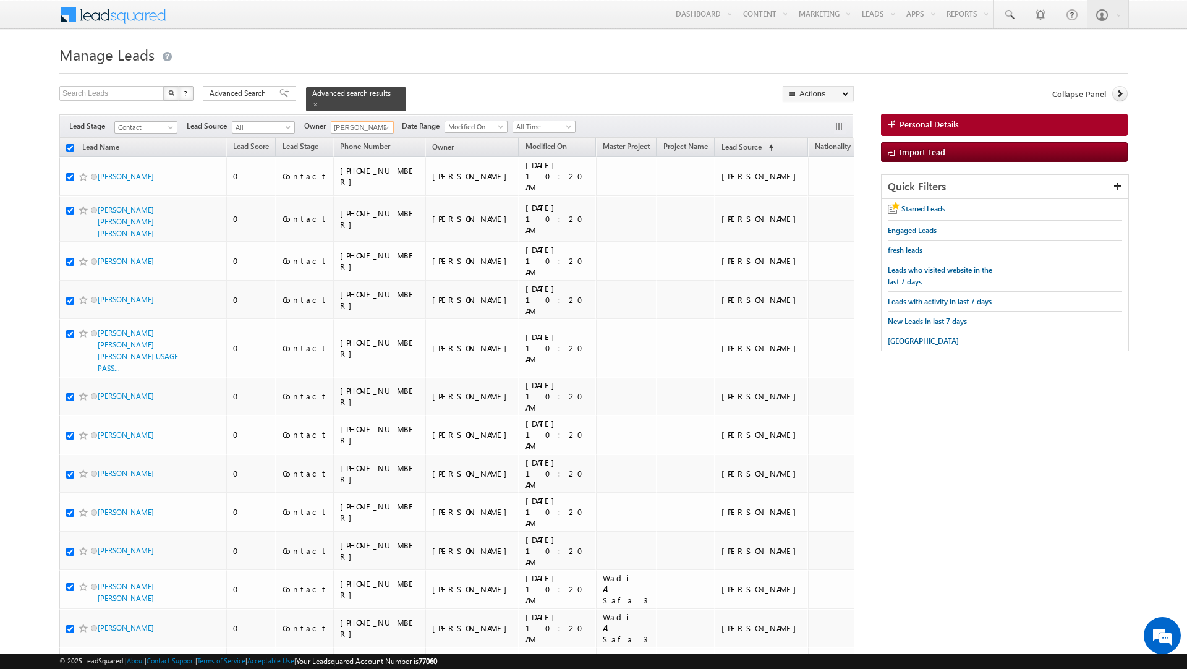
checkbox input "true"
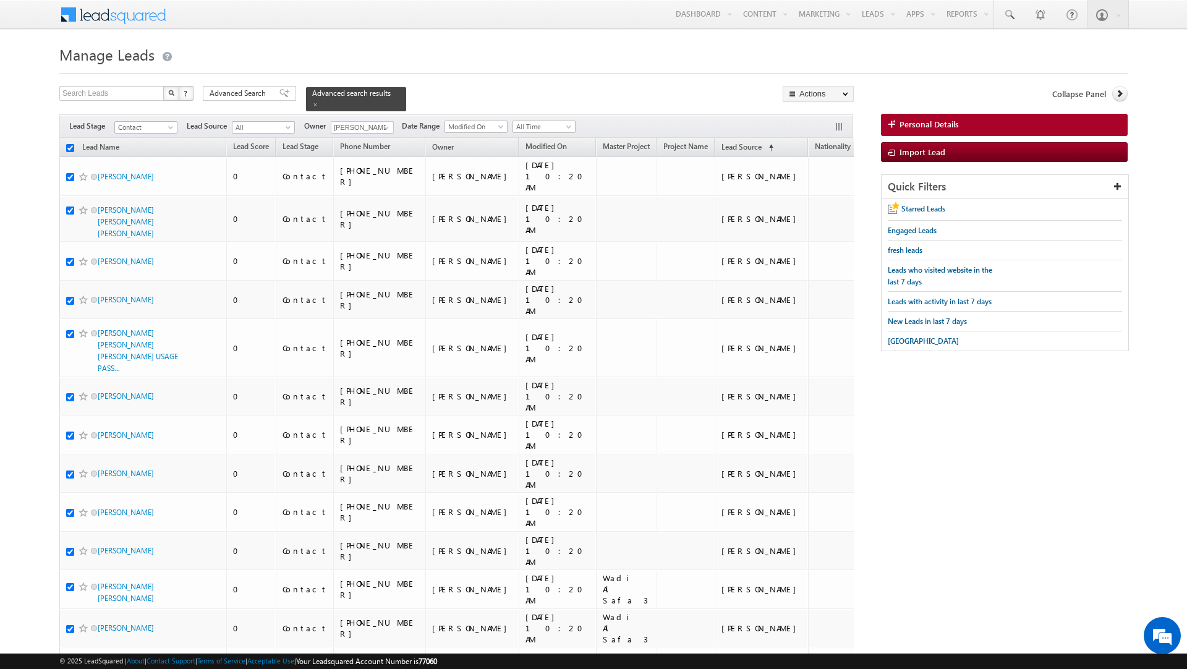
checkbox input "true"
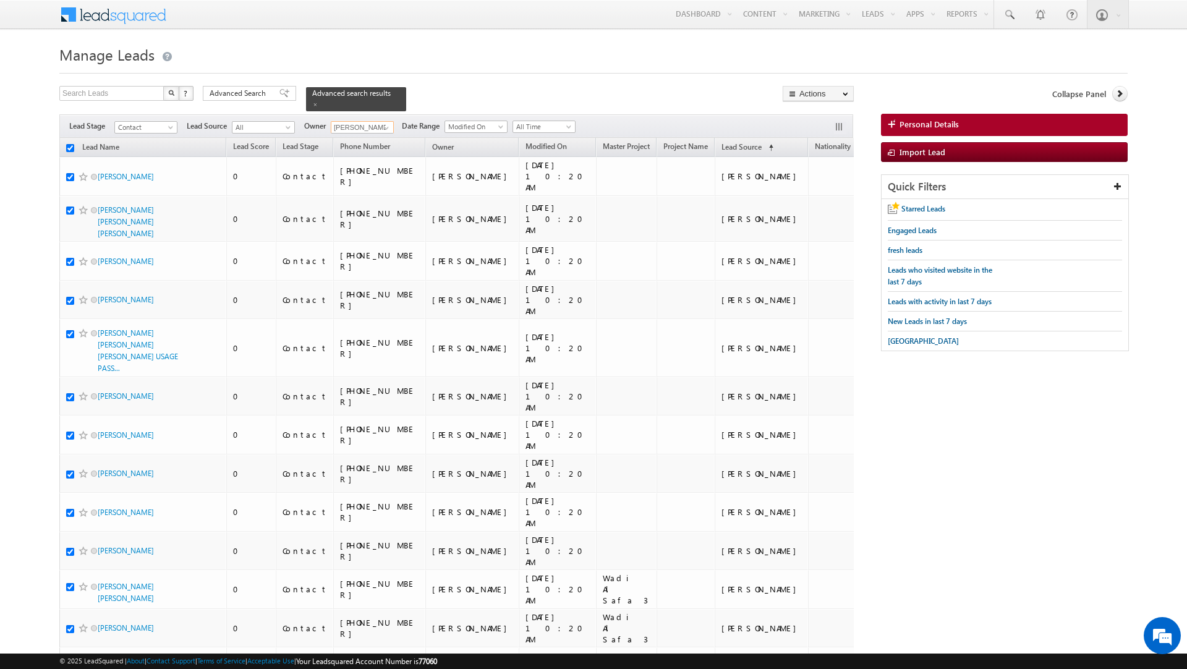
checkbox input "true"
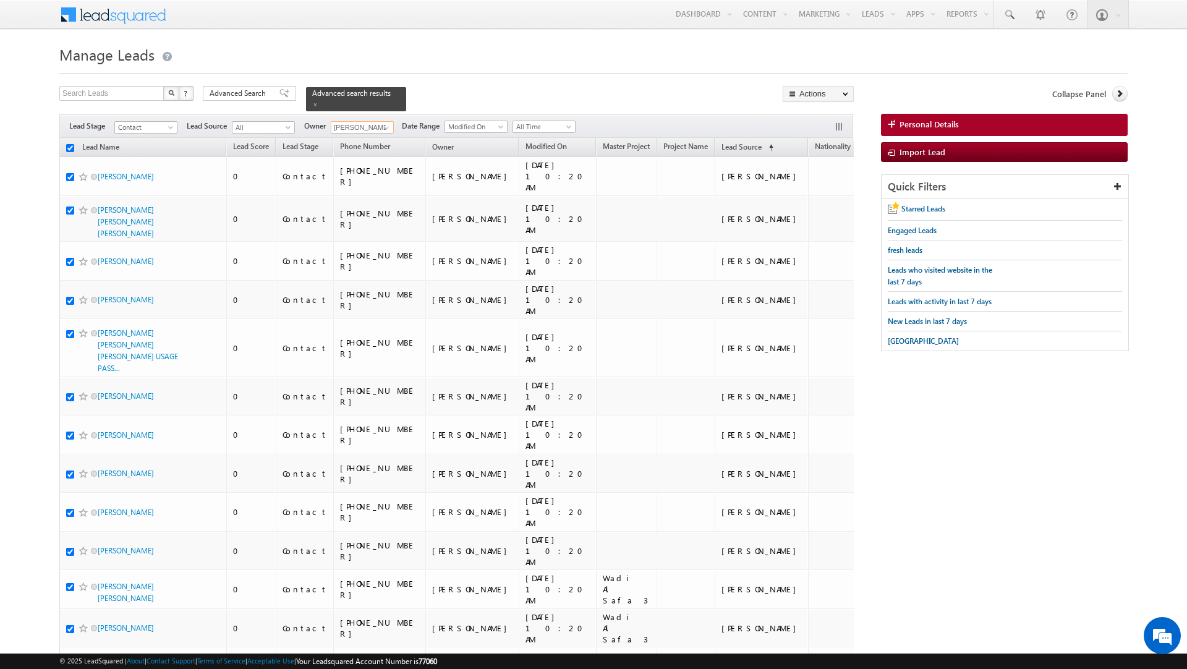
checkbox input "true"
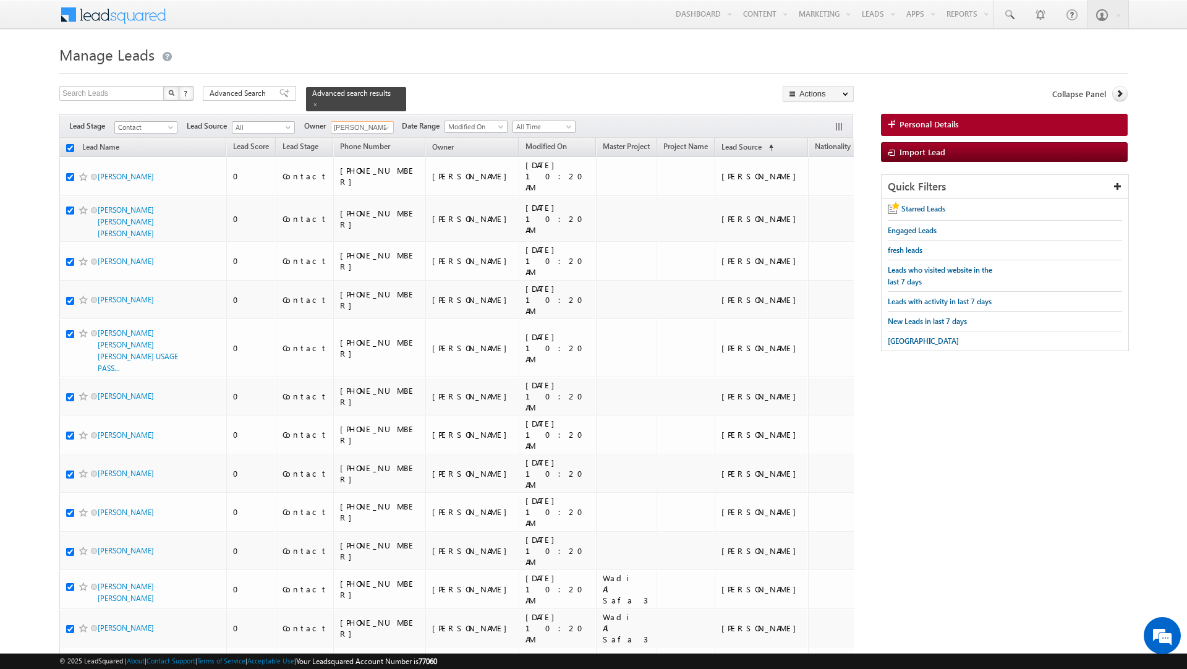
checkbox input "true"
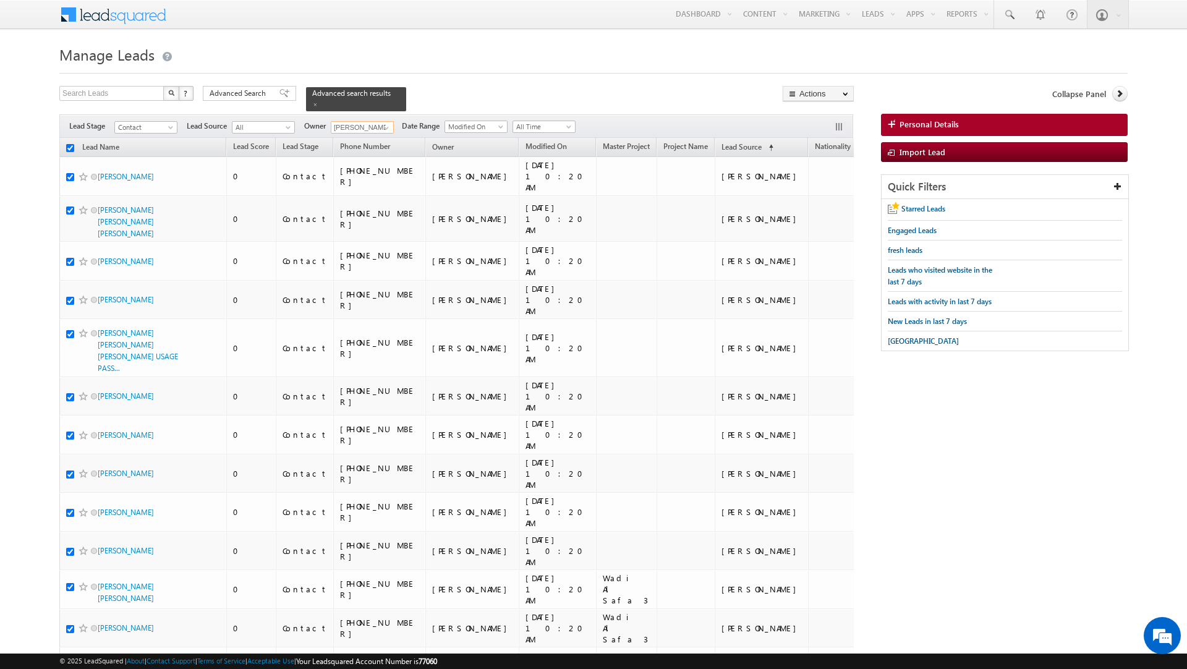
checkbox input "true"
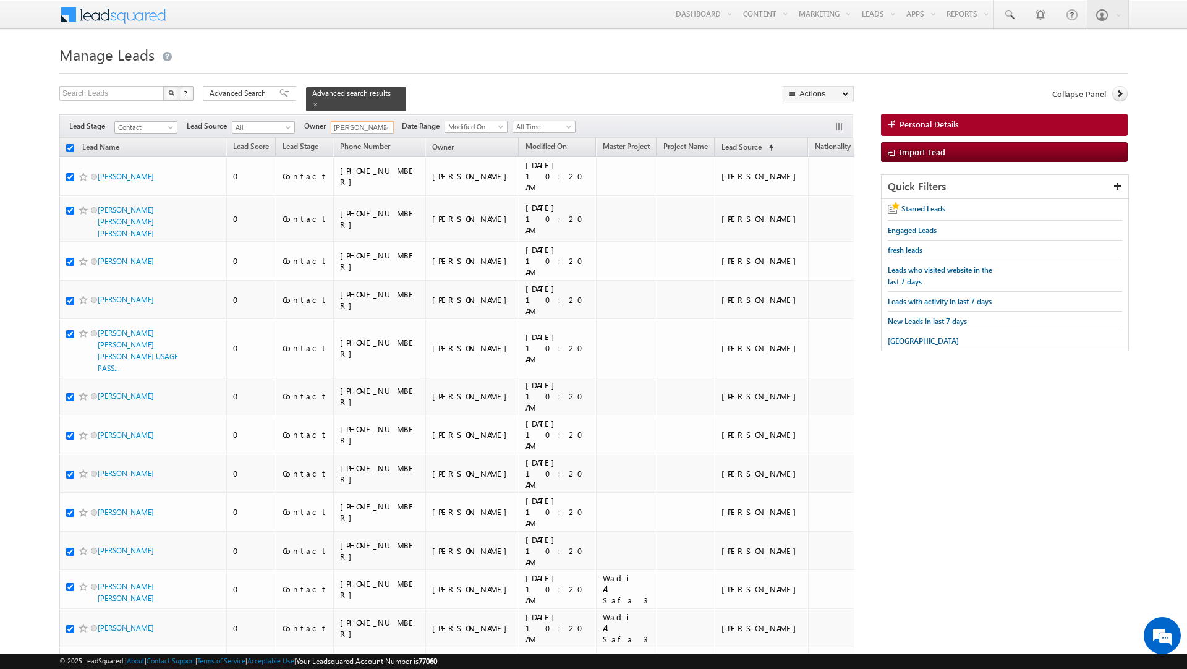
checkbox input "true"
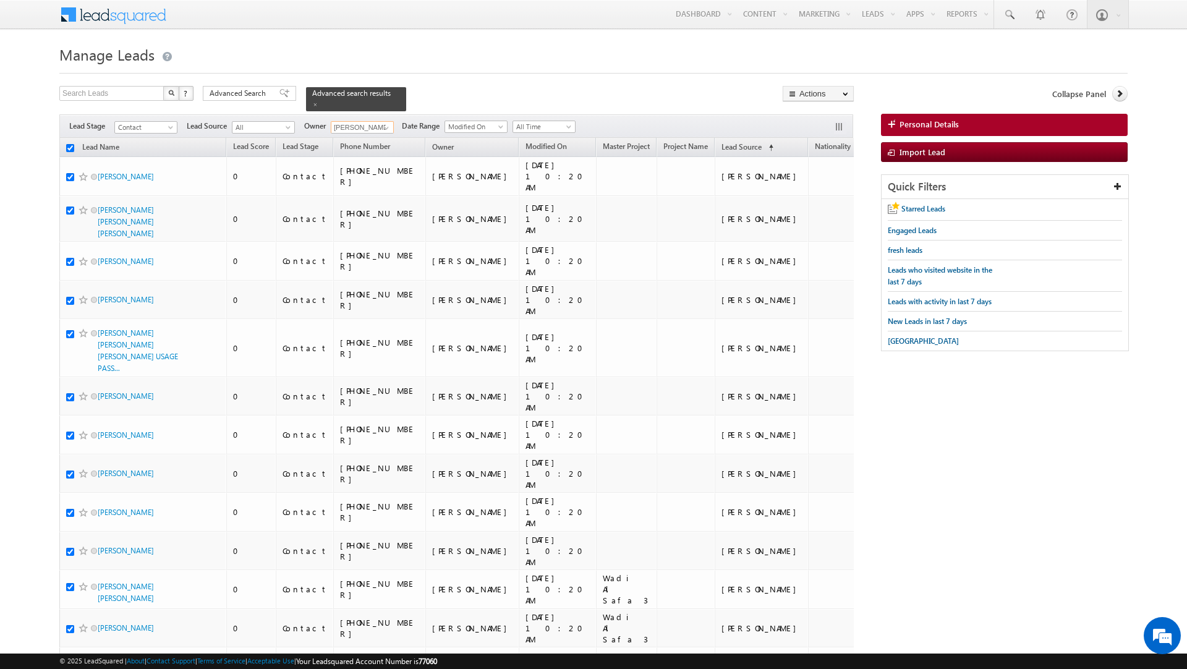
checkbox input "true"
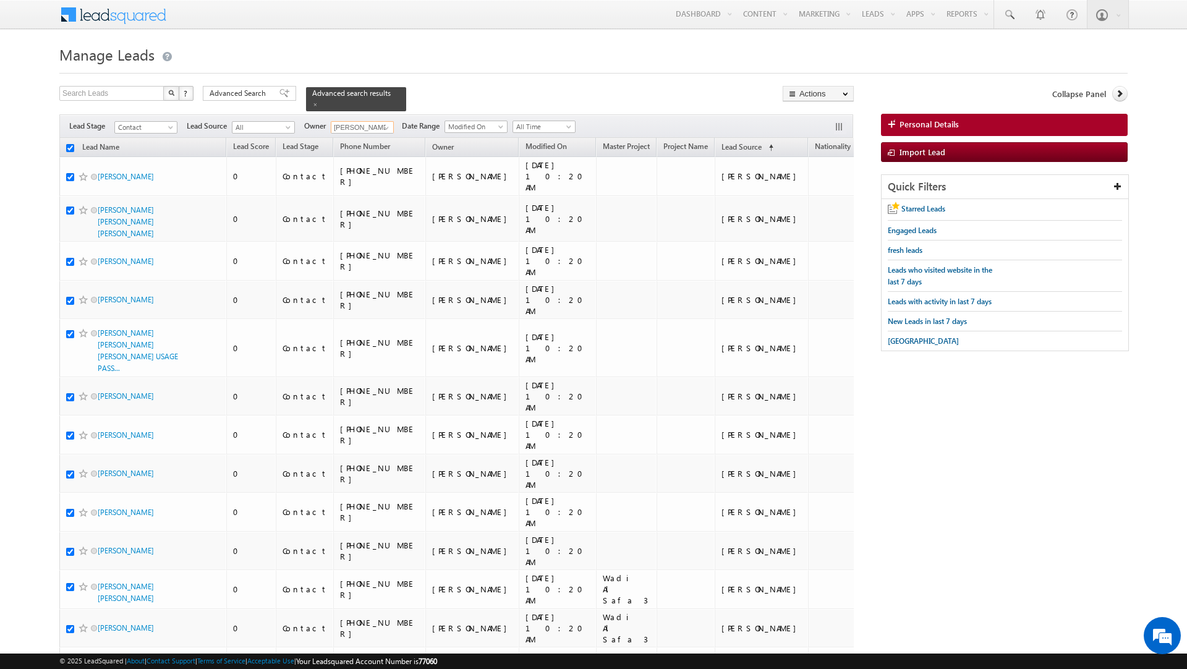
checkbox input "true"
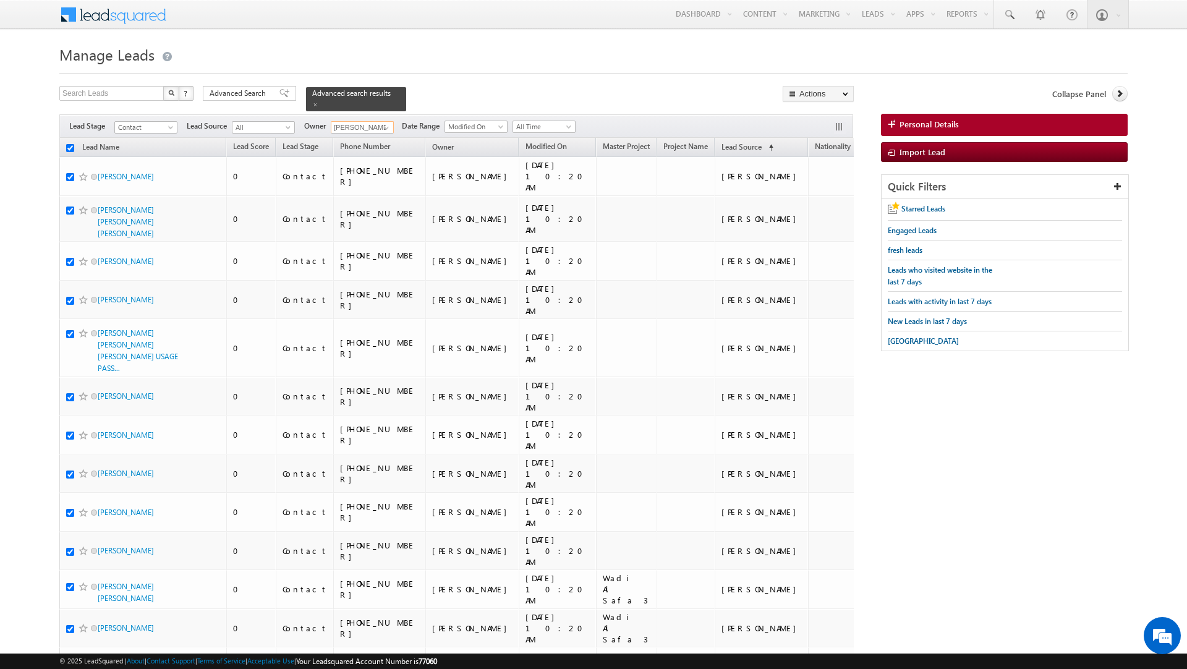
checkbox input "true"
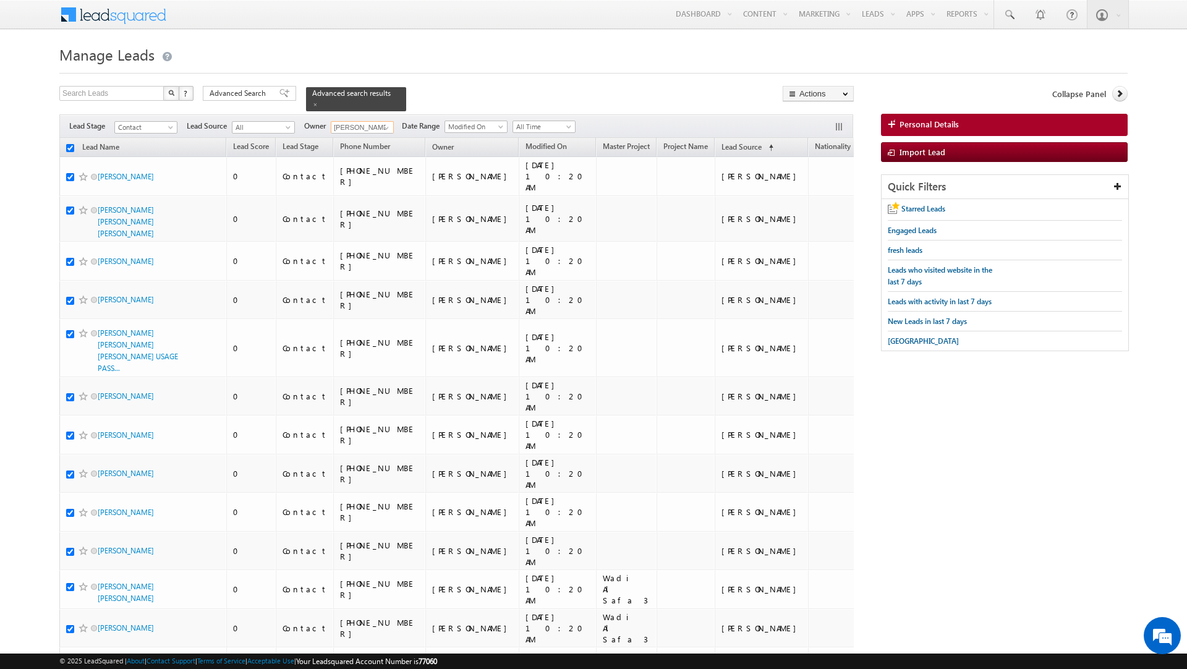
checkbox input "true"
click at [312, 101] on span at bounding box center [315, 104] width 6 height 6
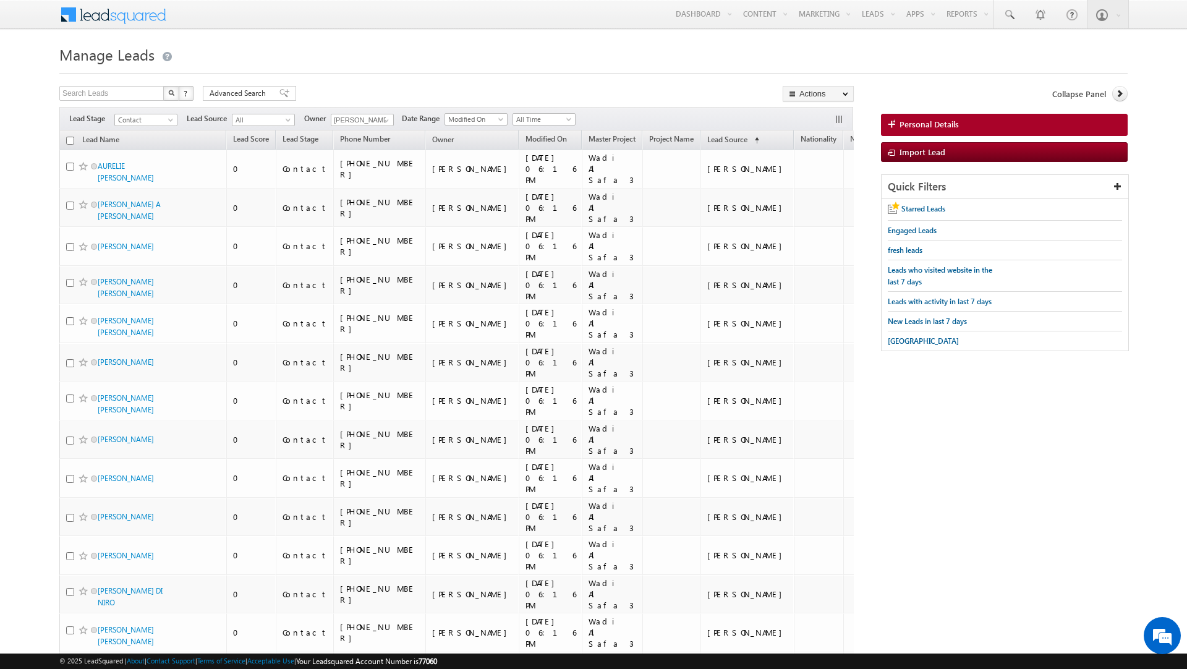
click at [71, 139] on input "checkbox" at bounding box center [70, 141] width 8 height 8
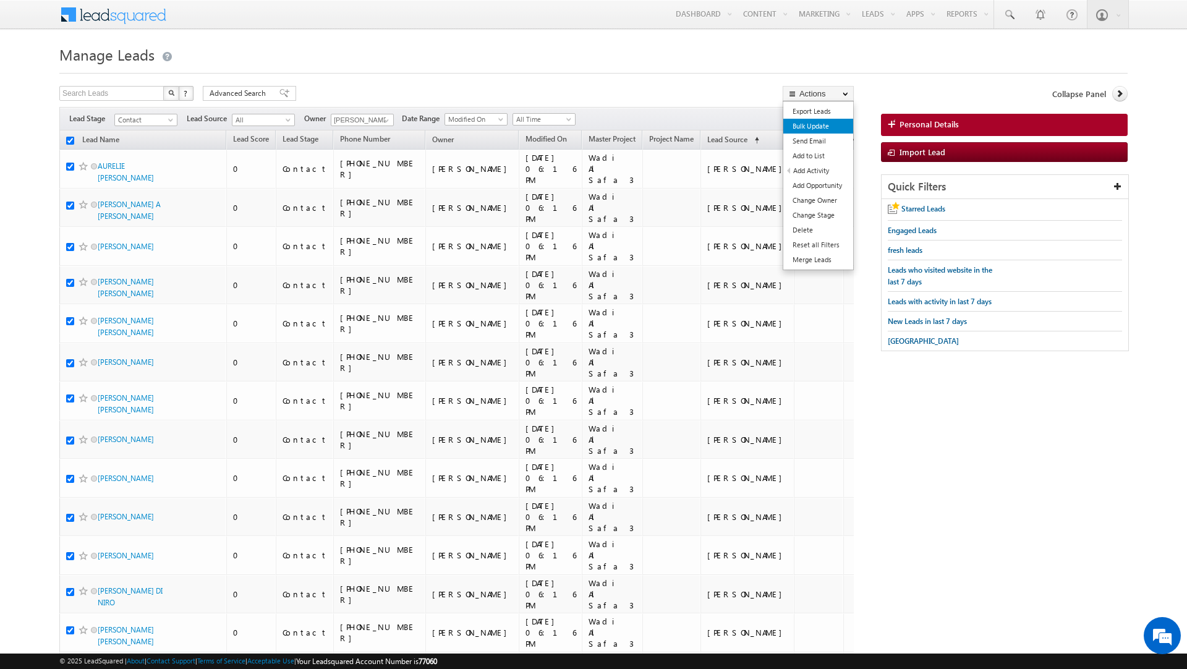
click at [814, 129] on link "Bulk Update" at bounding box center [818, 126] width 70 height 15
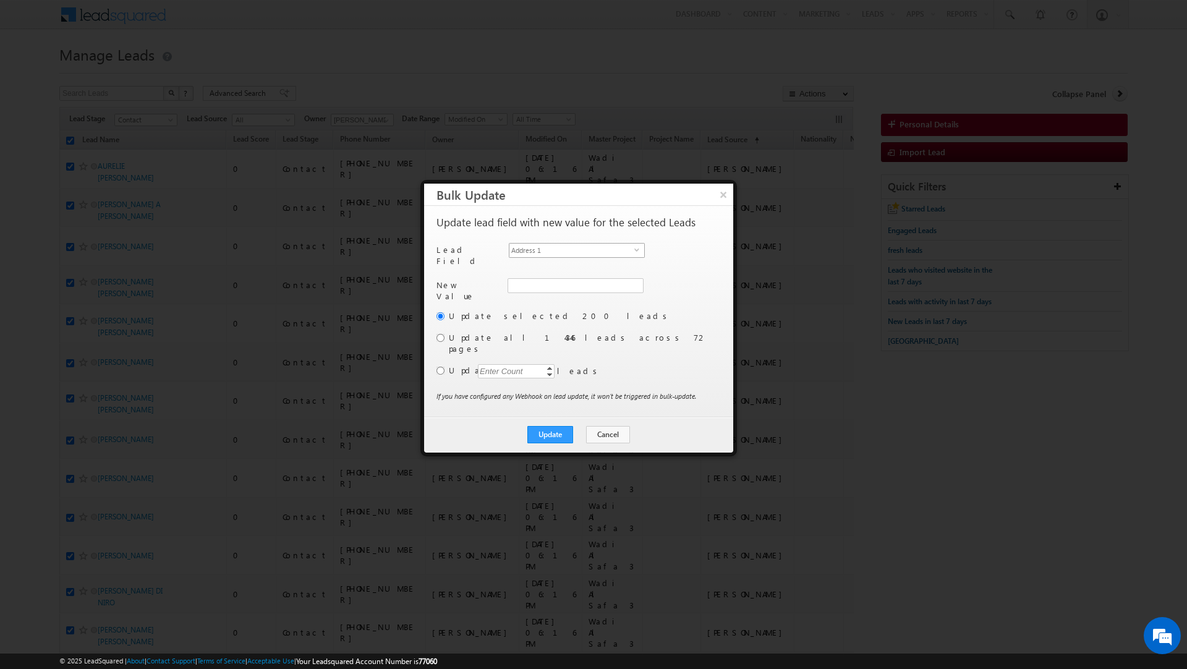
click at [634, 247] on span "select" at bounding box center [639, 250] width 10 height 6
click at [486, 266] on div "Lead Field Owner select OwnerId" at bounding box center [578, 257] width 282 height 29
click at [438, 334] on input "radio" at bounding box center [441, 338] width 8 height 8
click at [542, 426] on button "Update" at bounding box center [550, 434] width 46 height 17
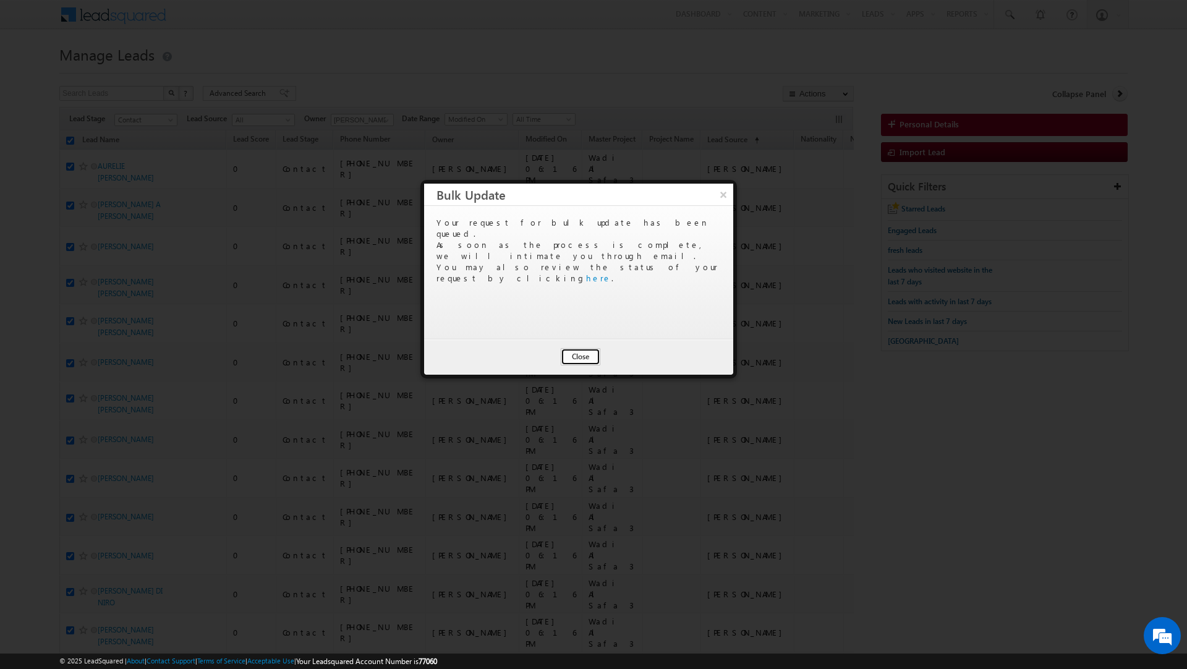
click at [576, 354] on button "Close" at bounding box center [581, 356] width 40 height 17
